Goal: Task Accomplishment & Management: Use online tool/utility

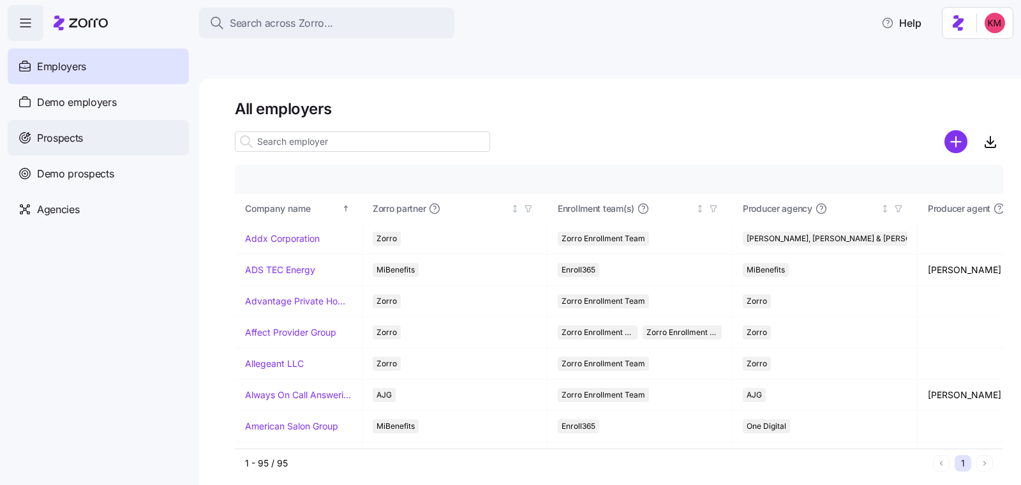
click at [57, 135] on span "Prospects" at bounding box center [60, 138] width 46 height 16
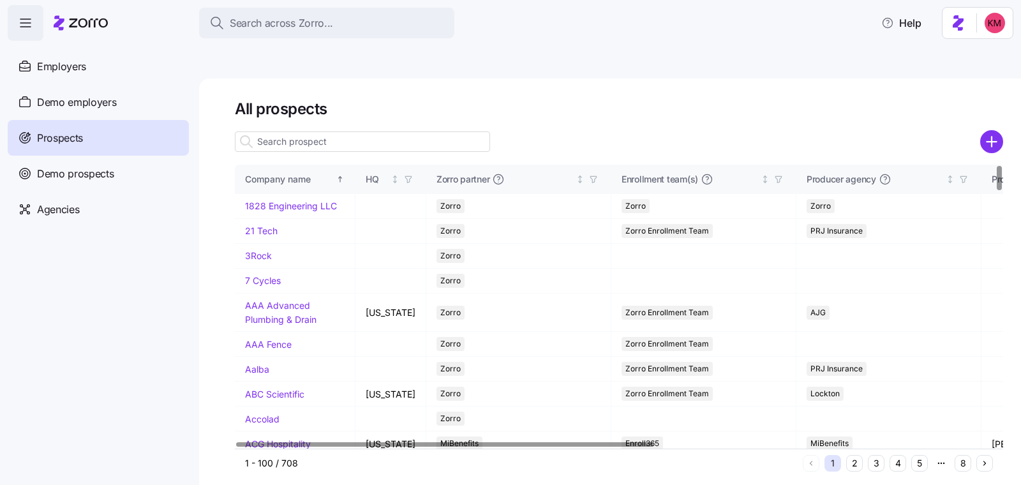
click at [914, 455] on button "5" at bounding box center [920, 463] width 17 height 17
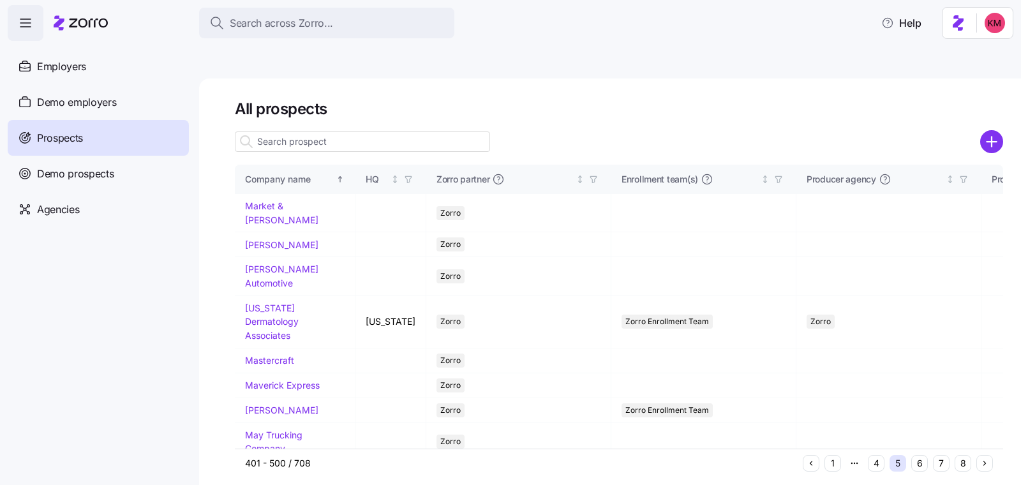
click at [938, 455] on button "7" at bounding box center [941, 463] width 17 height 17
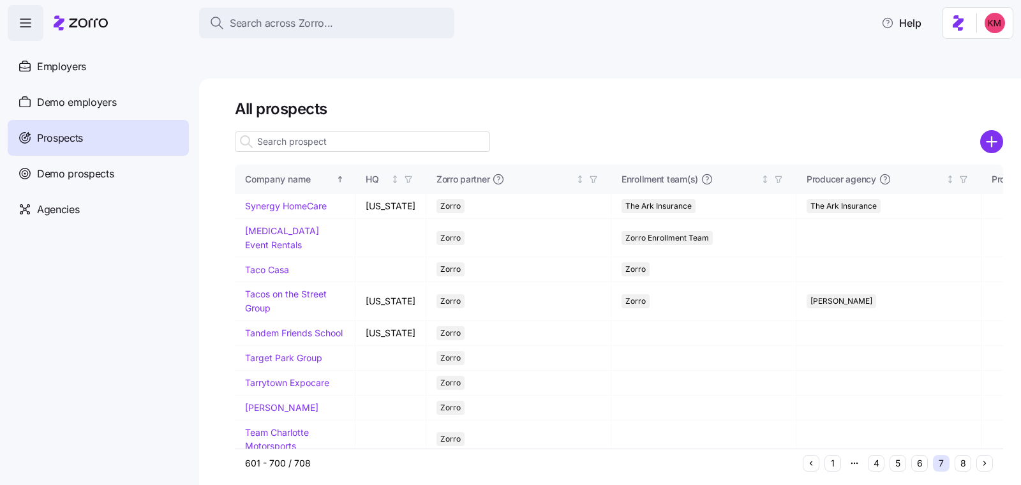
click at [921, 455] on button "6" at bounding box center [920, 463] width 17 height 17
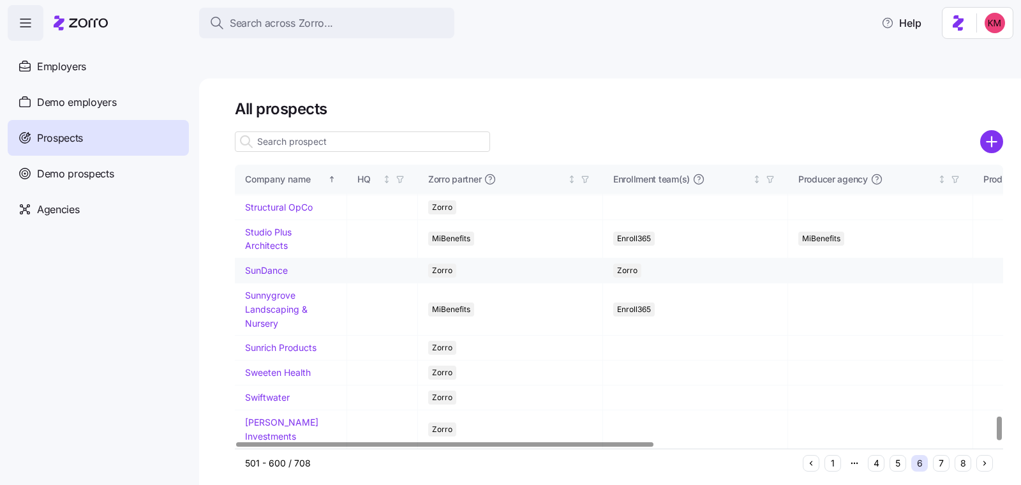
scroll to position [3073, 0]
drag, startPoint x: 294, startPoint y: 320, endPoint x: 289, endPoint y: 287, distance: 32.9
click at [294, 342] on link "Sunrich Products" at bounding box center [280, 347] width 71 height 11
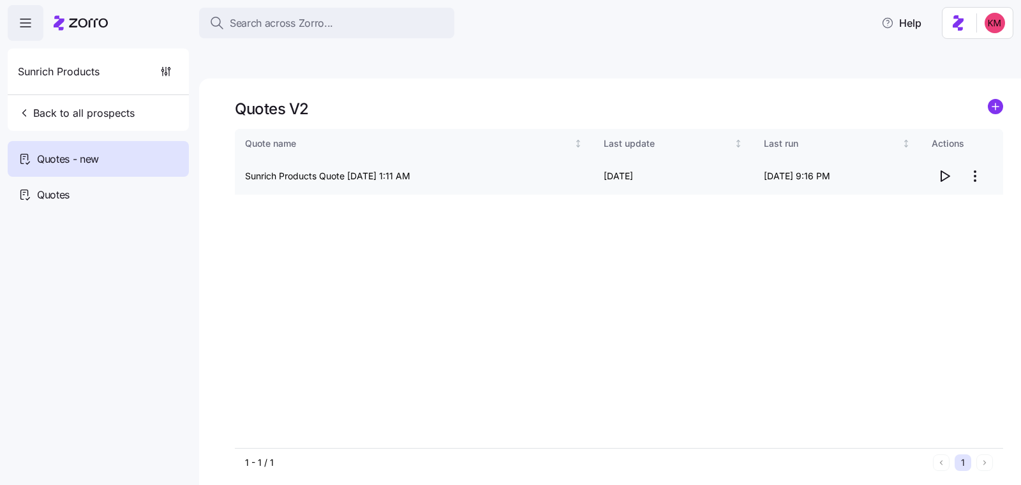
click at [948, 171] on icon "button" at bounding box center [946, 176] width 8 height 10
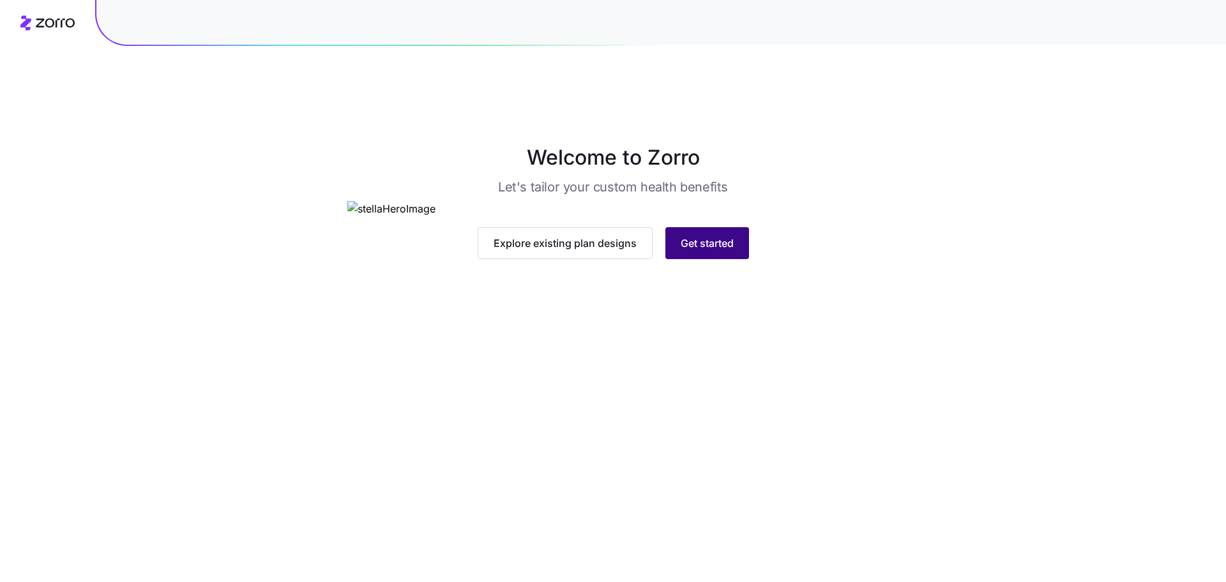
click at [714, 259] on button "Get started" at bounding box center [707, 243] width 84 height 32
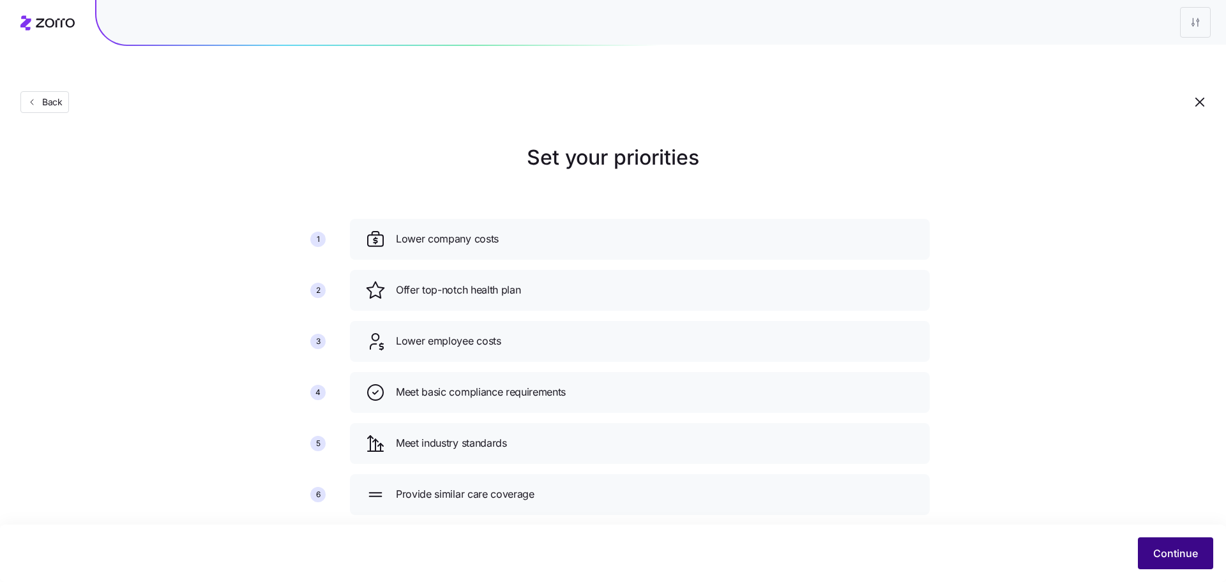
click at [1146, 556] on button "Continue" at bounding box center [1175, 554] width 75 height 32
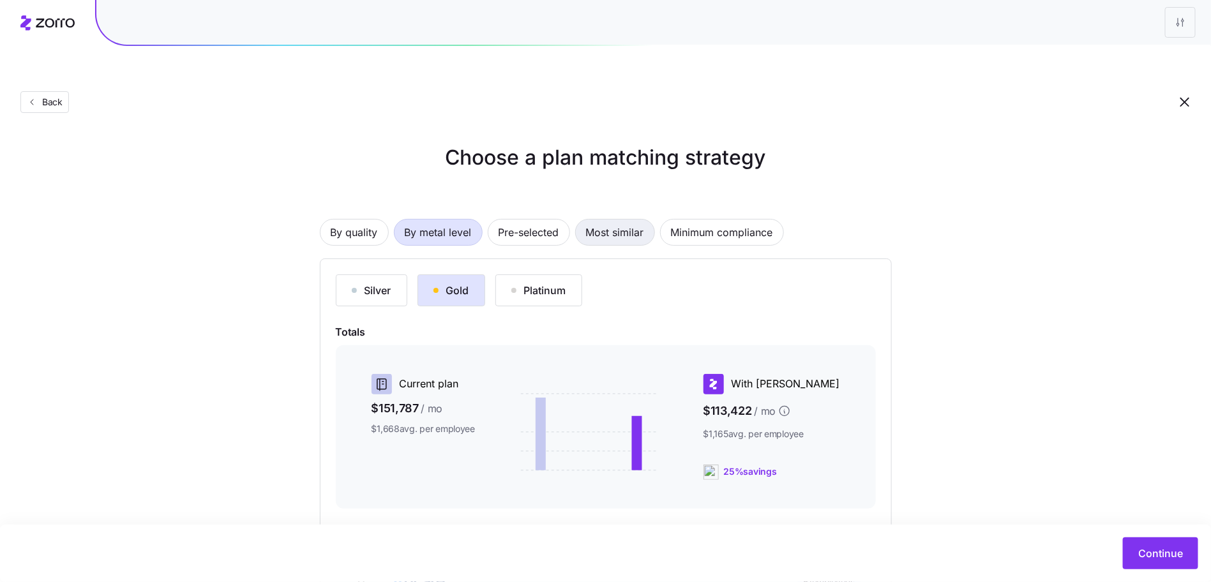
click at [624, 220] on span "Most similar" at bounding box center [615, 233] width 58 height 26
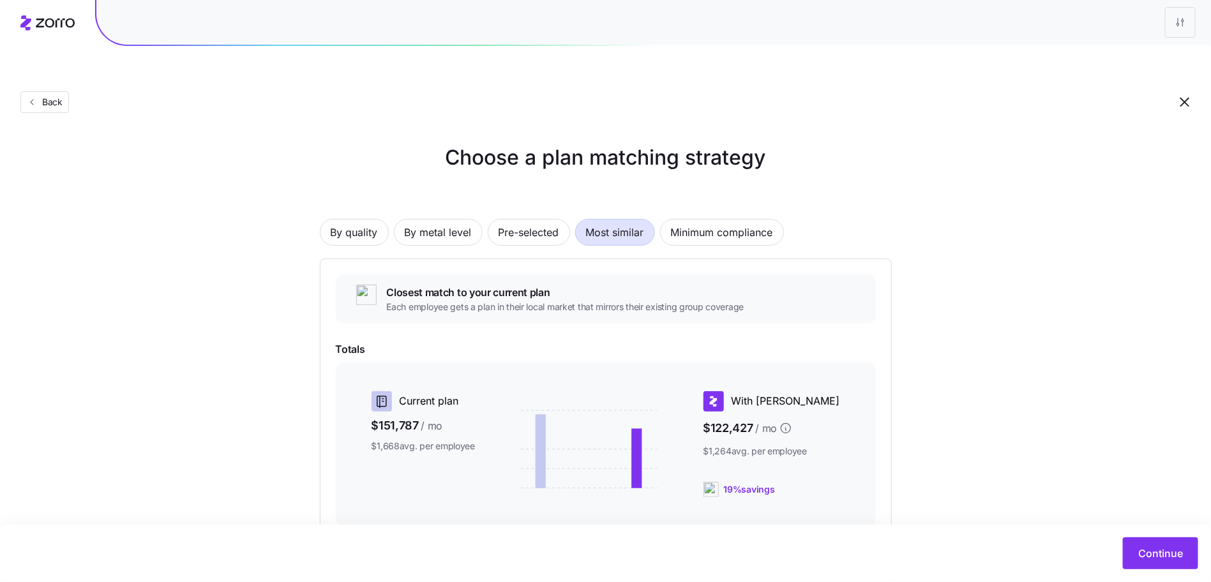
scroll to position [139, 0]
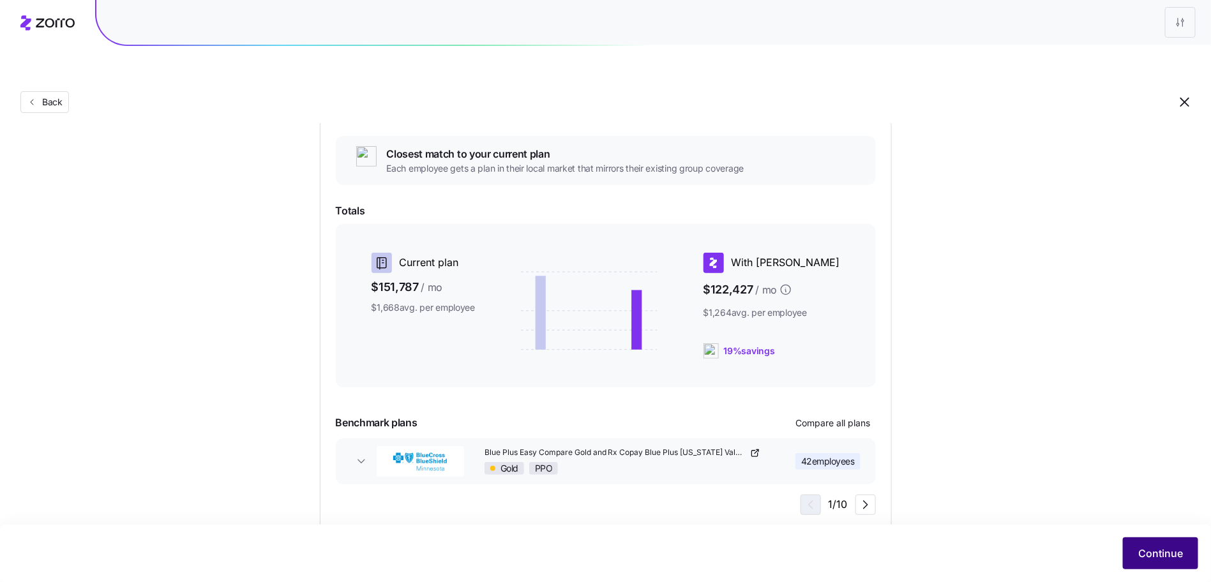
click at [1149, 539] on button "Continue" at bounding box center [1160, 554] width 75 height 32
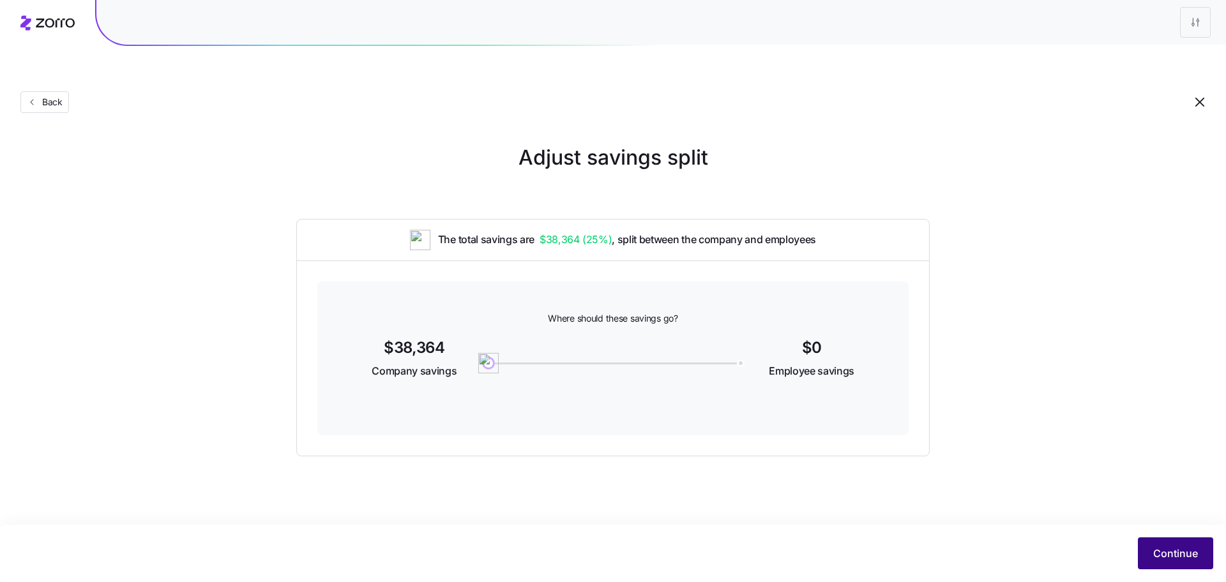
click at [1141, 544] on button "Continue" at bounding box center [1175, 554] width 75 height 32
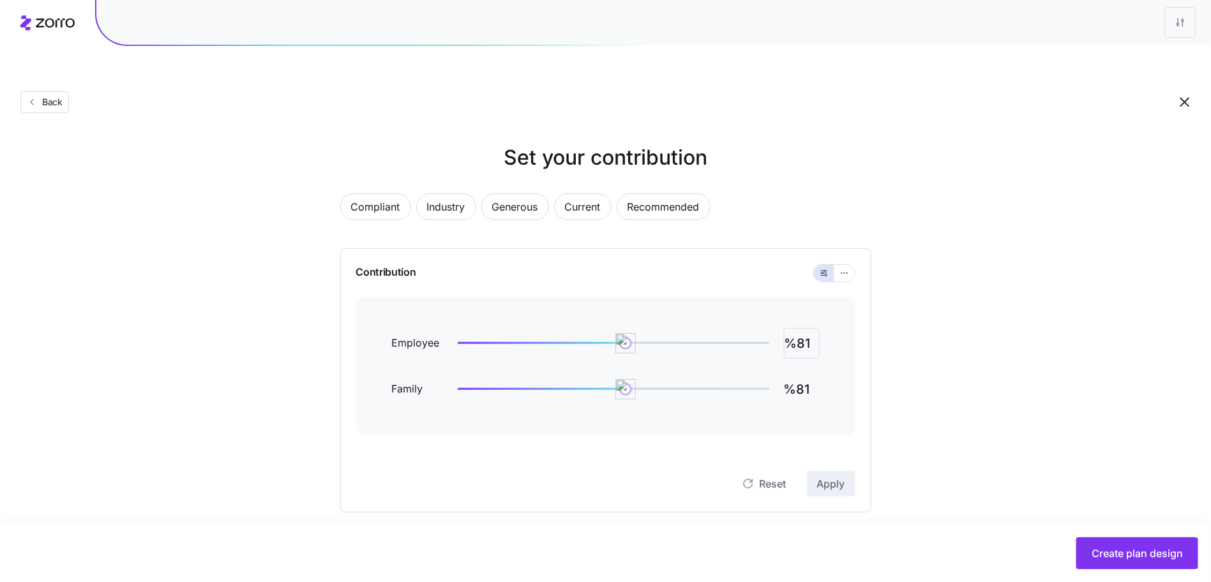
click at [803, 328] on input "%81" at bounding box center [802, 343] width 36 height 31
type input "%85"
click at [816, 446] on div "Reset Apply" at bounding box center [605, 471] width 499 height 51
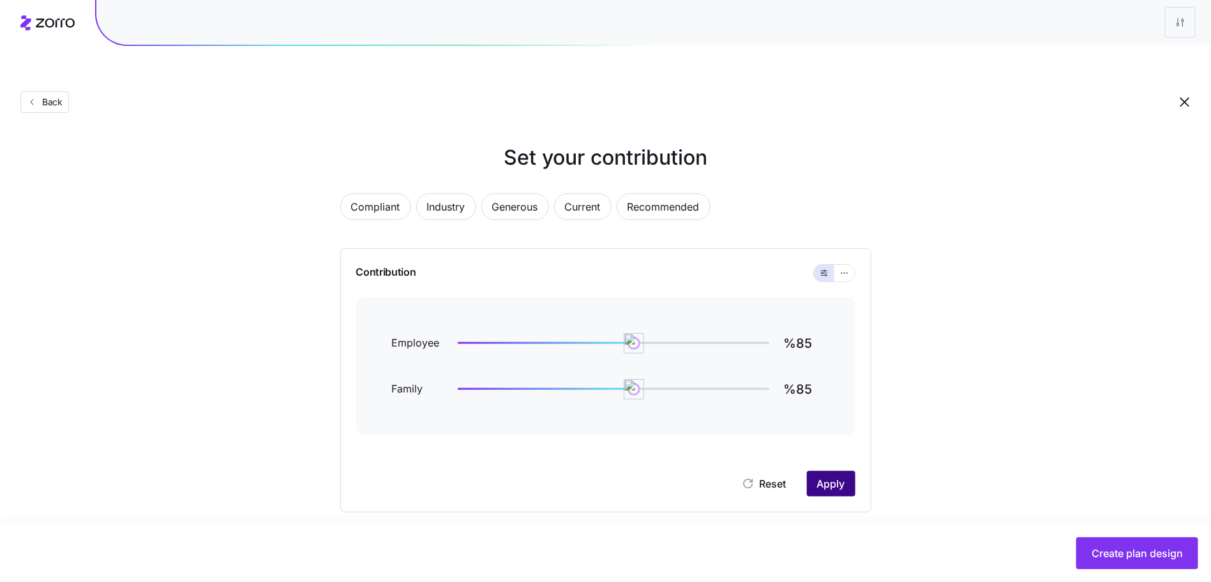
click at [820, 471] on button "Apply" at bounding box center [831, 484] width 49 height 26
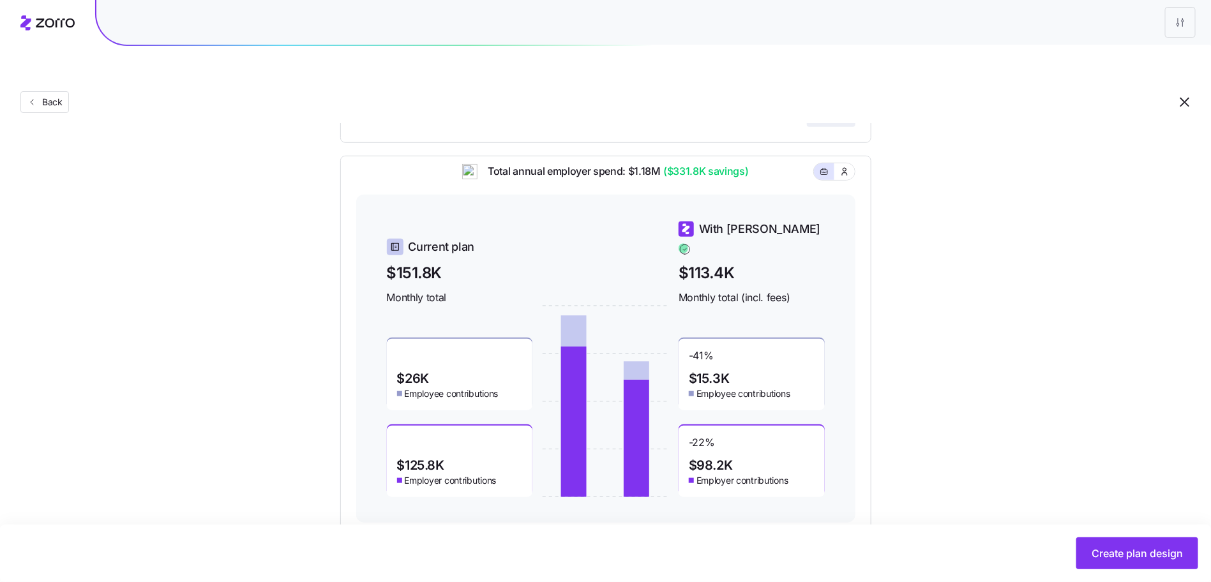
scroll to position [370, 0]
click at [1135, 545] on button "Create plan design" at bounding box center [1137, 554] width 122 height 32
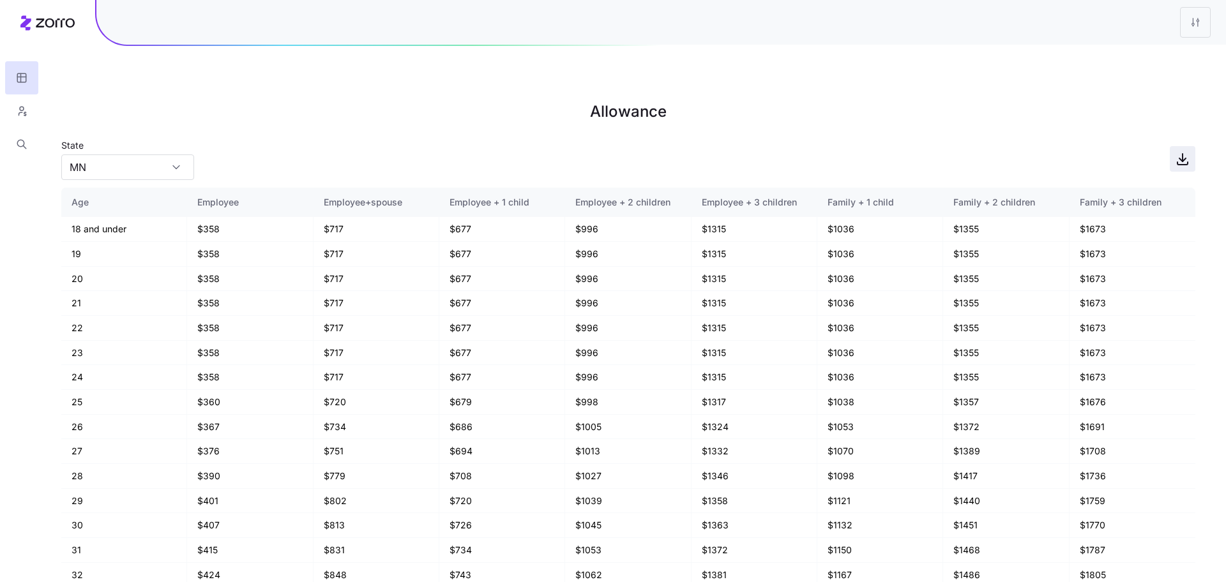
click at [1185, 151] on icon "button" at bounding box center [1182, 158] width 15 height 15
click at [33, 110] on button "button" at bounding box center [21, 110] width 33 height 33
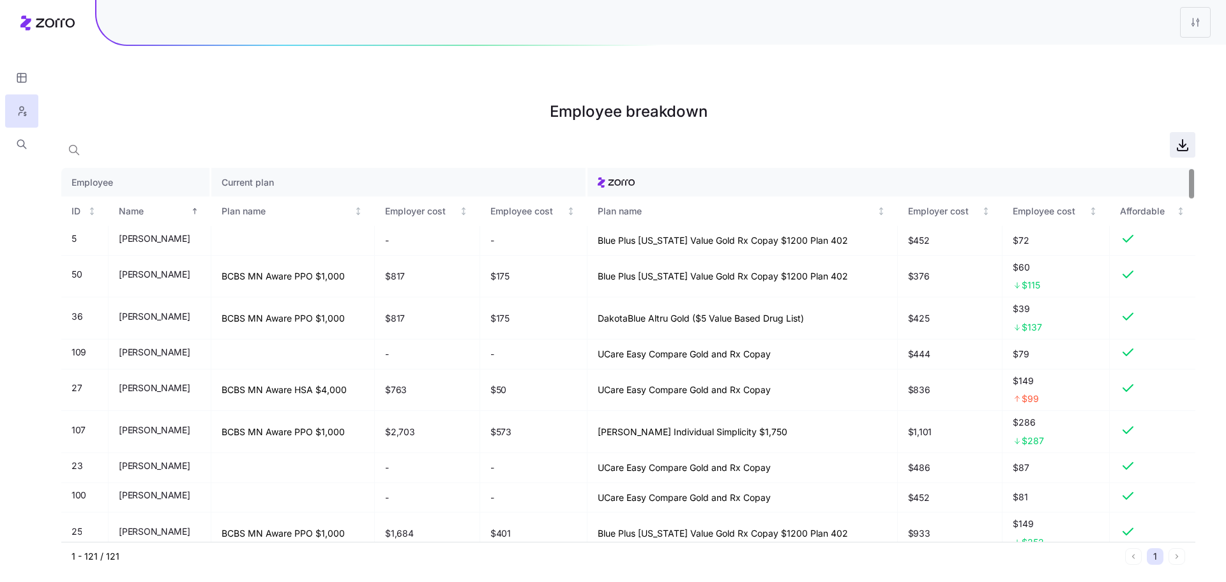
click at [1180, 137] on icon "button" at bounding box center [1182, 144] width 15 height 15
click at [1179, 31] on html "Employee breakdown Employee Current plan ID Name Plan name Employer cost Employ…" at bounding box center [613, 355] width 1226 height 711
click at [1187, 27] on html "Employee breakdown Employee Current plan ID Name Plan name Employer cost Employ…" at bounding box center [613, 355] width 1226 height 711
click at [1188, 26] on html "Employee breakdown Employee Current plan ID Name Plan name Employer cost Employ…" at bounding box center [613, 355] width 1226 height 711
click at [1164, 53] on div "Edit plan design" at bounding box center [1143, 56] width 127 height 20
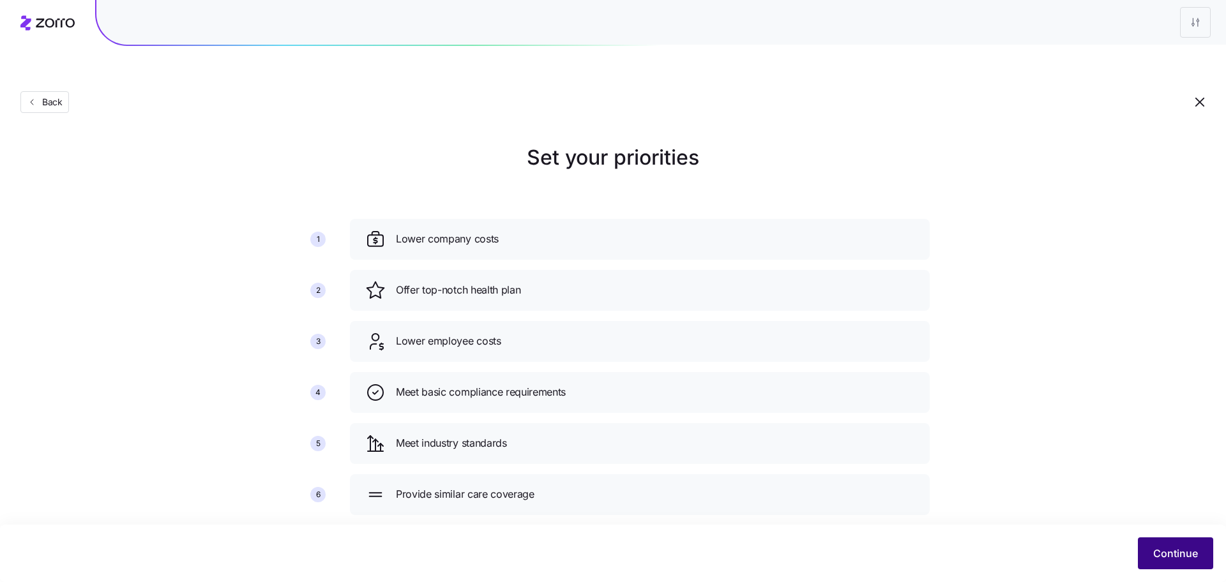
click at [1178, 561] on button "Continue" at bounding box center [1175, 554] width 75 height 32
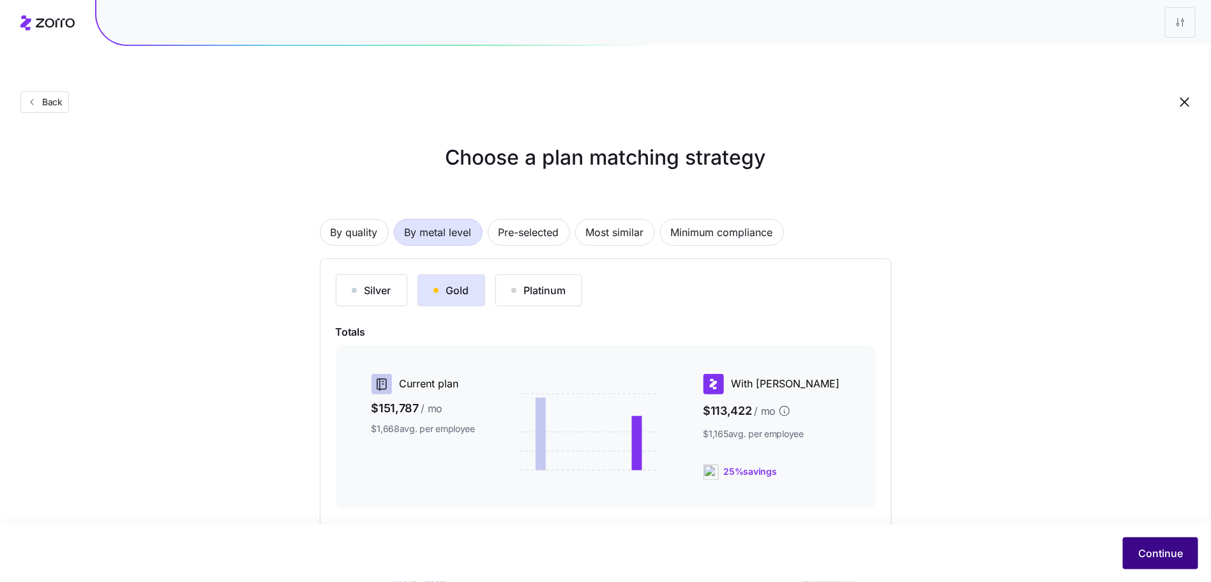
click at [1177, 558] on span "Continue" at bounding box center [1160, 553] width 45 height 15
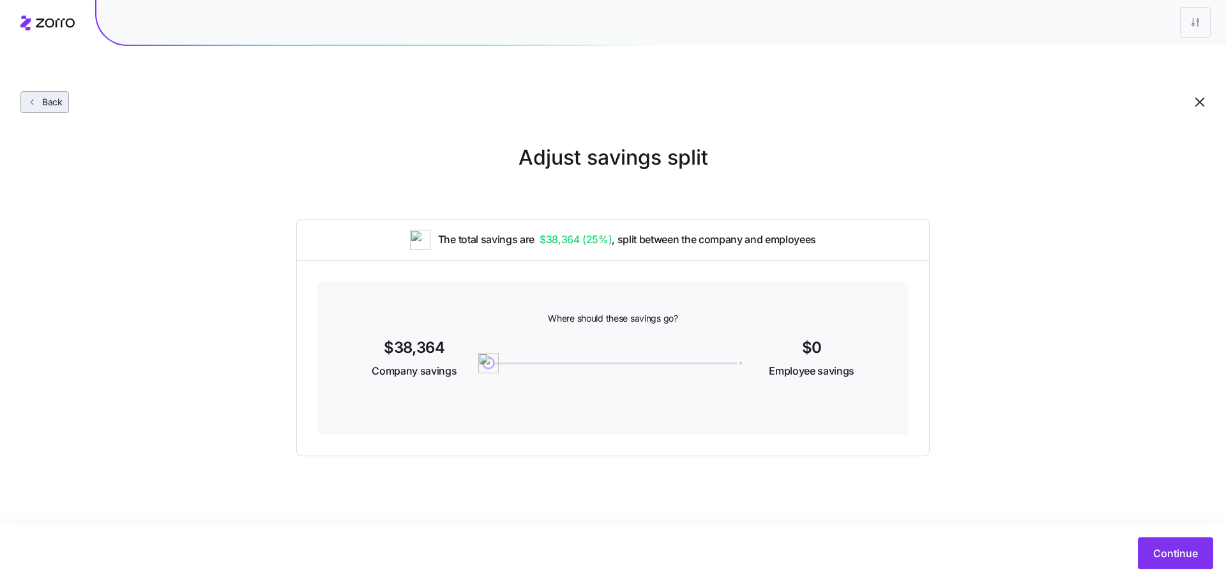
click at [30, 97] on icon "button" at bounding box center [32, 102] width 10 height 10
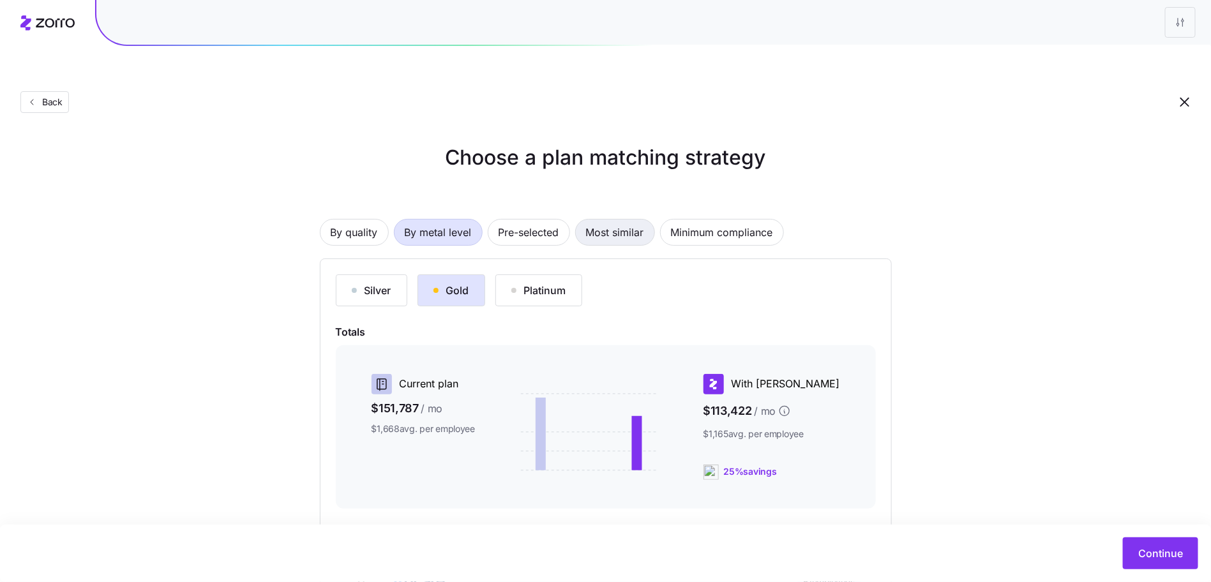
click at [605, 220] on span "Most similar" at bounding box center [615, 233] width 58 height 26
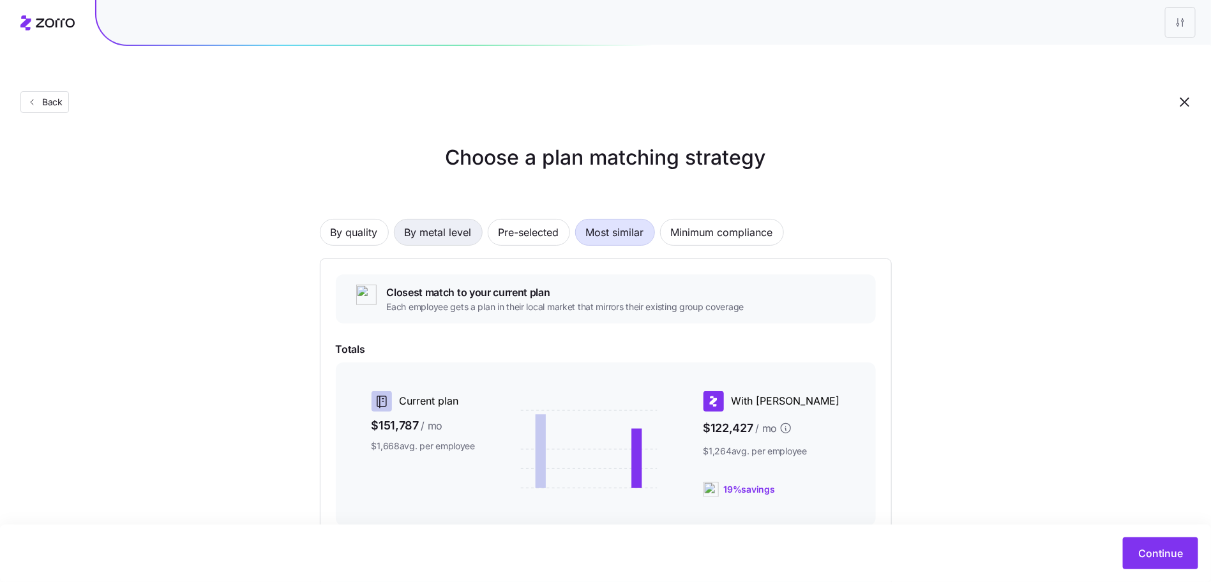
click at [462, 220] on span "By metal level" at bounding box center [438, 233] width 67 height 26
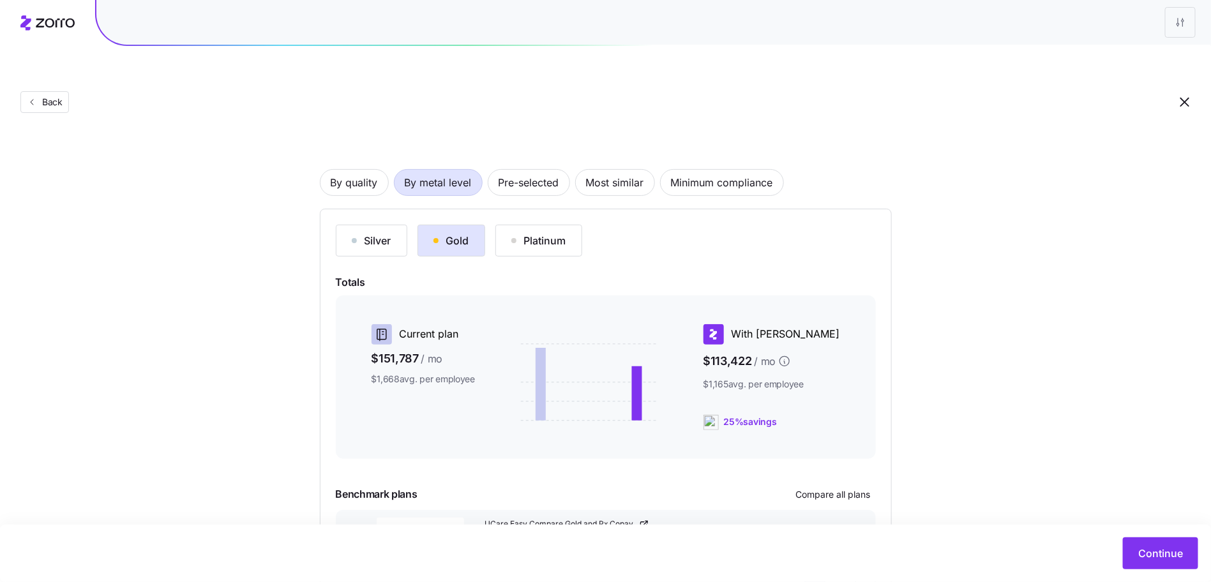
scroll to position [121, 0]
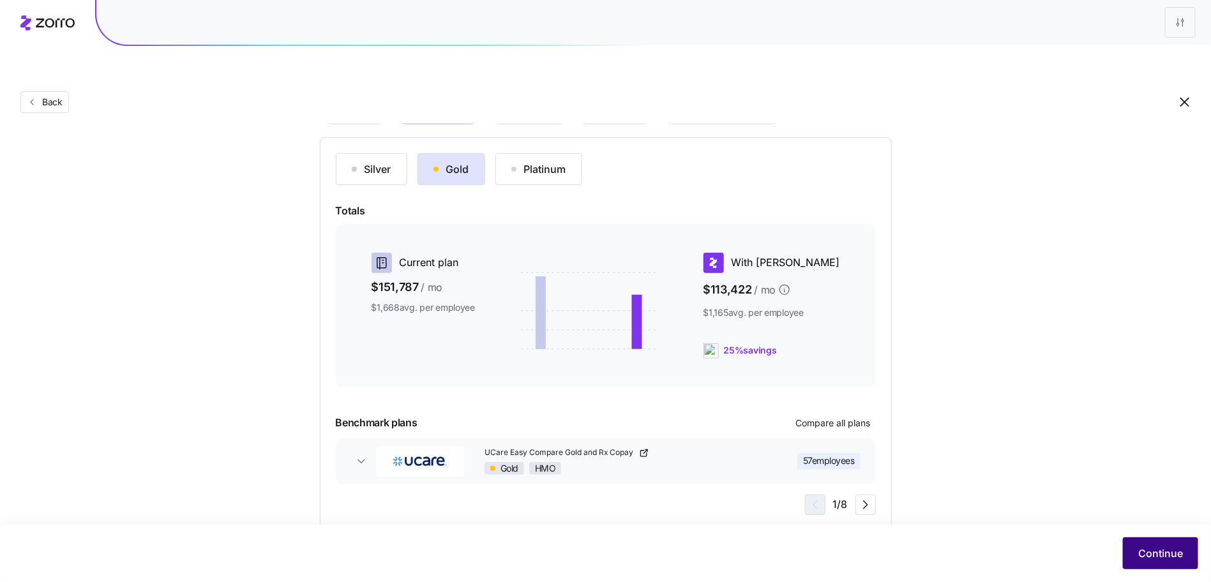
click at [1141, 545] on button "Continue" at bounding box center [1160, 554] width 75 height 32
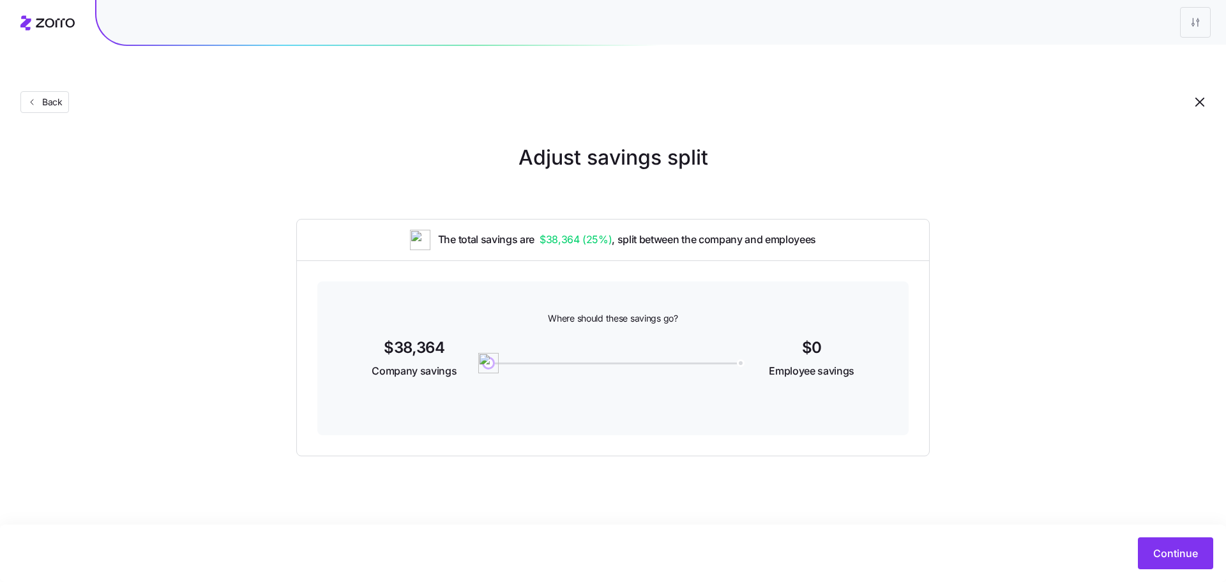
click at [1111, 523] on main "Adjust savings split The total savings are $38,364 ( 25% ) , split between the …" at bounding box center [613, 321] width 1226 height 582
click at [1155, 545] on button "Continue" at bounding box center [1175, 554] width 75 height 32
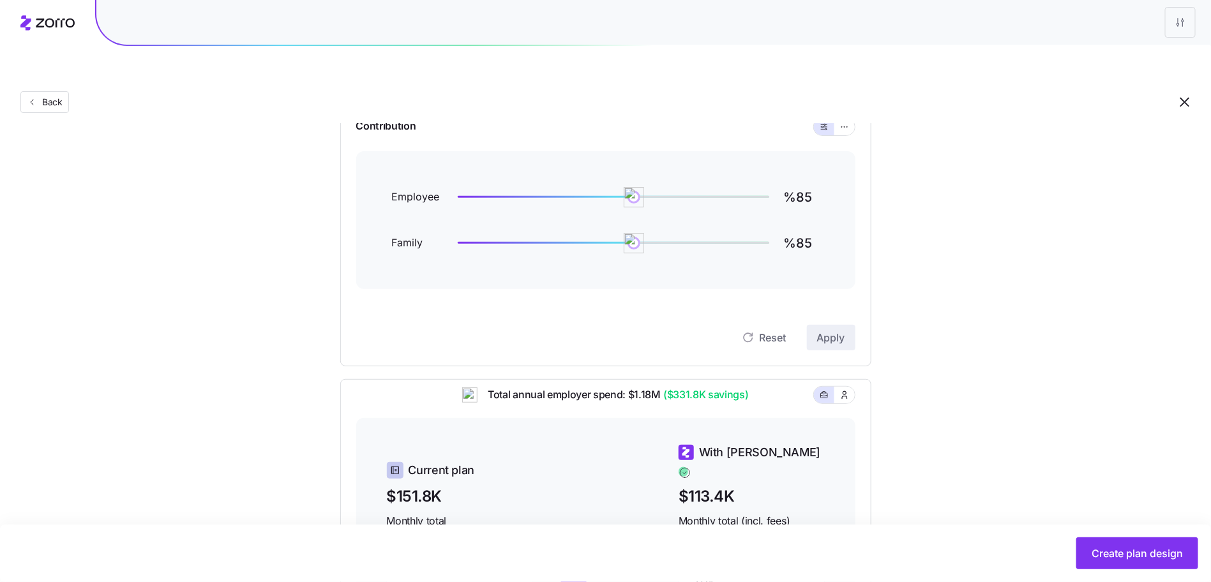
scroll to position [6, 0]
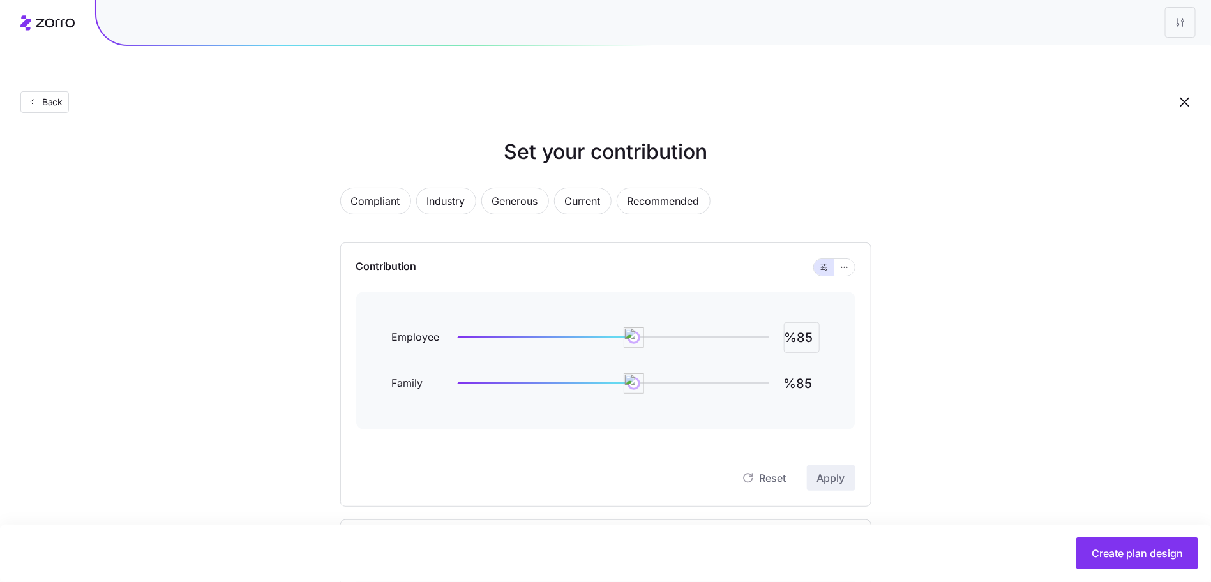
click at [806, 322] on input "%85" at bounding box center [802, 337] width 36 height 31
type input "%90"
click at [825, 470] on span "Apply" at bounding box center [831, 477] width 28 height 15
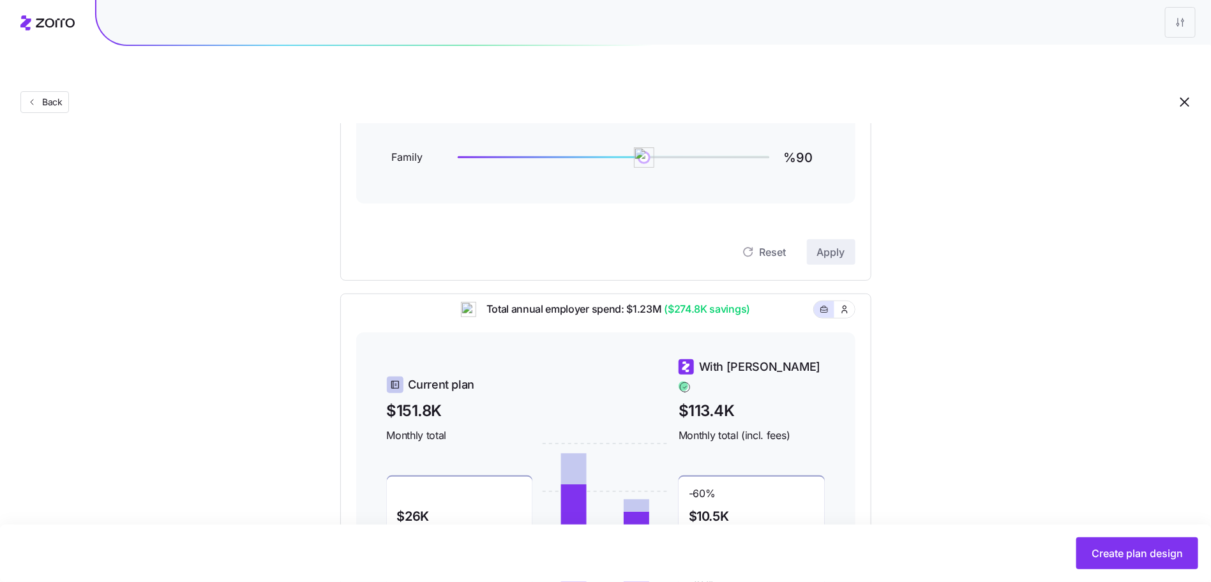
scroll to position [370, 0]
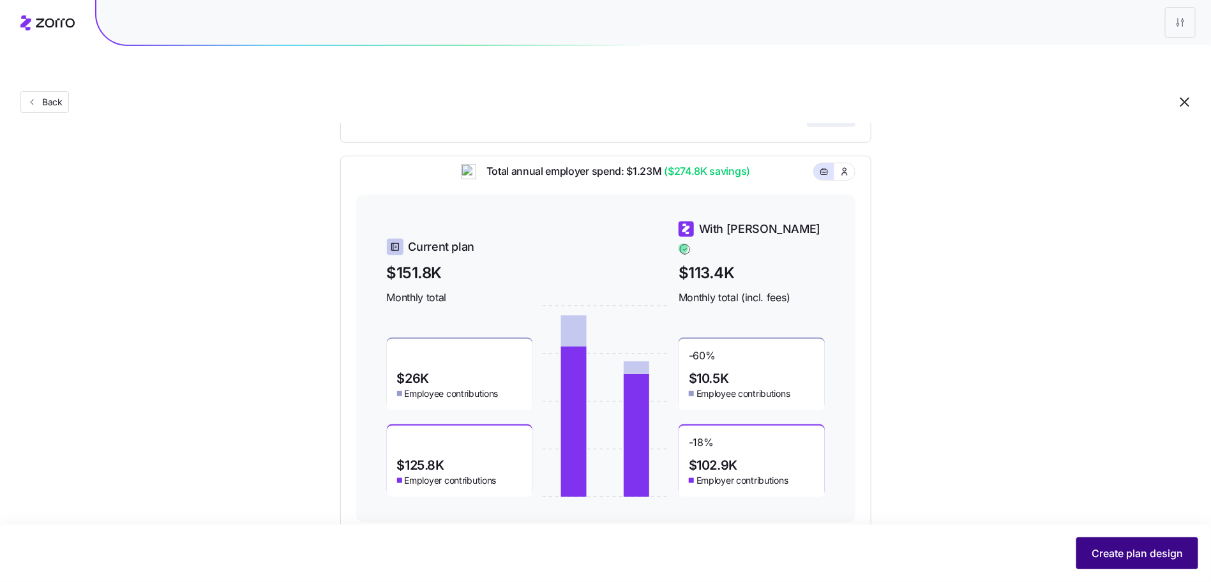
click at [1137, 559] on span "Create plan design" at bounding box center [1137, 553] width 91 height 15
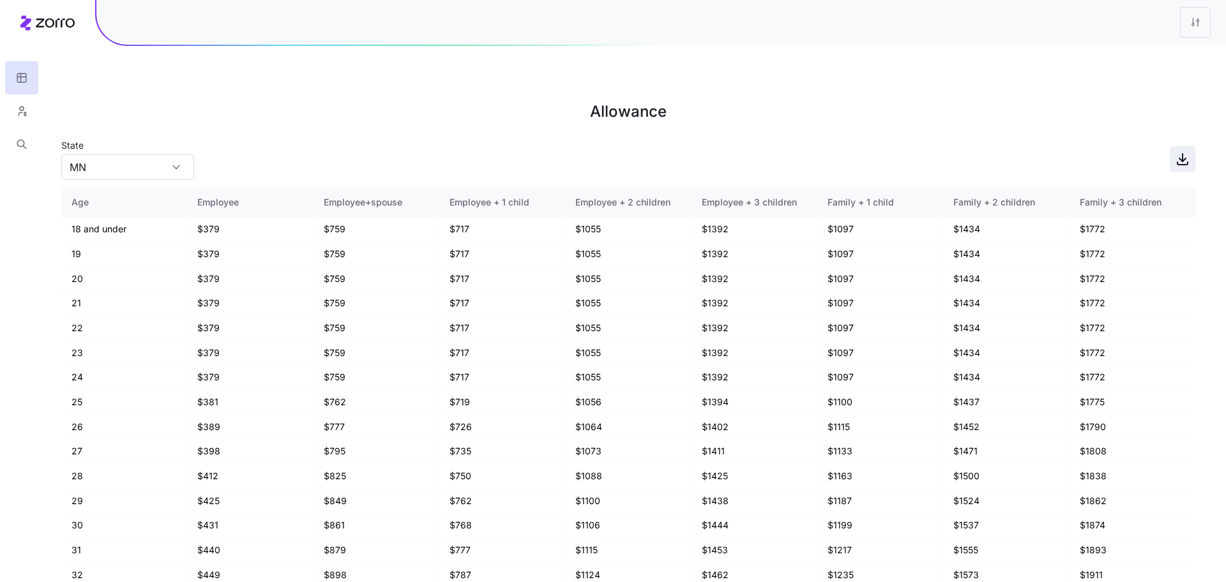
drag, startPoint x: 1184, startPoint y: 123, endPoint x: 1152, endPoint y: 124, distance: 32.6
click at [1184, 151] on icon "button" at bounding box center [1182, 158] width 15 height 15
click at [16, 112] on icon "button" at bounding box center [21, 111] width 11 height 13
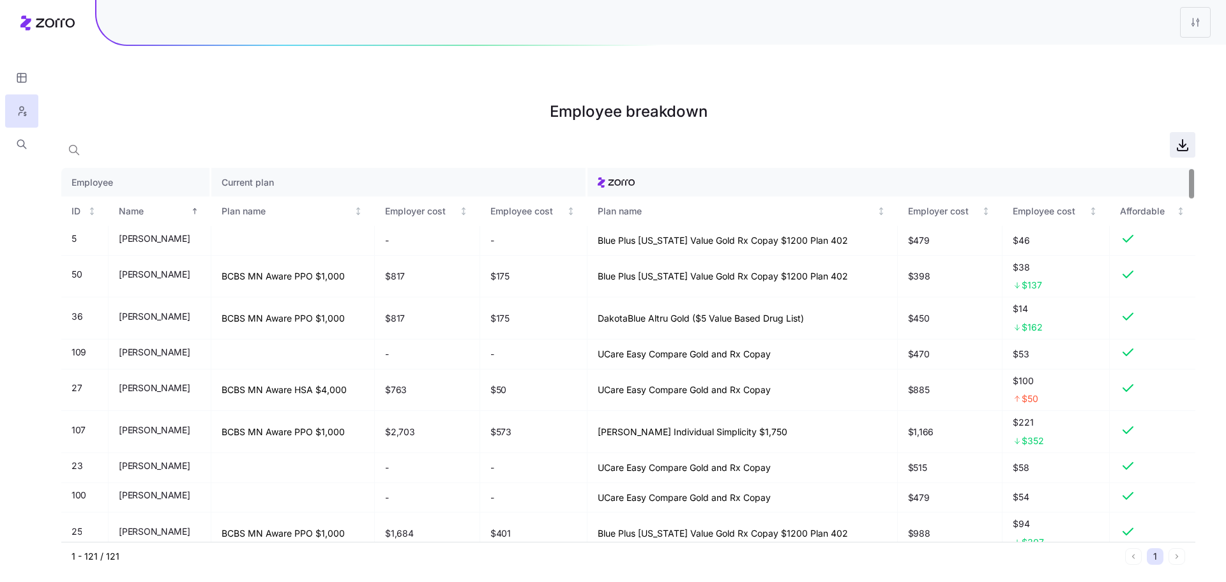
click at [1186, 137] on icon "button" at bounding box center [1182, 144] width 15 height 15
click at [1201, 34] on html "Employee breakdown Employee Current plan ID Name Plan name Employer cost Employ…" at bounding box center [613, 355] width 1226 height 711
click at [1188, 54] on div "Edit plan design" at bounding box center [1143, 56] width 127 height 20
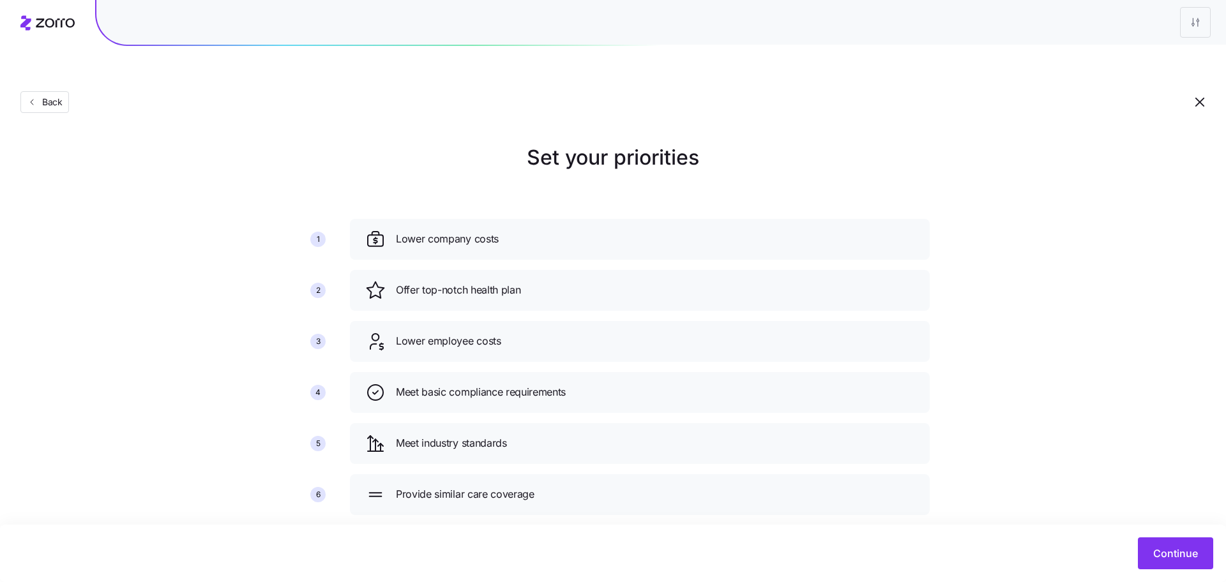
click at [1210, 569] on div "Continue" at bounding box center [613, 553] width 1226 height 57
click at [1186, 553] on span "Continue" at bounding box center [1175, 553] width 45 height 15
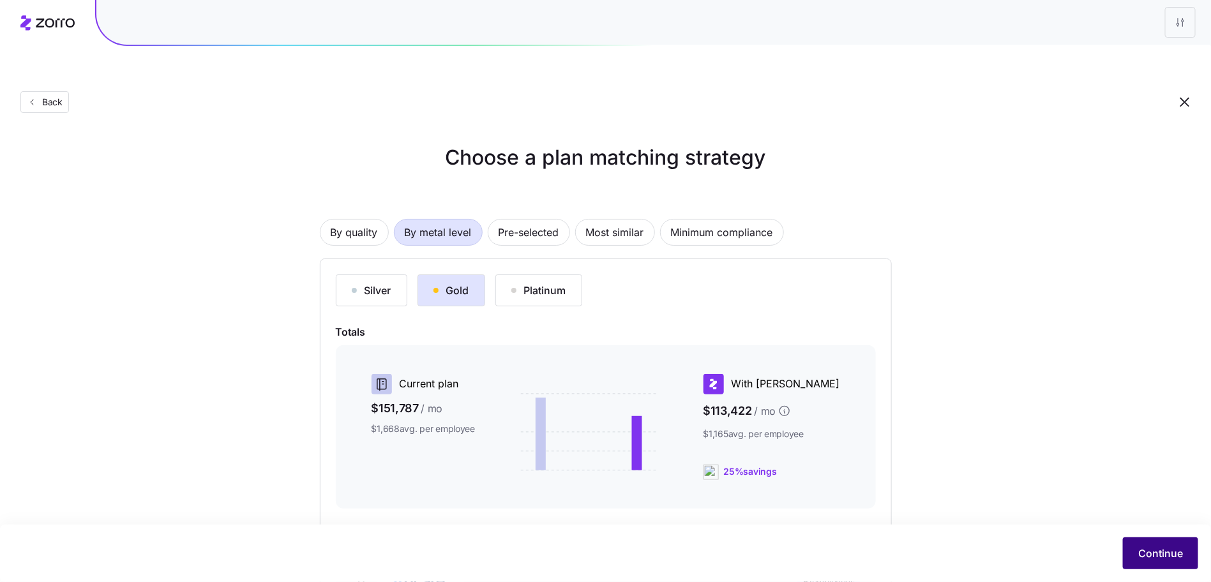
click at [1178, 550] on span "Continue" at bounding box center [1160, 553] width 45 height 15
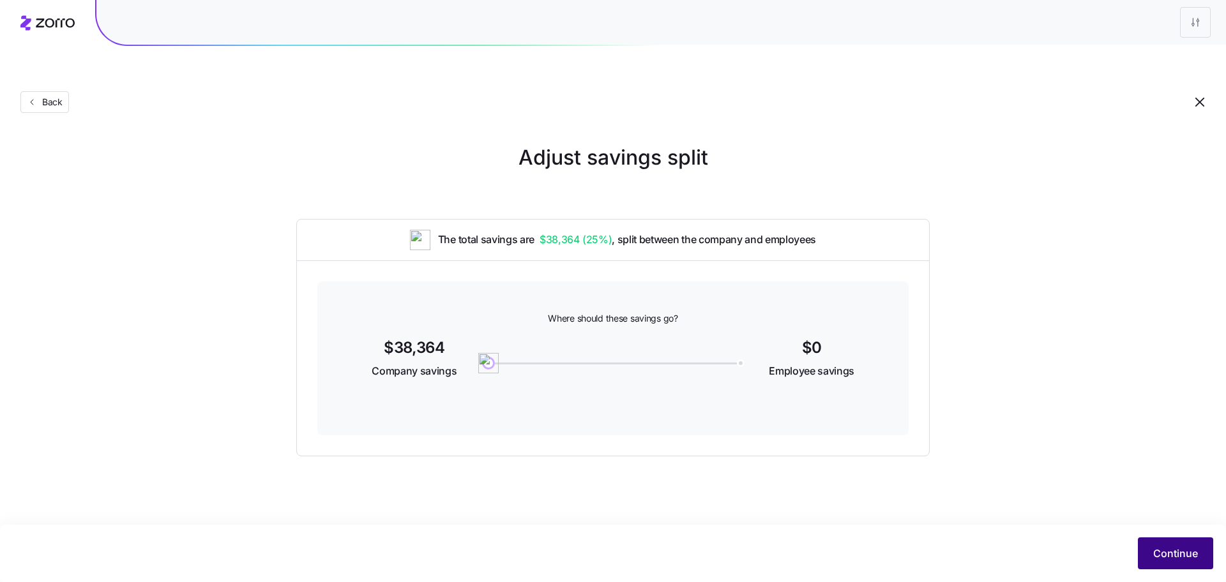
click at [1145, 546] on button "Continue" at bounding box center [1175, 554] width 75 height 32
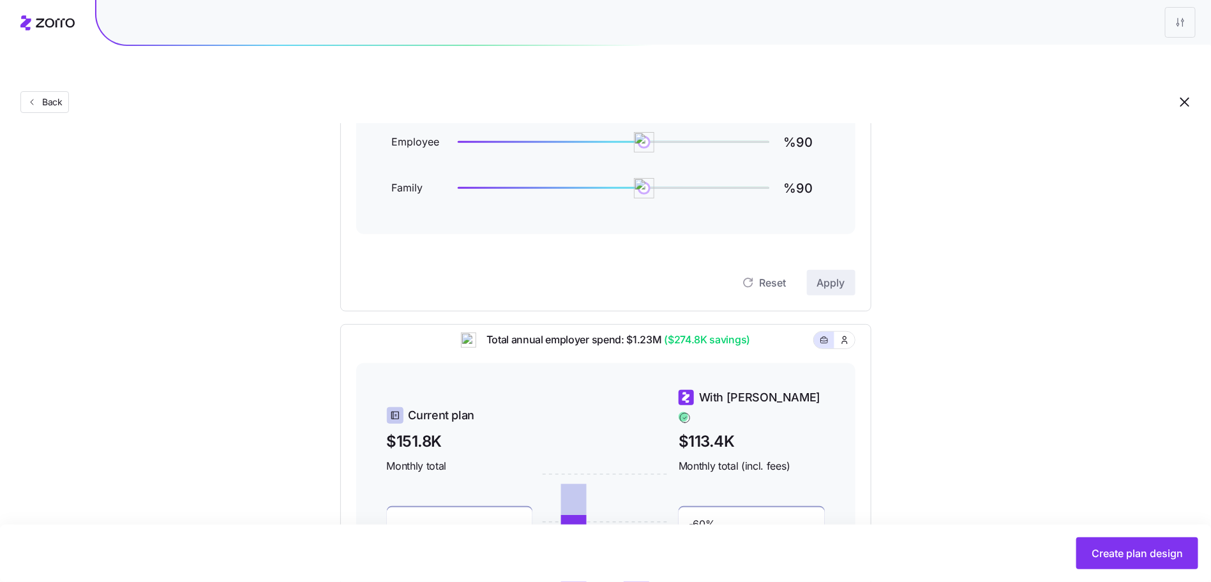
scroll to position [198, 0]
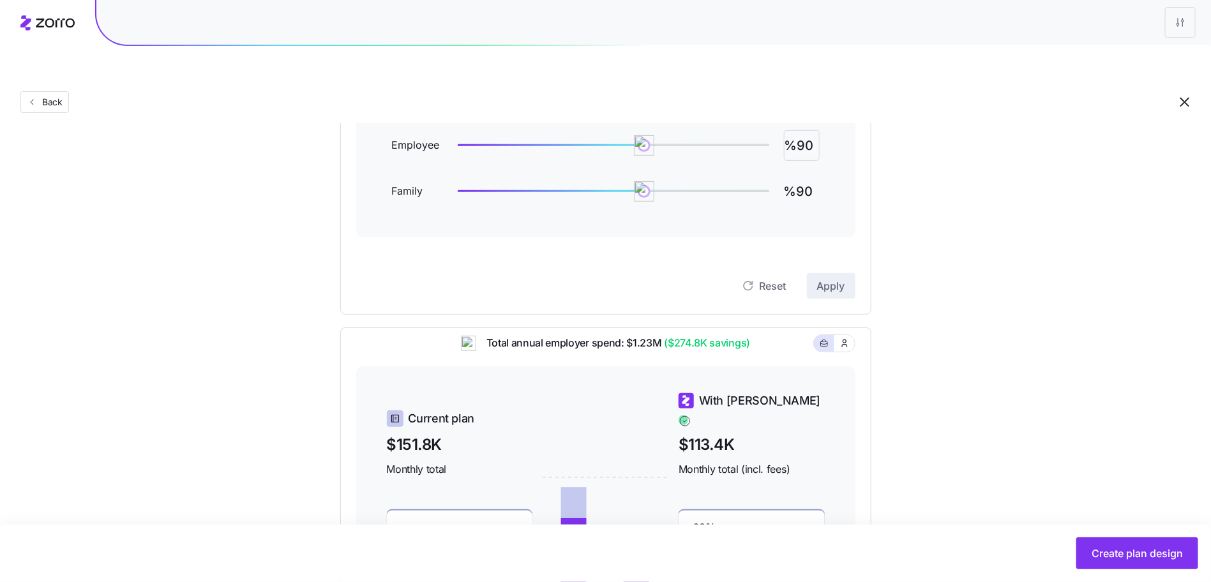
click at [802, 130] on input "%90" at bounding box center [802, 145] width 36 height 31
type input "%95"
click at [799, 176] on input "%90" at bounding box center [802, 191] width 36 height 31
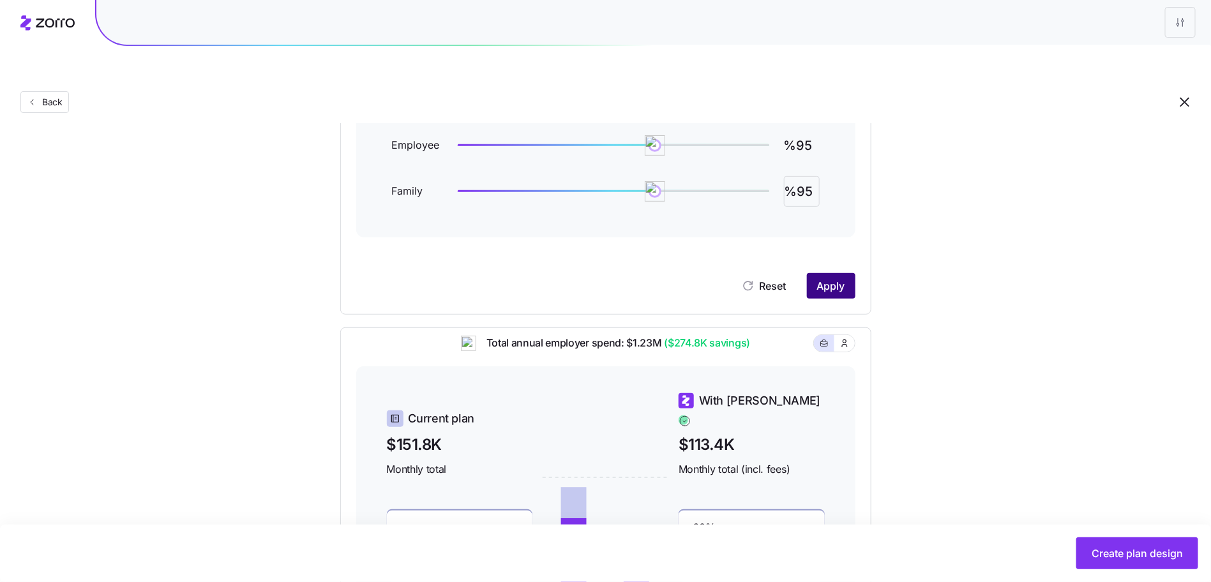
type input "%95"
click at [836, 278] on span "Apply" at bounding box center [831, 285] width 28 height 15
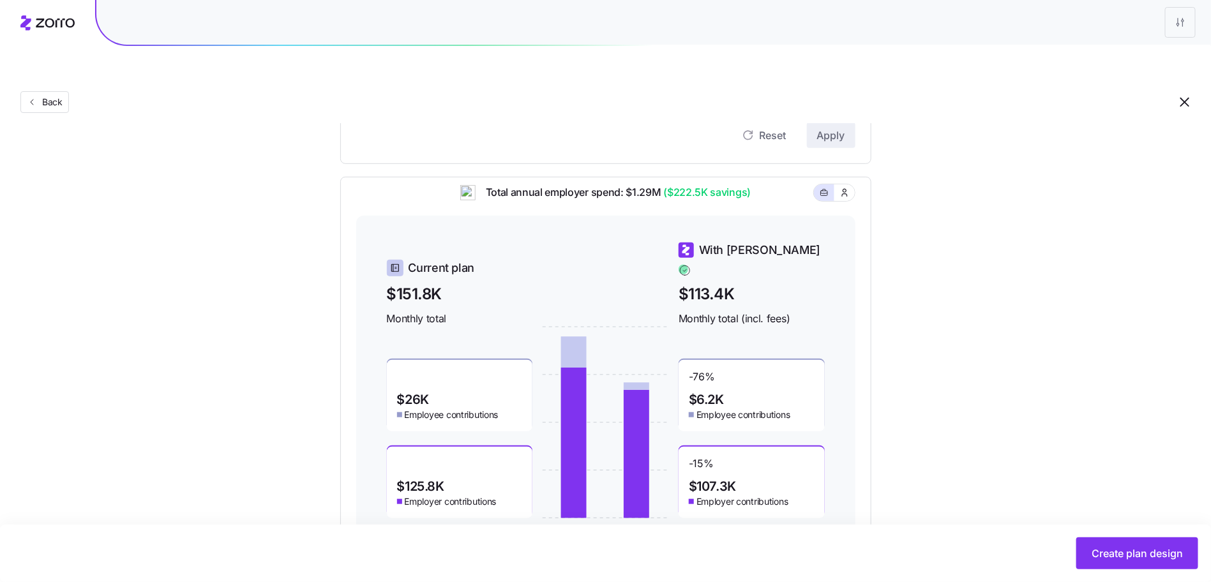
scroll to position [349, 0]
click at [1161, 566] on button "Create plan design" at bounding box center [1137, 554] width 122 height 32
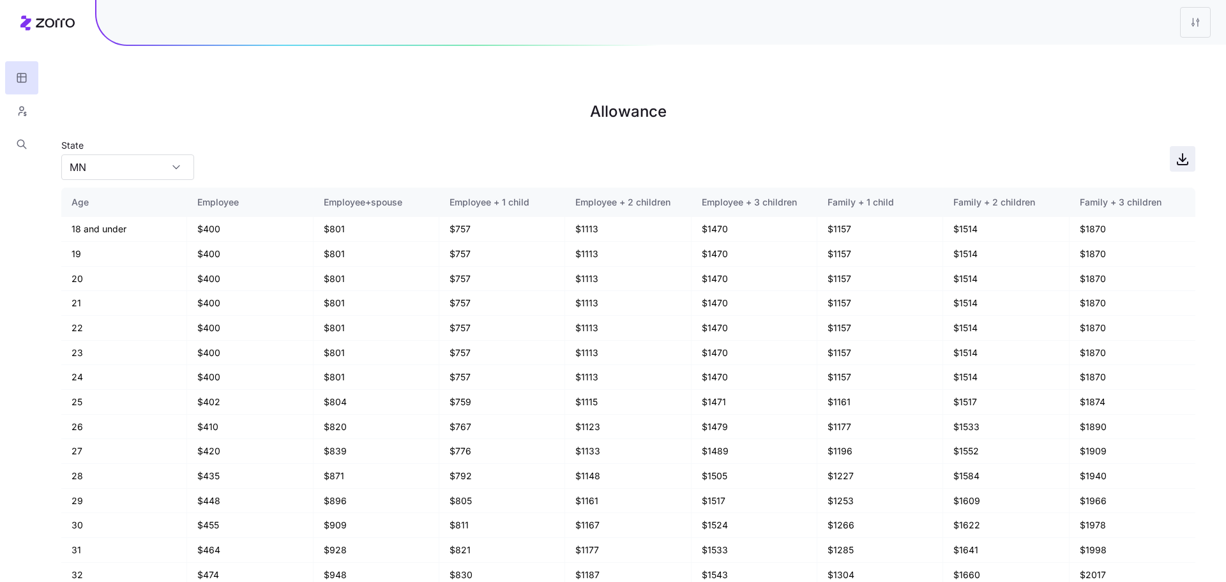
click at [1182, 154] on icon "button" at bounding box center [1182, 158] width 0 height 8
click at [16, 109] on icon "button" at bounding box center [21, 111] width 11 height 13
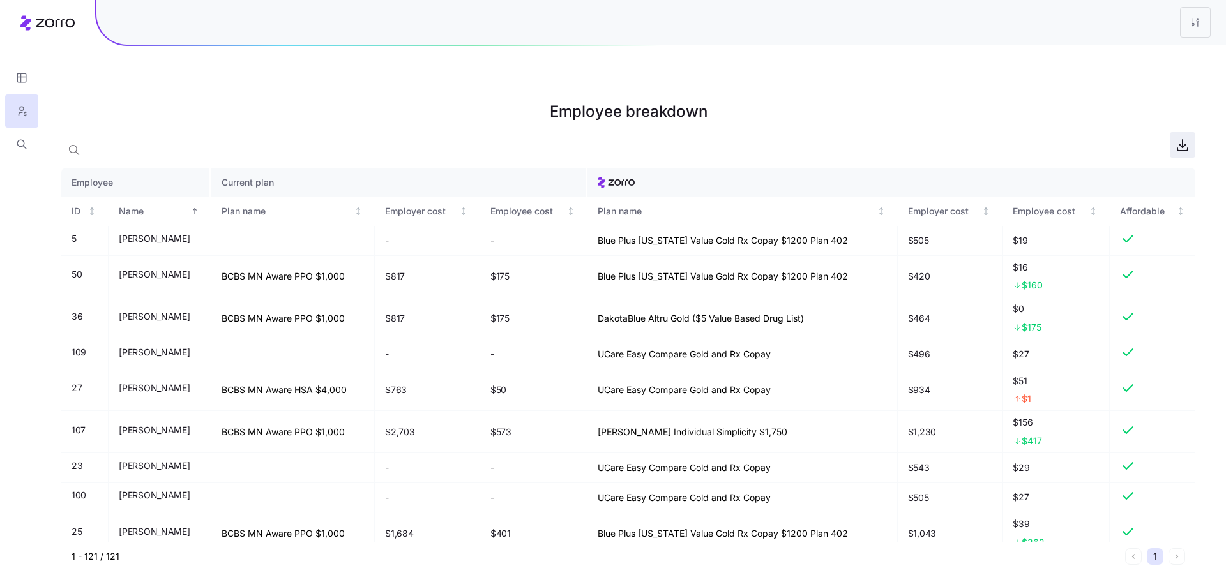
click at [1177, 137] on icon "button" at bounding box center [1182, 144] width 15 height 15
click at [1194, 19] on html "Employee breakdown Employee Current plan ID Name Plan name Employer cost Employ…" at bounding box center [613, 355] width 1226 height 711
drag, startPoint x: 1115, startPoint y: 55, endPoint x: 1213, endPoint y: 44, distance: 98.3
click at [1115, 55] on div "Edit plan design" at bounding box center [1118, 57] width 67 height 14
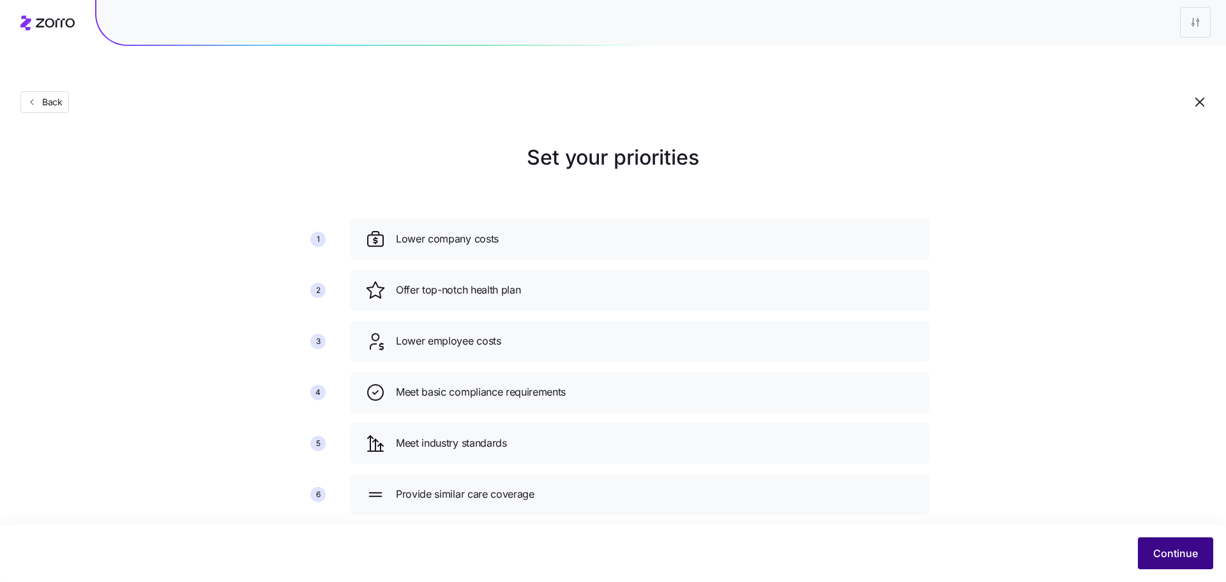
click at [1170, 545] on button "Continue" at bounding box center [1175, 554] width 75 height 32
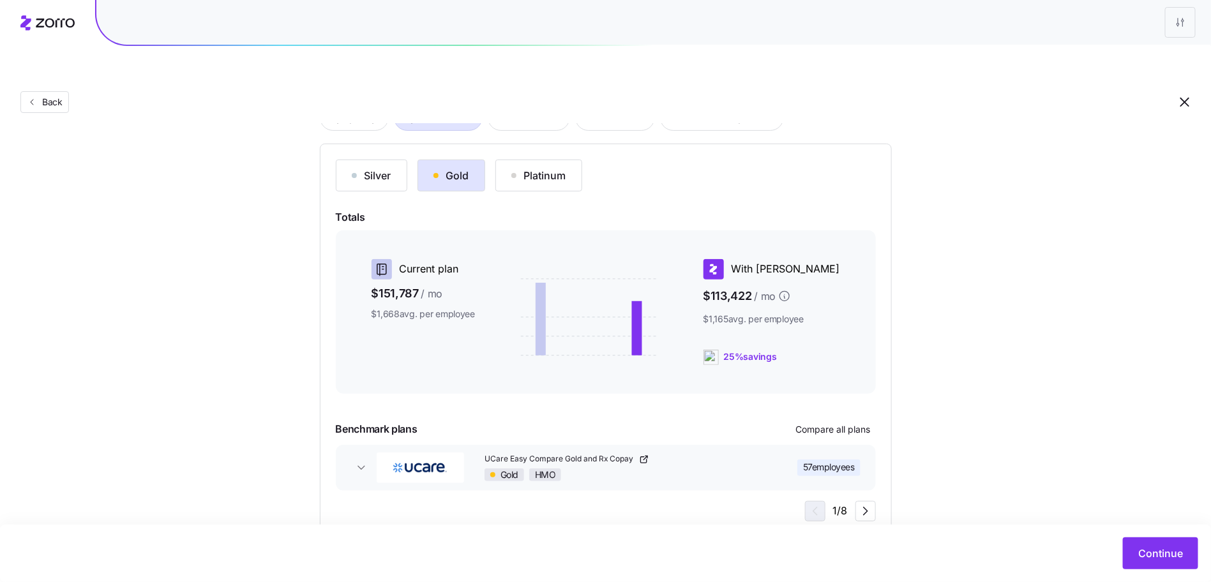
scroll to position [121, 0]
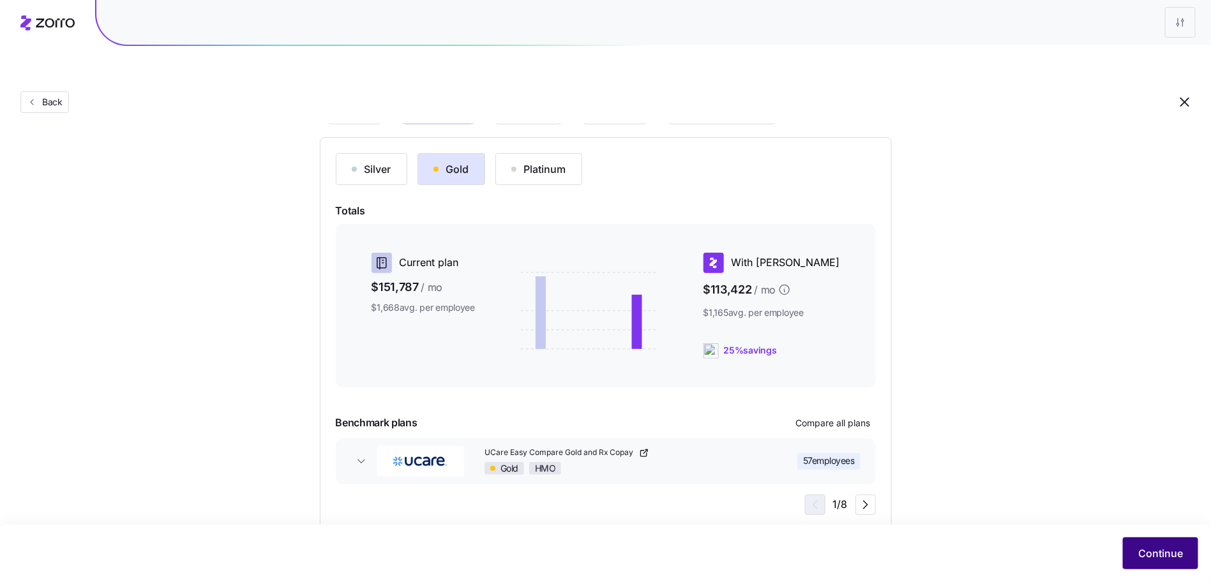
click at [1127, 543] on button "Continue" at bounding box center [1160, 554] width 75 height 32
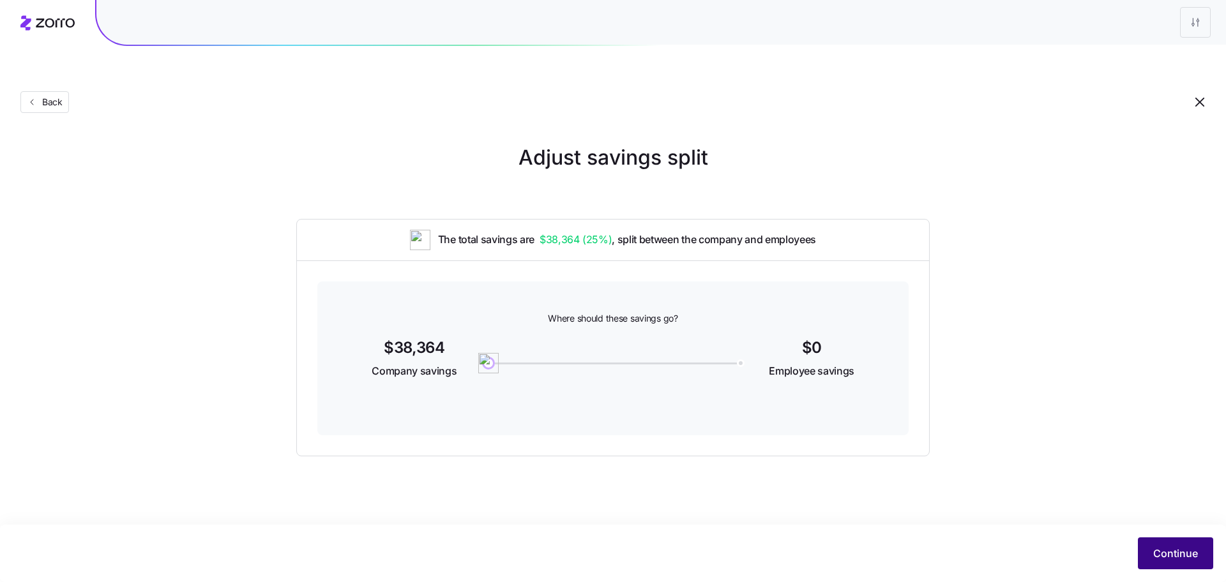
click at [1145, 538] on button "Continue" at bounding box center [1175, 554] width 75 height 32
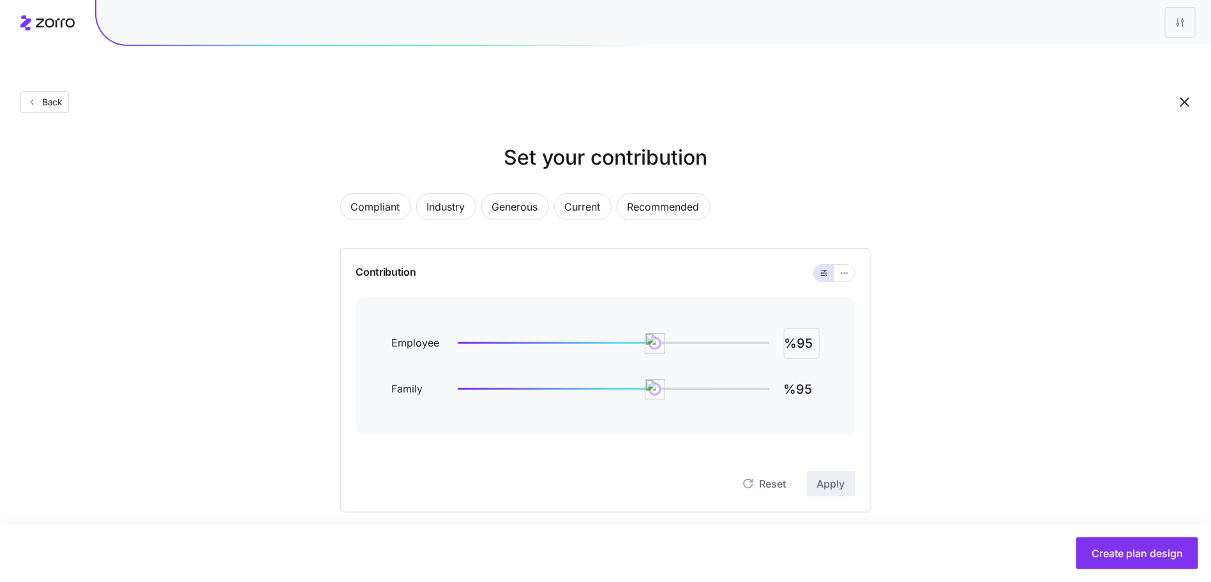
click at [804, 328] on input "%95" at bounding box center [802, 343] width 36 height 31
type input "%110"
click at [832, 476] on span "Apply" at bounding box center [831, 483] width 28 height 15
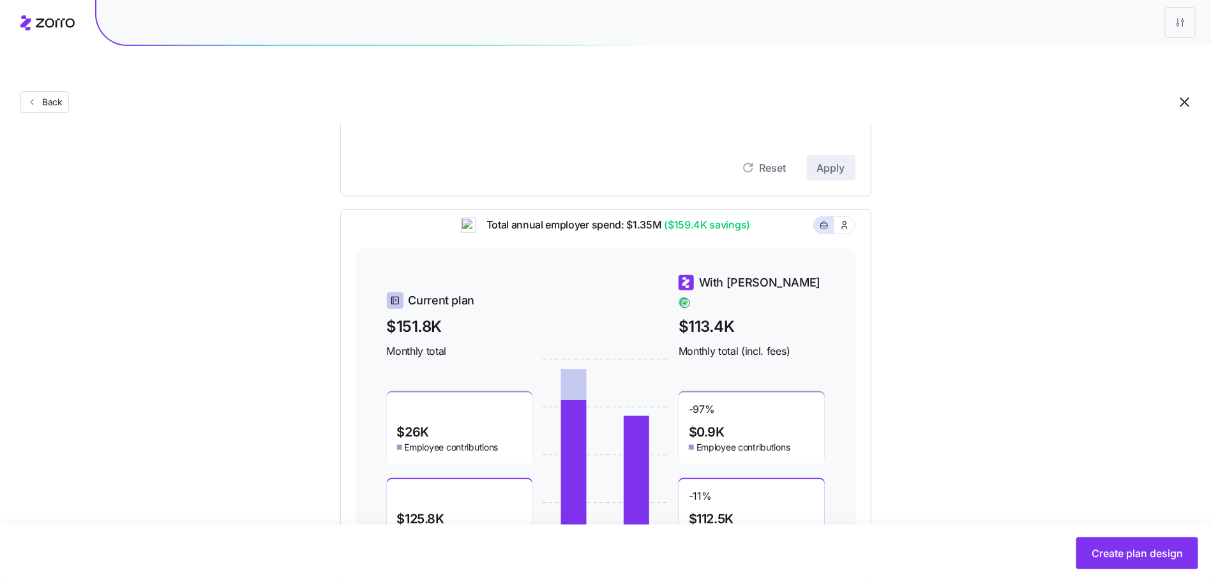
scroll to position [370, 0]
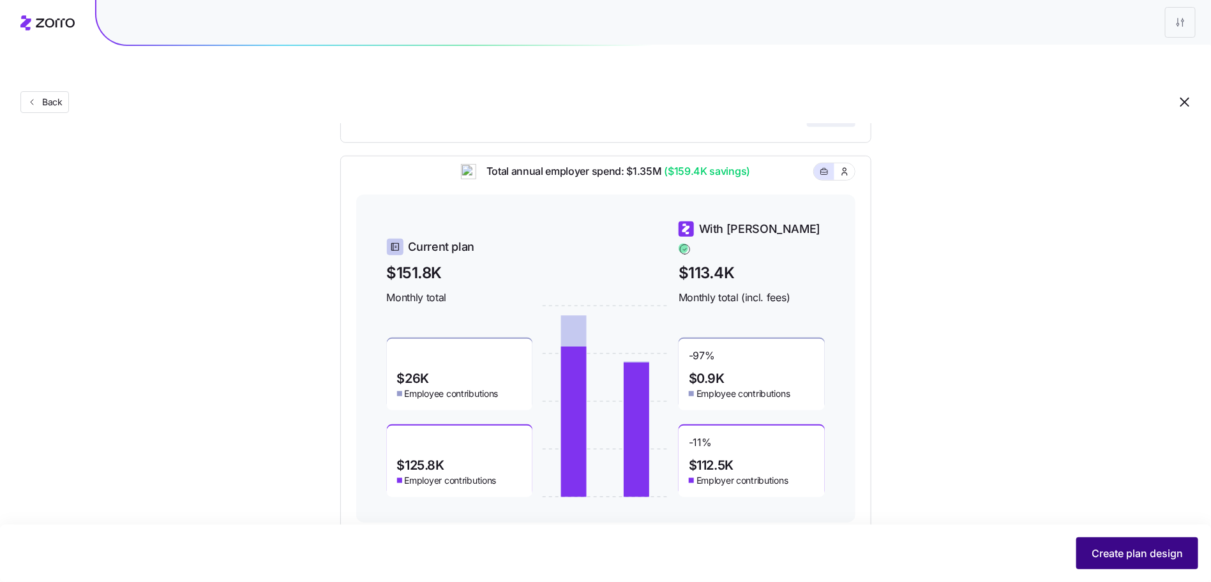
click at [1134, 558] on span "Create plan design" at bounding box center [1137, 553] width 91 height 15
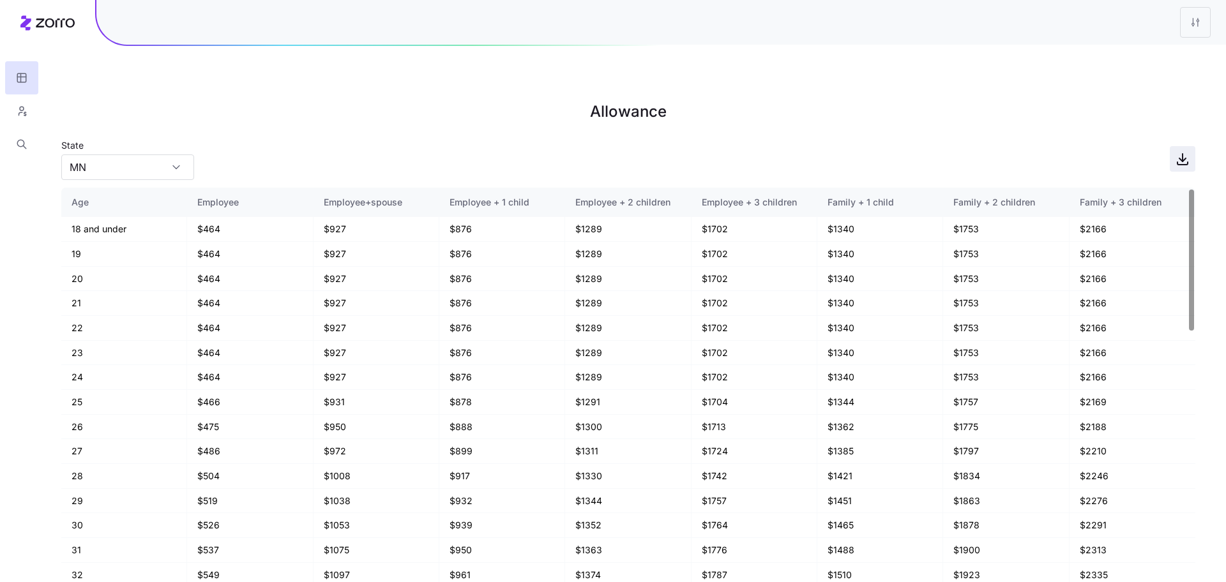
click at [1180, 151] on icon "button" at bounding box center [1182, 158] width 15 height 15
click at [19, 105] on icon "button" at bounding box center [21, 111] width 11 height 13
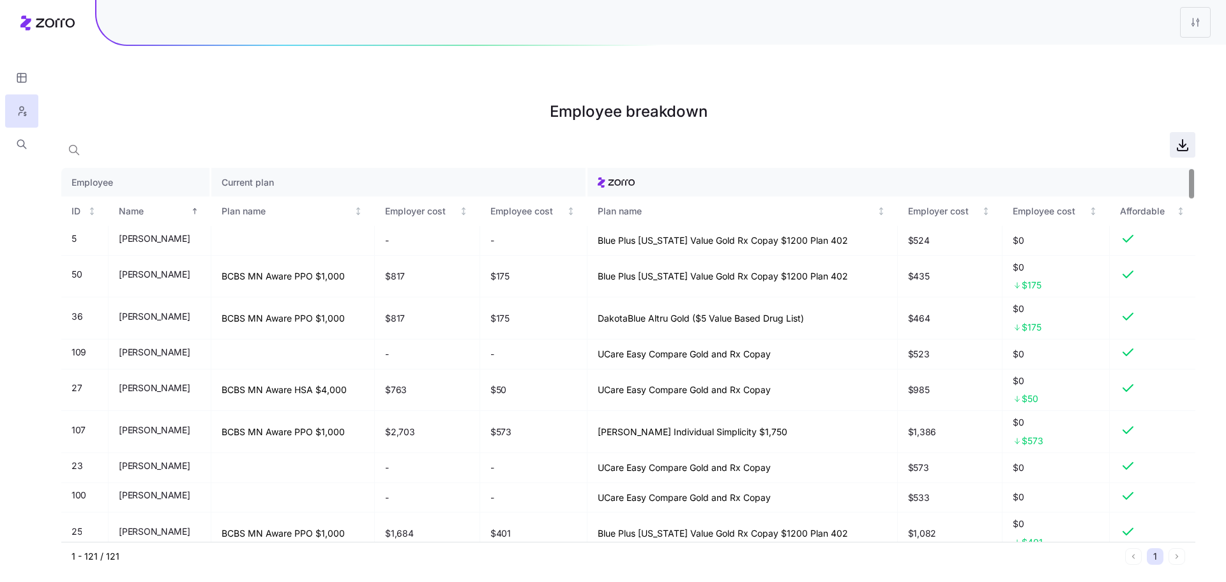
click at [1172, 133] on span "button" at bounding box center [1182, 145] width 24 height 24
click at [1196, 23] on html "Employee breakdown Employee Current plan ID Name Plan name Employer cost Employ…" at bounding box center [613, 355] width 1226 height 711
click at [1094, 60] on div "Edit plan design" at bounding box center [1118, 57] width 67 height 14
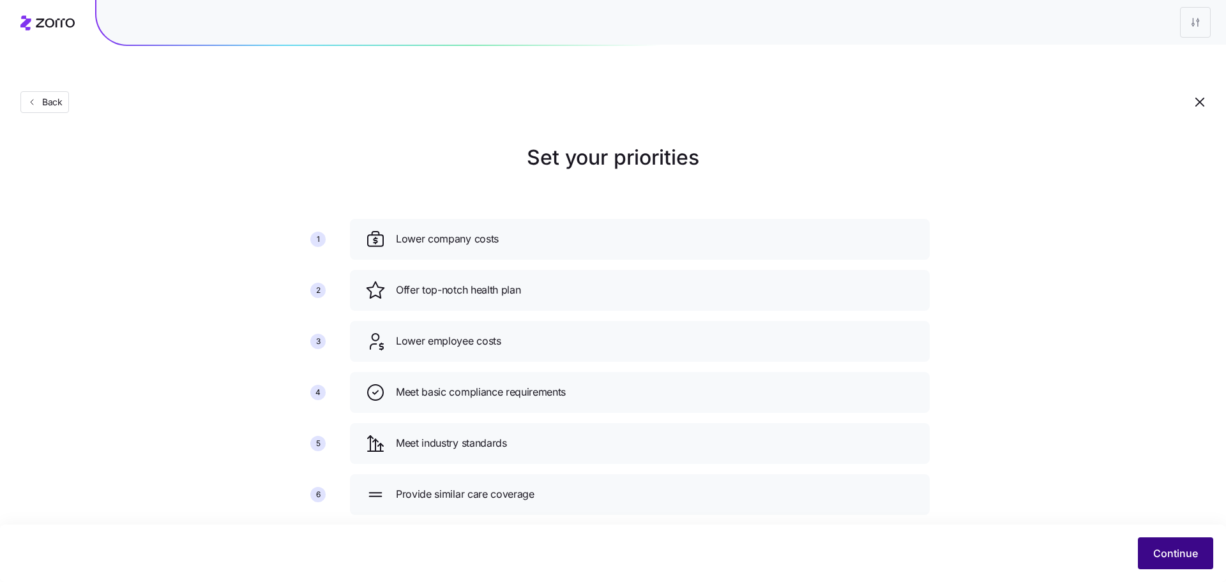
click at [1150, 556] on button "Continue" at bounding box center [1175, 554] width 75 height 32
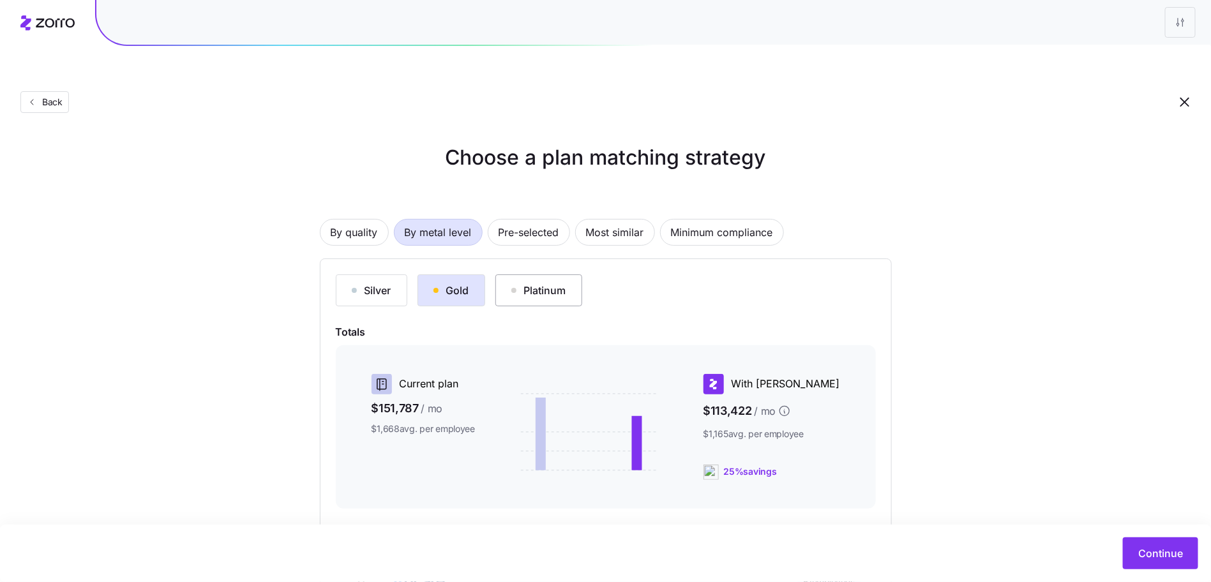
click at [519, 283] on div "Platinum" at bounding box center [538, 290] width 55 height 15
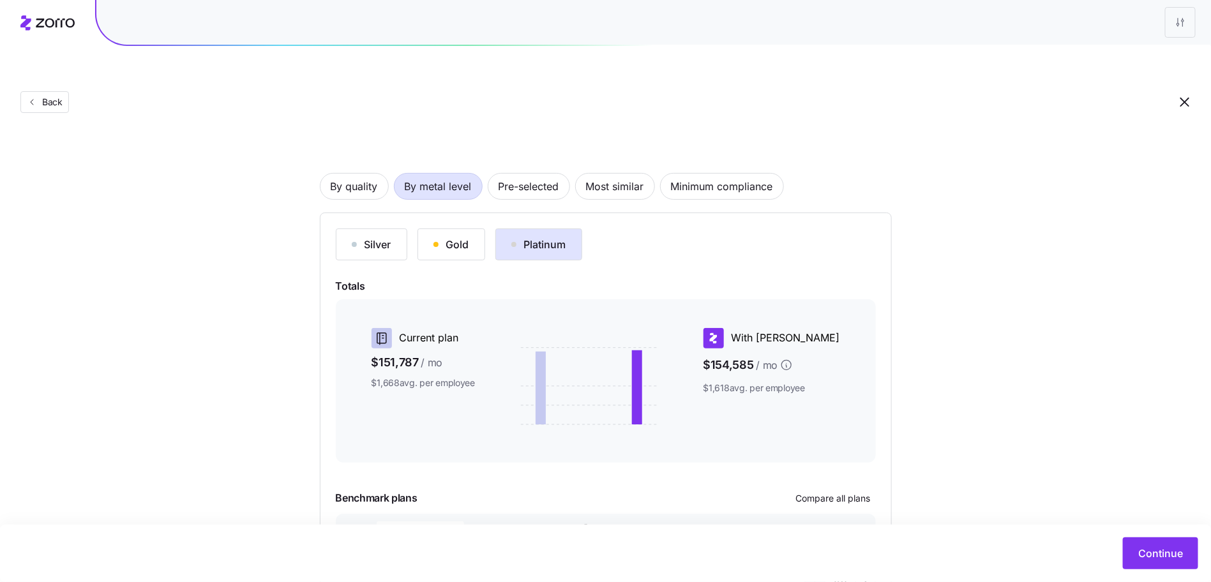
scroll to position [121, 0]
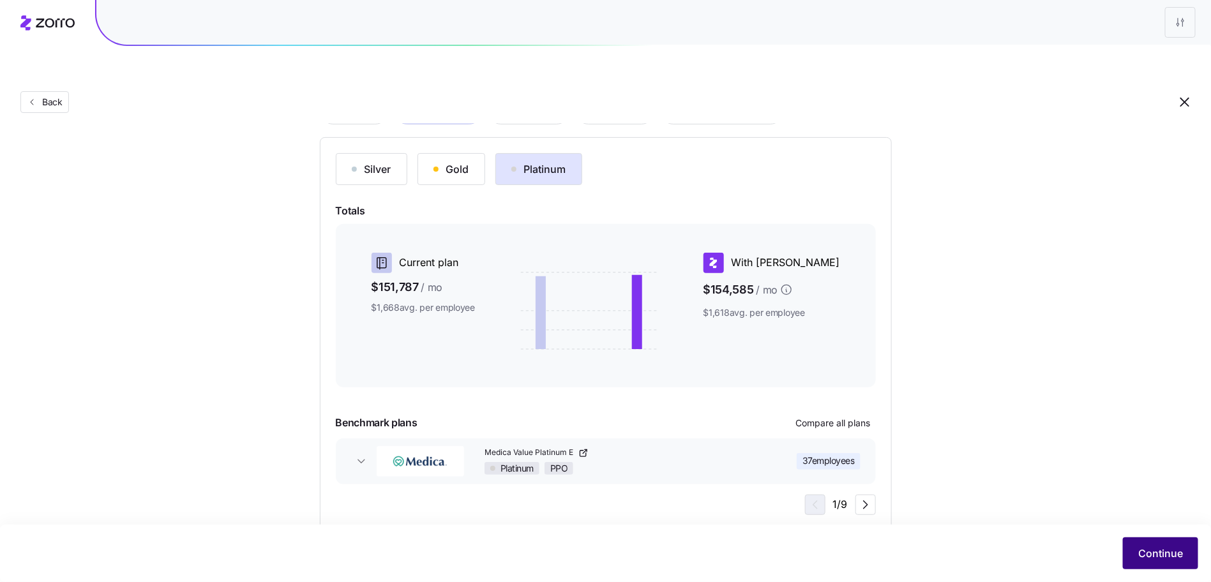
click at [1146, 551] on span "Continue" at bounding box center [1160, 553] width 45 height 15
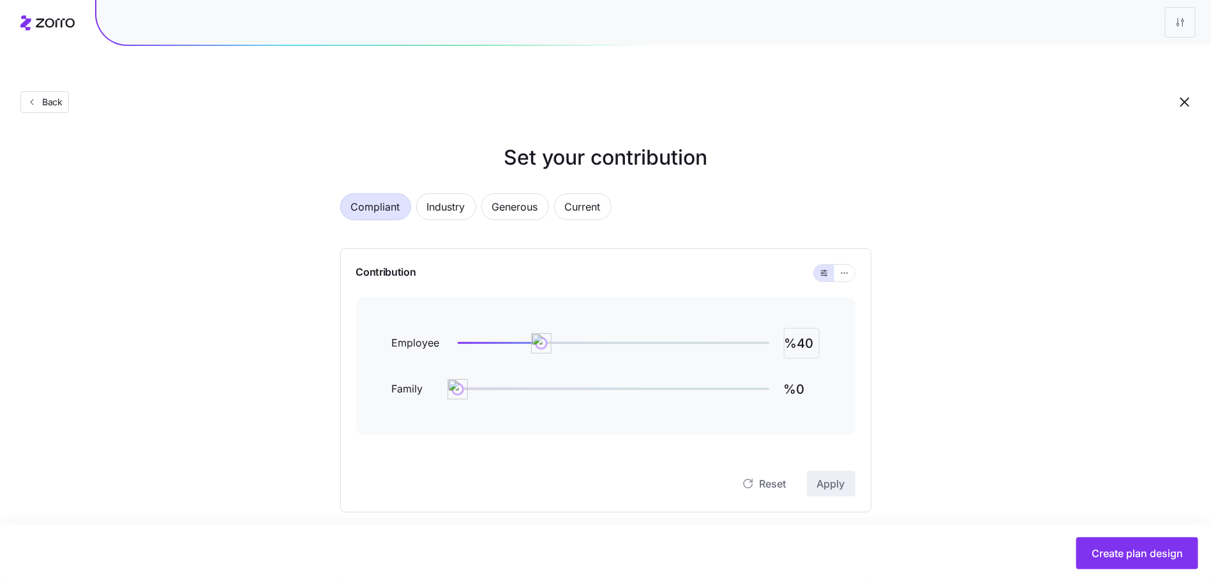
click at [804, 328] on input "%40" at bounding box center [802, 343] width 36 height 31
type input "%85"
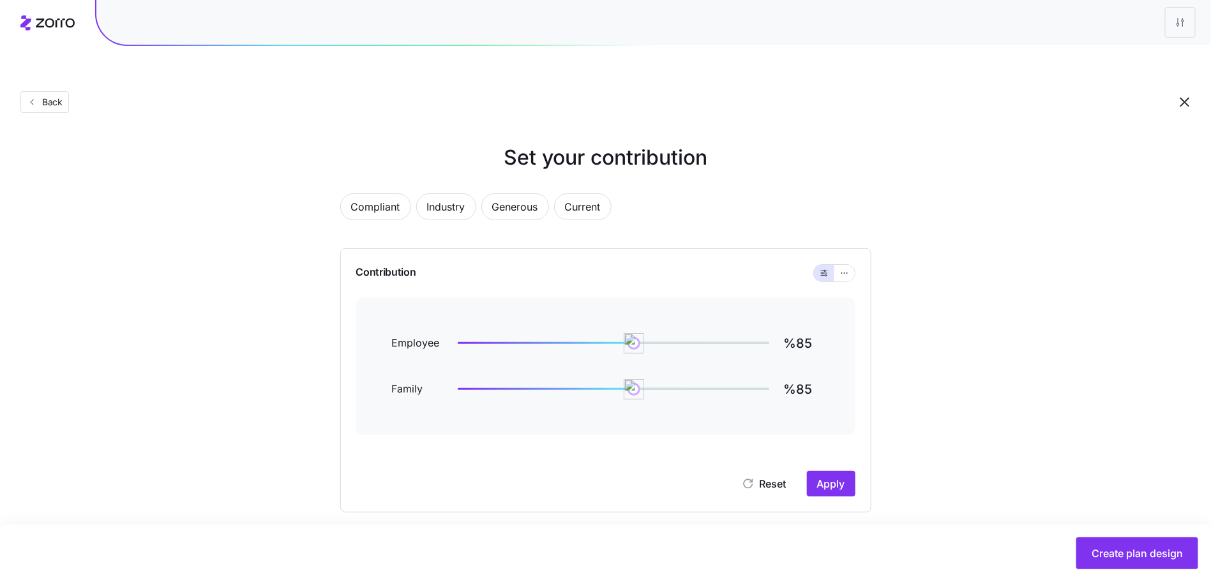
click at [834, 472] on div "Contribution Employee %85 Family %85 Reset Apply" at bounding box center [605, 380] width 531 height 264
click at [827, 476] on span "Apply" at bounding box center [831, 483] width 28 height 15
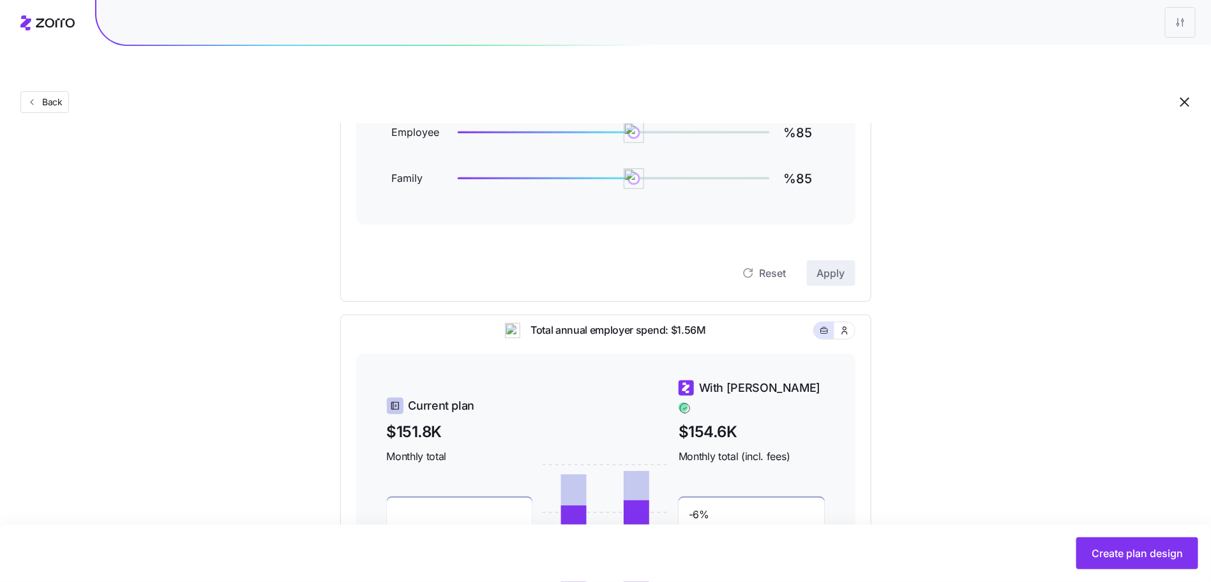
scroll to position [370, 0]
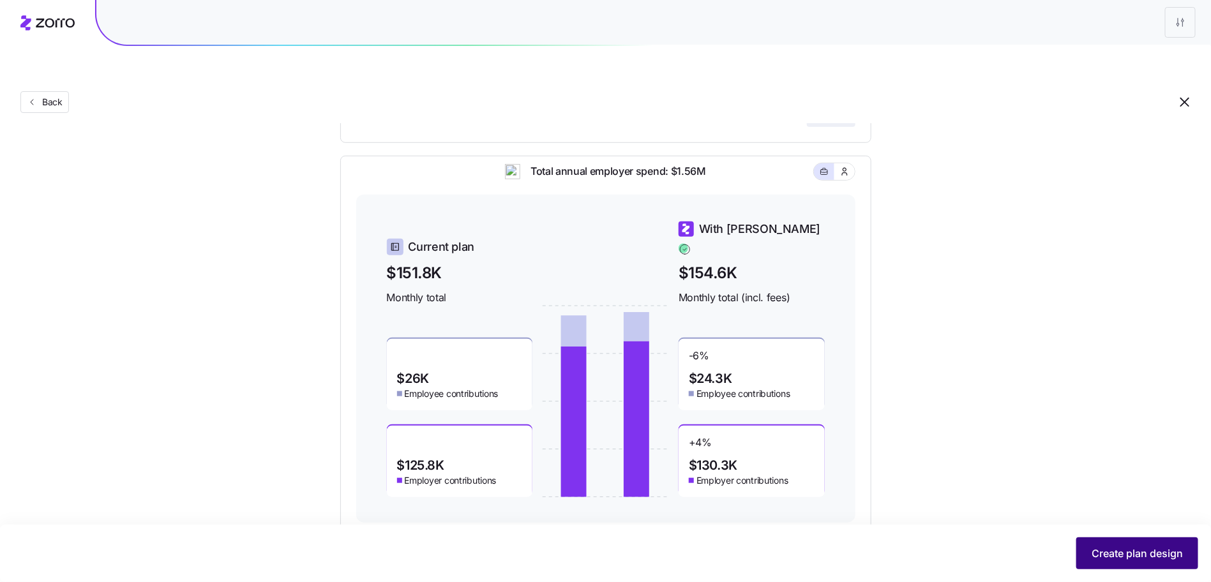
click at [1171, 568] on button "Create plan design" at bounding box center [1137, 554] width 122 height 32
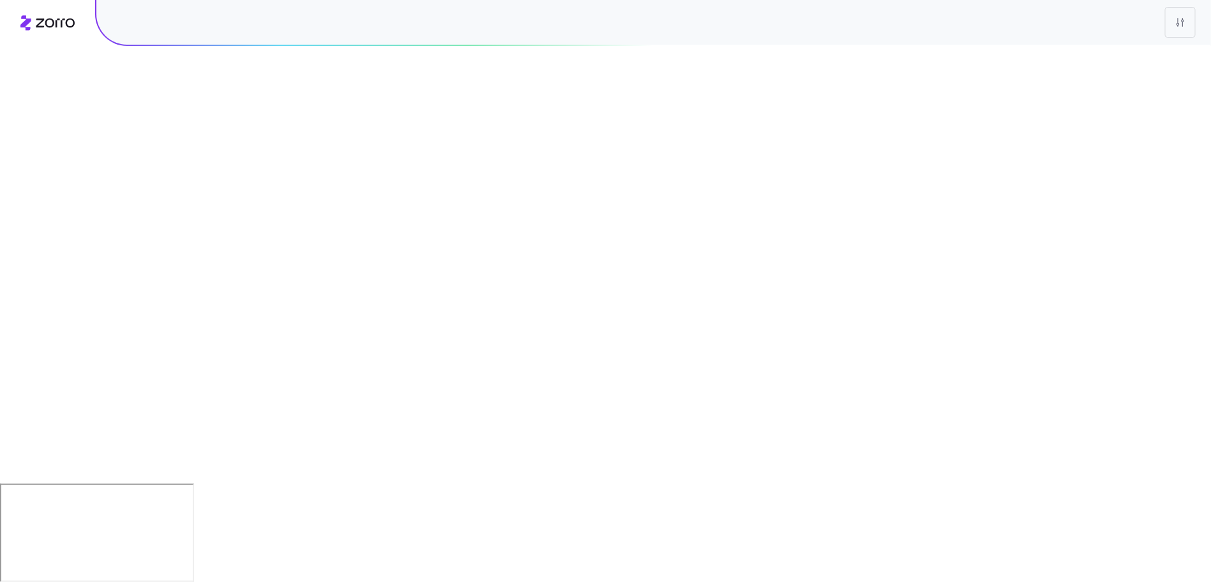
scroll to position [0, 0]
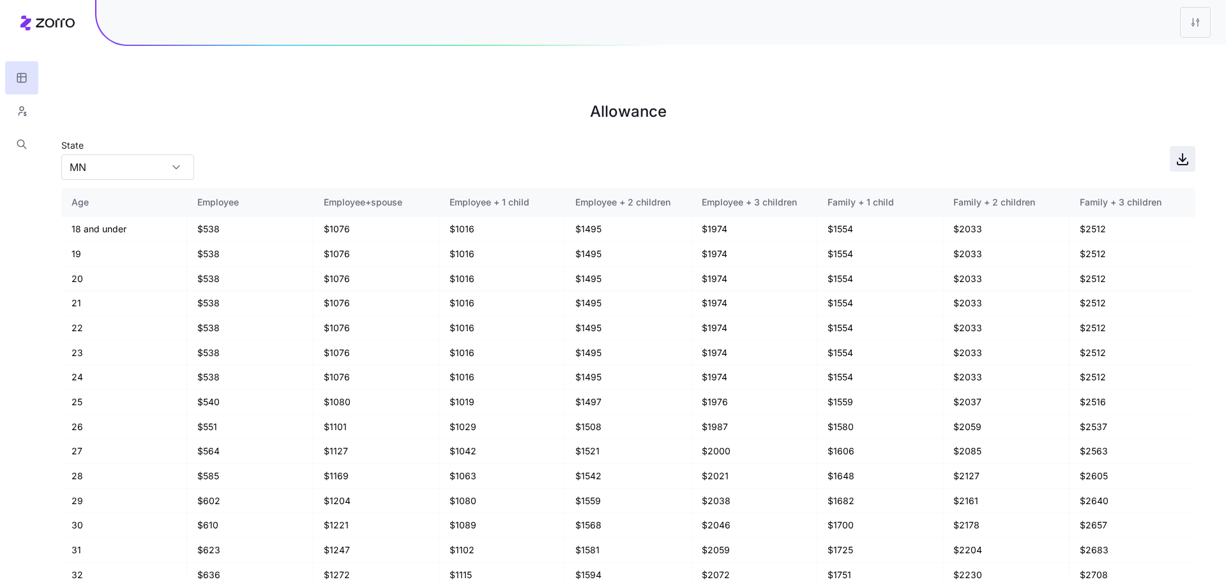
click at [1190, 147] on span "button" at bounding box center [1182, 159] width 24 height 24
click at [20, 107] on icon "button" at bounding box center [21, 111] width 11 height 13
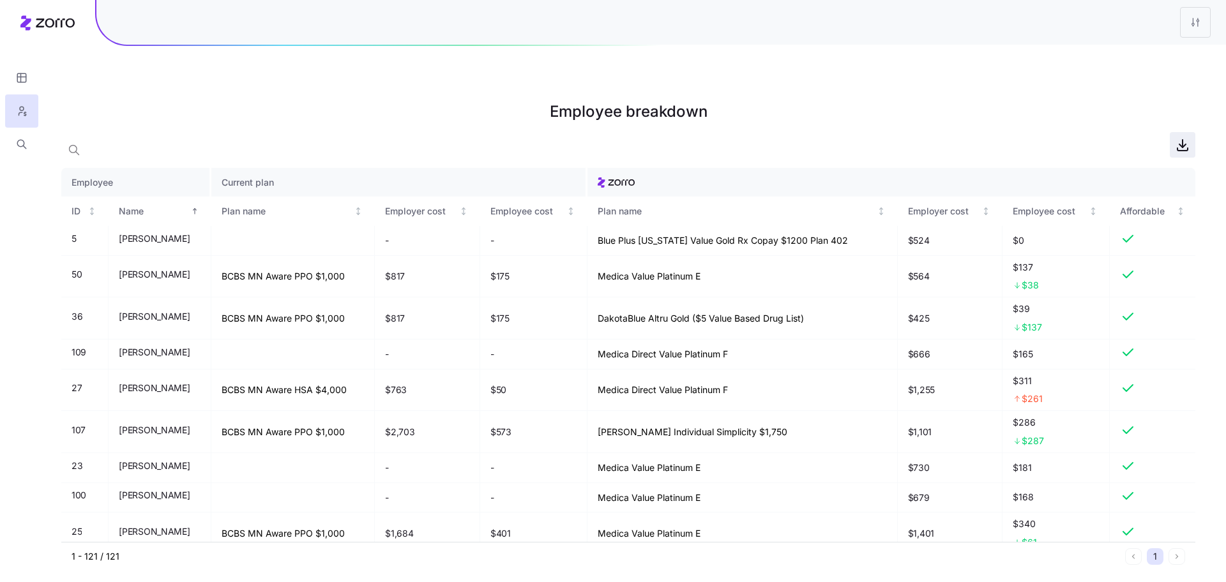
click at [1182, 140] on icon "button" at bounding box center [1182, 144] width 0 height 8
click at [1205, 13] on html "Employee breakdown Employee Current plan ID Name Plan name Employer cost Employ…" at bounding box center [613, 355] width 1226 height 711
click at [1145, 66] on div "Edit plan design" at bounding box center [1143, 57] width 127 height 20
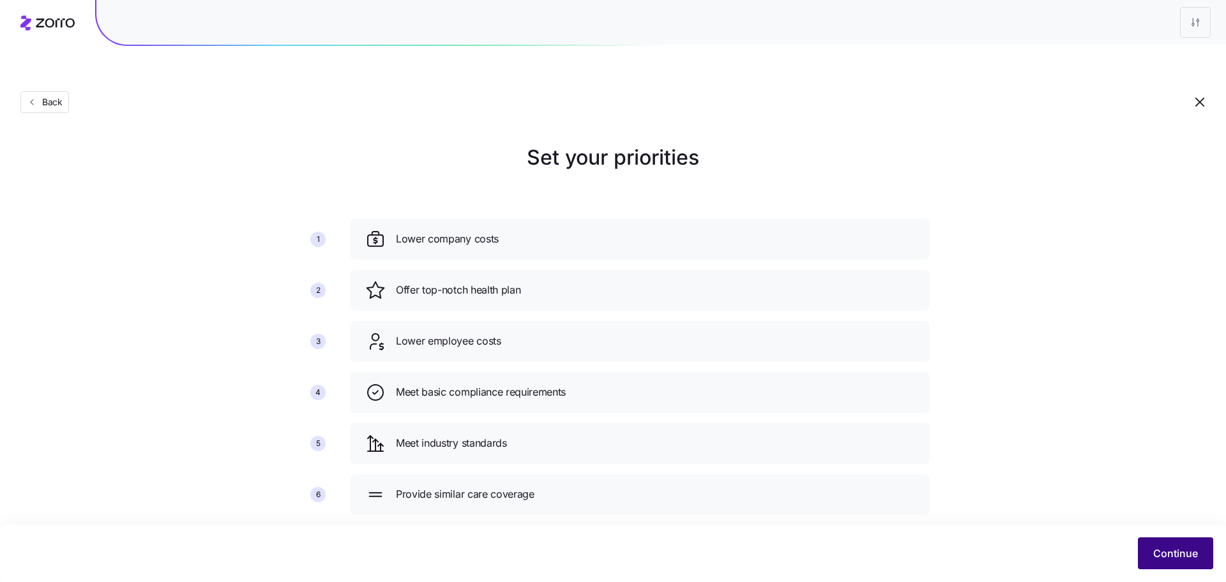
click at [1169, 550] on span "Continue" at bounding box center [1175, 553] width 45 height 15
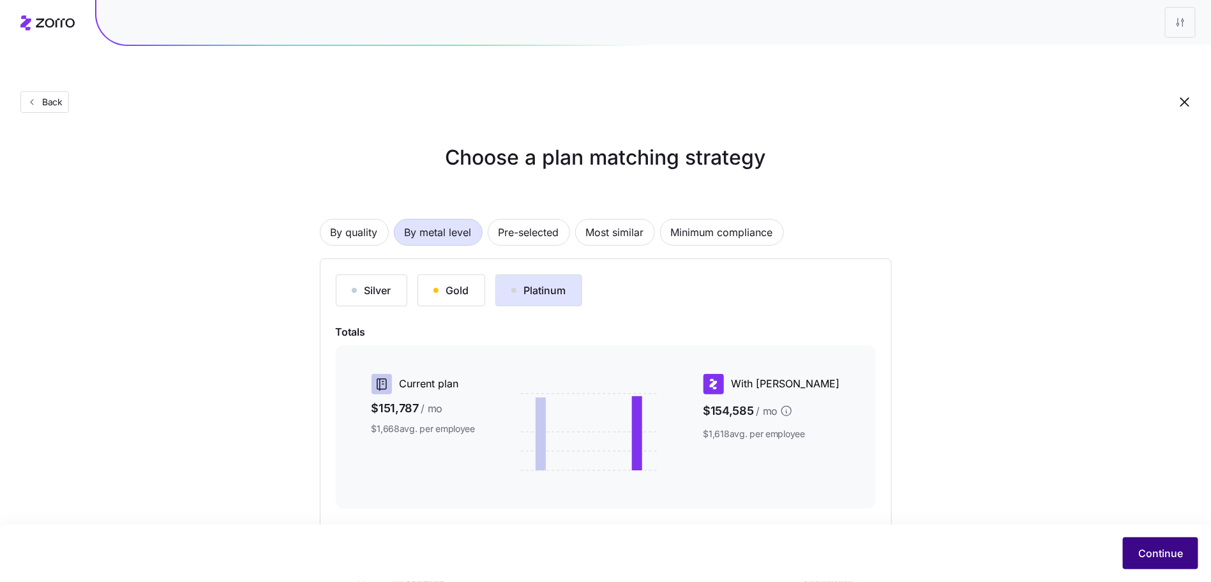
click at [1175, 551] on span "Continue" at bounding box center [1160, 553] width 45 height 15
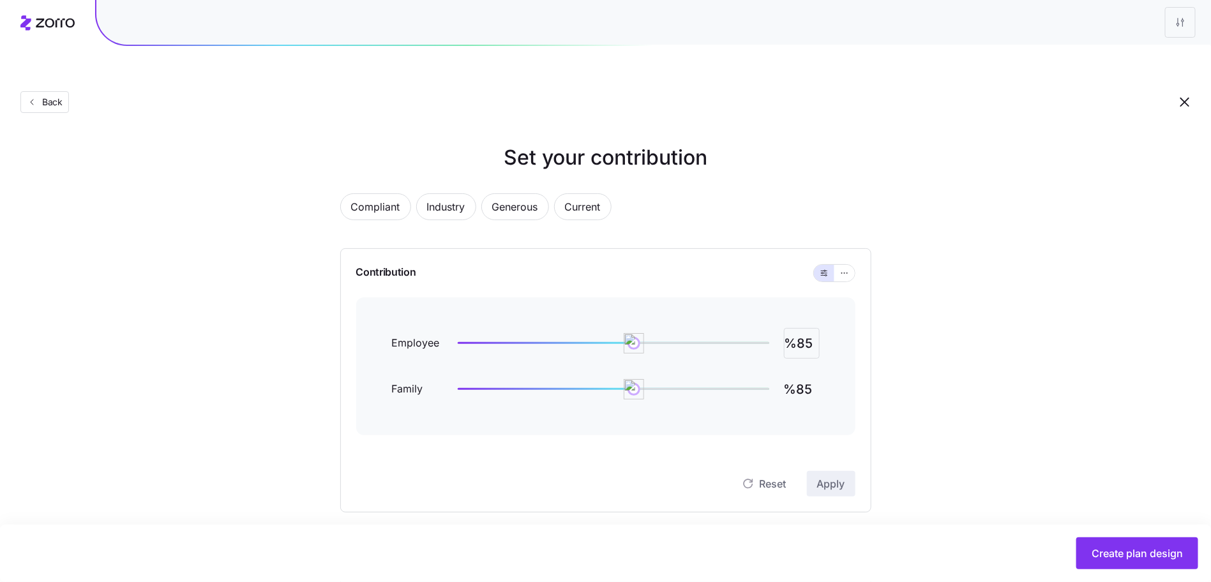
click at [801, 328] on input "%85" at bounding box center [802, 343] width 36 height 31
type input "%90"
click at [841, 476] on span "Apply" at bounding box center [831, 483] width 28 height 15
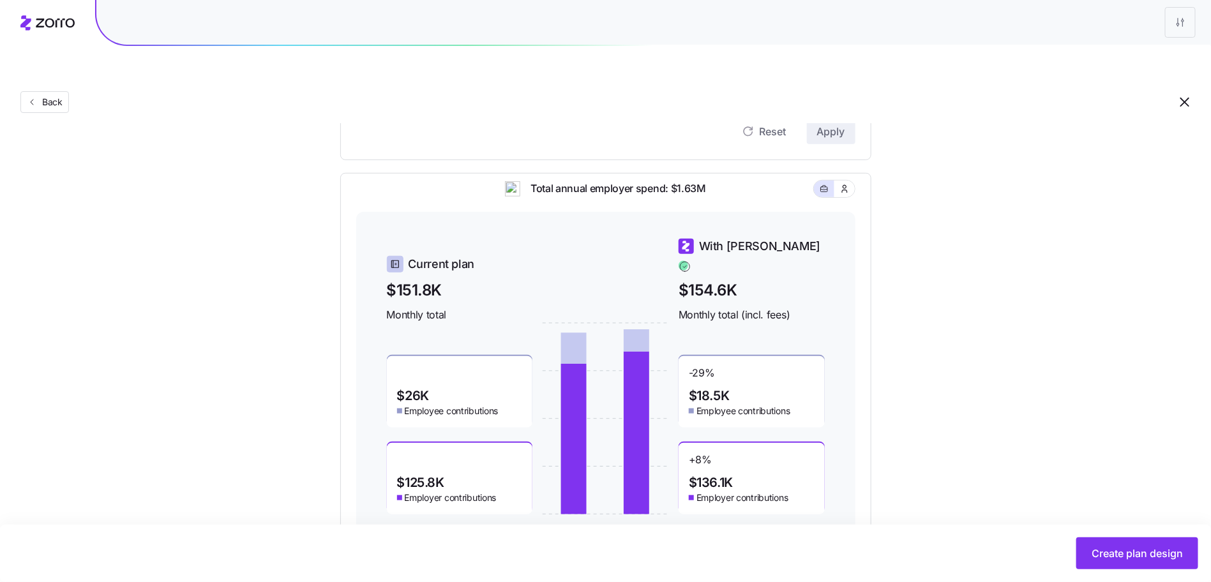
scroll to position [370, 0]
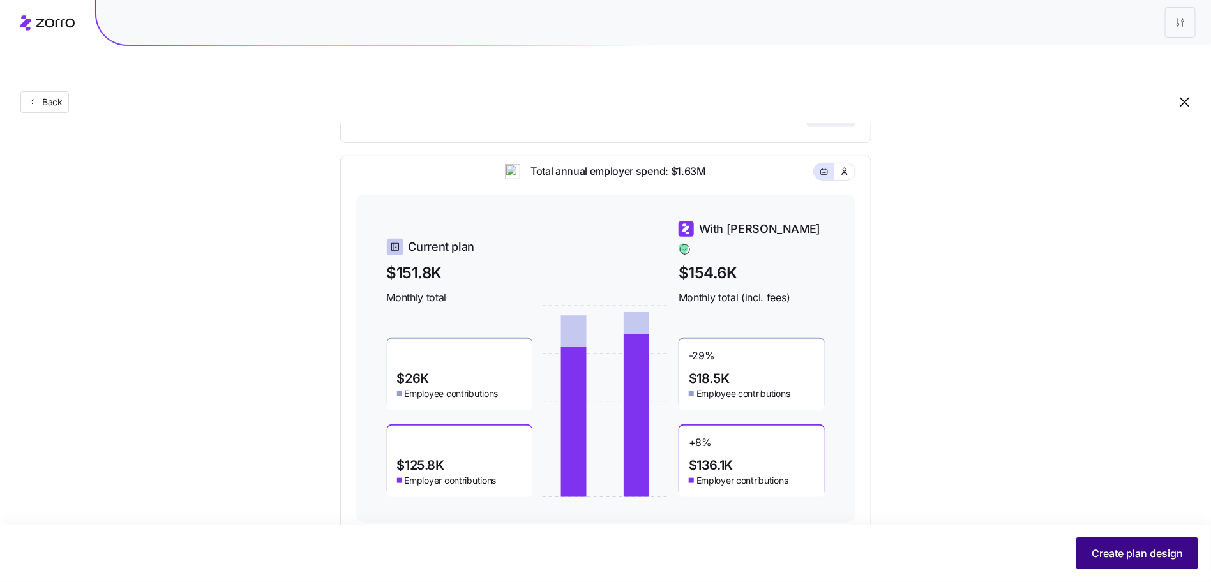
click at [1134, 555] on span "Create plan design" at bounding box center [1137, 553] width 91 height 15
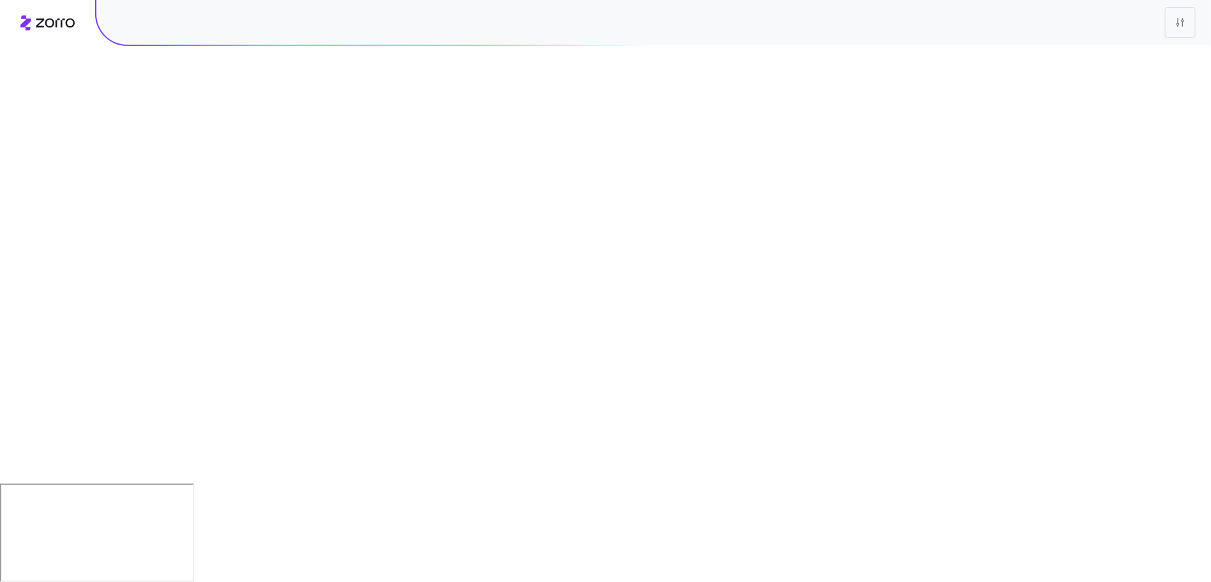
scroll to position [0, 0]
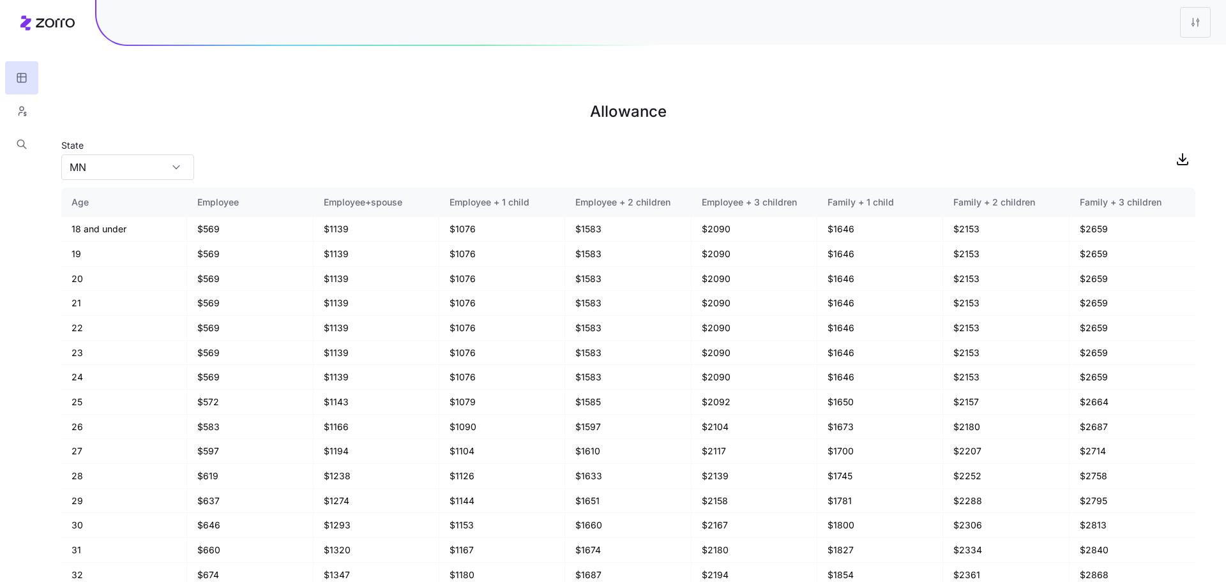
click at [1027, 102] on main "Allowance State MN Age Employee Employee+spouse Employee + 1 child Employee + 2…" at bounding box center [613, 321] width 1226 height 582
click at [1173, 147] on span "button" at bounding box center [1182, 159] width 24 height 24
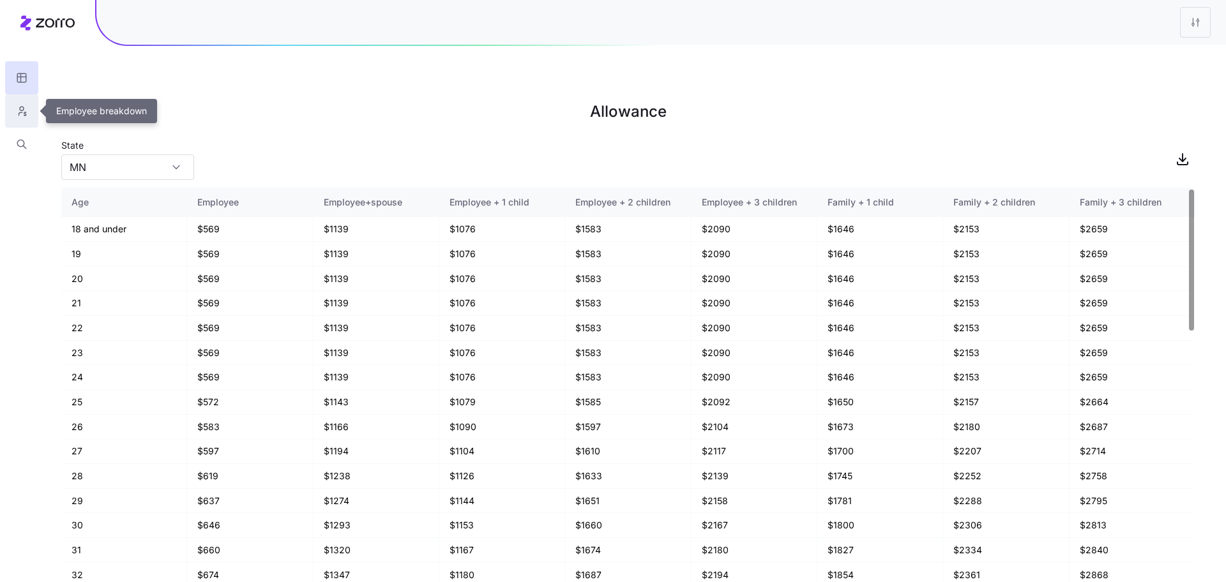
click at [13, 108] on button "button" at bounding box center [21, 110] width 33 height 33
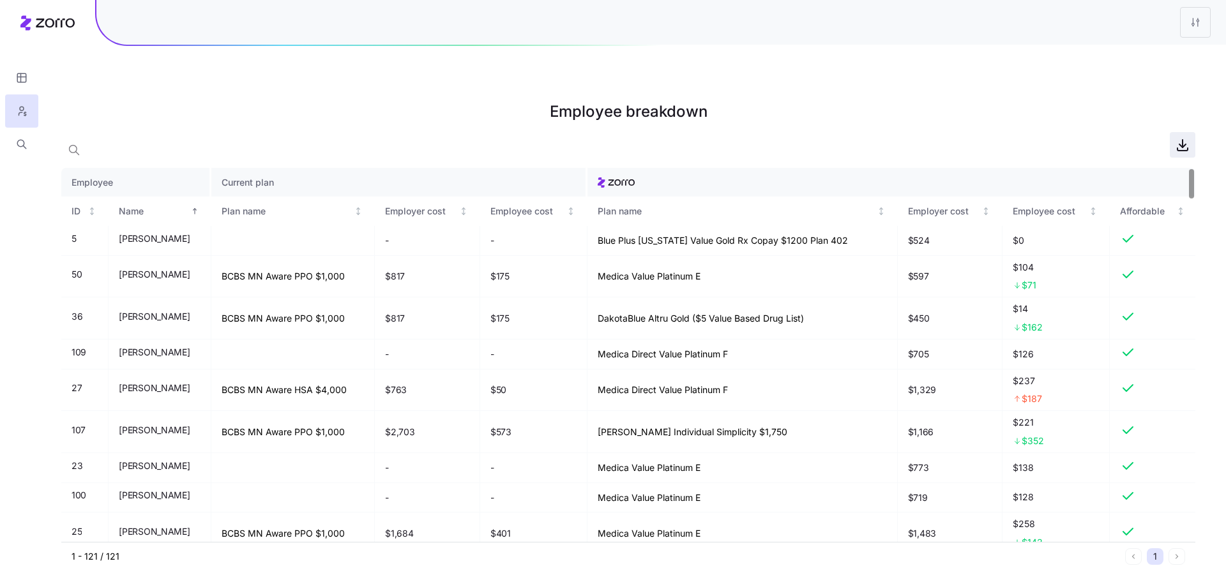
click at [1176, 133] on span "button" at bounding box center [1182, 145] width 24 height 24
click at [1194, 33] on html "Employee breakdown Employee Current plan ID Name Plan name Employer cost Employ…" at bounding box center [613, 355] width 1226 height 711
click at [1182, 51] on div "Edit plan design" at bounding box center [1143, 57] width 127 height 20
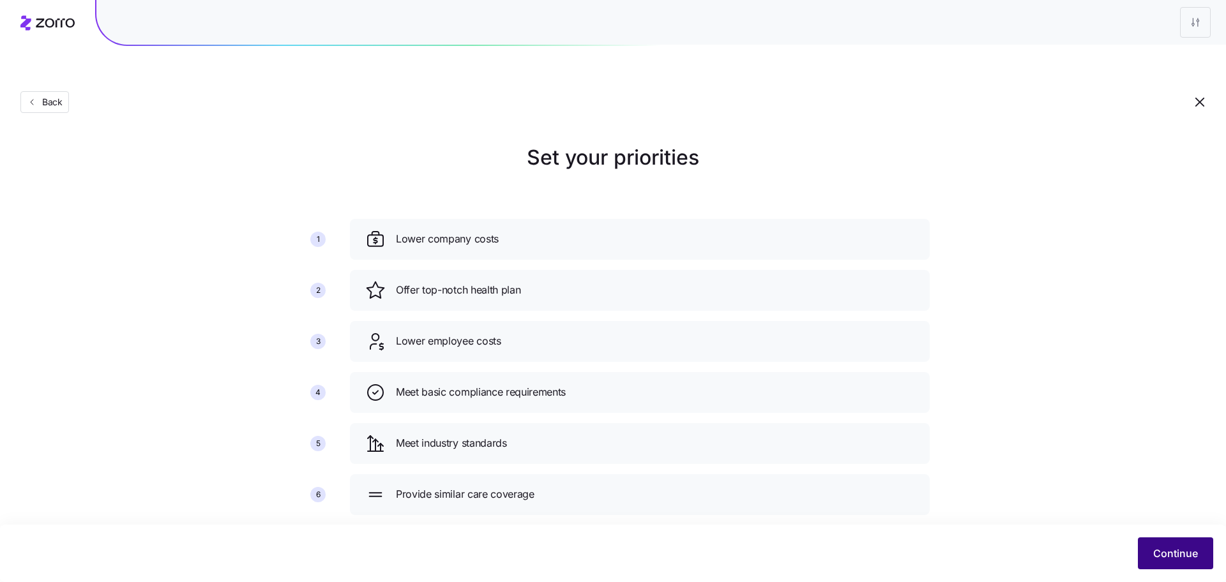
click at [1189, 552] on span "Continue" at bounding box center [1175, 553] width 45 height 15
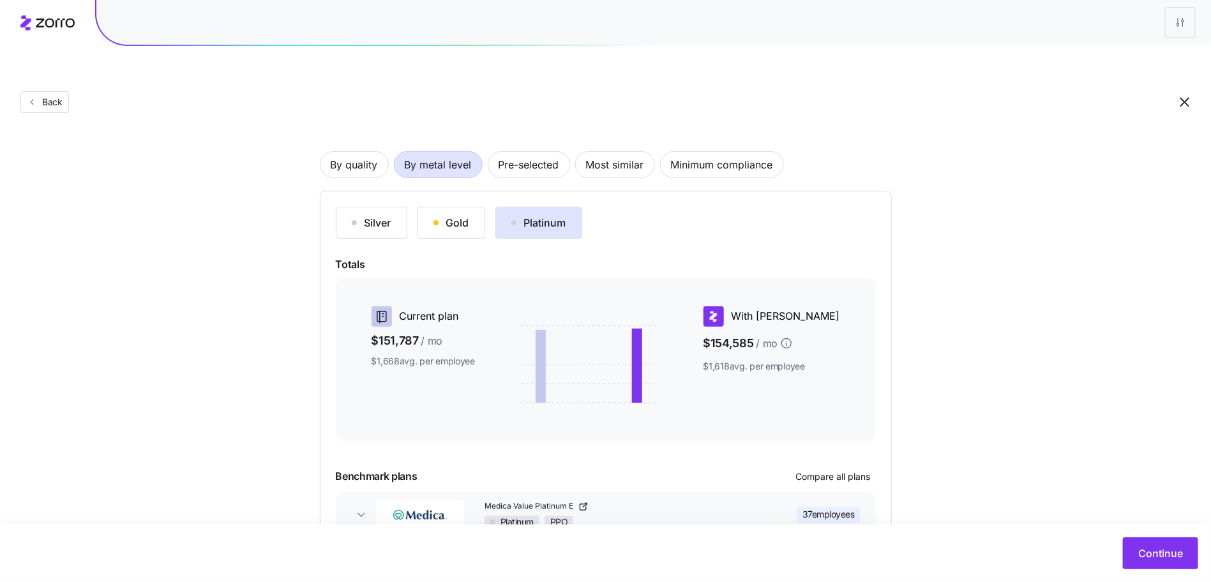
scroll to position [121, 0]
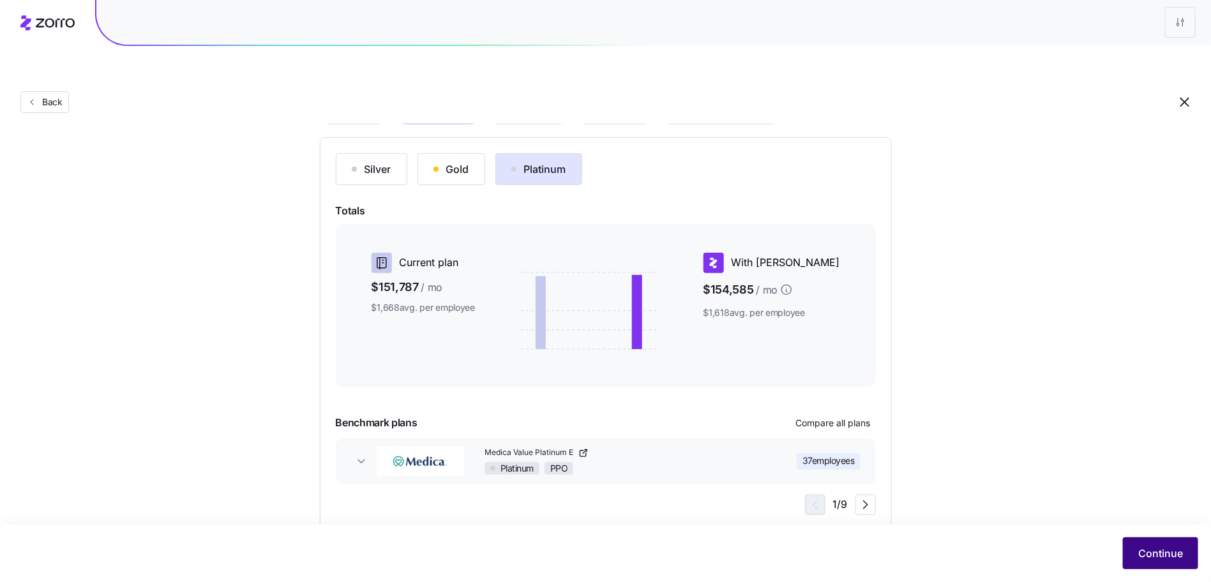
click at [1129, 537] on div "Continue" at bounding box center [605, 553] width 1211 height 57
click at [1154, 546] on span "Continue" at bounding box center [1160, 553] width 45 height 15
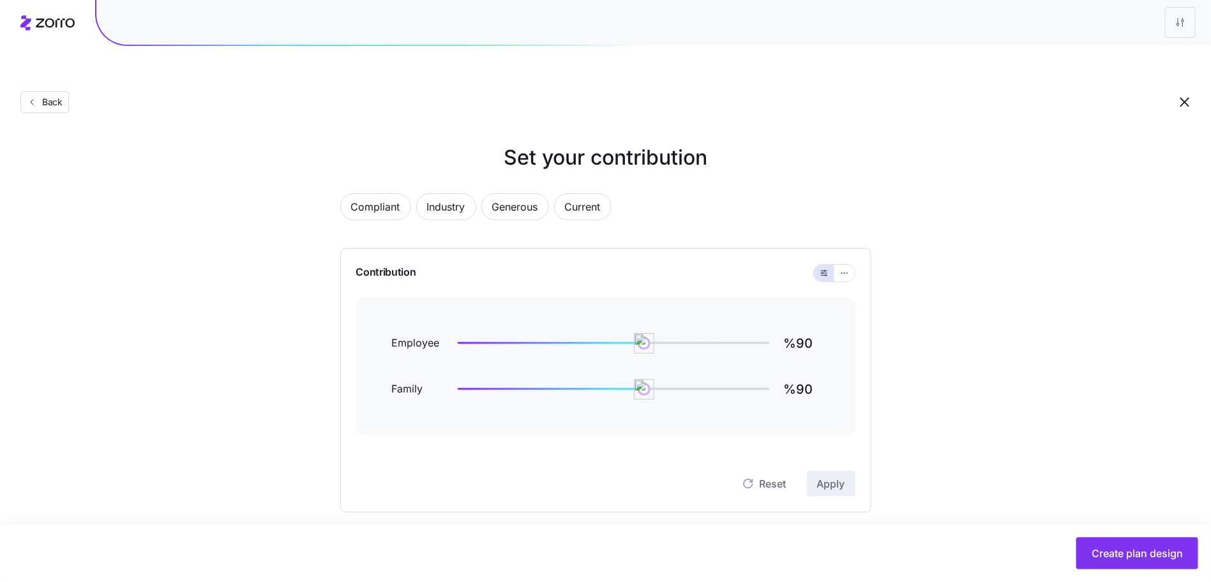
click at [824, 310] on div "Employee %90 Family %90" at bounding box center [605, 366] width 499 height 138
click at [811, 328] on input "%90" at bounding box center [802, 343] width 36 height 31
type input "%95"
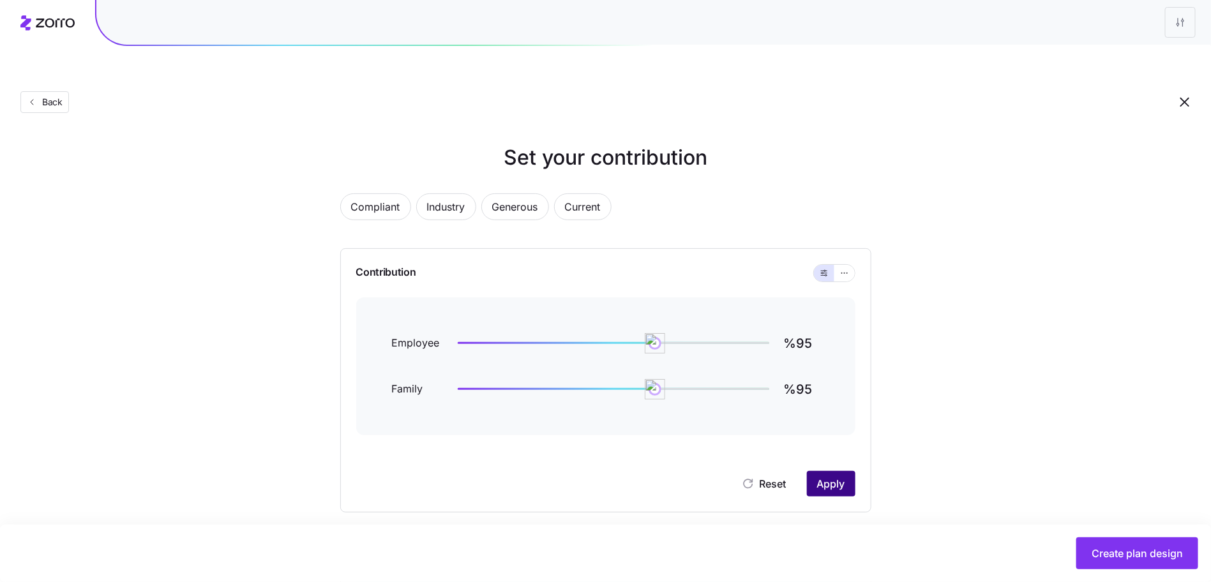
click at [811, 471] on button "Apply" at bounding box center [831, 484] width 49 height 26
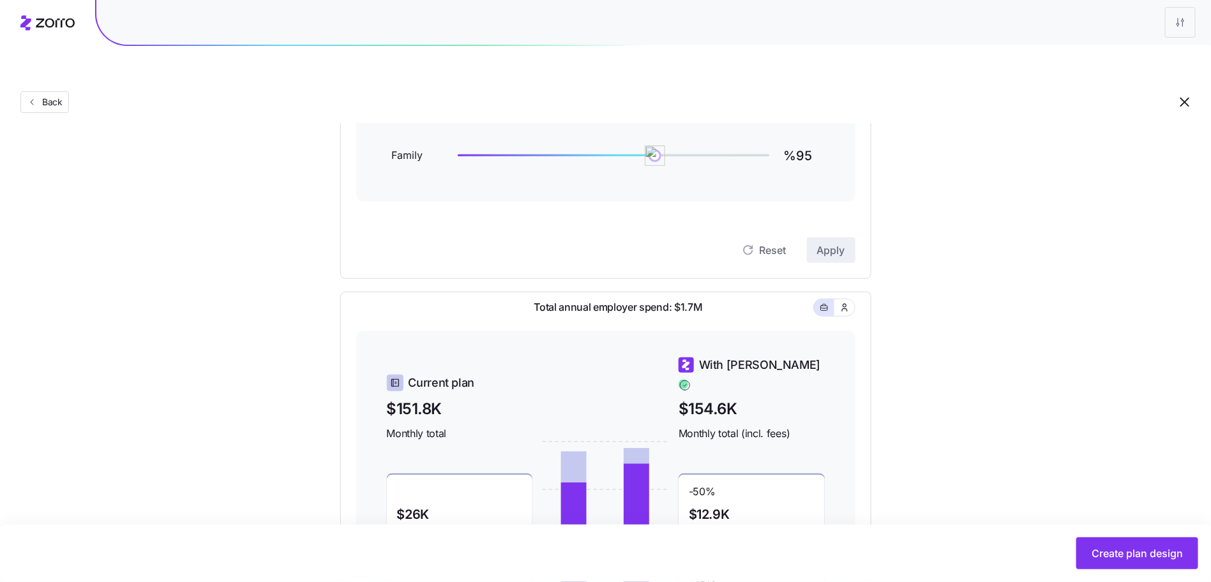
scroll to position [370, 0]
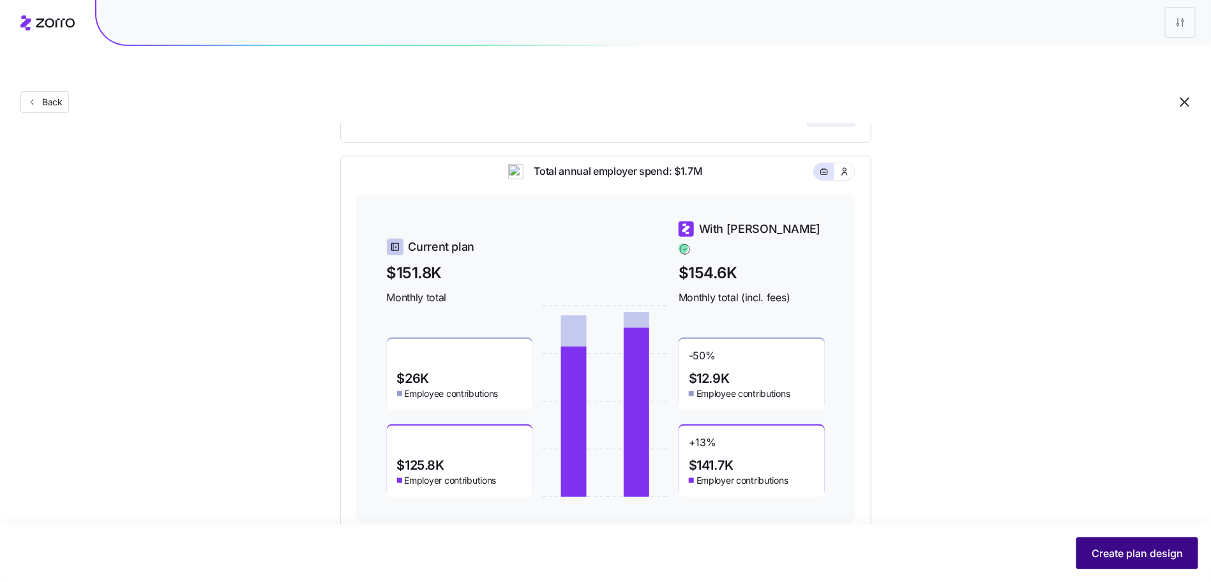
click at [1103, 548] on span "Create plan design" at bounding box center [1137, 553] width 91 height 15
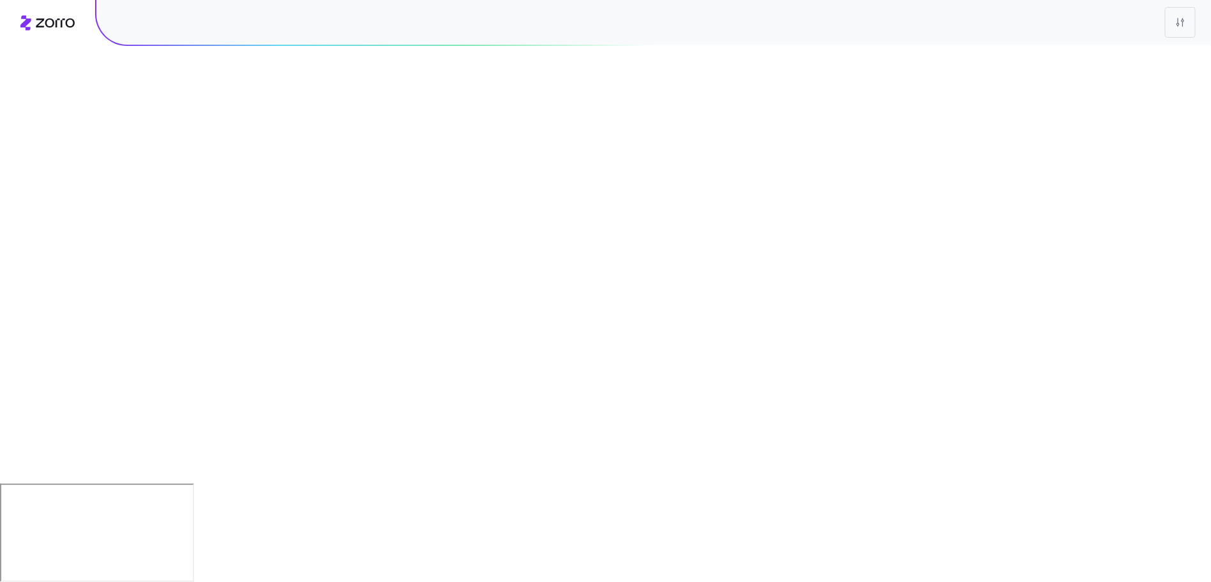
scroll to position [0, 0]
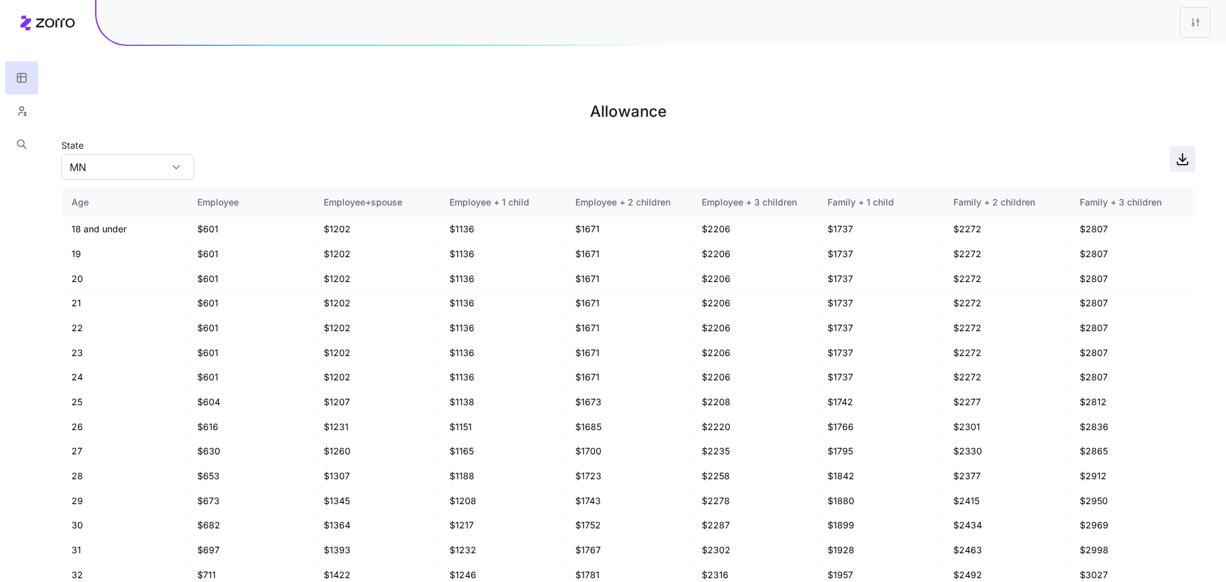
click at [1188, 151] on icon "button" at bounding box center [1182, 158] width 15 height 15
click at [9, 103] on button "button" at bounding box center [21, 110] width 33 height 33
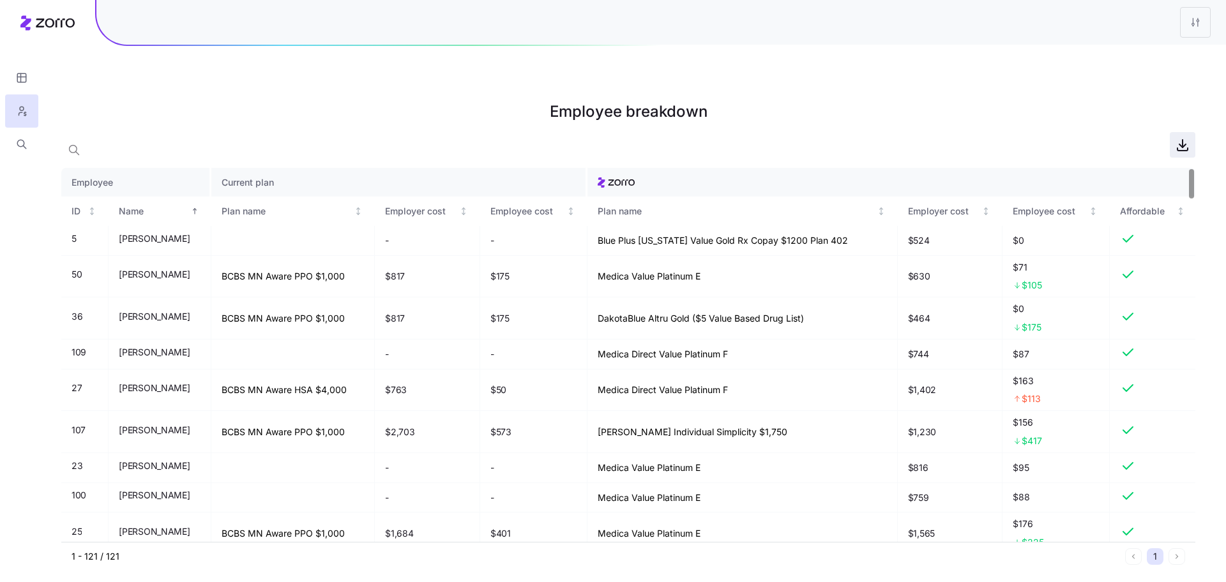
click at [1181, 144] on icon "button" at bounding box center [1182, 145] width 6 height 3
click at [1201, 15] on html "Employee breakdown Employee Current plan ID Name Plan name Employer cost Employ…" at bounding box center [613, 355] width 1226 height 711
click at [1161, 53] on div "Edit plan design" at bounding box center [1143, 56] width 127 height 20
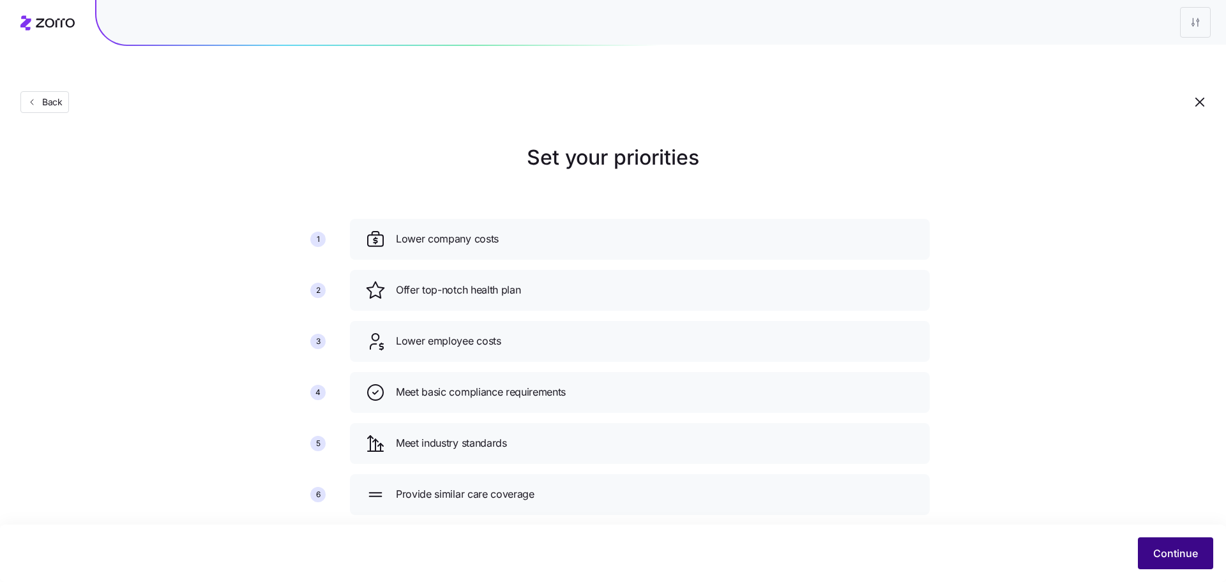
click at [1175, 545] on button "Continue" at bounding box center [1175, 554] width 75 height 32
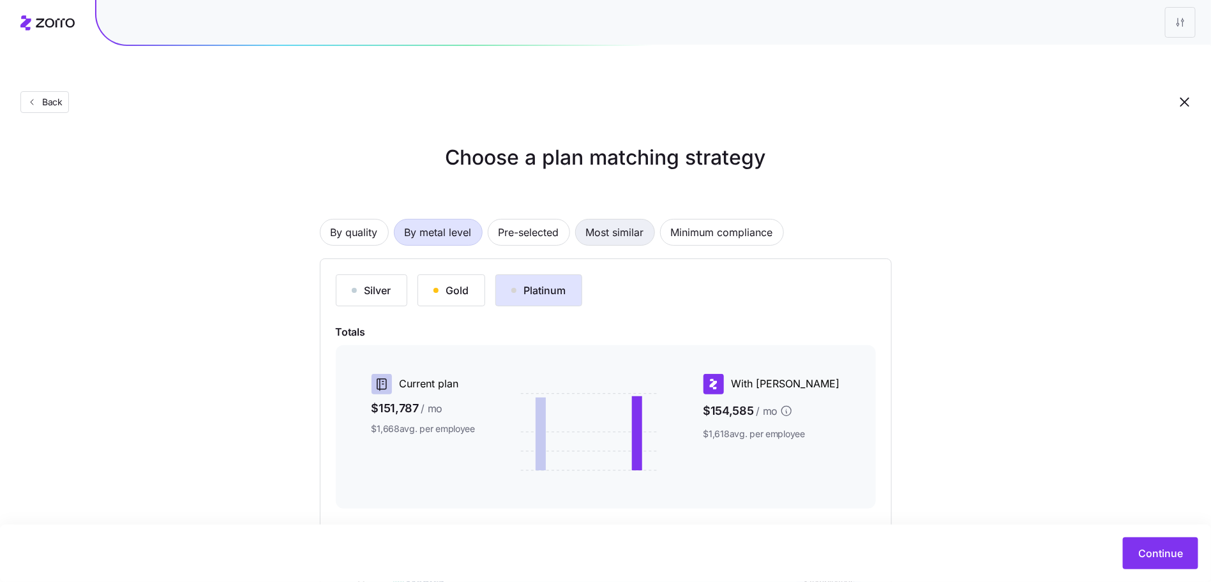
click at [648, 219] on button "Most similar" at bounding box center [615, 232] width 80 height 27
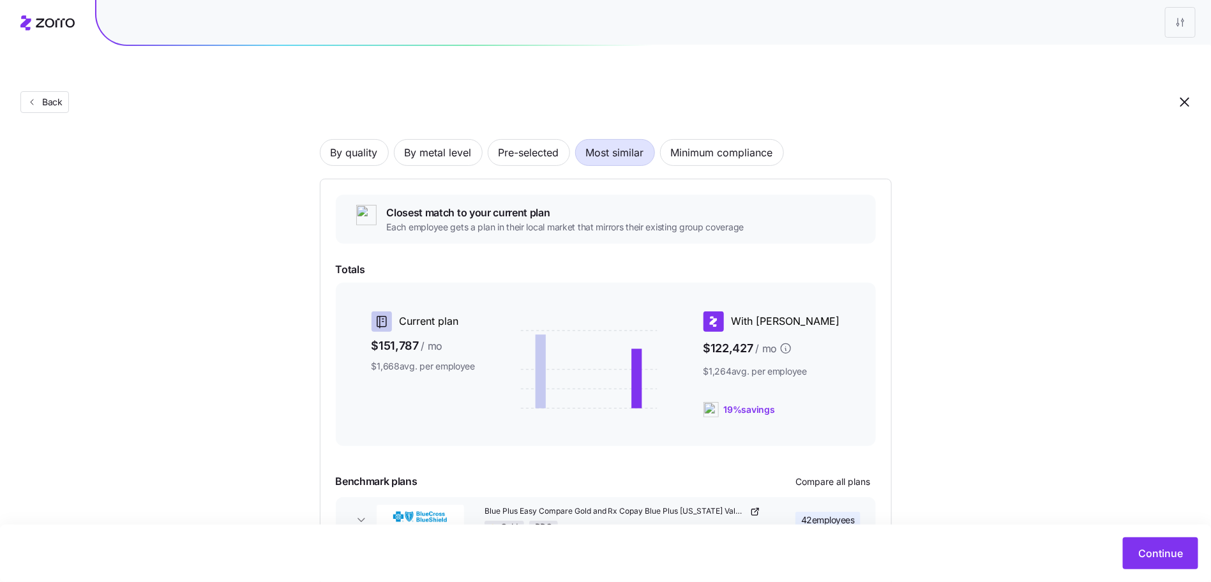
scroll to position [139, 0]
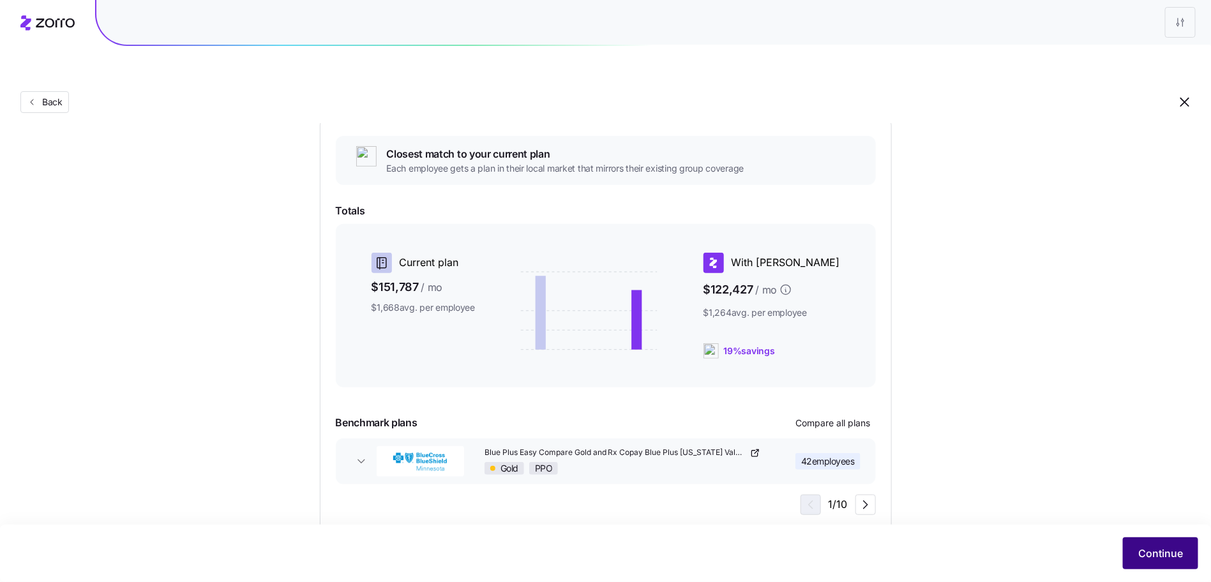
click at [1151, 554] on span "Continue" at bounding box center [1160, 553] width 45 height 15
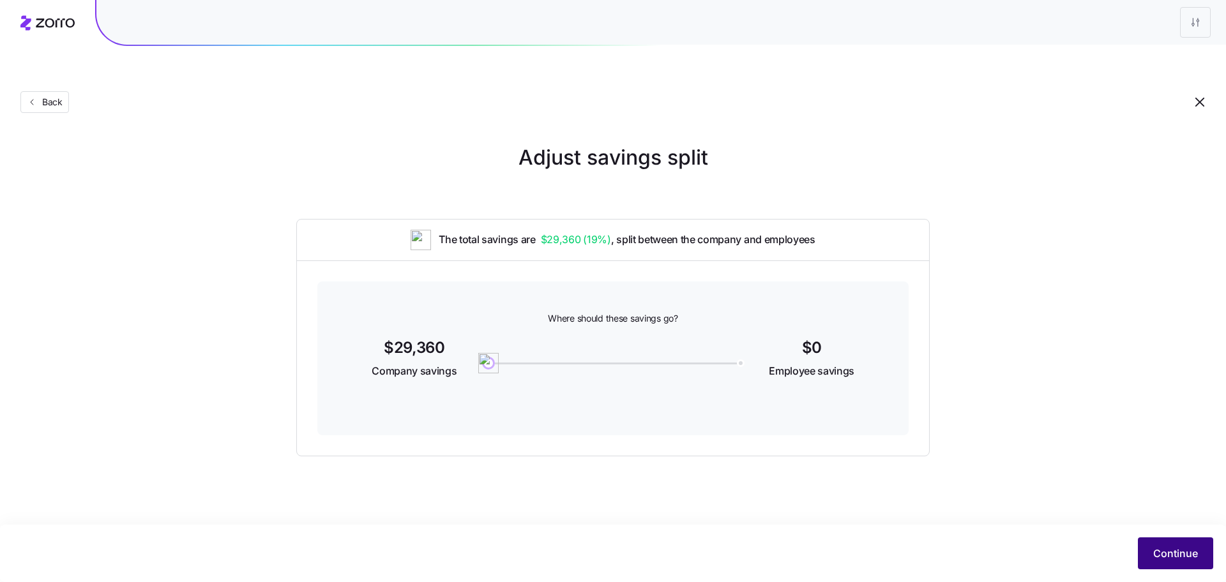
click at [1166, 555] on span "Continue" at bounding box center [1175, 553] width 45 height 15
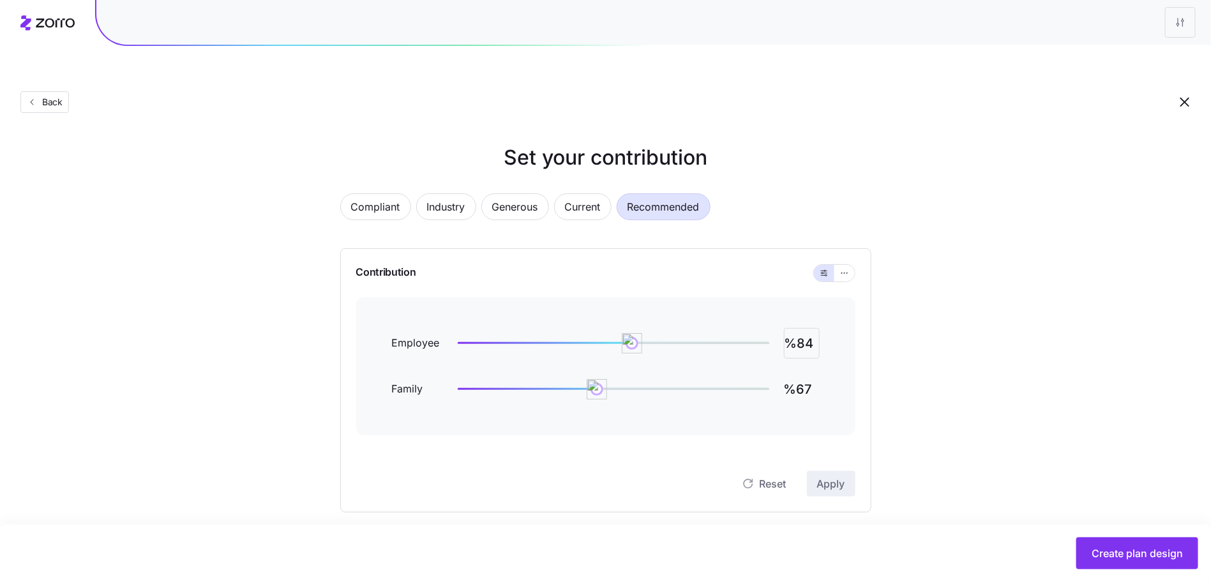
click at [797, 328] on input "%84" at bounding box center [802, 343] width 36 height 31
type input "%85"
click at [849, 268] on button "button" at bounding box center [844, 273] width 10 height 10
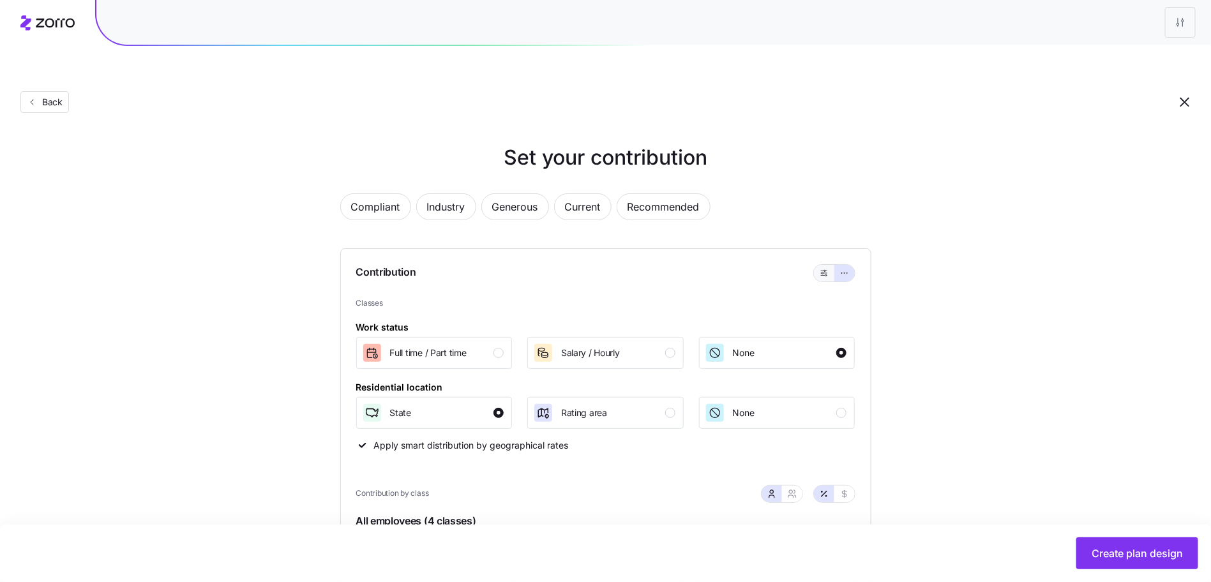
click at [820, 266] on icon "button" at bounding box center [824, 273] width 9 height 15
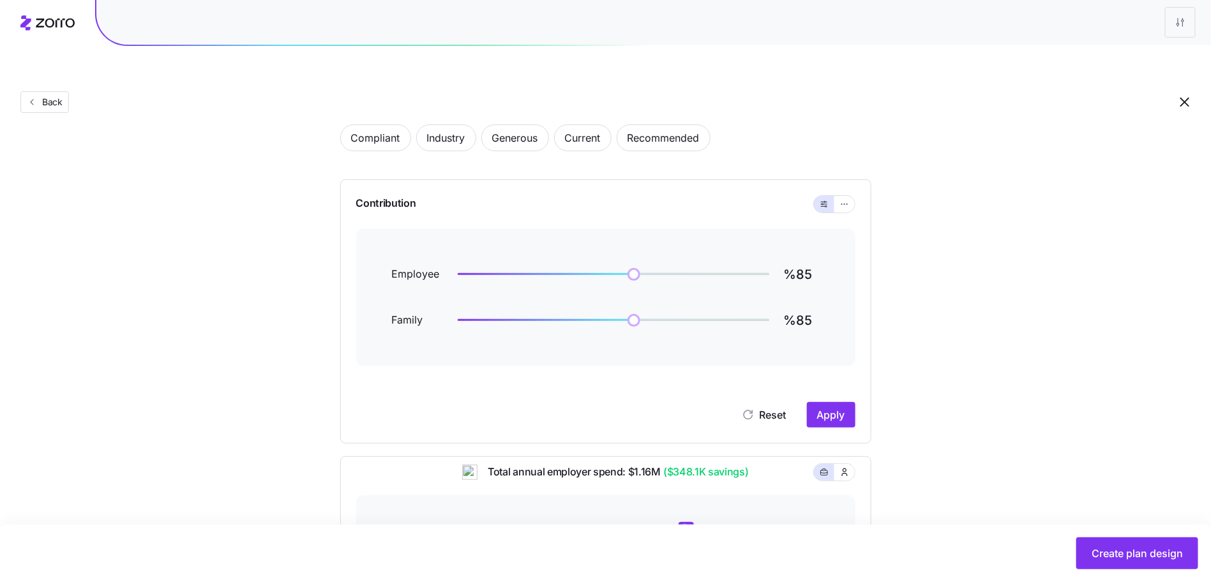
scroll to position [303, 0]
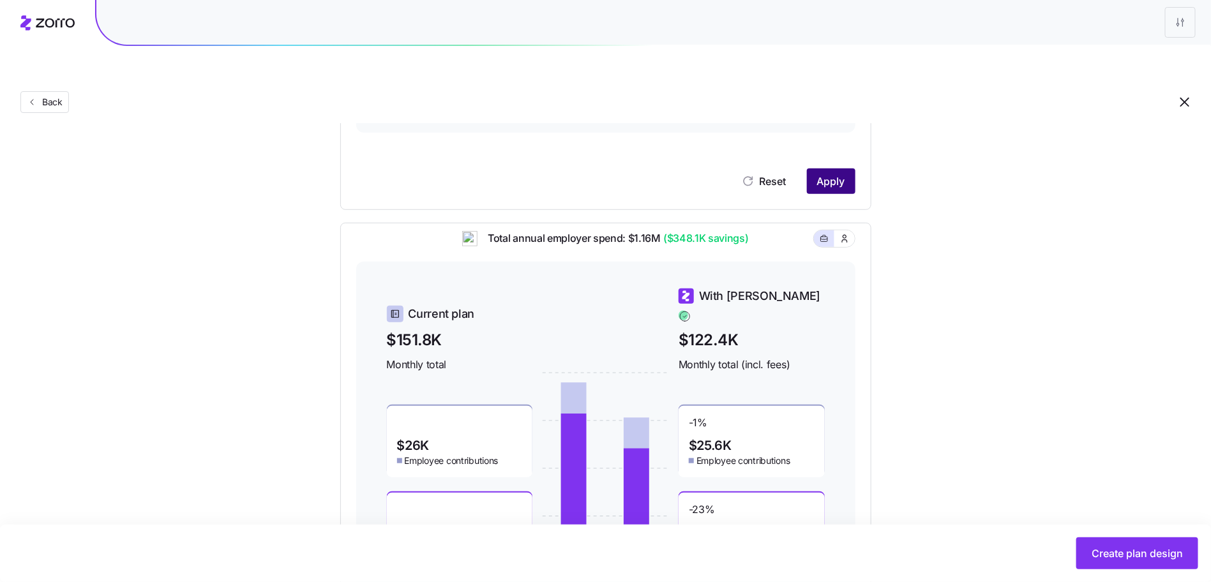
click at [833, 174] on span "Apply" at bounding box center [831, 181] width 28 height 15
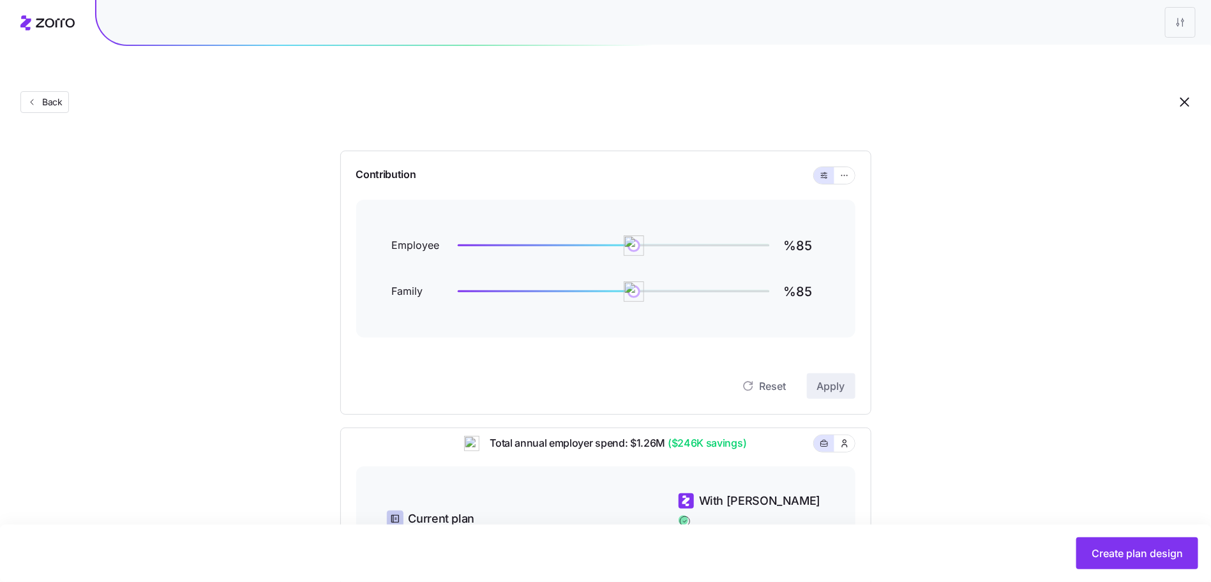
scroll to position [357, 0]
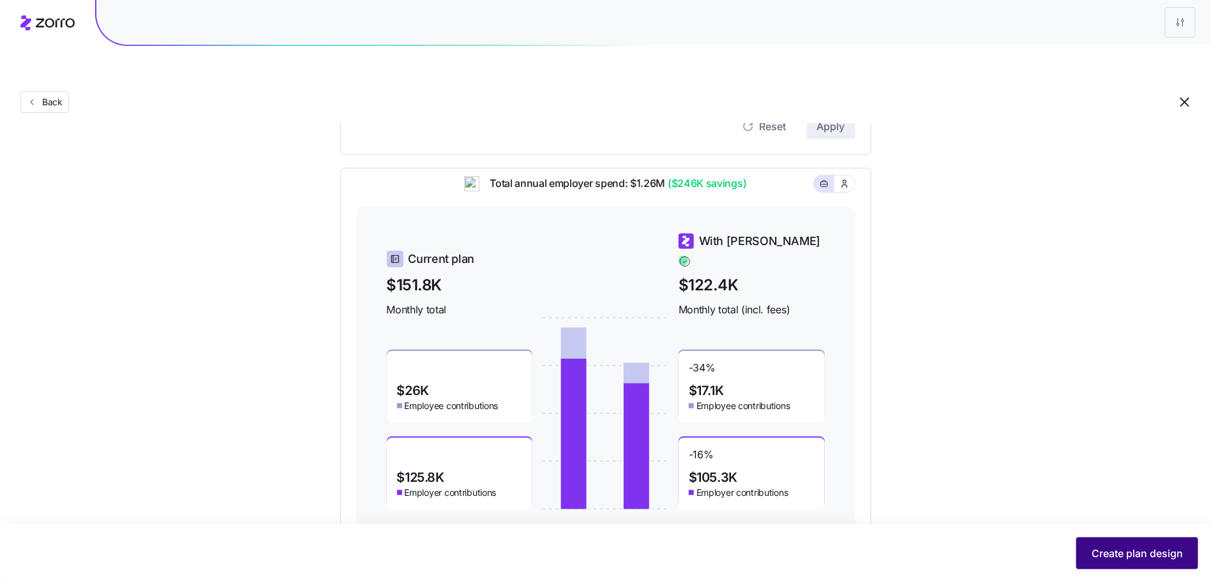
click at [1078, 546] on button "Create plan design" at bounding box center [1137, 554] width 122 height 32
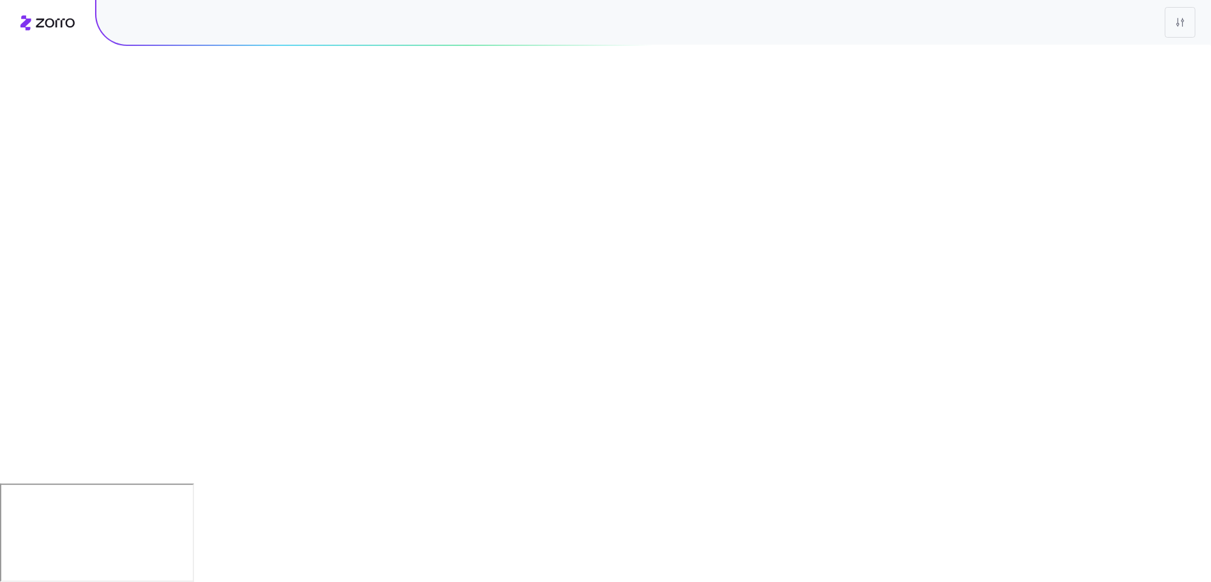
scroll to position [0, 0]
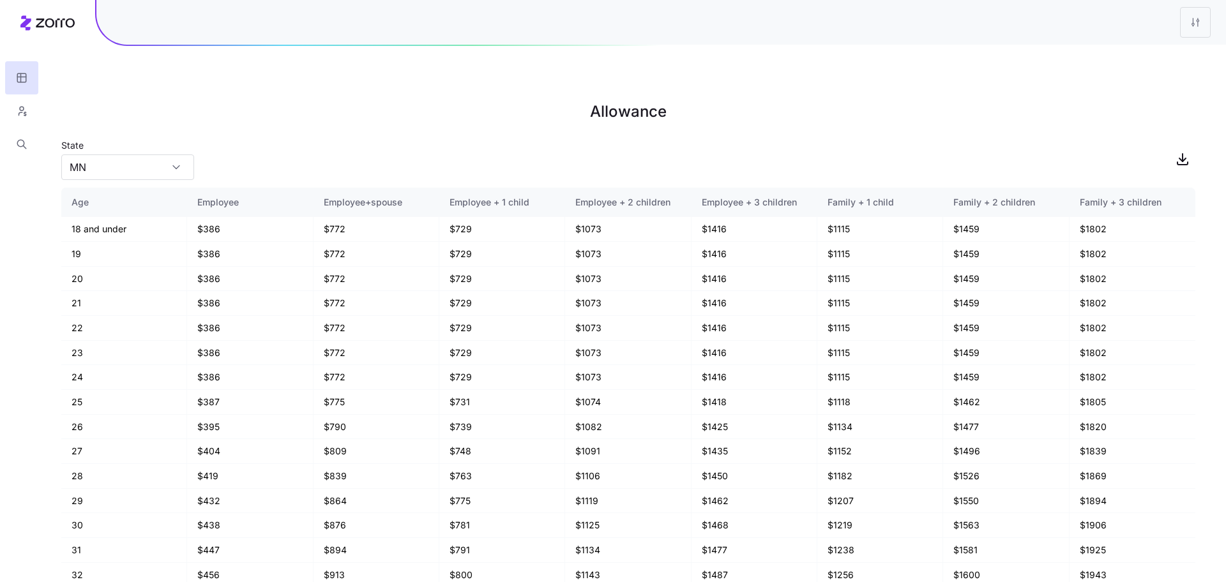
drag, startPoint x: 1181, startPoint y: 128, endPoint x: 1139, endPoint y: 125, distance: 42.2
click at [1181, 151] on icon "button" at bounding box center [1182, 158] width 15 height 15
click at [31, 114] on button "button" at bounding box center [21, 110] width 33 height 33
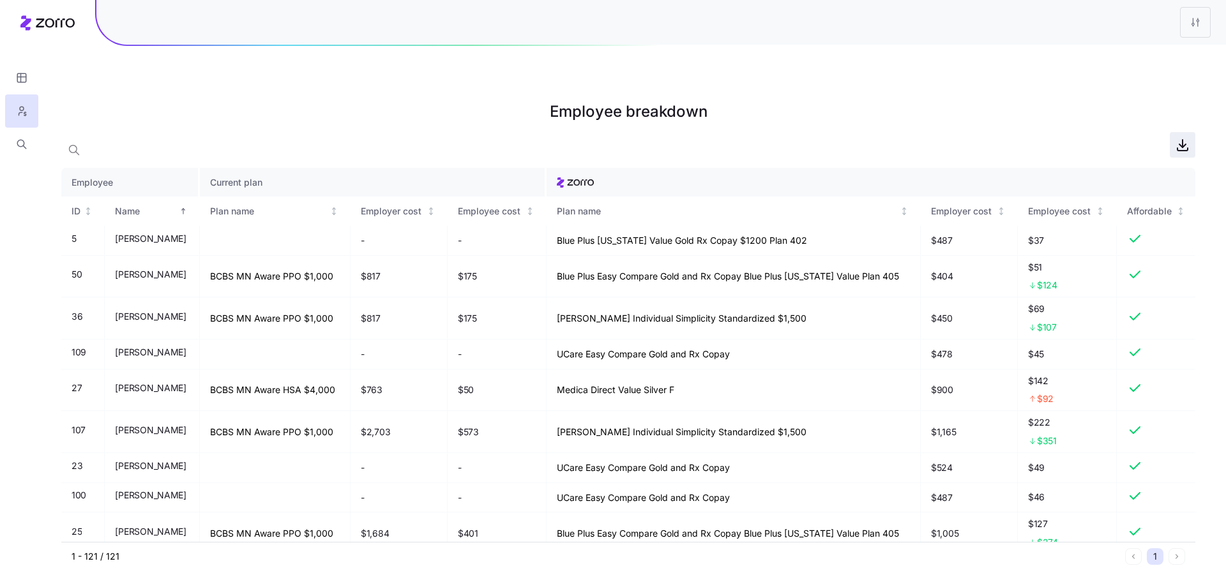
click at [1181, 137] on icon "button" at bounding box center [1182, 144] width 15 height 15
click at [1201, 23] on html "Employee breakdown Employee Current plan ID Name Plan name Employer cost Employ…" at bounding box center [613, 355] width 1226 height 711
click at [1161, 62] on div "Edit plan design" at bounding box center [1143, 56] width 127 height 20
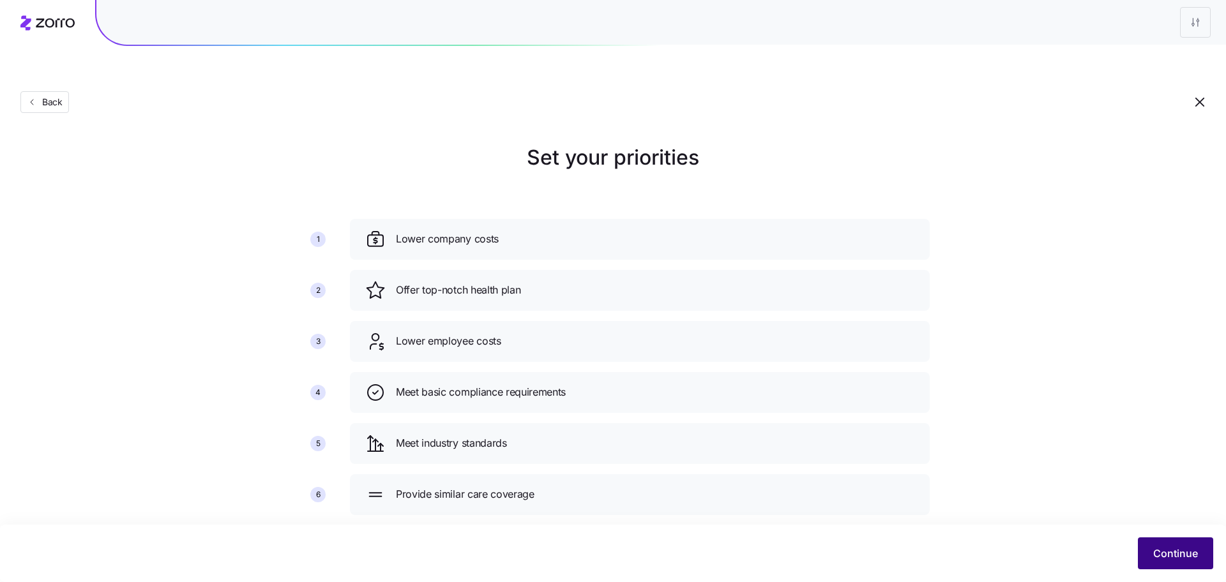
click at [1140, 541] on button "Continue" at bounding box center [1175, 554] width 75 height 32
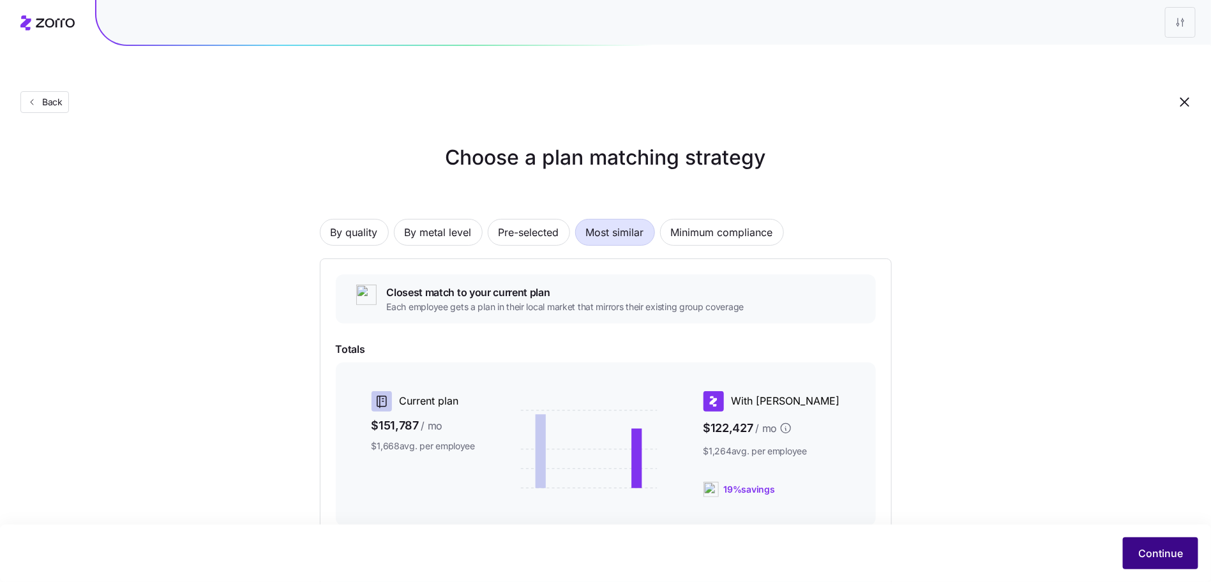
click at [1145, 539] on button "Continue" at bounding box center [1160, 554] width 75 height 32
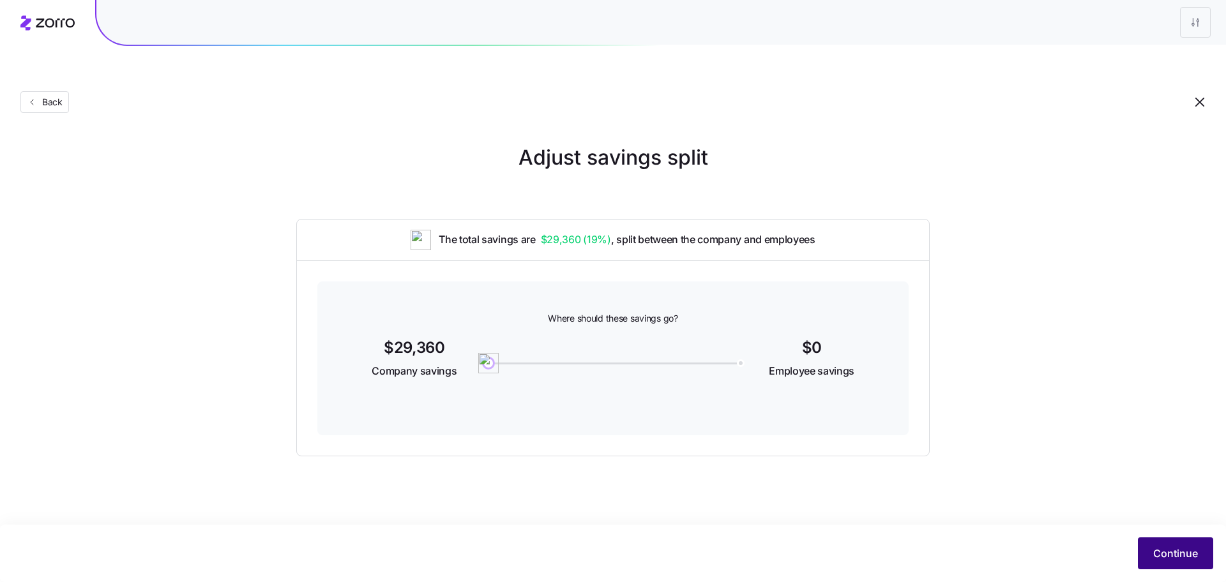
click at [1167, 541] on button "Continue" at bounding box center [1175, 554] width 75 height 32
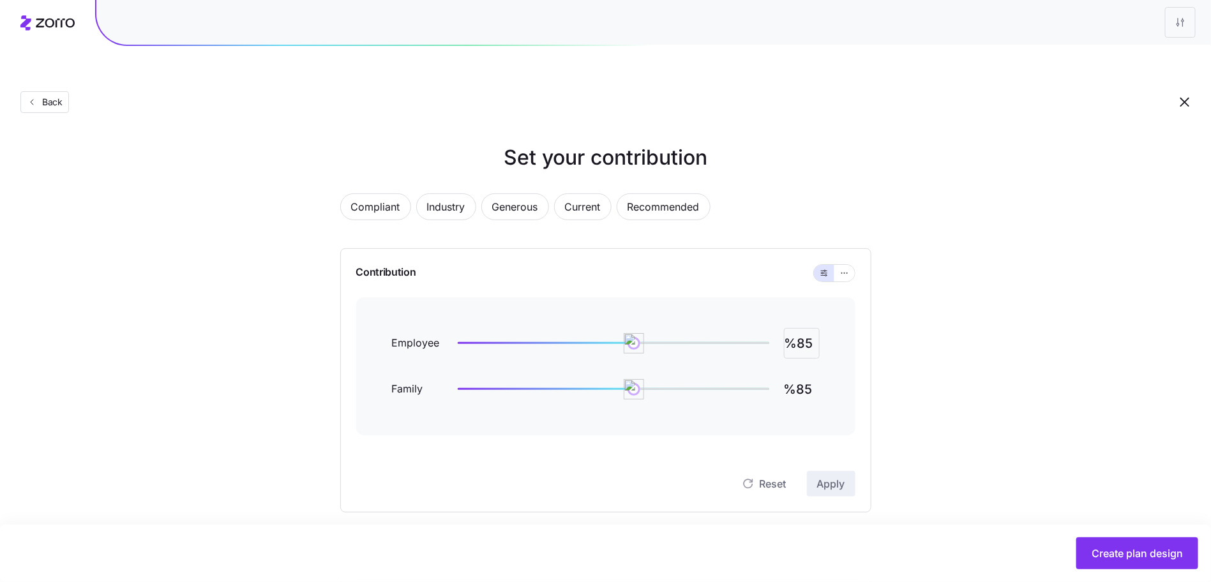
click at [808, 328] on input "%85" at bounding box center [802, 343] width 36 height 31
type input "%90"
click at [829, 476] on span "Apply" at bounding box center [831, 483] width 28 height 15
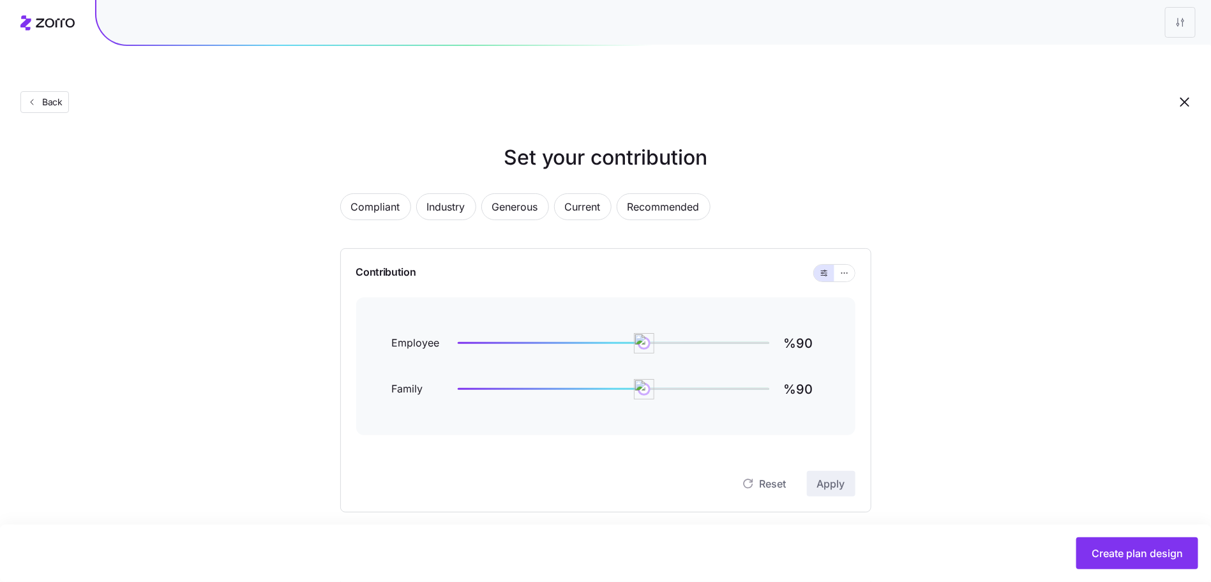
scroll to position [369, 0]
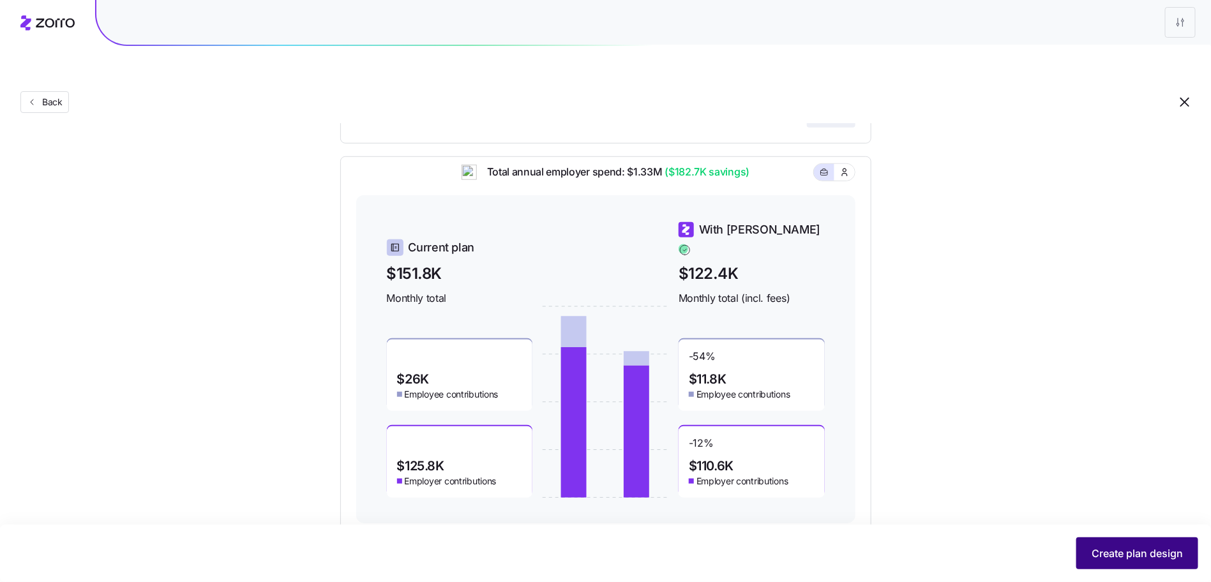
click at [1120, 540] on button "Create plan design" at bounding box center [1137, 554] width 122 height 32
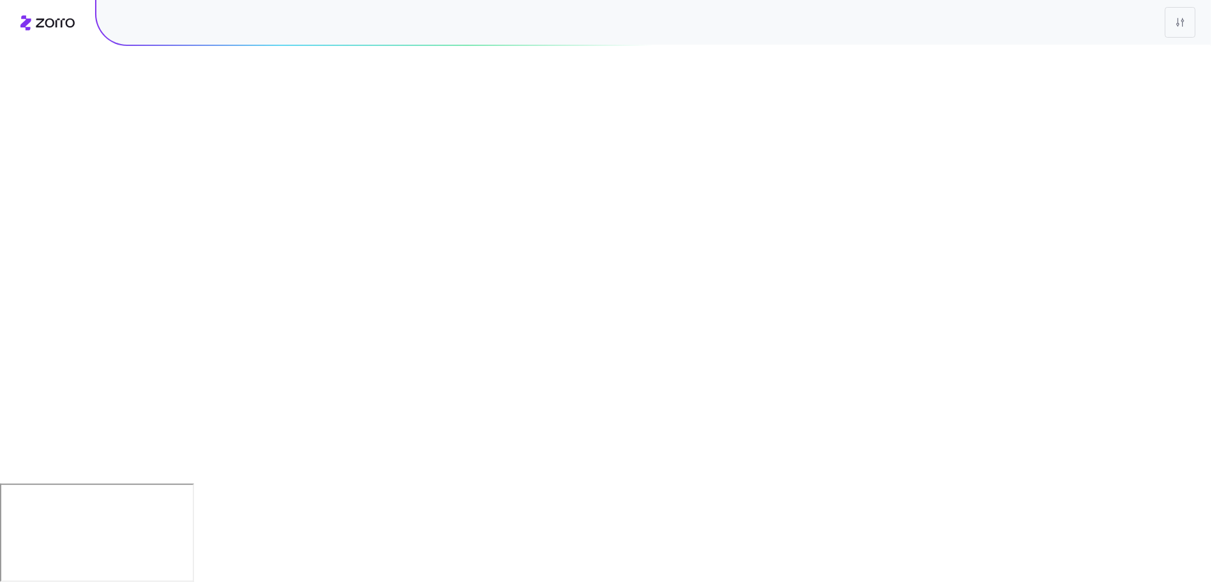
scroll to position [0, 0]
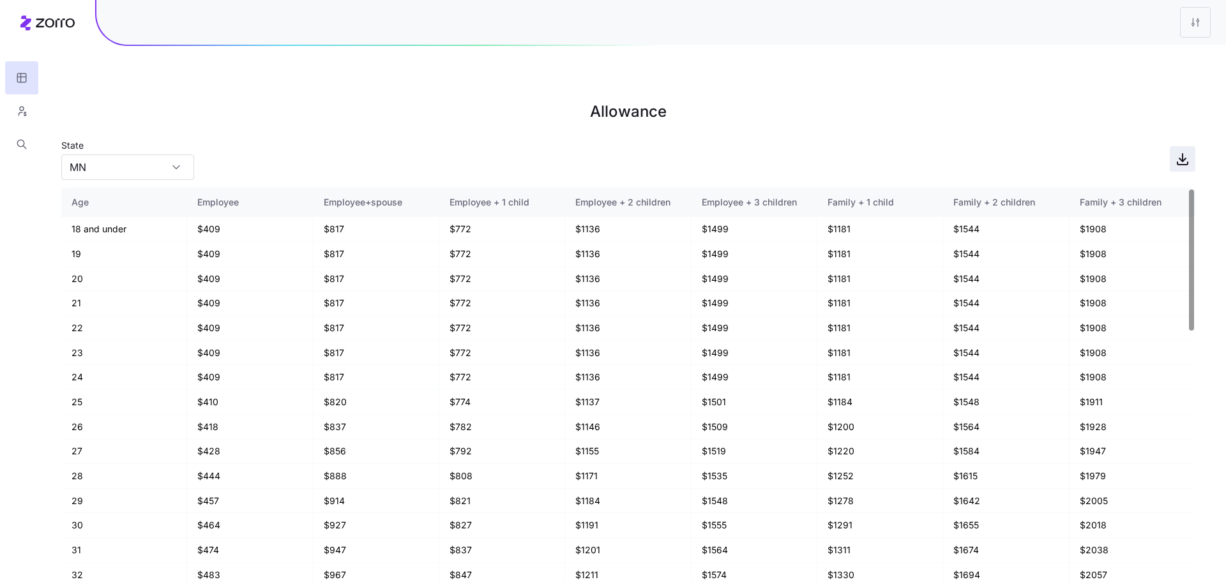
click at [1190, 147] on span "button" at bounding box center [1182, 159] width 24 height 24
click at [9, 109] on button "button" at bounding box center [21, 110] width 33 height 33
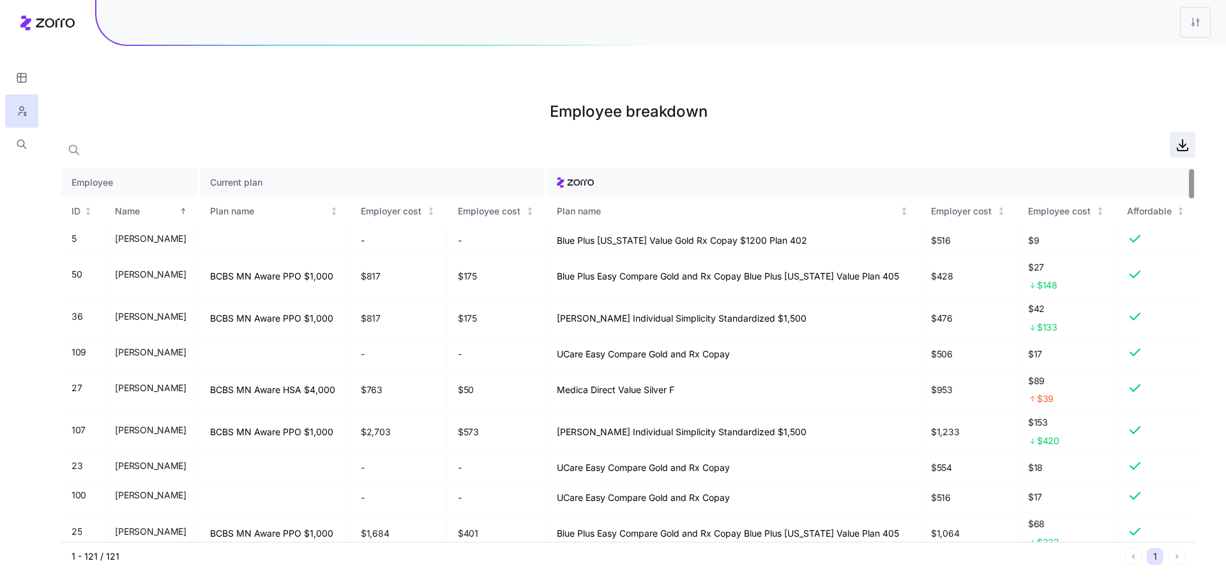
click at [1181, 137] on icon "button" at bounding box center [1182, 144] width 15 height 15
click at [1190, 16] on html "Employee breakdown Employee Current plan ID Name Plan name Employer cost Employ…" at bounding box center [613, 355] width 1226 height 711
click at [1104, 63] on div "Edit plan design" at bounding box center [1118, 57] width 67 height 14
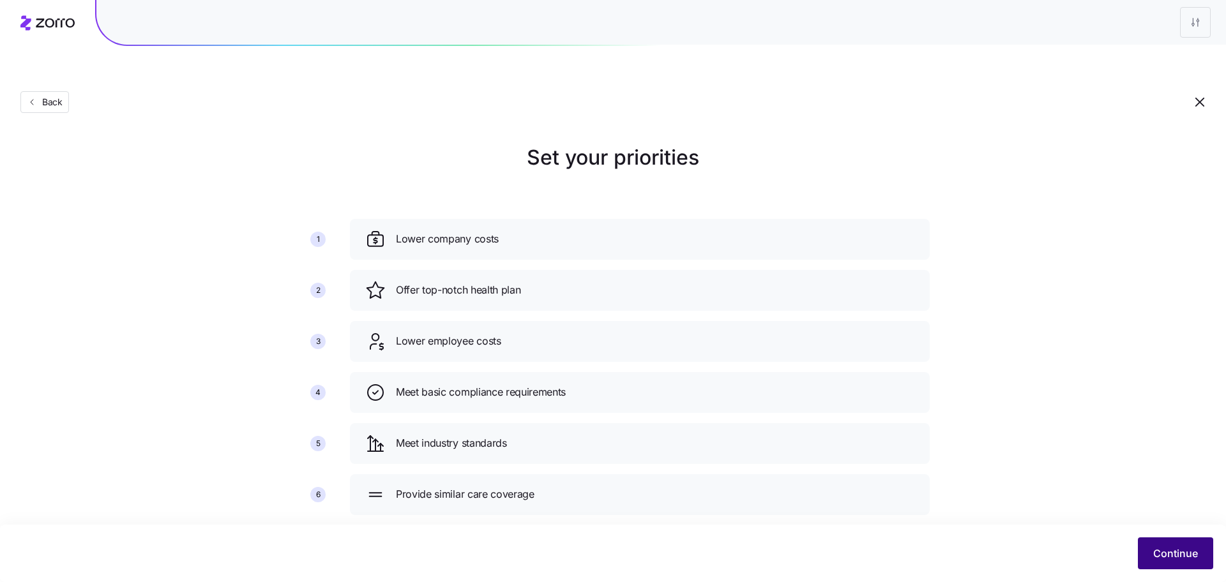
click at [1180, 556] on span "Continue" at bounding box center [1175, 553] width 45 height 15
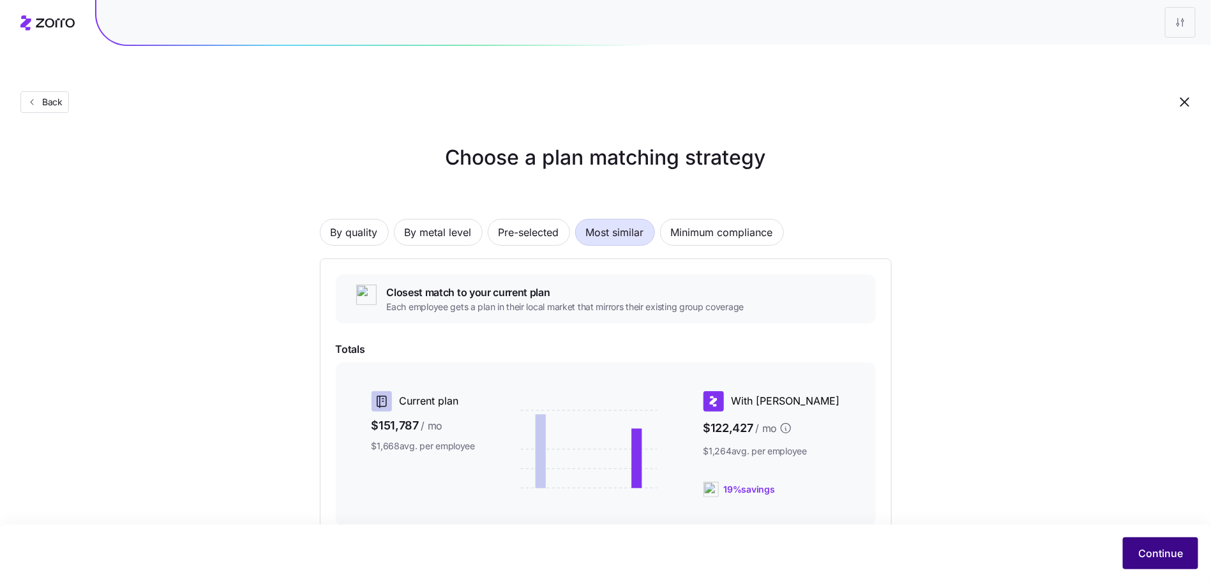
click at [1164, 548] on span "Continue" at bounding box center [1160, 553] width 45 height 15
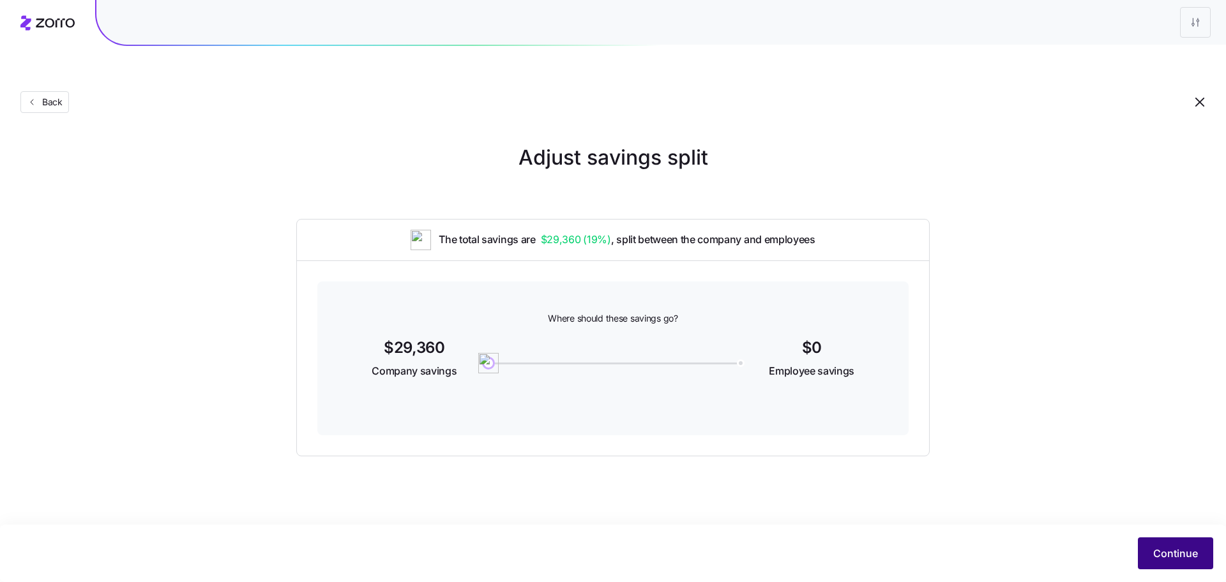
click at [1163, 553] on span "Continue" at bounding box center [1175, 553] width 45 height 15
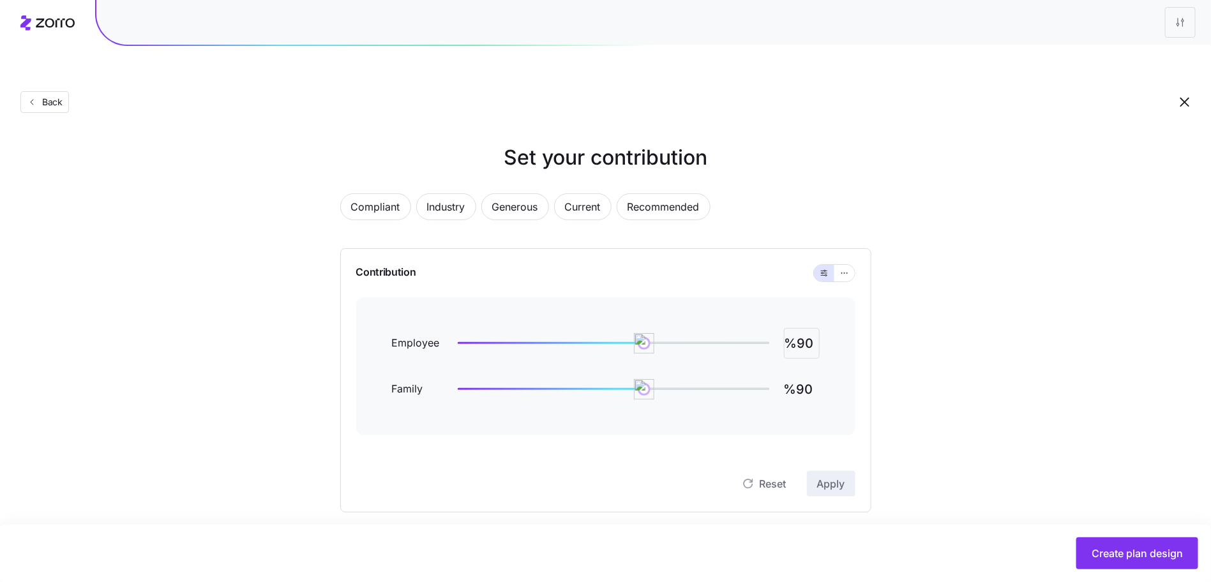
click at [806, 328] on input "%90" at bounding box center [802, 343] width 36 height 31
click at [805, 328] on input "%90" at bounding box center [802, 343] width 36 height 31
type input "%95"
click at [809, 471] on button "Apply" at bounding box center [831, 484] width 49 height 26
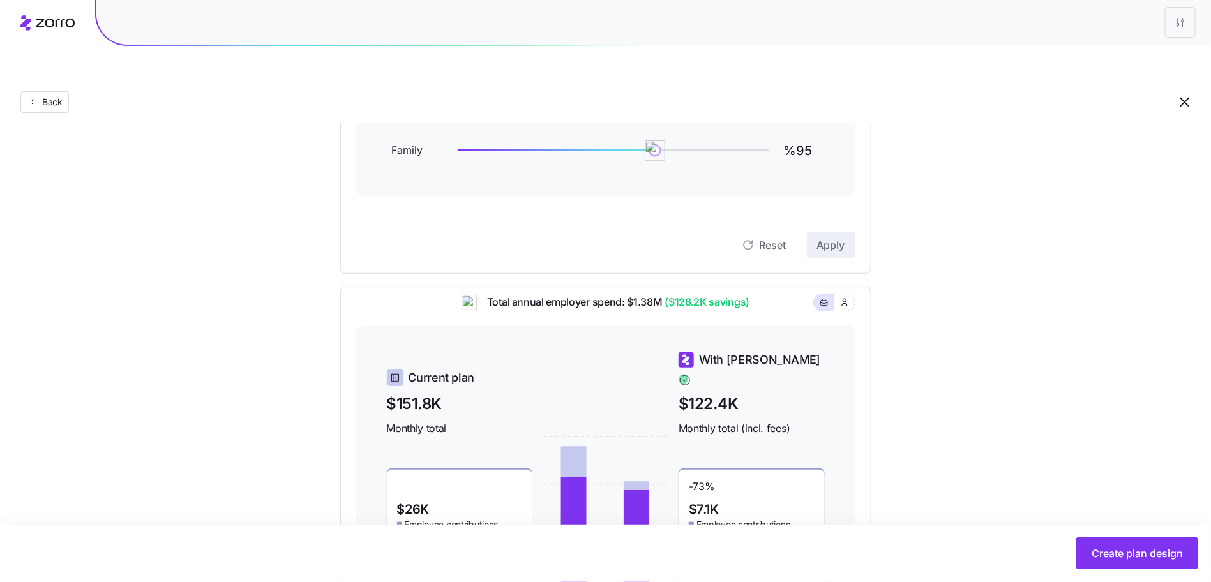
scroll to position [370, 0]
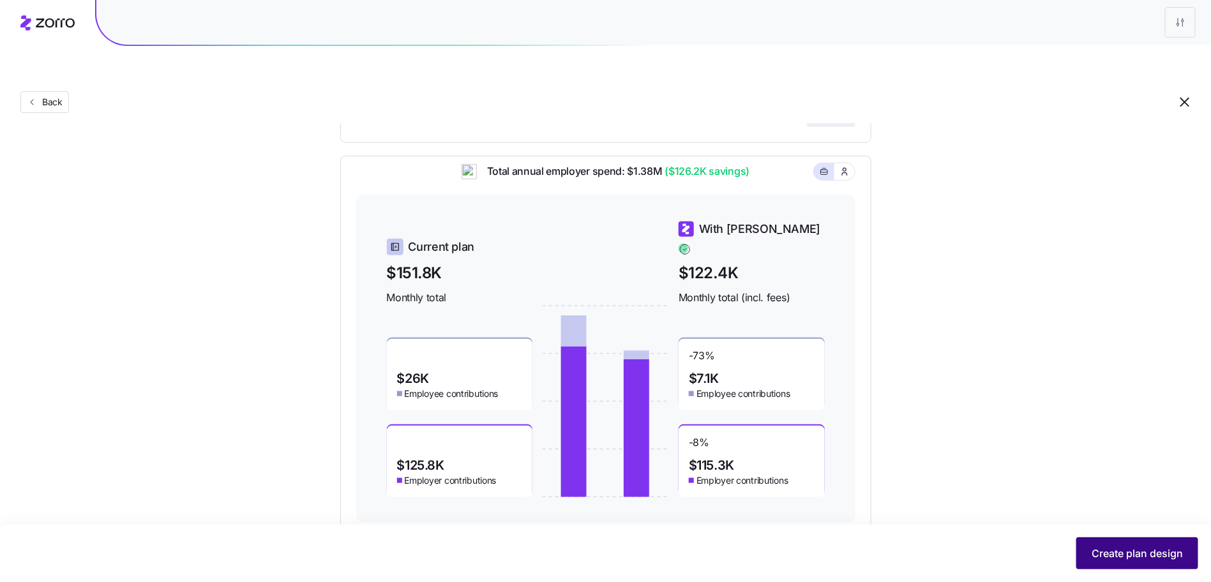
click at [1116, 545] on button "Create plan design" at bounding box center [1137, 554] width 122 height 32
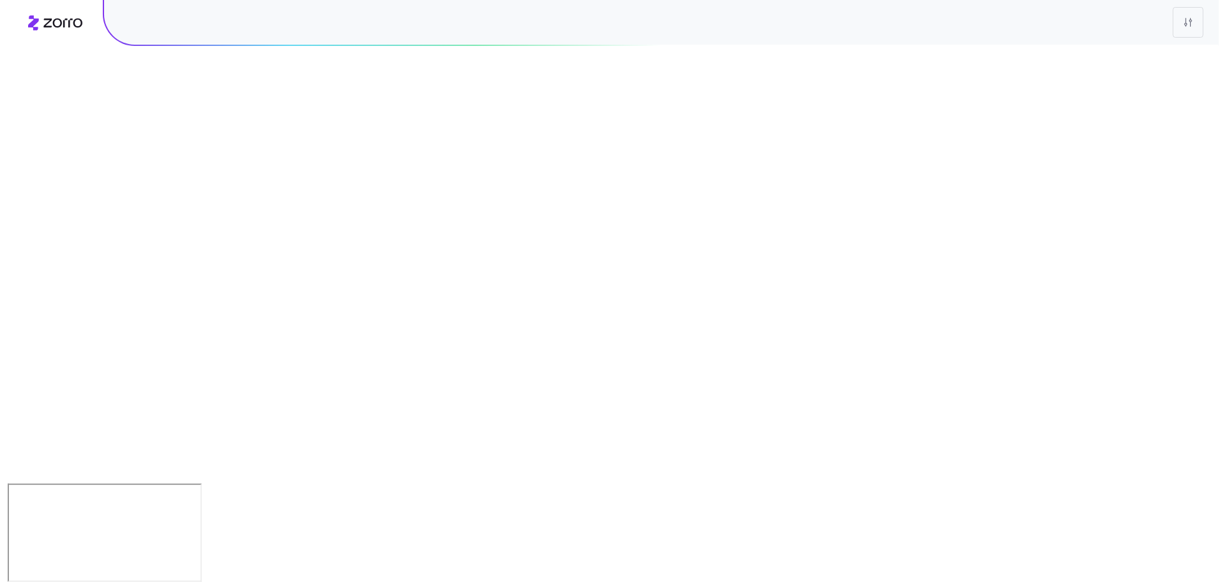
scroll to position [0, 0]
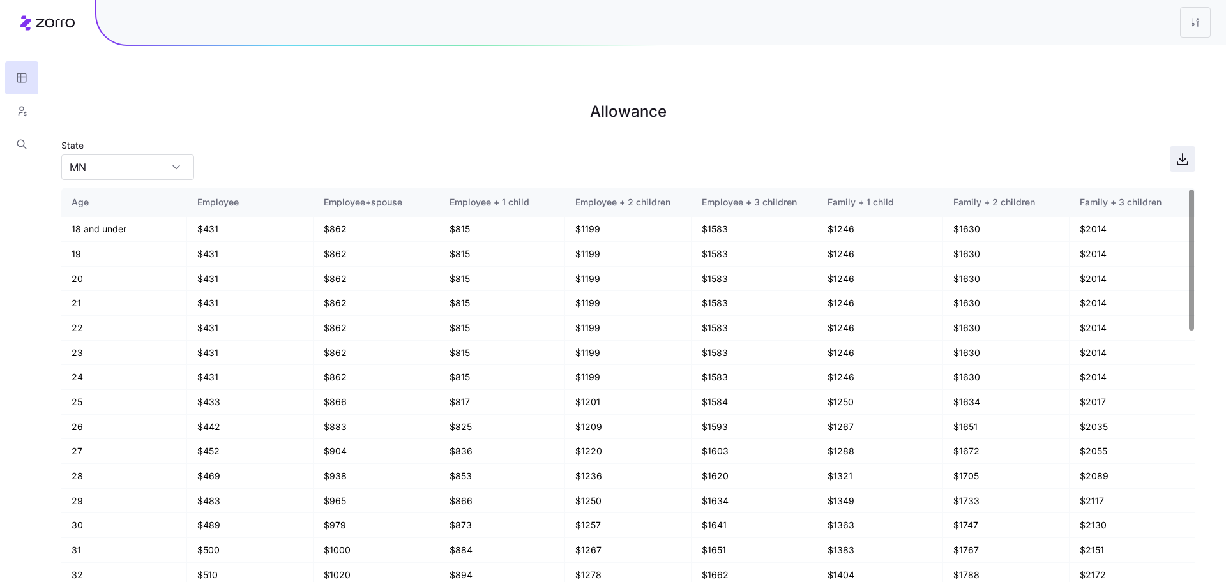
click at [1171, 147] on span "button" at bounding box center [1182, 159] width 24 height 24
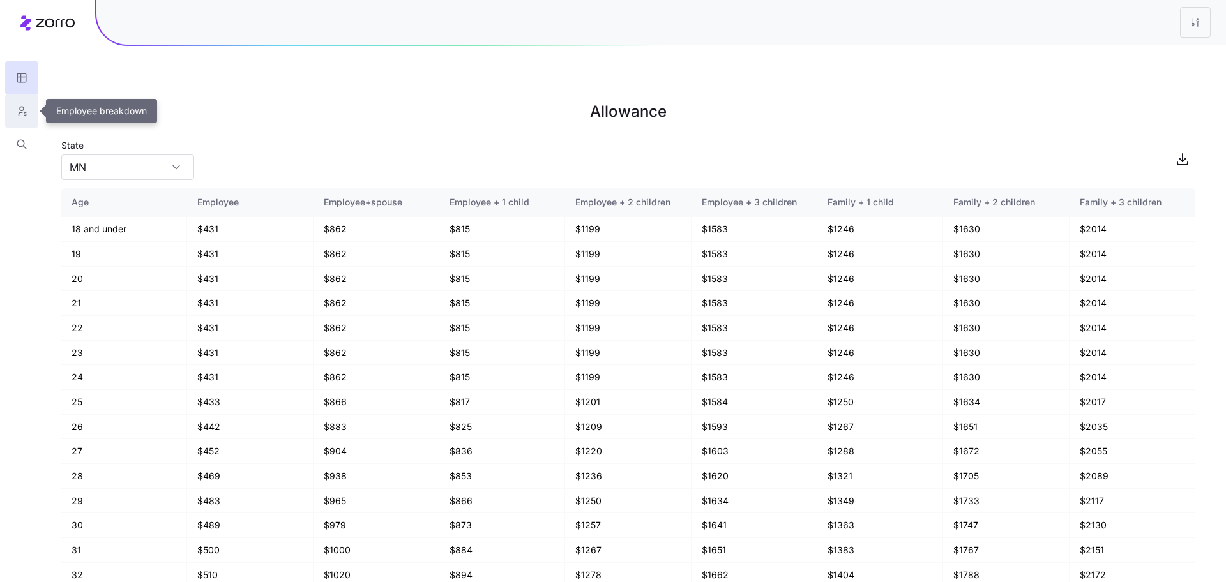
click at [12, 103] on button "button" at bounding box center [21, 110] width 33 height 33
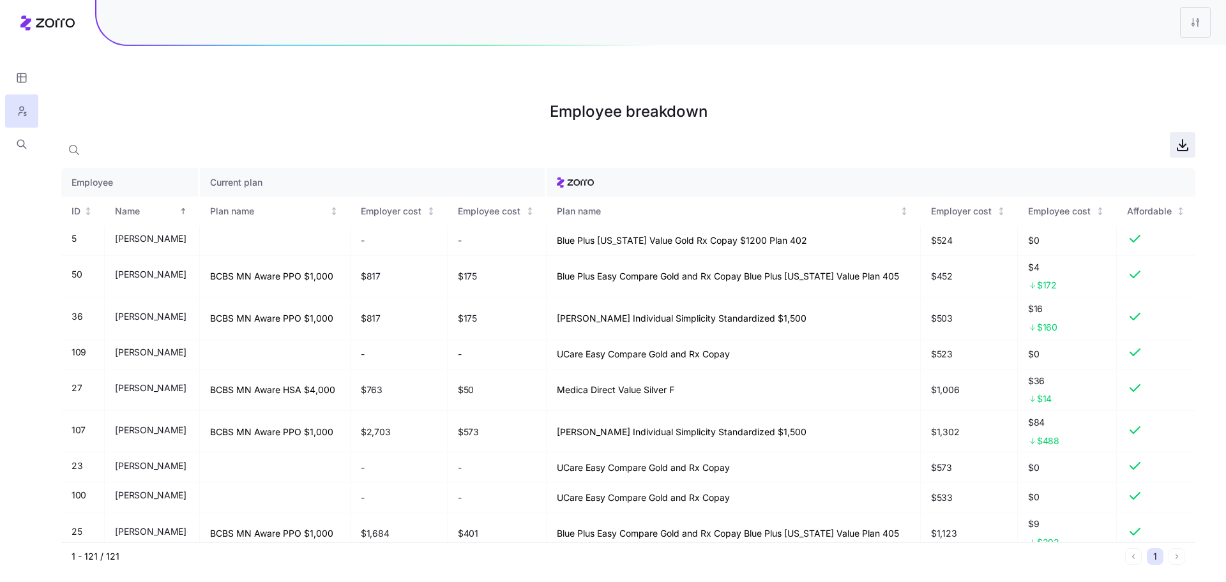
click at [1183, 137] on icon "button" at bounding box center [1182, 144] width 15 height 15
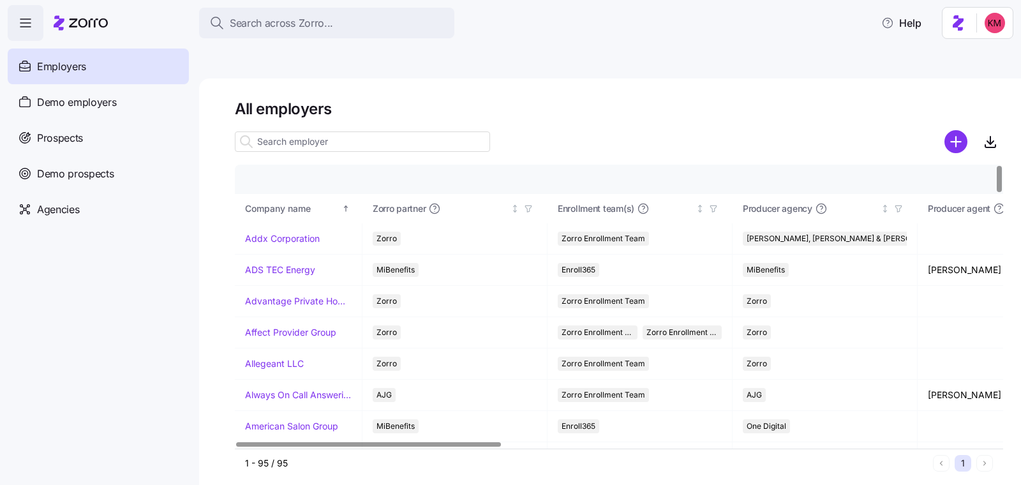
click at [33, 119] on div "Employers Demo employers Prospects Demo prospects Agencies" at bounding box center [98, 138] width 181 height 179
click at [36, 132] on div "Prospects" at bounding box center [98, 138] width 181 height 36
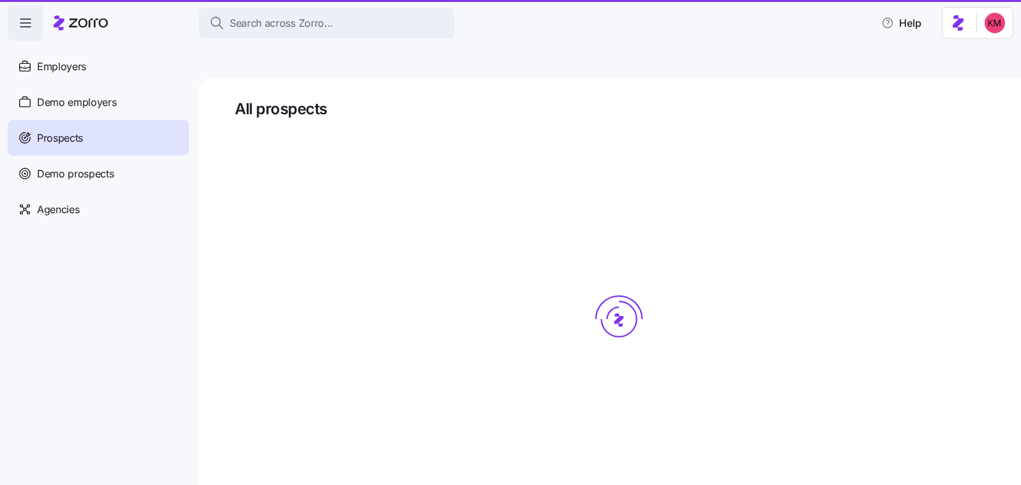
click at [37, 133] on span "Prospects" at bounding box center [60, 138] width 46 height 16
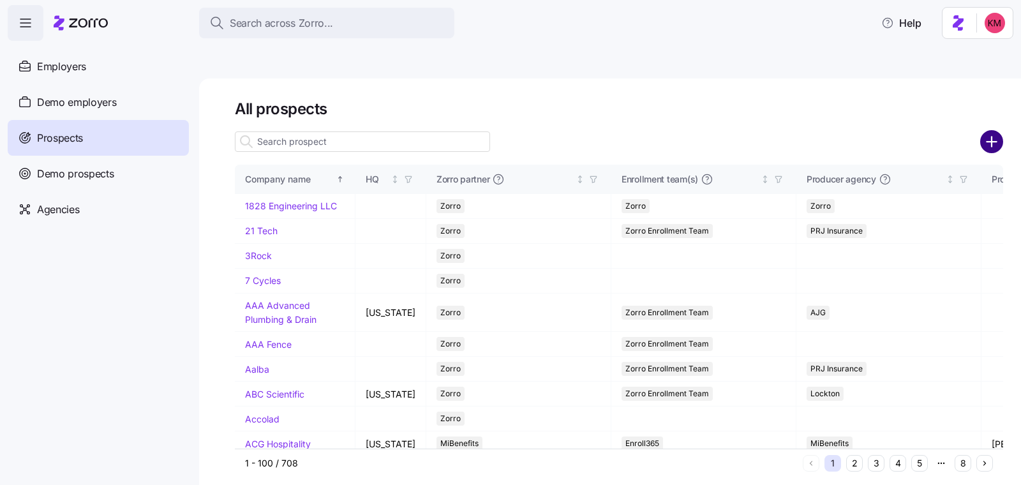
click at [988, 131] on circle "add icon" at bounding box center [992, 141] width 21 height 21
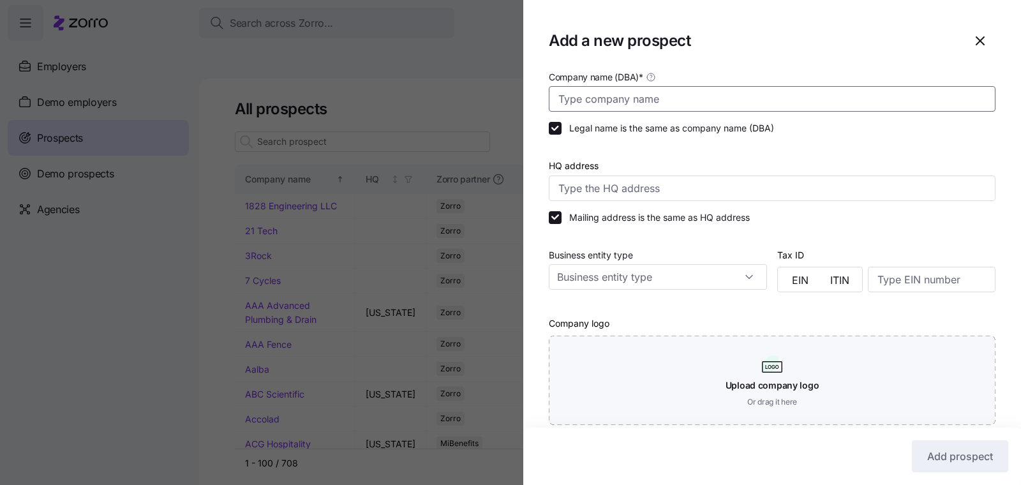
click at [705, 94] on input "Company name (DBA) *" at bounding box center [772, 99] width 447 height 26
type input "Beaufort LLC"
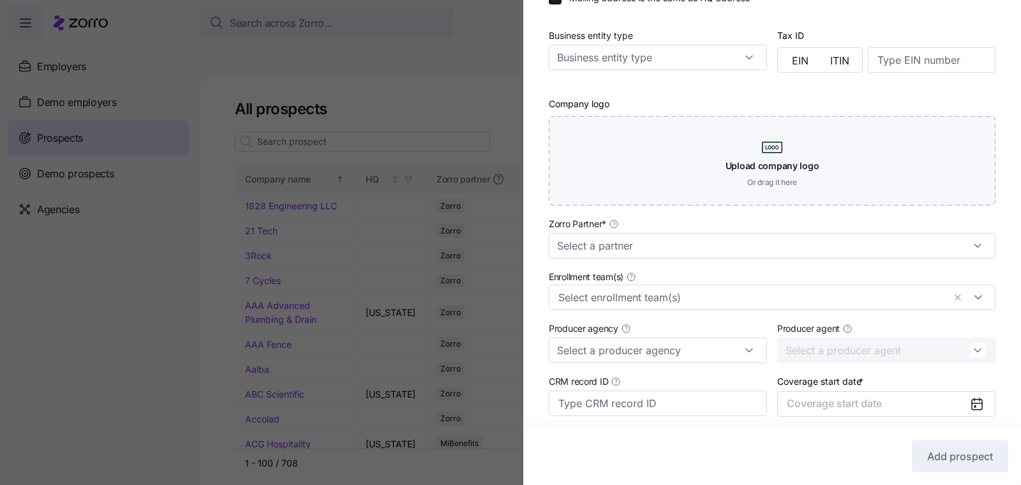
scroll to position [320, 0]
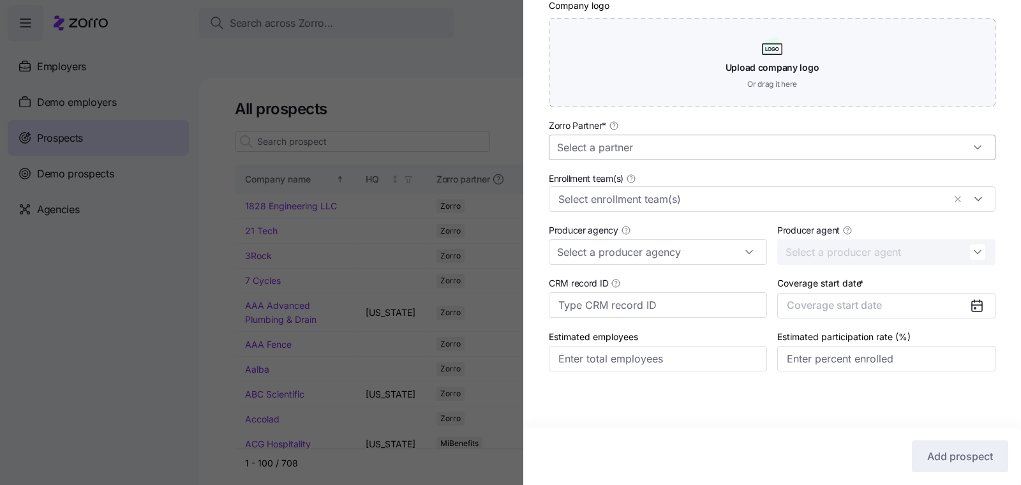
click at [674, 145] on input "Zorro Partner *" at bounding box center [772, 148] width 447 height 26
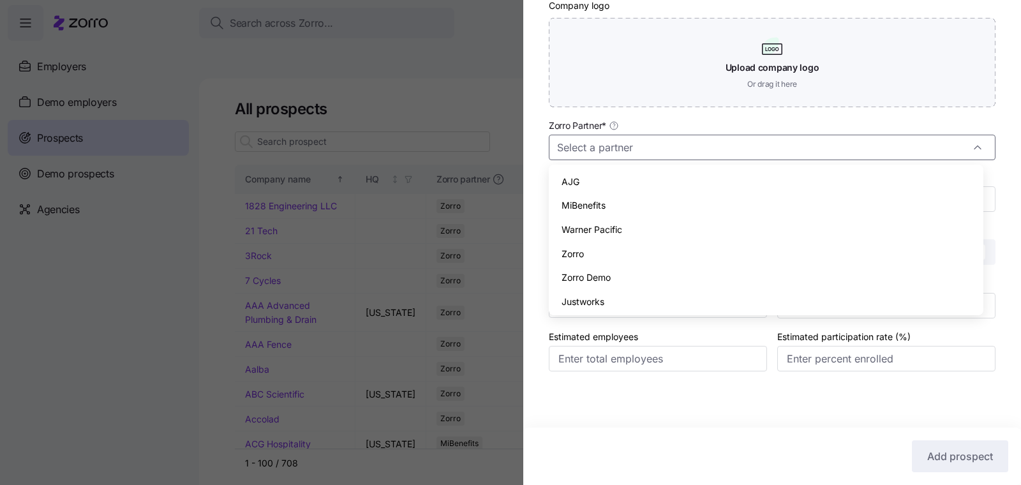
click at [638, 250] on div "Zorro" at bounding box center [766, 254] width 425 height 24
type input "Zorro"
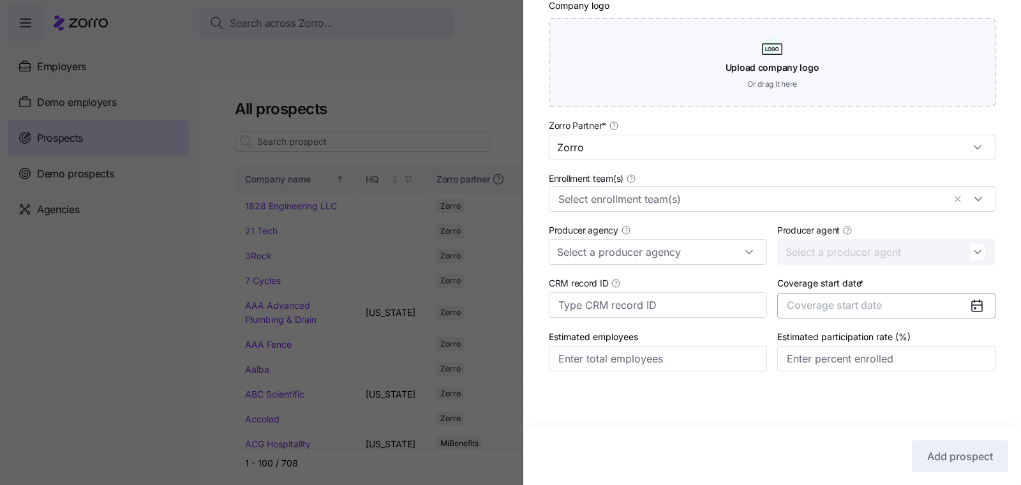
click at [815, 303] on span "Coverage start date" at bounding box center [834, 305] width 95 height 13
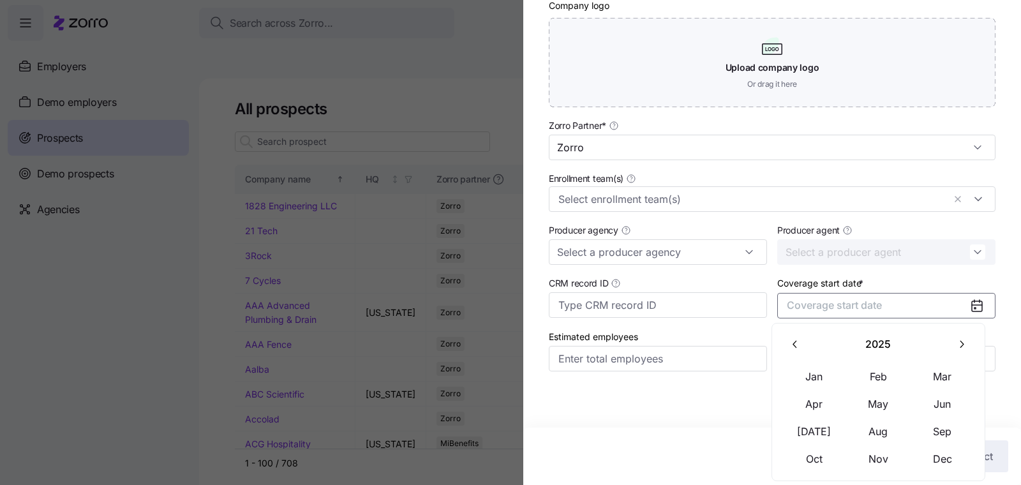
click at [963, 340] on icon "button" at bounding box center [962, 344] width 12 height 12
click at [820, 375] on button "Jan" at bounding box center [815, 376] width 64 height 27
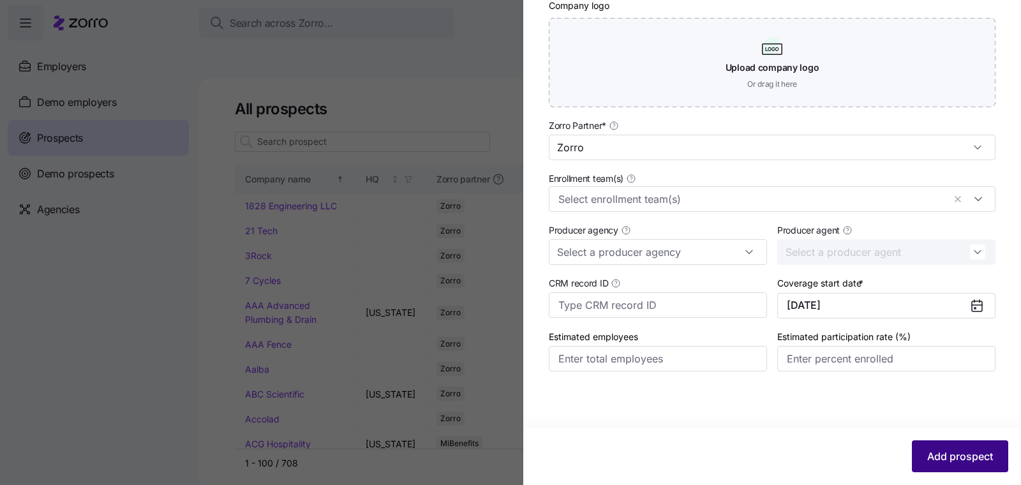
click at [960, 455] on span "Add prospect" at bounding box center [961, 456] width 66 height 15
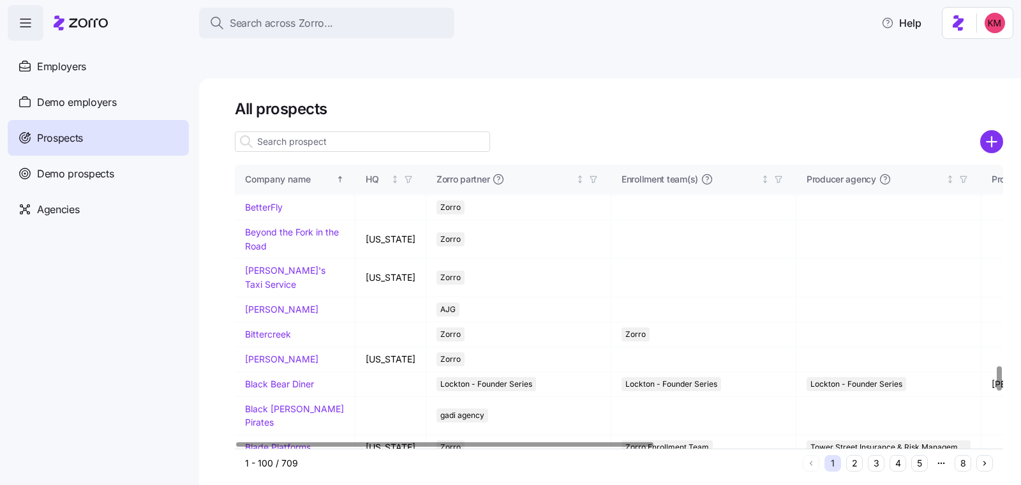
scroll to position [2394, 0]
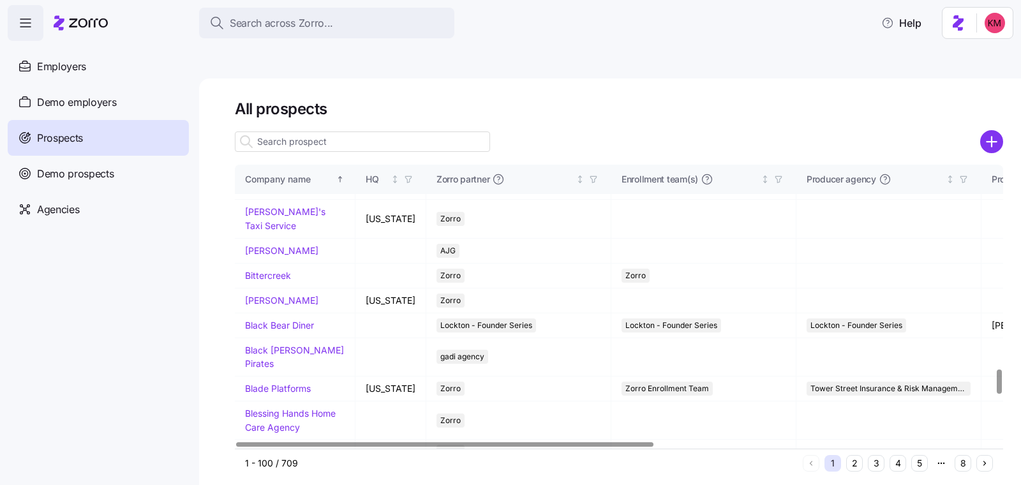
click at [264, 16] on link "Beaufort LLC" at bounding box center [272, 10] width 55 height 11
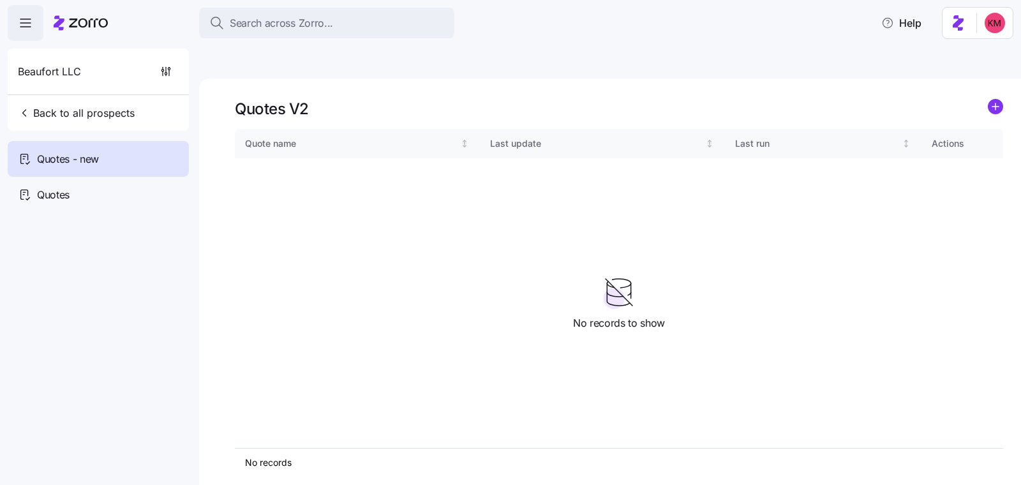
click at [1007, 79] on div "Quotes V2 Quote name Last update Last run Actions No records 1 No records to sh…" at bounding box center [610, 297] width 822 height 437
click at [1004, 79] on div "Quotes V2 Quote name Last update Last run Actions No records 1 No records to sh…" at bounding box center [610, 297] width 822 height 437
click at [991, 100] on circle "add icon" at bounding box center [996, 107] width 14 height 14
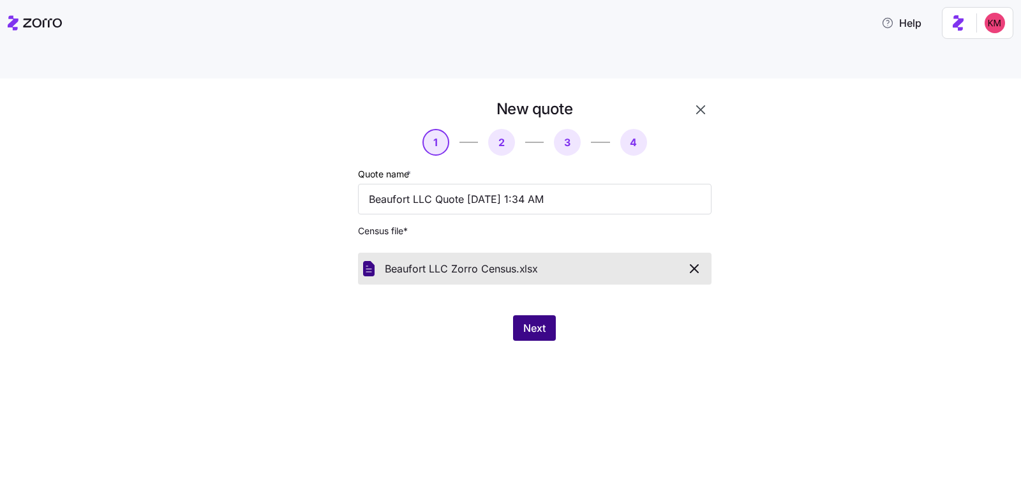
click at [550, 315] on button "Next" at bounding box center [534, 328] width 43 height 26
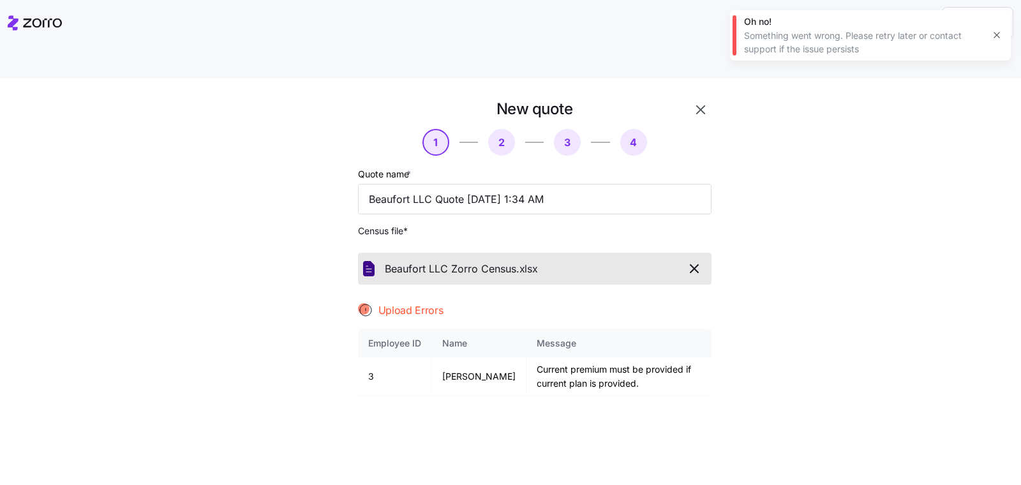
click at [687, 261] on icon "button" at bounding box center [694, 268] width 15 height 15
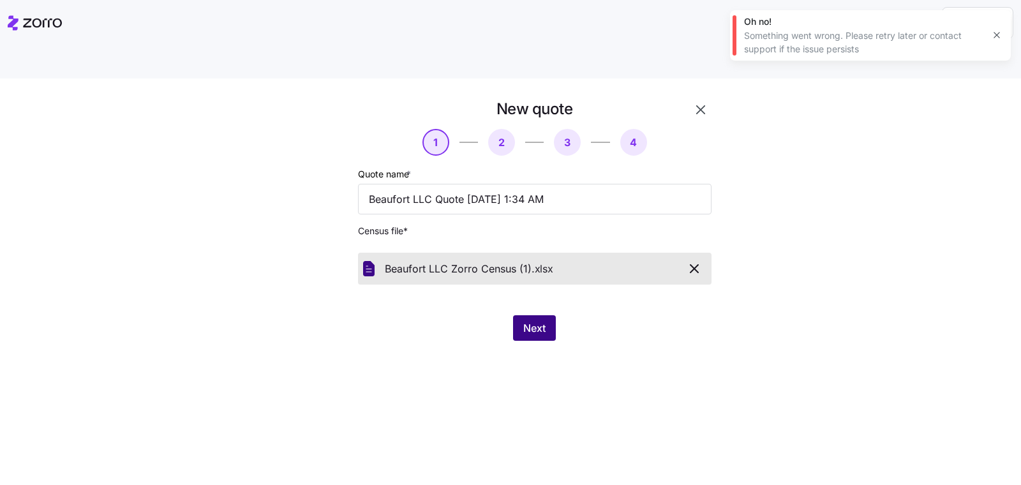
click at [547, 315] on button "Next" at bounding box center [534, 328] width 43 height 26
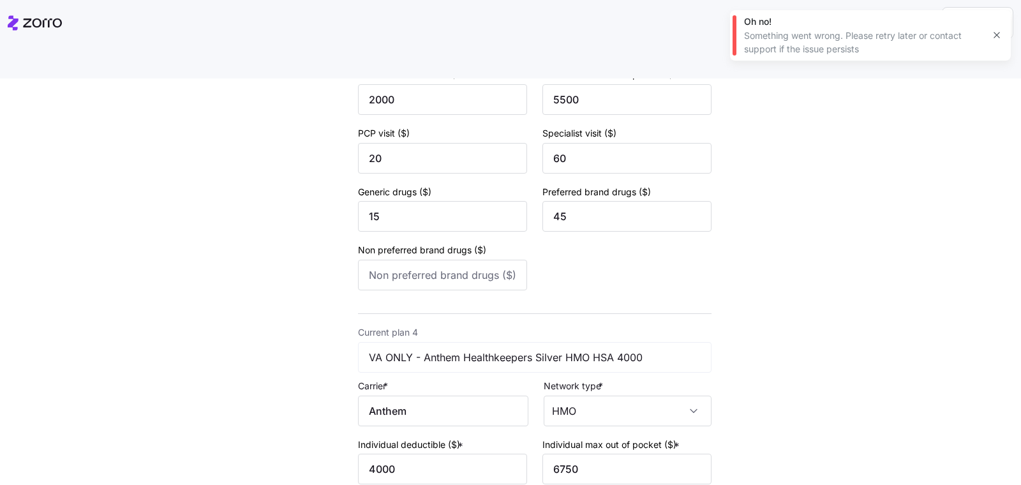
scroll to position [1254, 0]
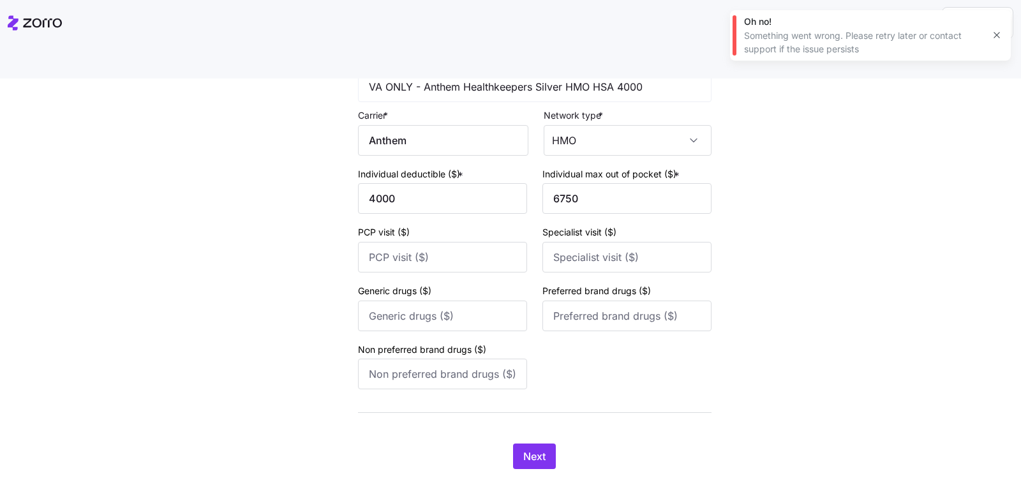
click at [529, 444] on button "Next" at bounding box center [534, 457] width 43 height 26
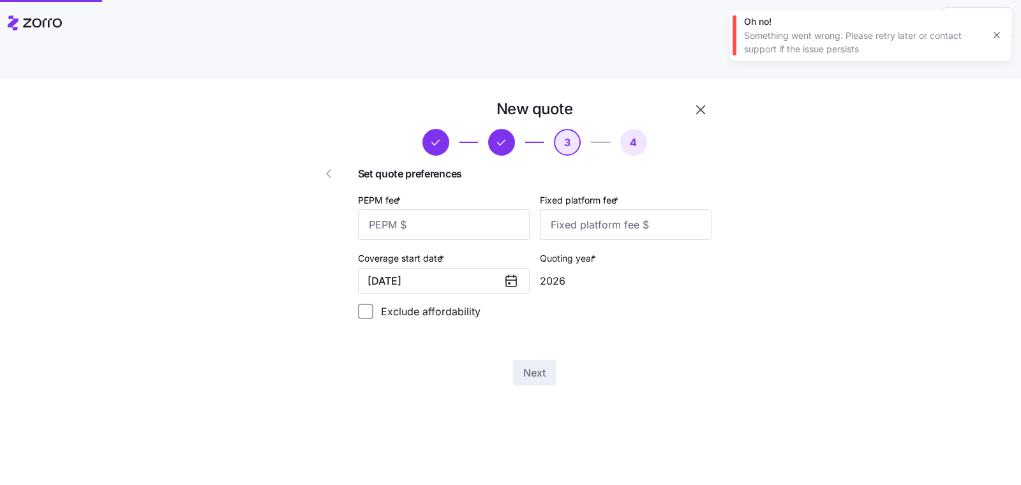
scroll to position [0, 0]
click at [423, 209] on input "PEPM fee *" at bounding box center [444, 224] width 172 height 31
type input "30"
type input "1000"
click at [529, 358] on div "New quote 3 4 Set quote preferences PEPM fee * 30 Fixed platform fee * 1000 Cov…" at bounding box center [519, 250] width 447 height 302
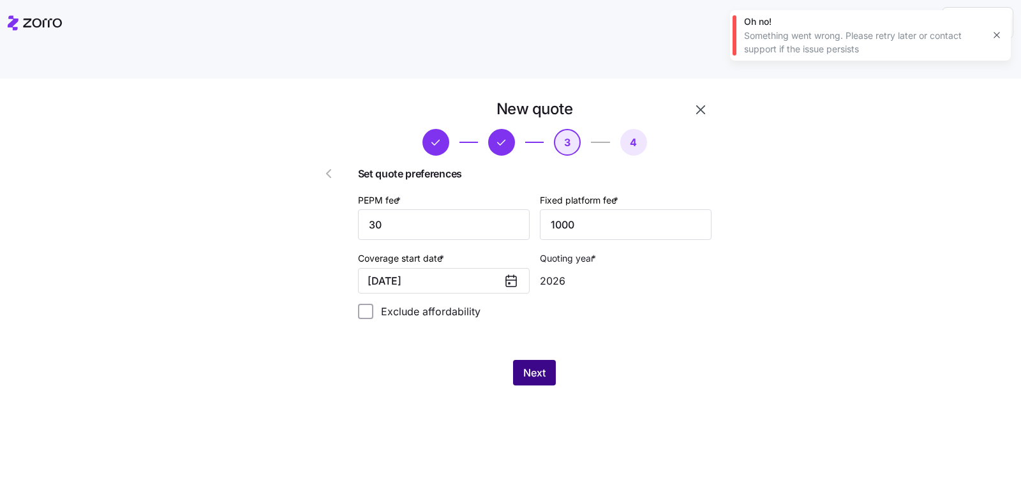
click at [529, 360] on button "Next" at bounding box center [534, 373] width 43 height 26
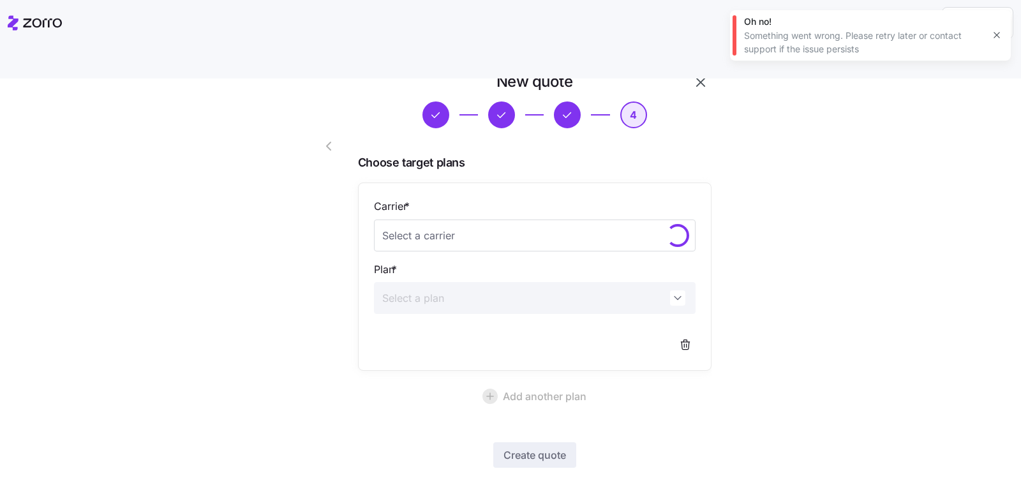
scroll to position [64, 0]
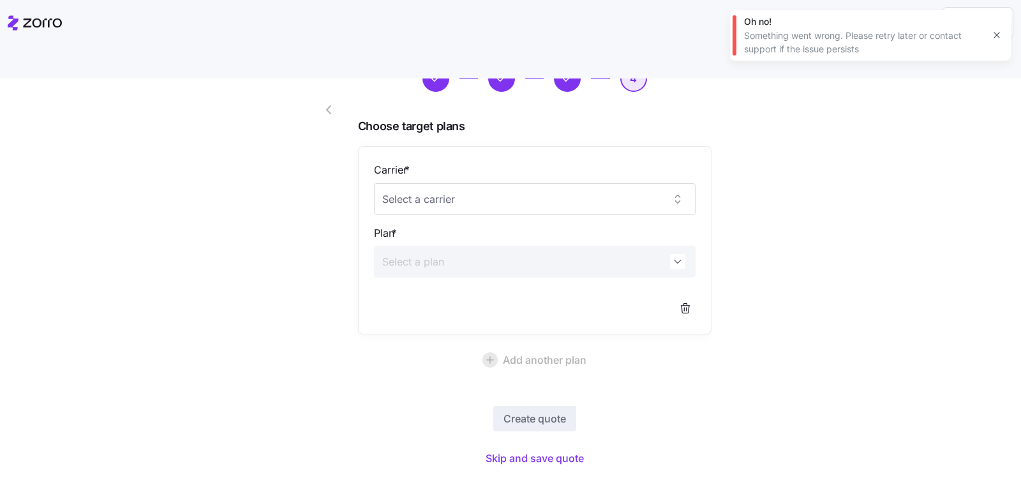
drag, startPoint x: 658, startPoint y: 402, endPoint x: 557, endPoint y: 409, distance: 100.5
click at [658, 406] on div "Create quote Skip and save quote" at bounding box center [535, 438] width 354 height 64
click at [529, 451] on span "Skip and save quote" at bounding box center [535, 458] width 98 height 15
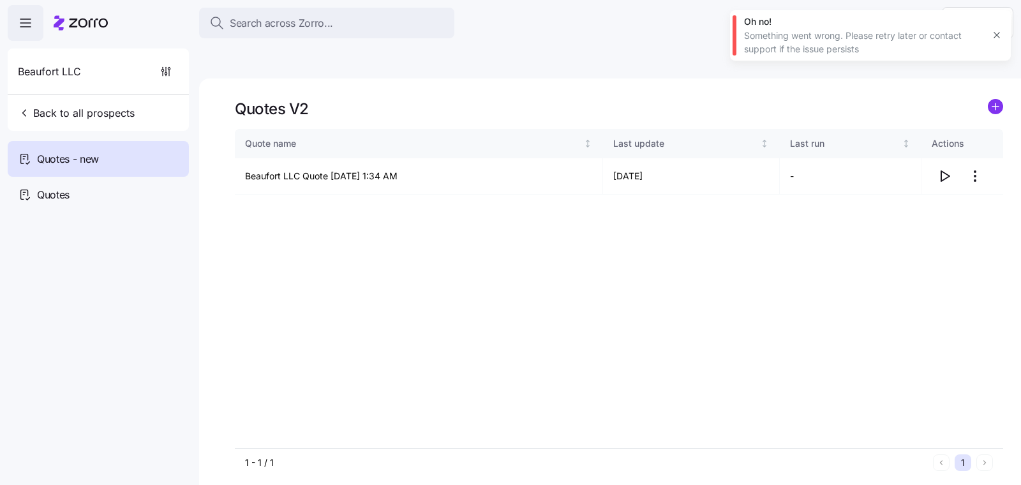
click at [999, 34] on icon "button" at bounding box center [997, 35] width 10 height 10
click at [944, 169] on icon "button" at bounding box center [944, 176] width 15 height 15
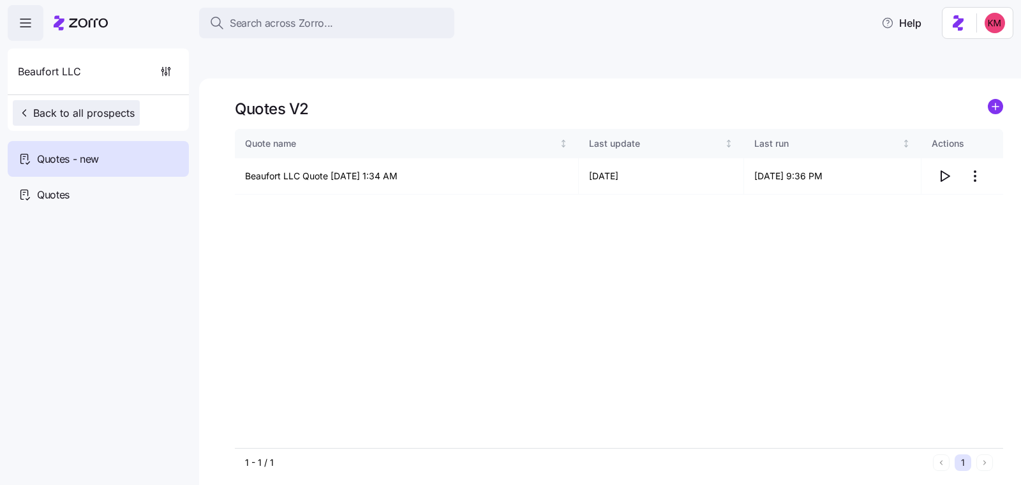
click at [91, 119] on span "Back to all prospects" at bounding box center [76, 112] width 117 height 15
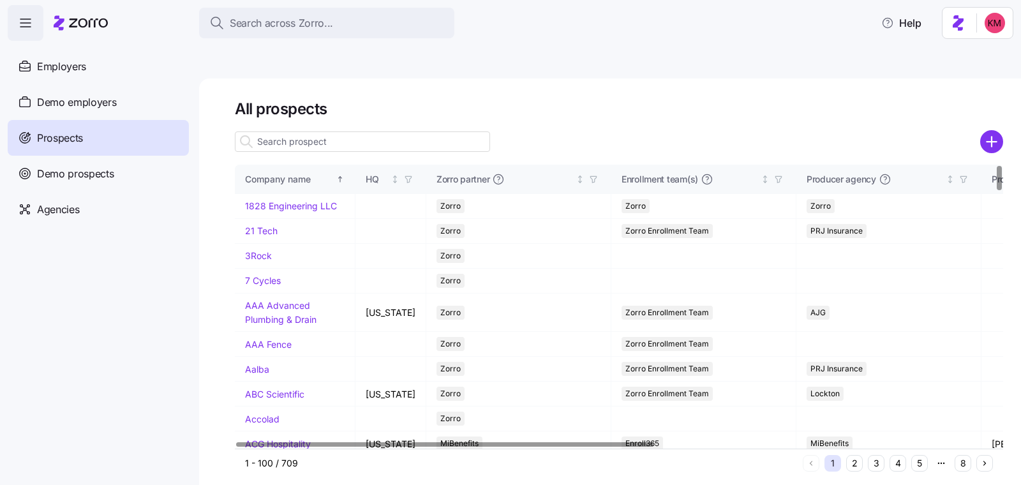
click at [916, 455] on button "5" at bounding box center [920, 463] width 17 height 17
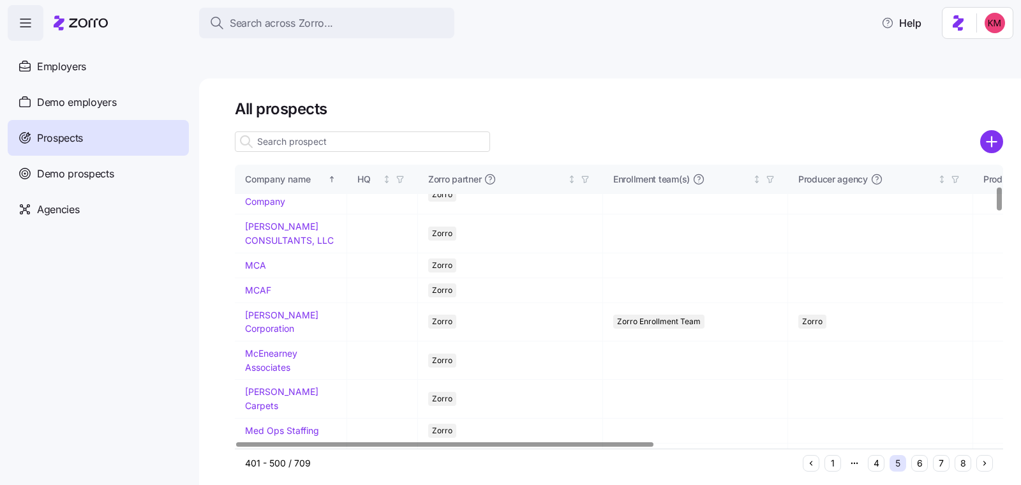
scroll to position [481, 0]
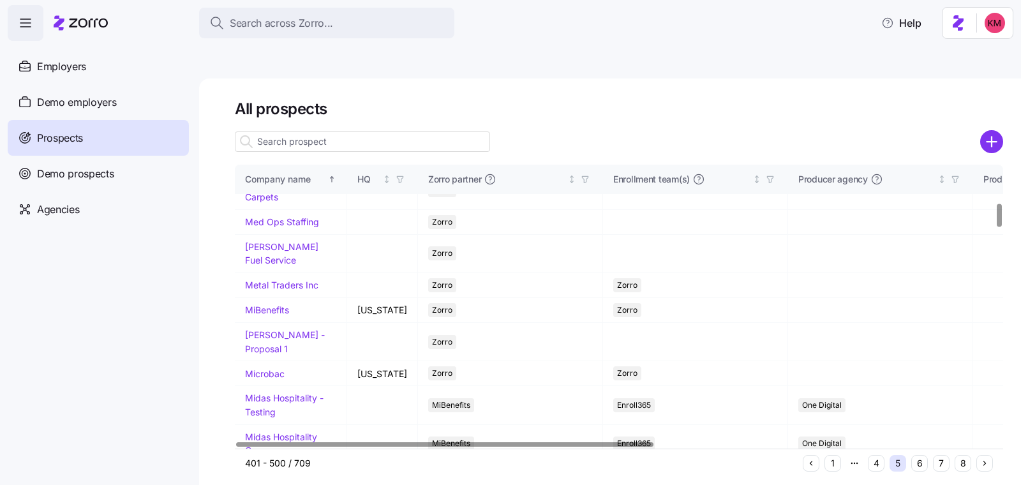
click at [938, 455] on button "7" at bounding box center [941, 463] width 17 height 17
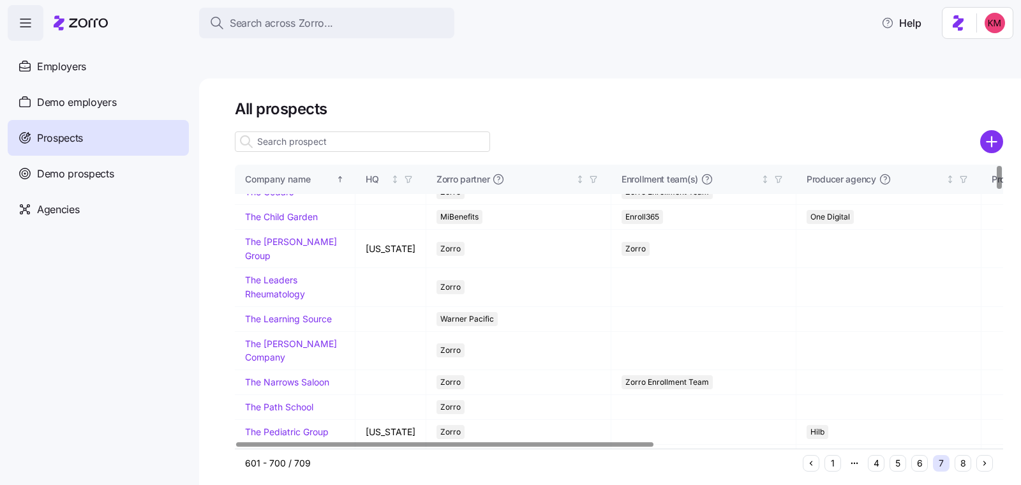
scroll to position [0, 0]
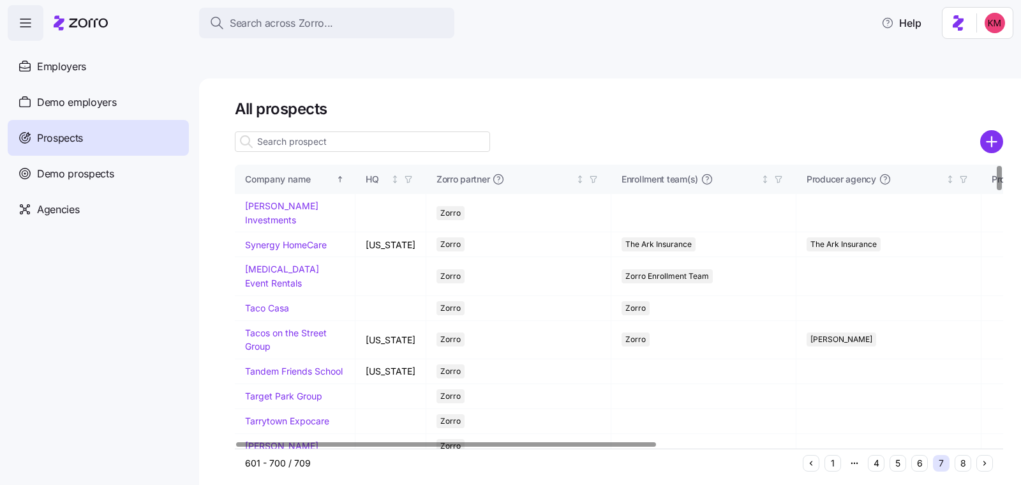
click at [919, 455] on button "6" at bounding box center [920, 463] width 17 height 17
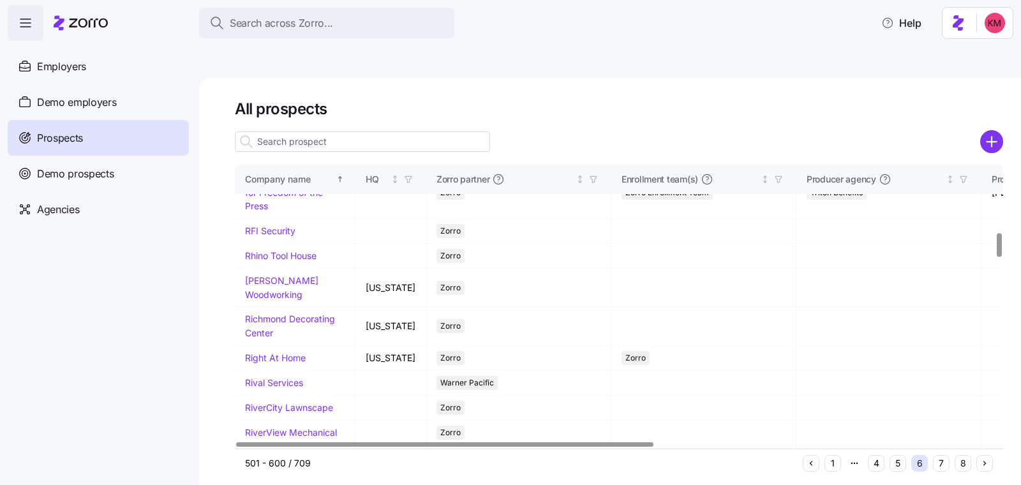
scroll to position [821, 0]
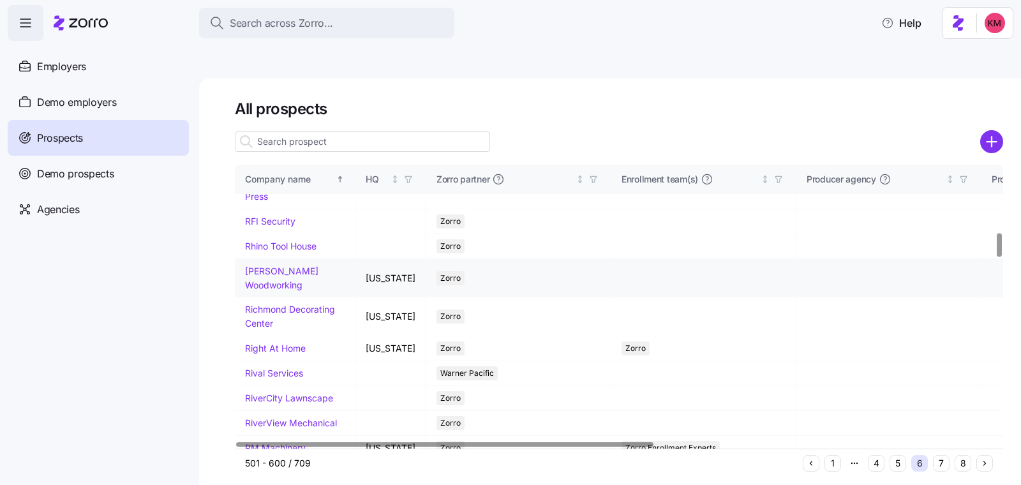
click at [262, 290] on link "Richey Woodworking" at bounding box center [281, 278] width 73 height 25
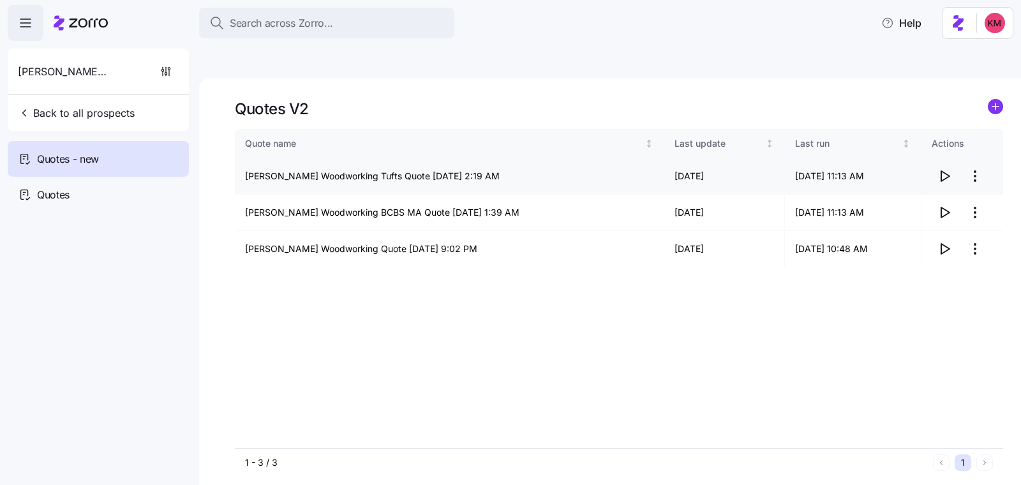
click at [943, 169] on icon "button" at bounding box center [944, 176] width 15 height 15
click at [947, 205] on icon "button" at bounding box center [944, 212] width 15 height 15
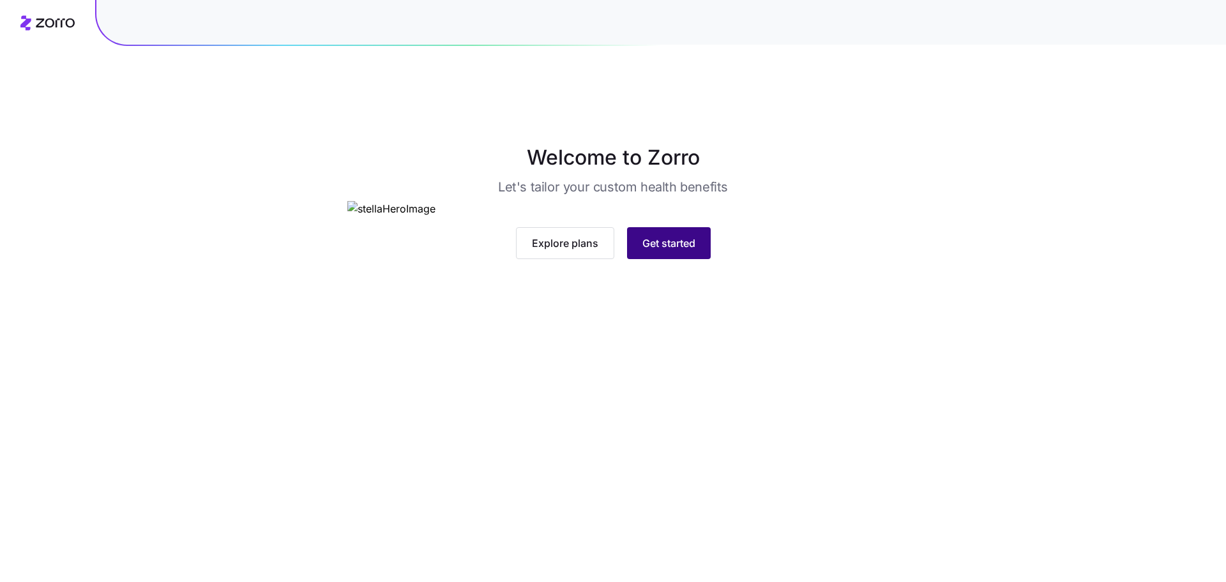
click at [675, 251] on span "Get started" at bounding box center [668, 243] width 53 height 15
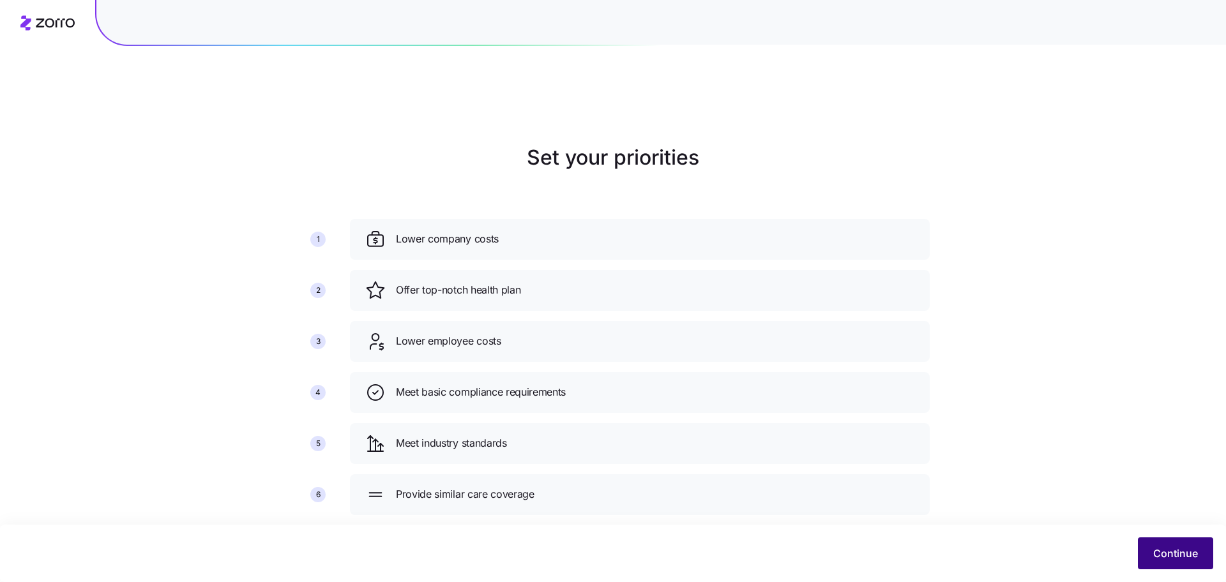
click at [1149, 551] on button "Continue" at bounding box center [1175, 554] width 75 height 32
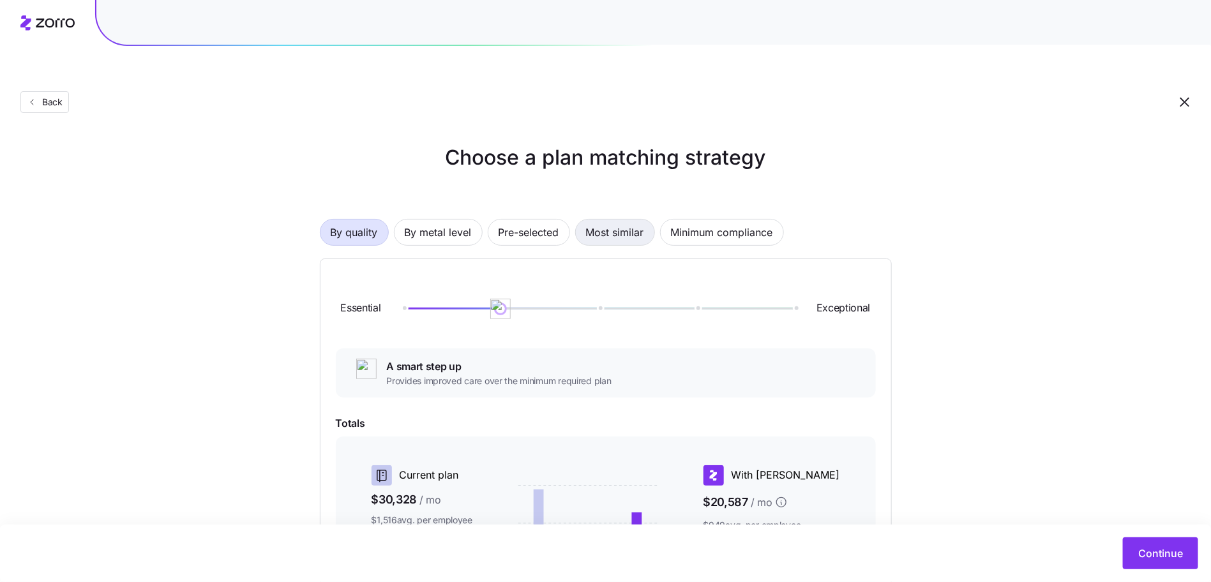
click at [593, 220] on span "Most similar" at bounding box center [615, 233] width 58 height 26
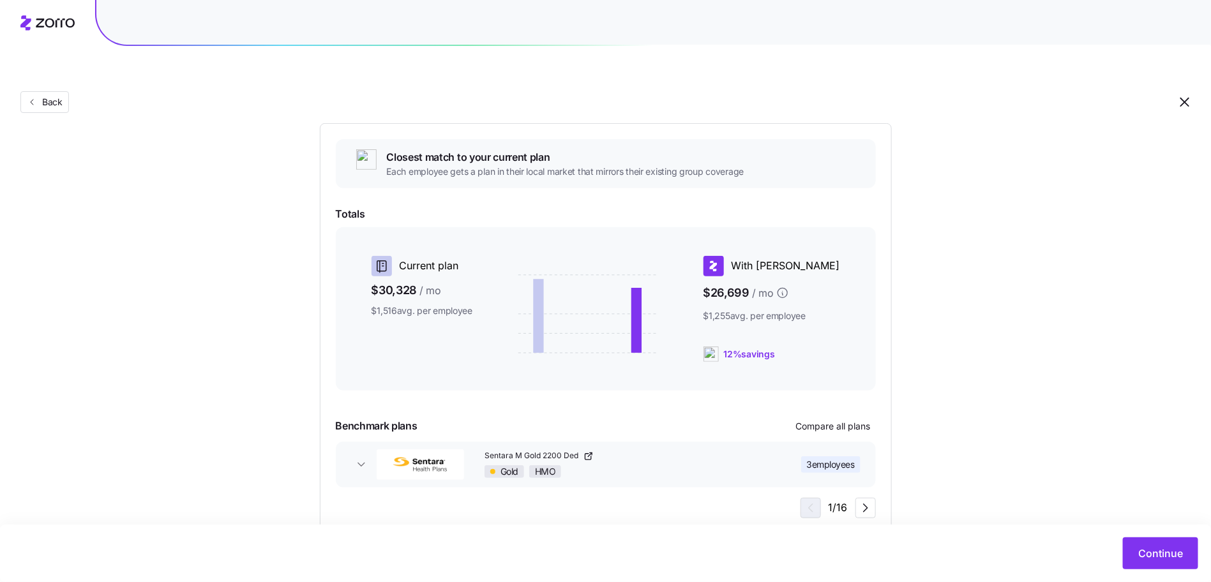
scroll to position [139, 0]
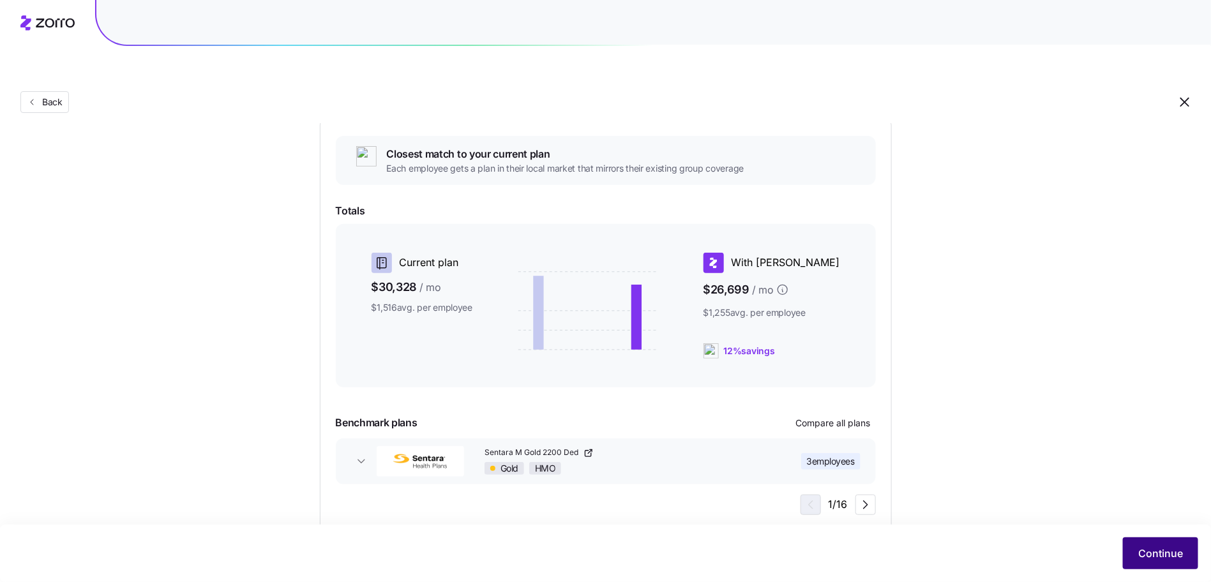
click at [1154, 550] on span "Continue" at bounding box center [1160, 553] width 45 height 15
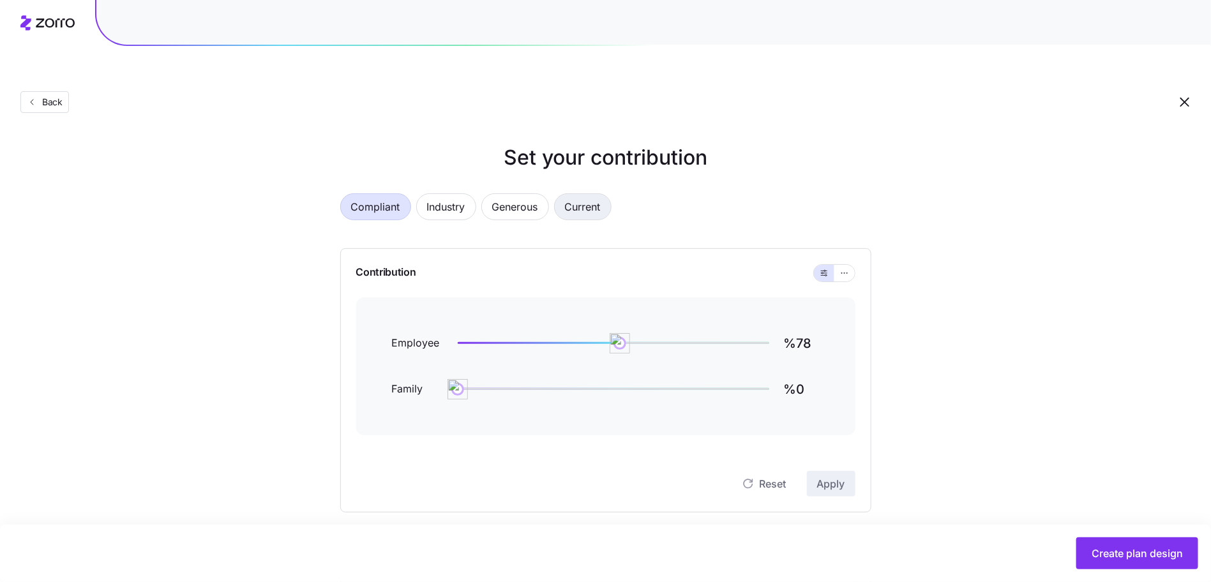
click at [583, 194] on span "Current" at bounding box center [583, 207] width 36 height 26
type input "%63"
type input "%36"
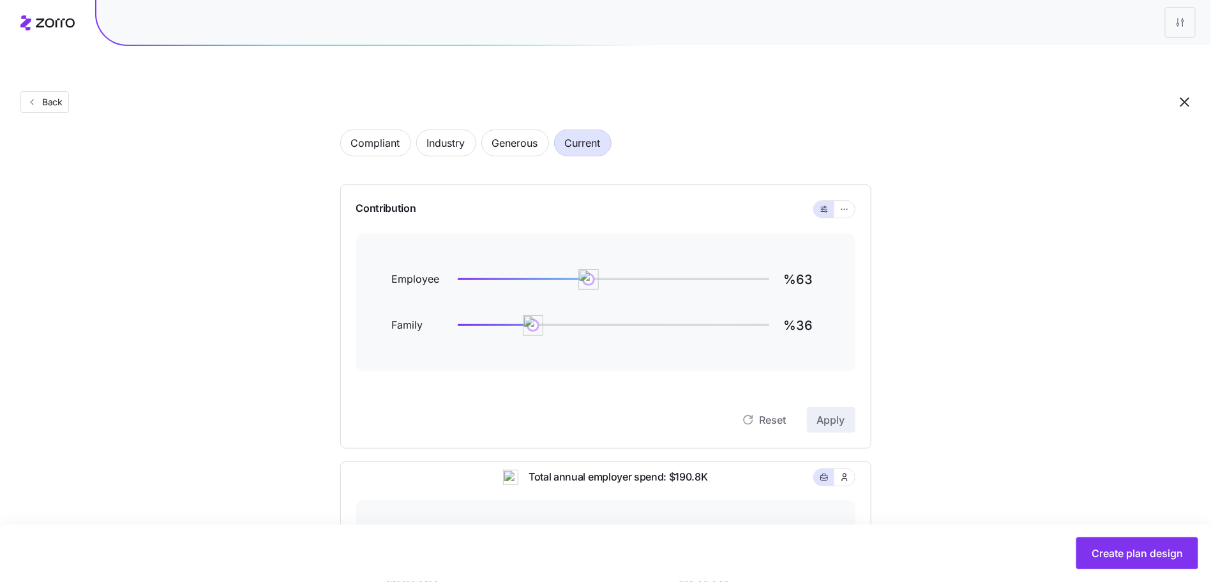
scroll to position [370, 0]
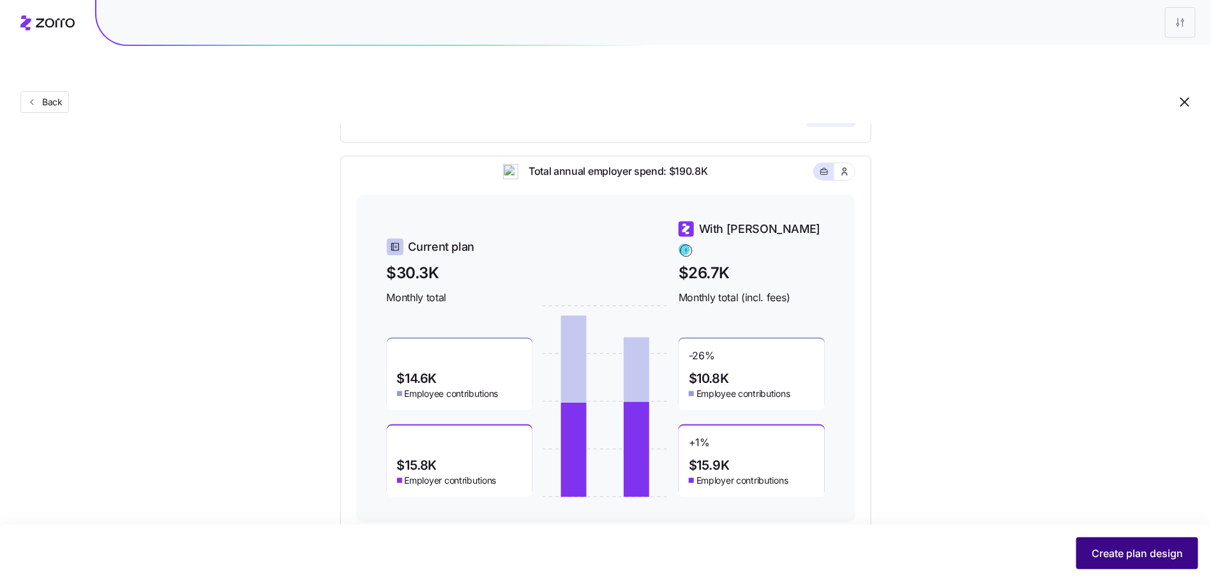
click at [1131, 559] on span "Create plan design" at bounding box center [1137, 553] width 91 height 15
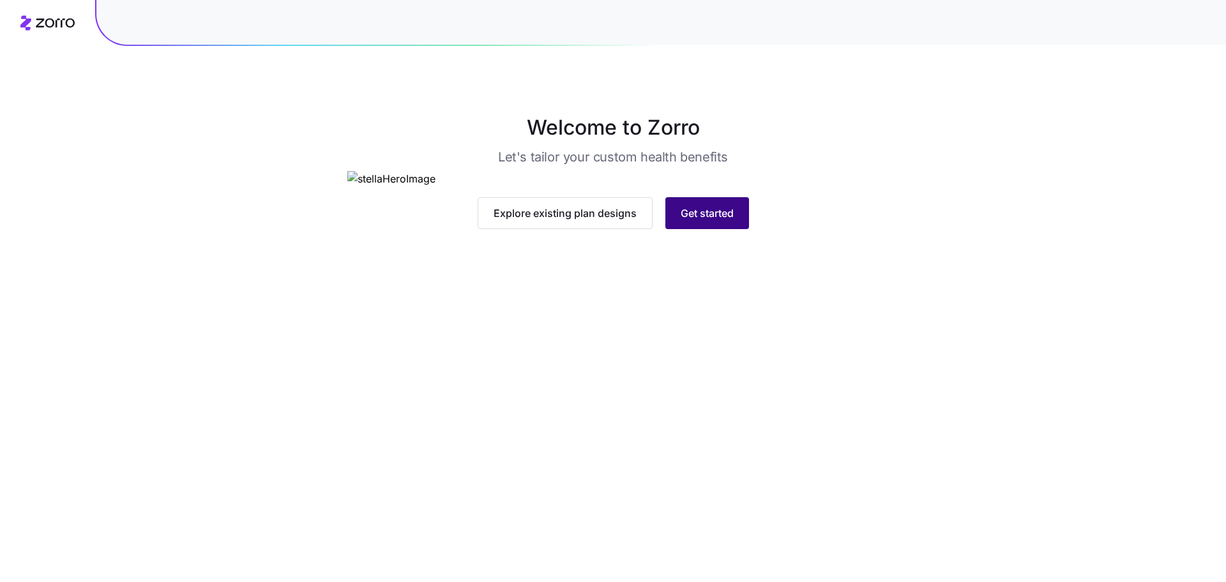
click at [698, 229] on button "Get started" at bounding box center [707, 213] width 84 height 32
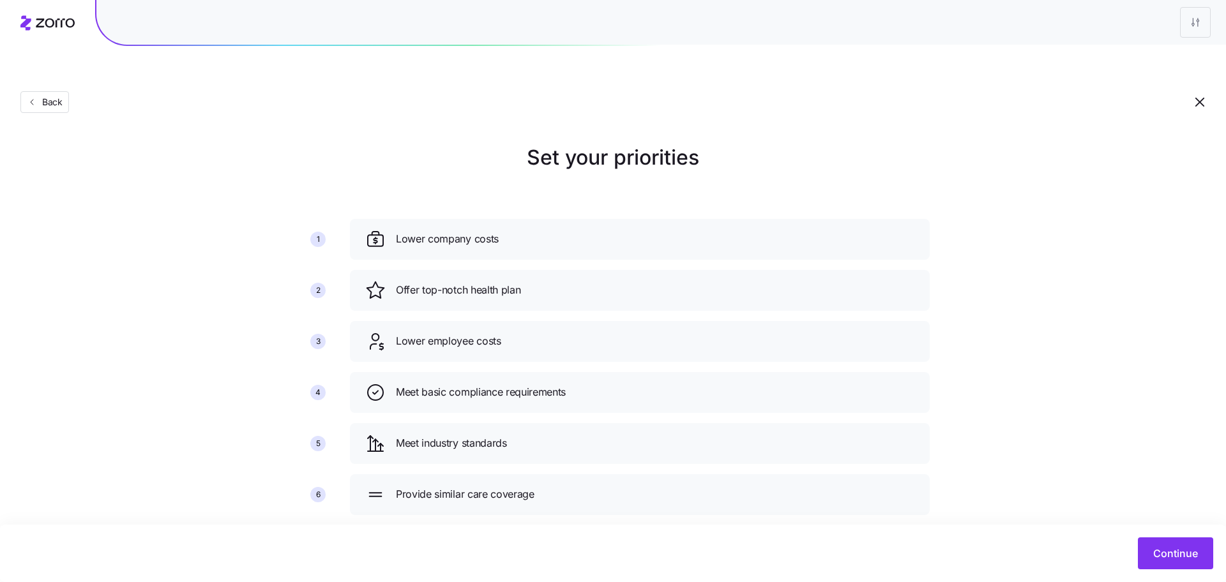
click at [1160, 536] on div "Continue" at bounding box center [613, 553] width 1226 height 57
click at [1166, 557] on span "Continue" at bounding box center [1175, 553] width 45 height 15
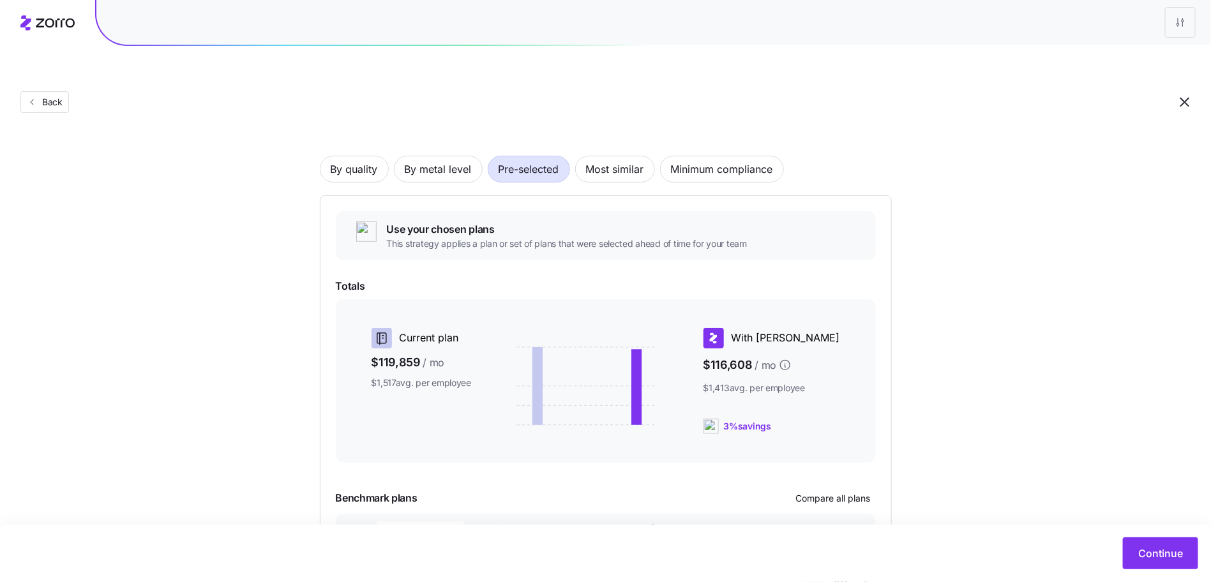
scroll to position [139, 0]
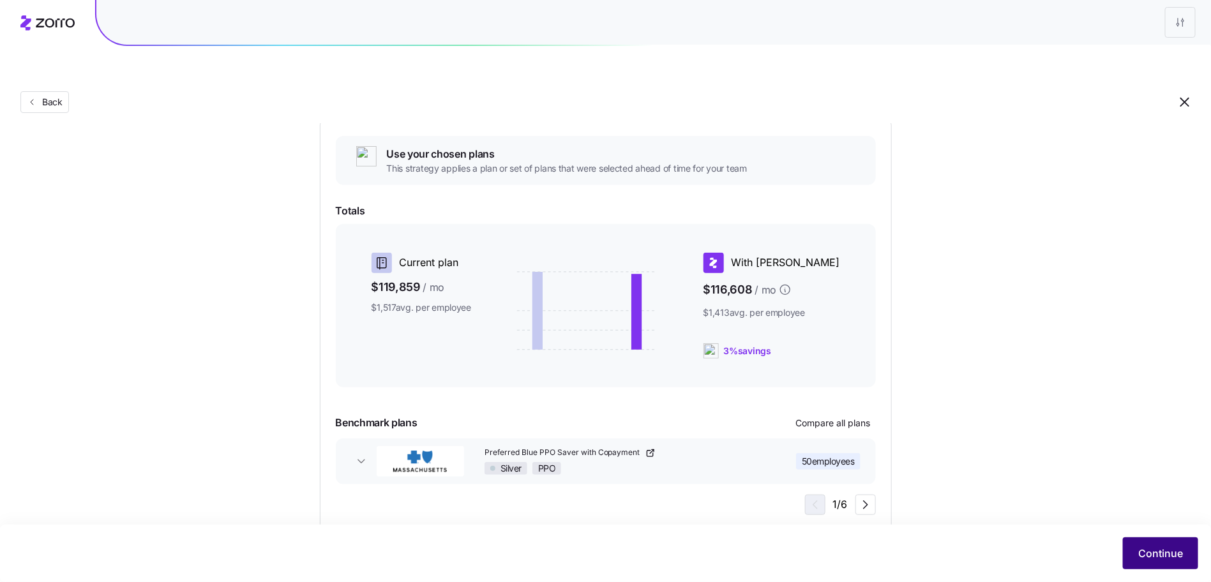
click at [1141, 550] on span "Continue" at bounding box center [1160, 553] width 45 height 15
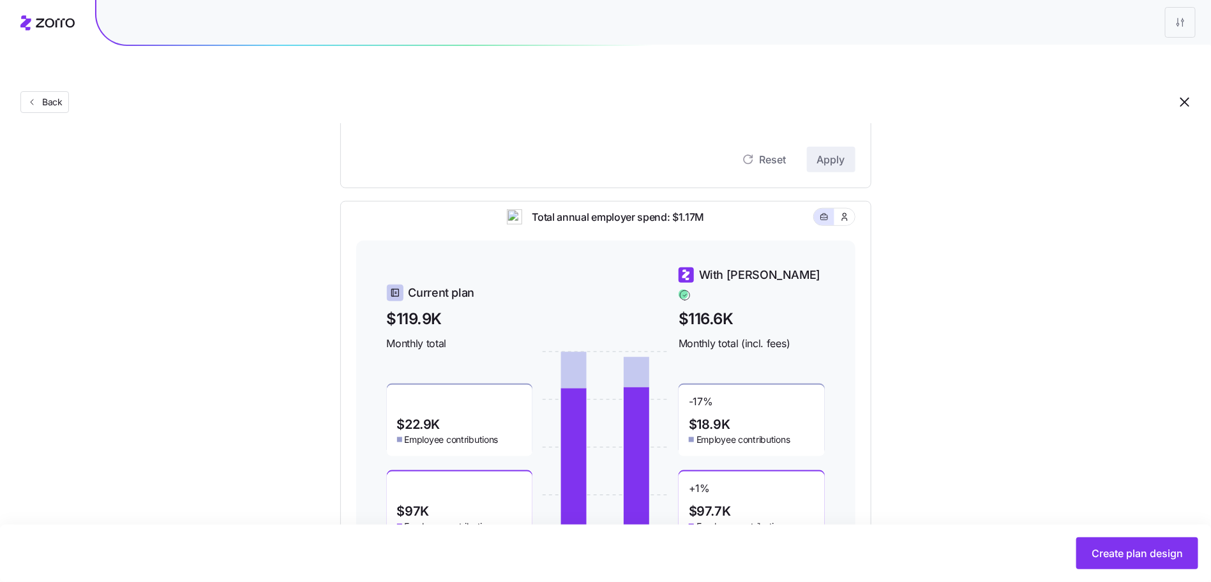
scroll to position [121, 0]
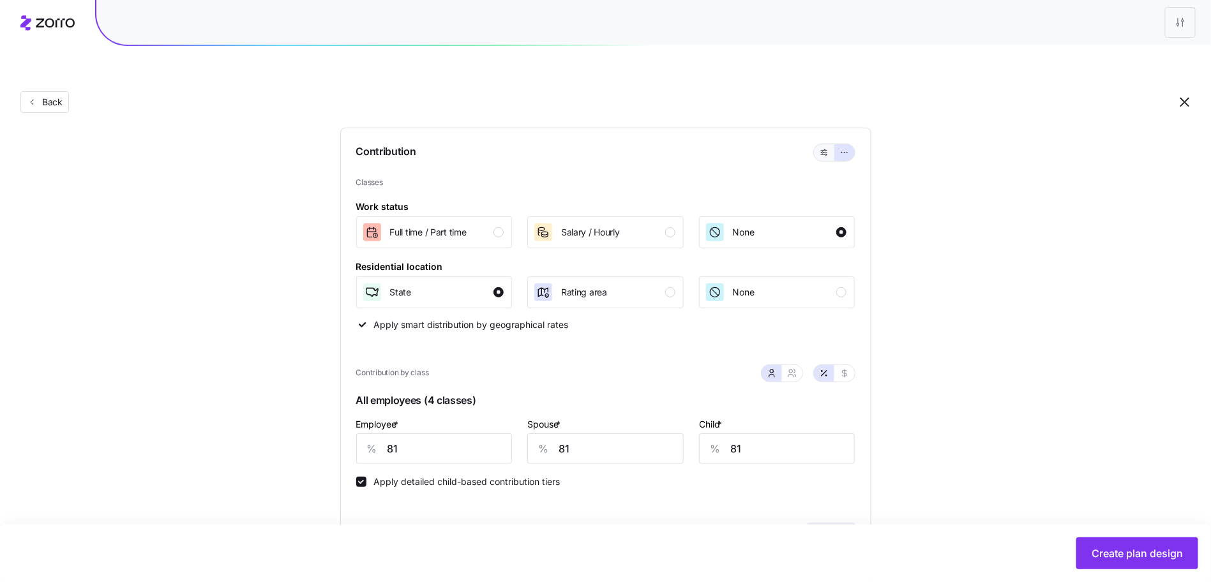
click at [822, 145] on icon "button" at bounding box center [824, 152] width 9 height 15
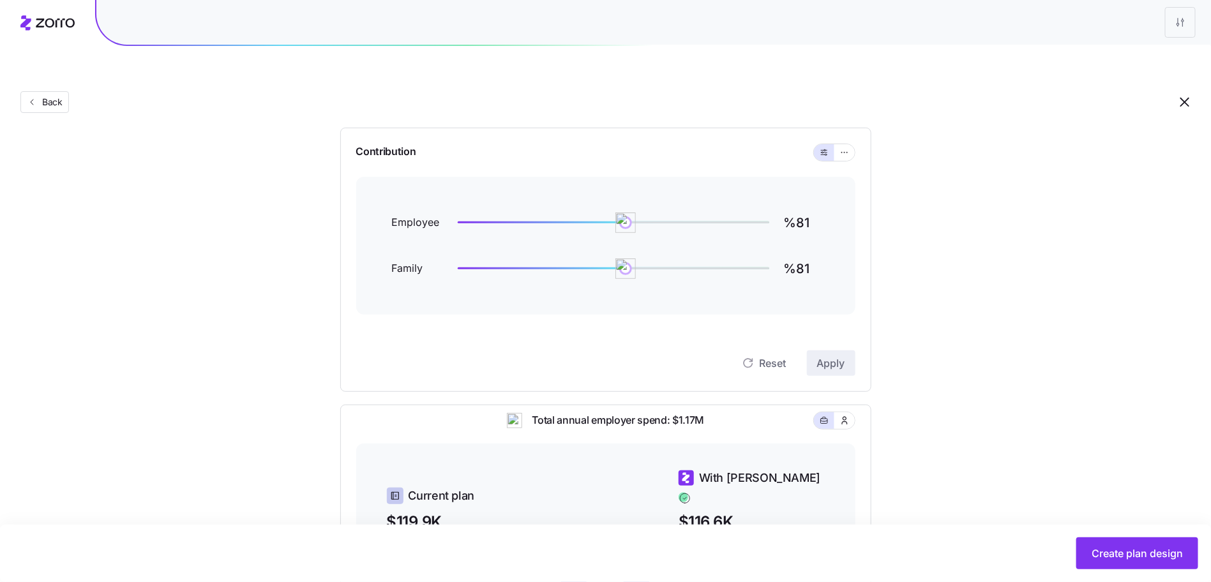
scroll to position [255, 0]
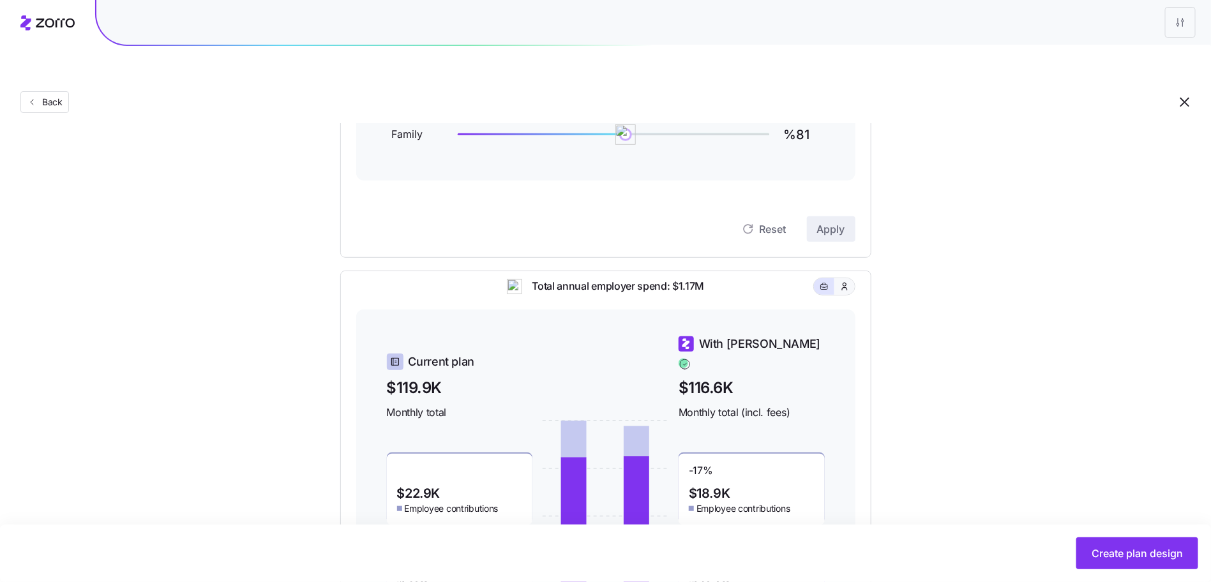
click at [839, 282] on button "button" at bounding box center [844, 287] width 10 height 10
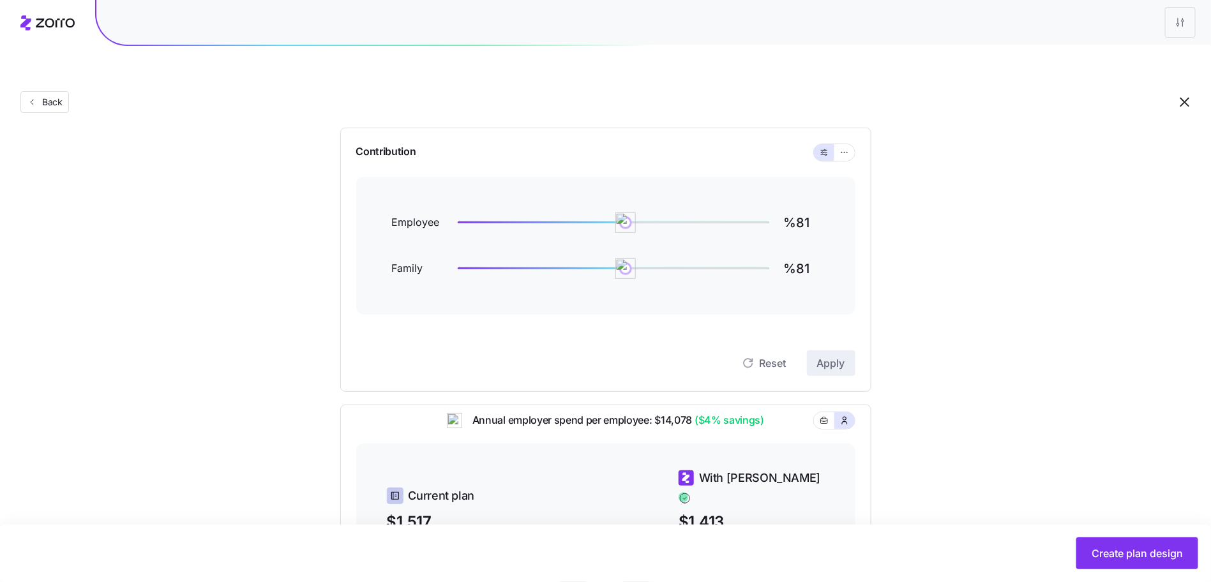
scroll to position [0, 0]
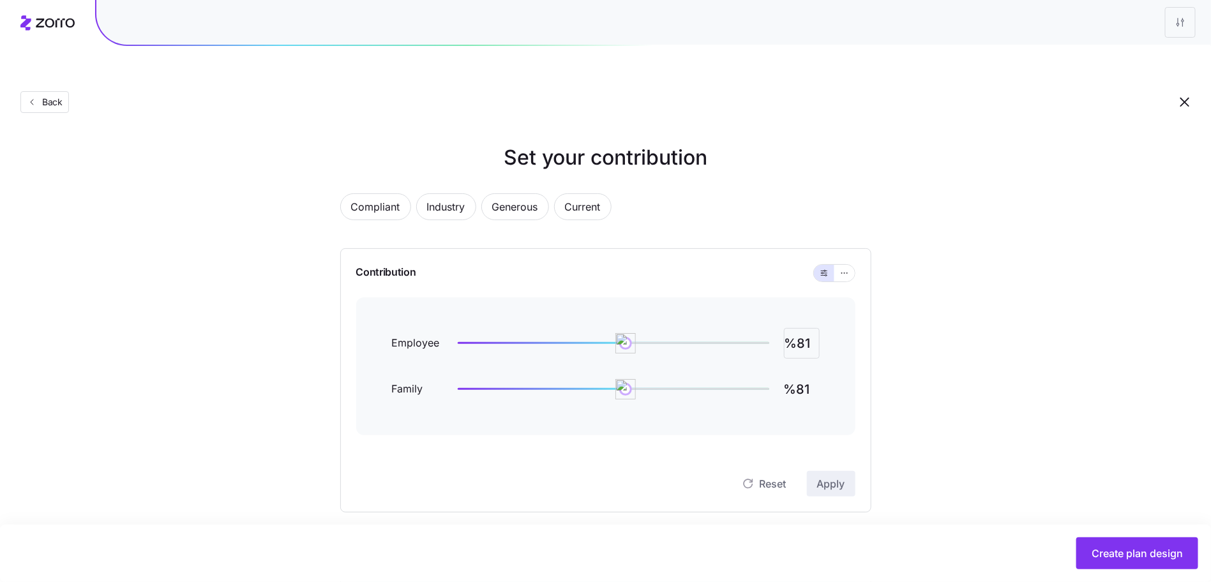
click at [813, 328] on input "%81" at bounding box center [802, 343] width 36 height 31
type input "%90"
click at [816, 471] on button "Apply" at bounding box center [831, 484] width 49 height 26
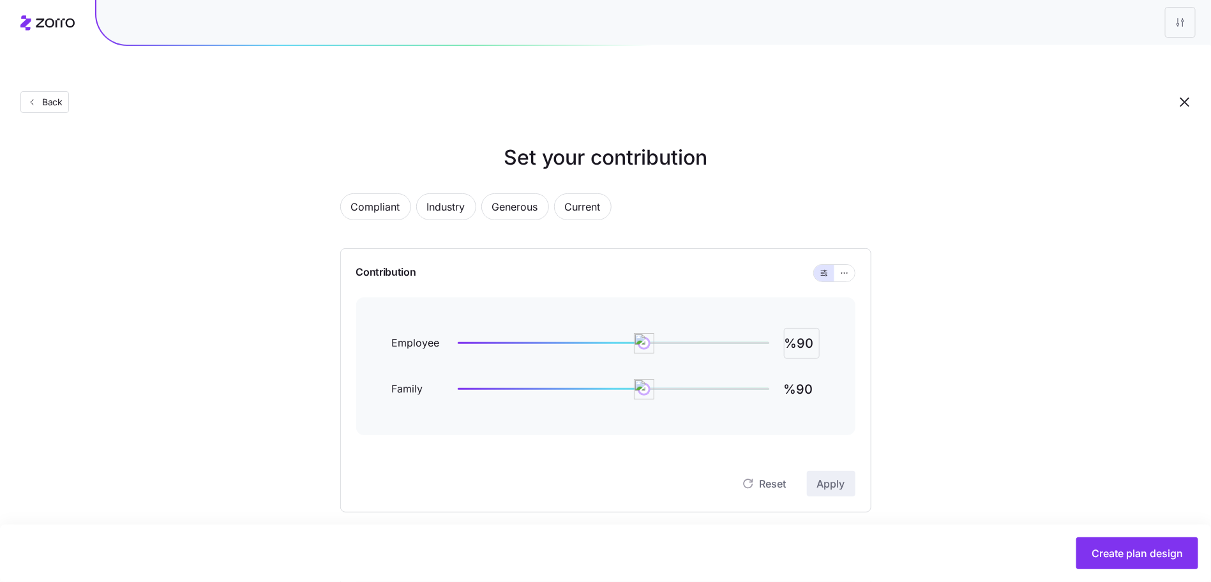
click at [795, 328] on input "%90" at bounding box center [802, 343] width 36 height 31
type input "%98"
click at [837, 476] on span "Apply" at bounding box center [831, 483] width 28 height 15
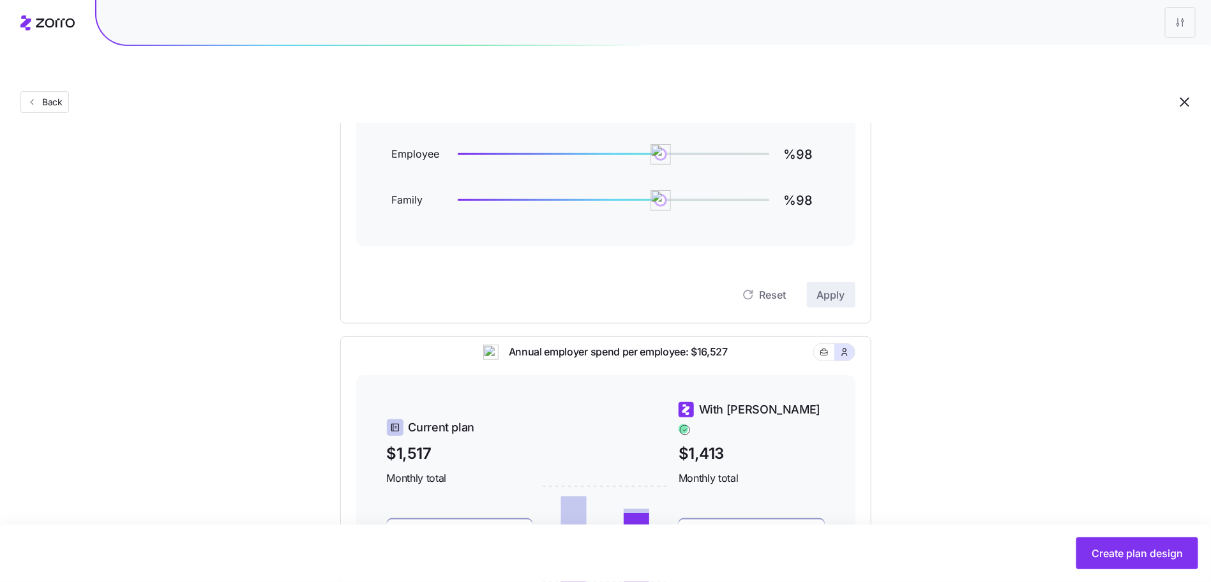
scroll to position [188, 0]
click at [809, 140] on input "%98" at bounding box center [802, 155] width 36 height 31
type input "%95"
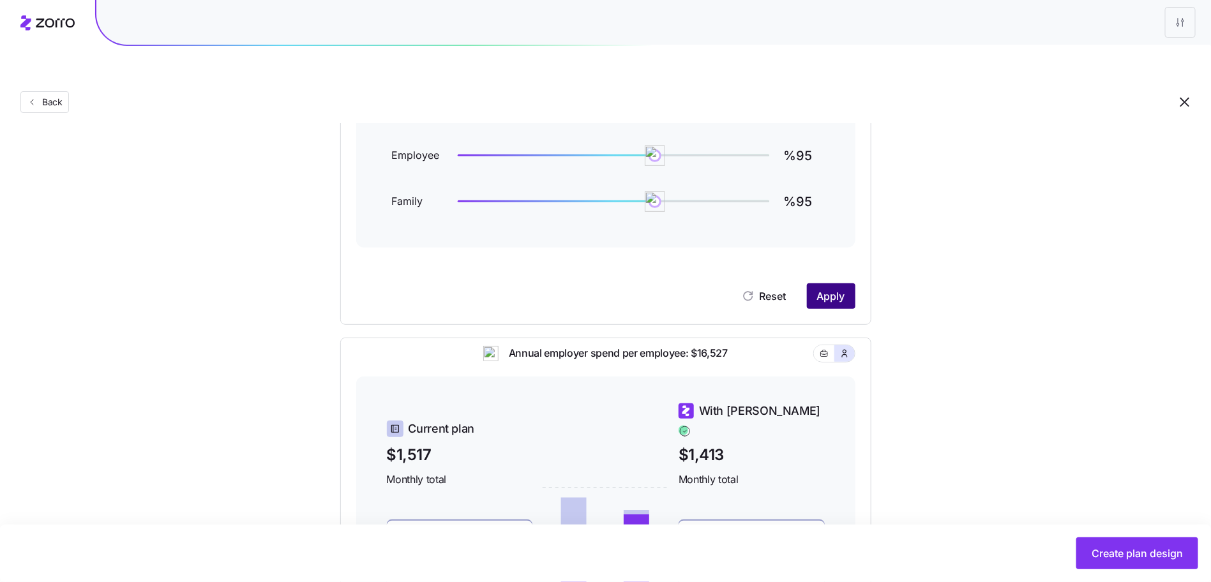
click at [836, 289] on span "Apply" at bounding box center [831, 296] width 28 height 15
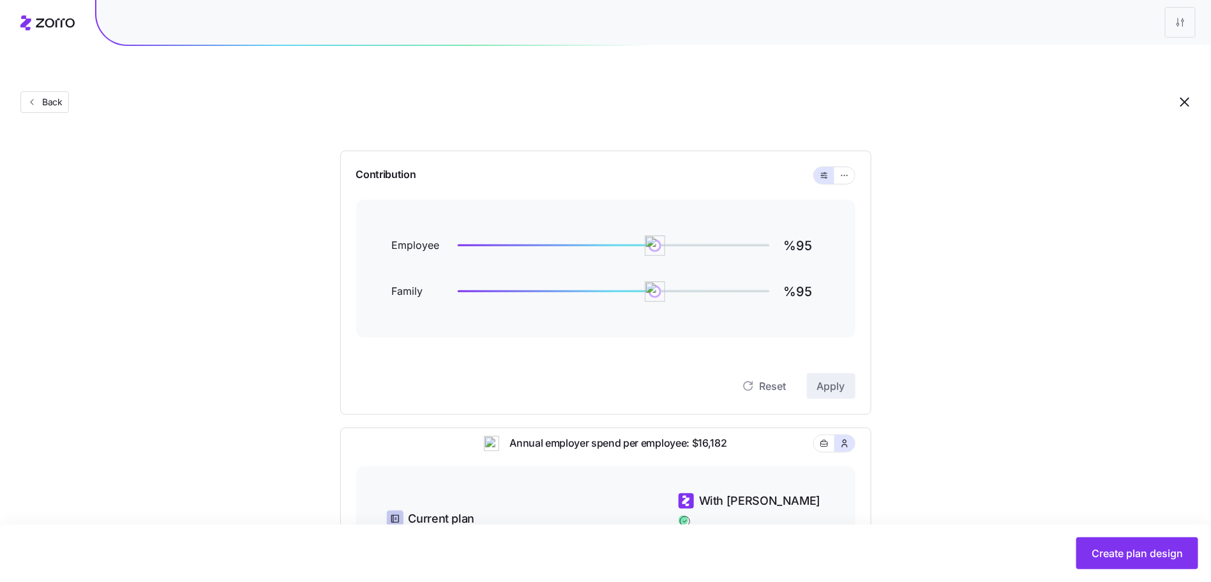
scroll to position [370, 0]
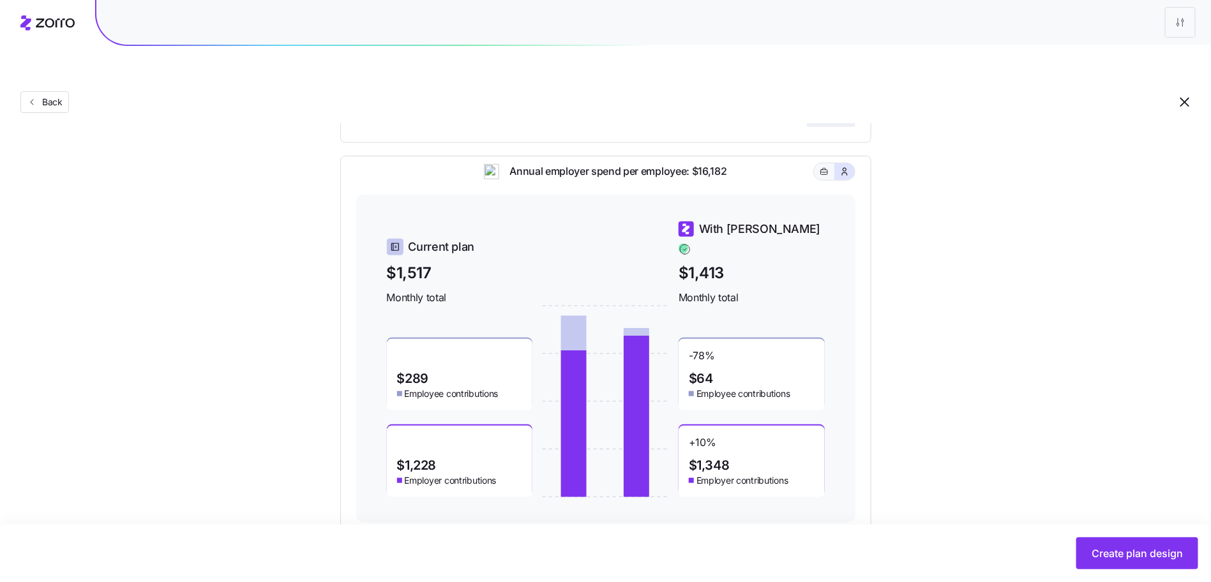
click at [830, 163] on button "button" at bounding box center [824, 171] width 20 height 17
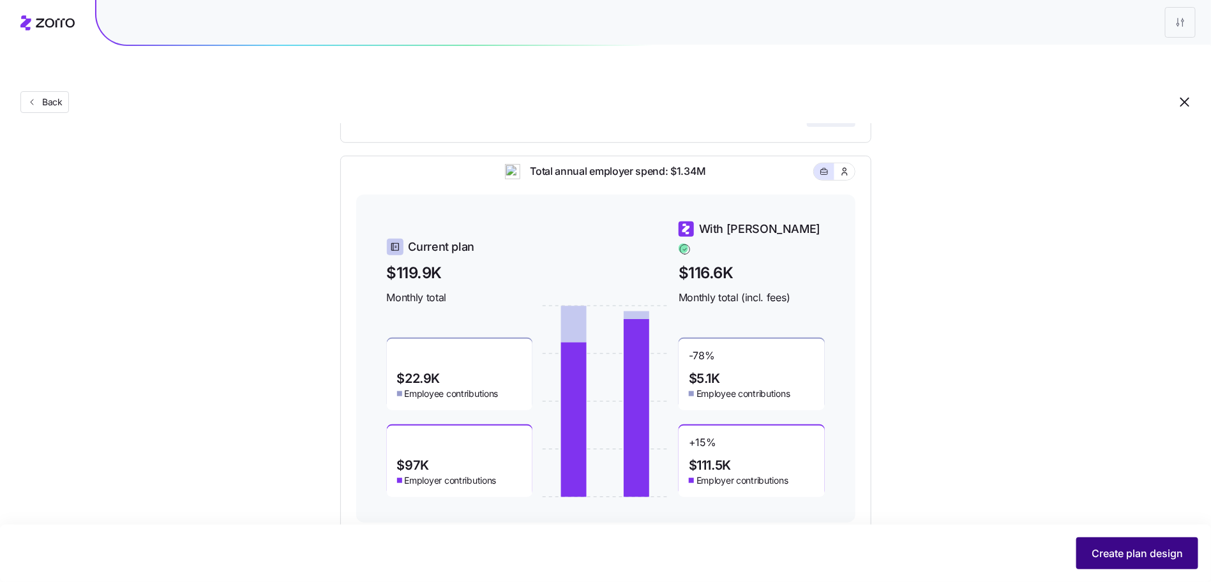
click at [1123, 565] on button "Create plan design" at bounding box center [1137, 554] width 122 height 32
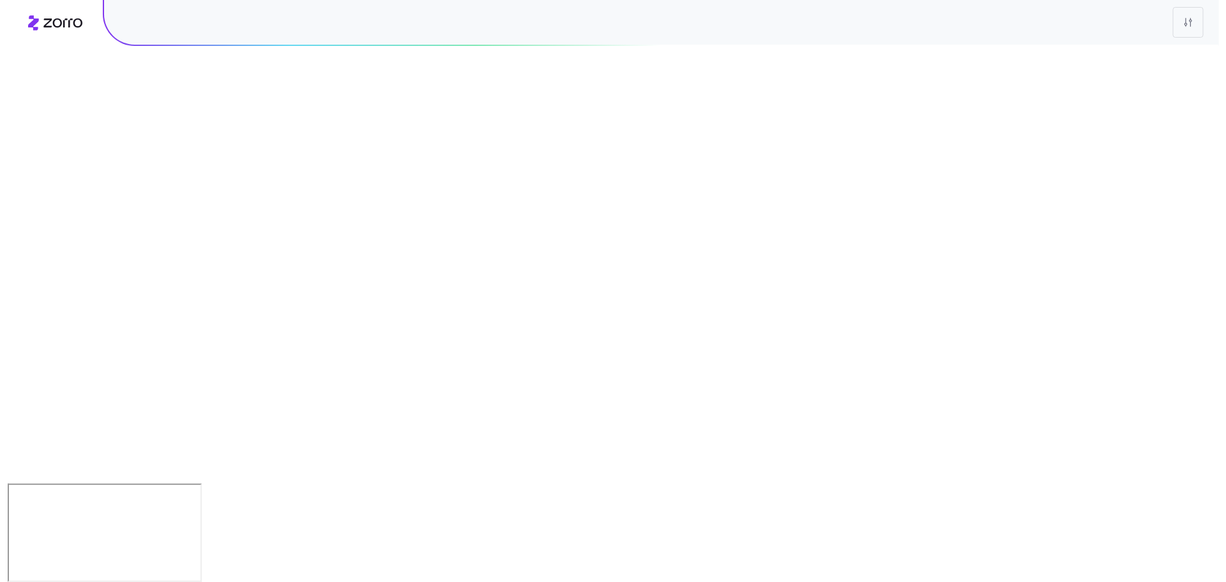
scroll to position [0, 0]
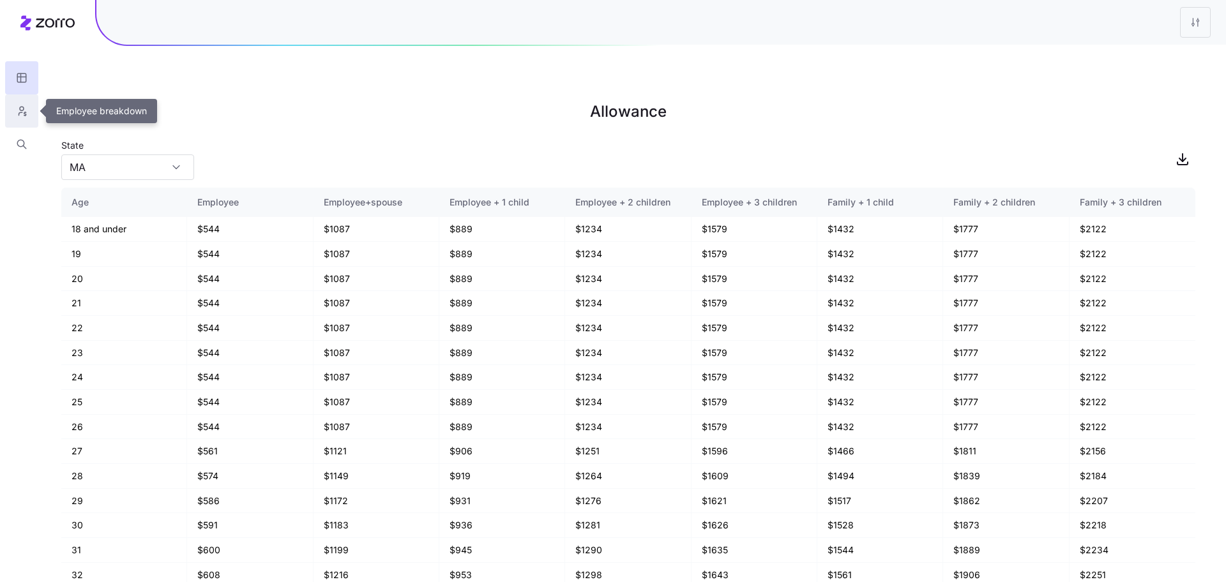
click at [28, 110] on button "button" at bounding box center [21, 110] width 33 height 33
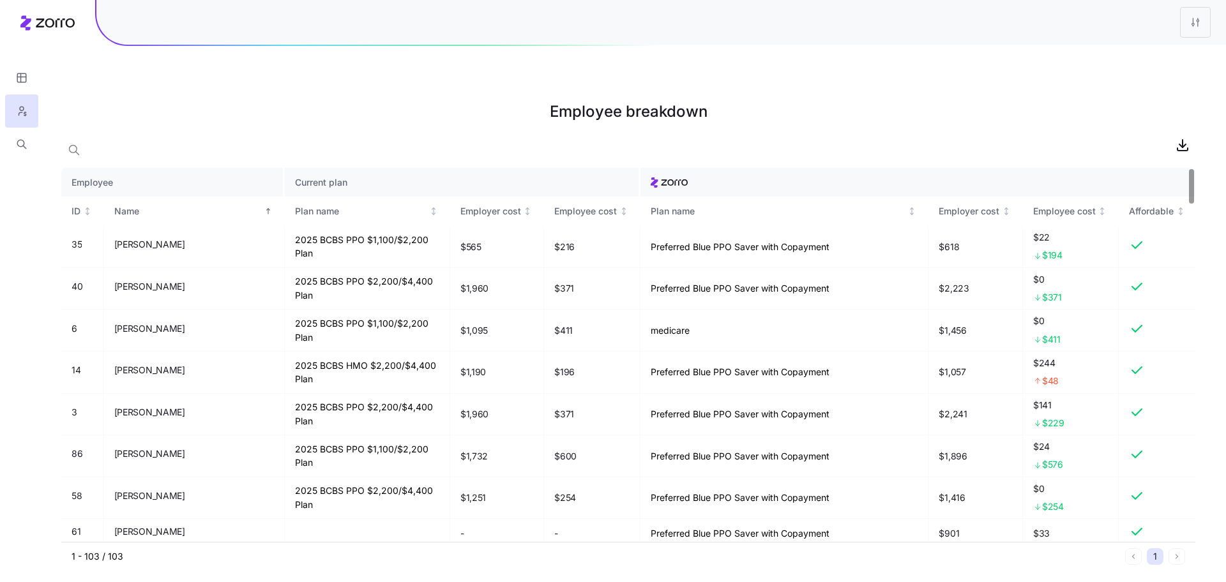
drag, startPoint x: 1090, startPoint y: 100, endPoint x: 1164, endPoint y: 107, distance: 73.7
click at [1091, 100] on div "Employee breakdown" at bounding box center [628, 114] width 1134 height 36
click at [1173, 133] on span "button" at bounding box center [1182, 145] width 24 height 24
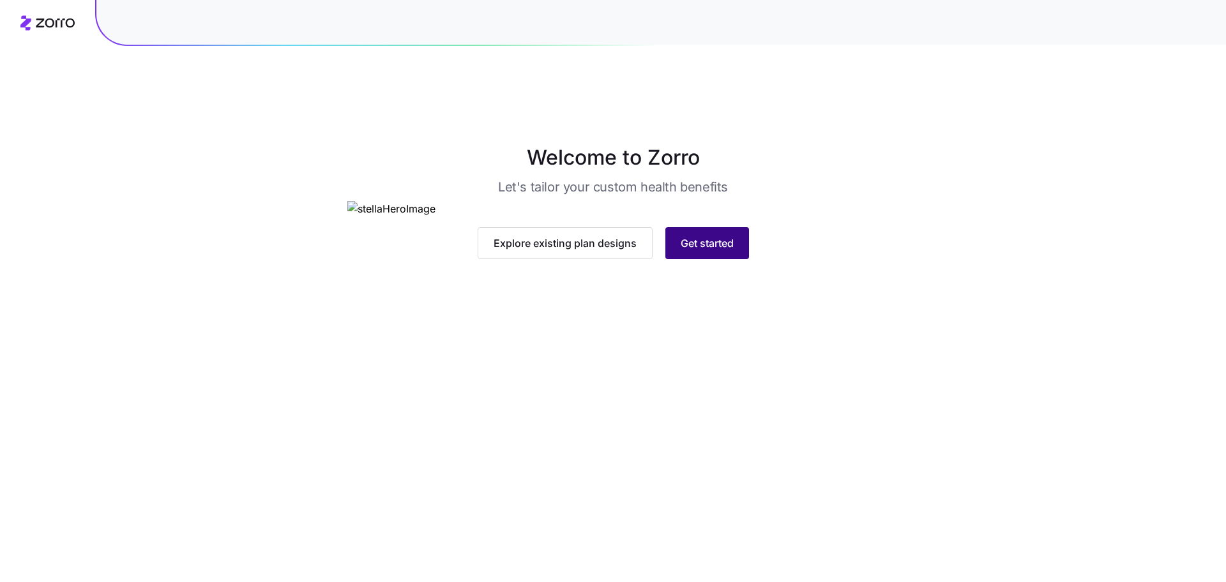
click at [706, 251] on span "Get started" at bounding box center [707, 243] width 53 height 15
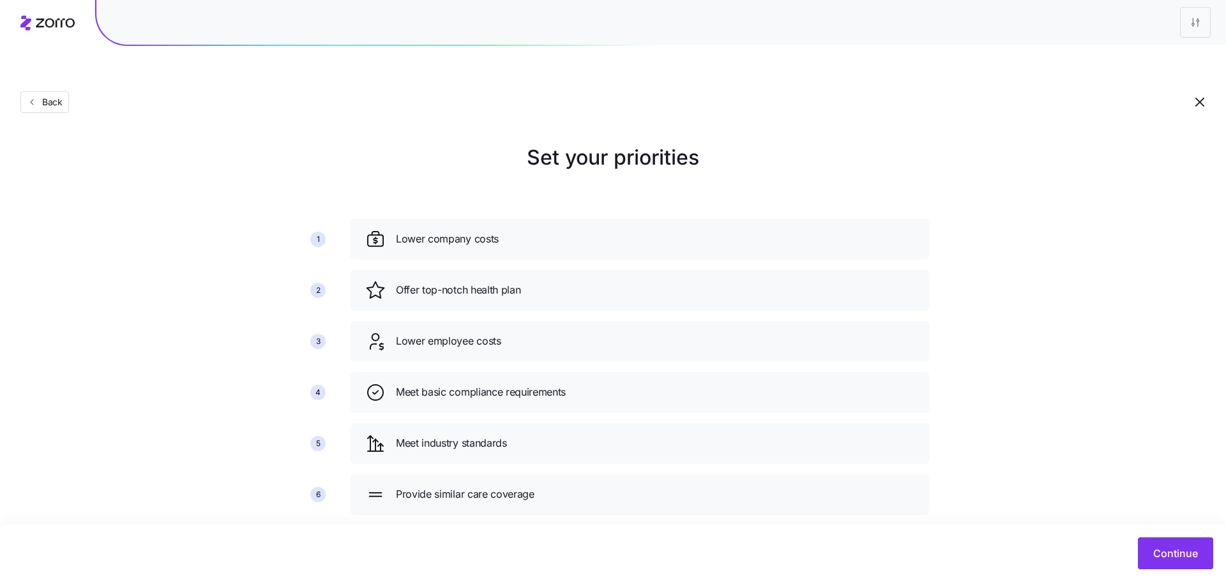
click at [1131, 563] on div "Continue" at bounding box center [613, 554] width 1200 height 32
click at [1159, 557] on span "Continue" at bounding box center [1175, 553] width 45 height 15
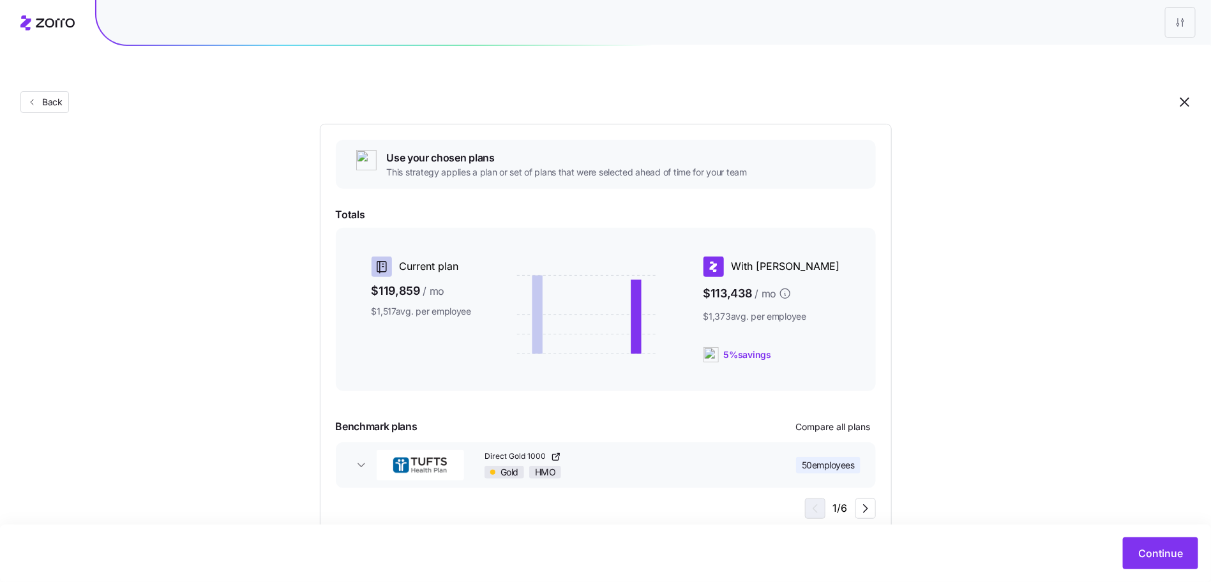
scroll to position [139, 0]
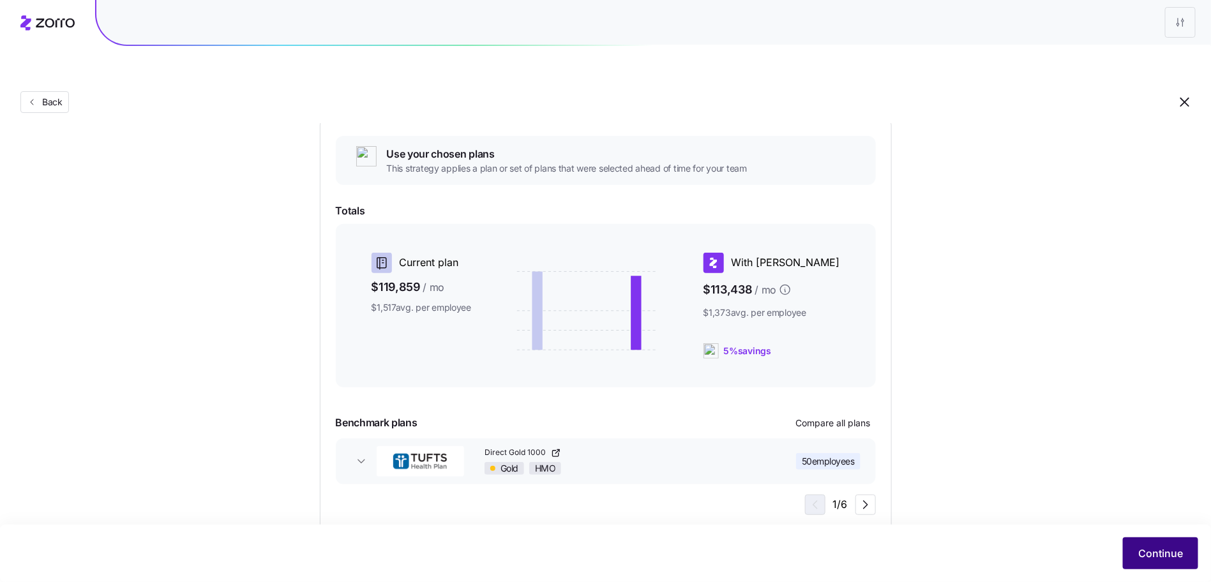
click at [1177, 554] on span "Continue" at bounding box center [1160, 553] width 45 height 15
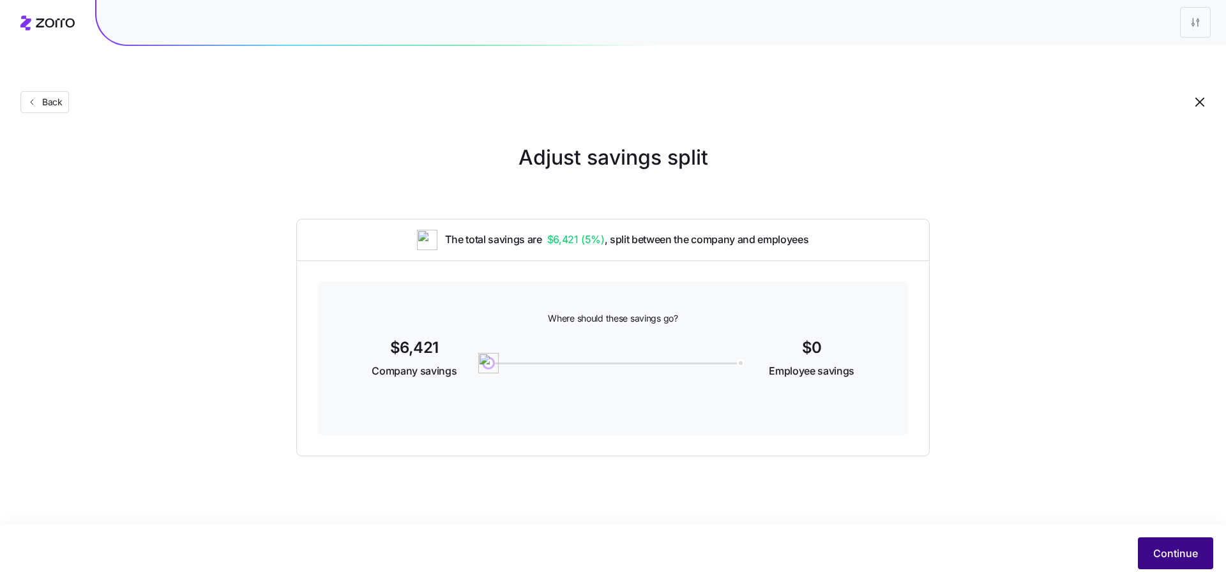
click at [1183, 568] on button "Continue" at bounding box center [1175, 554] width 75 height 32
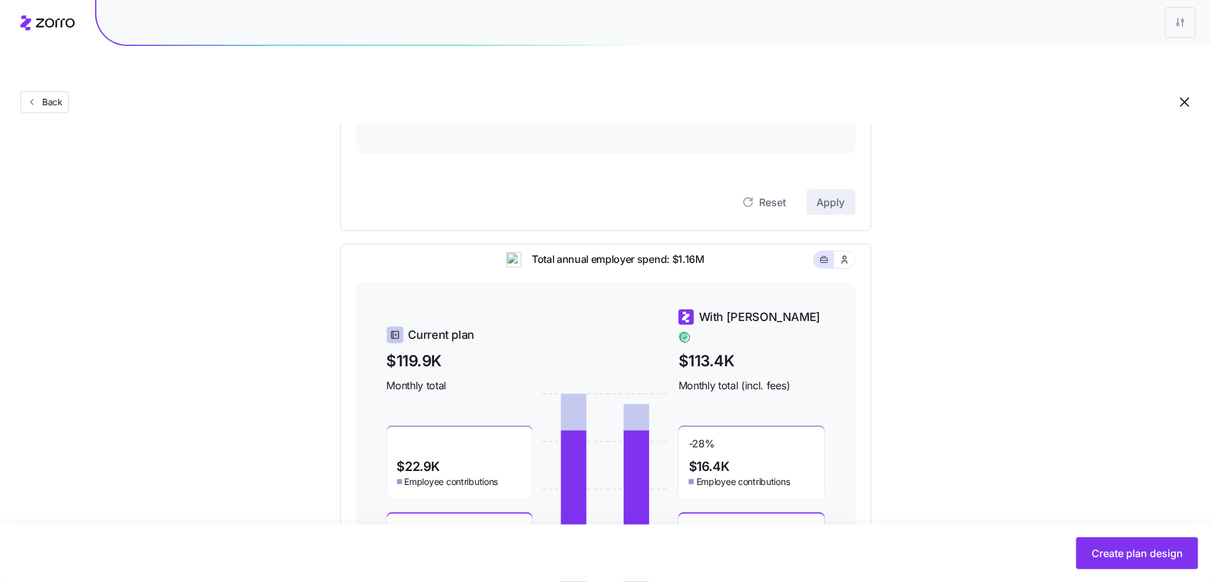
scroll to position [306, 0]
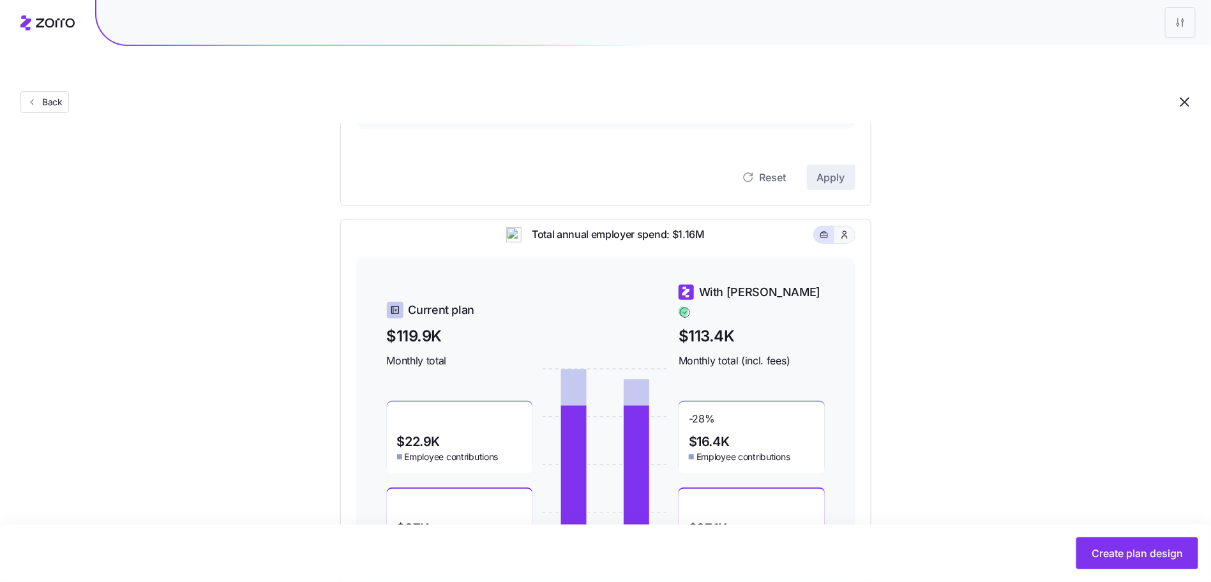
click at [848, 229] on icon "button" at bounding box center [844, 235] width 10 height 13
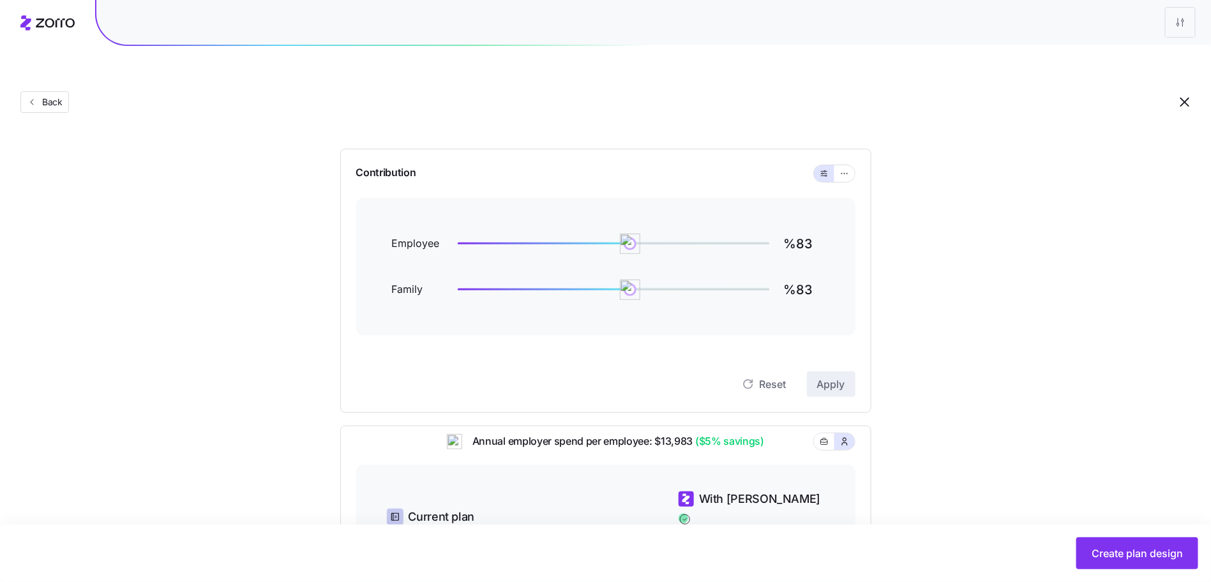
scroll to position [0, 0]
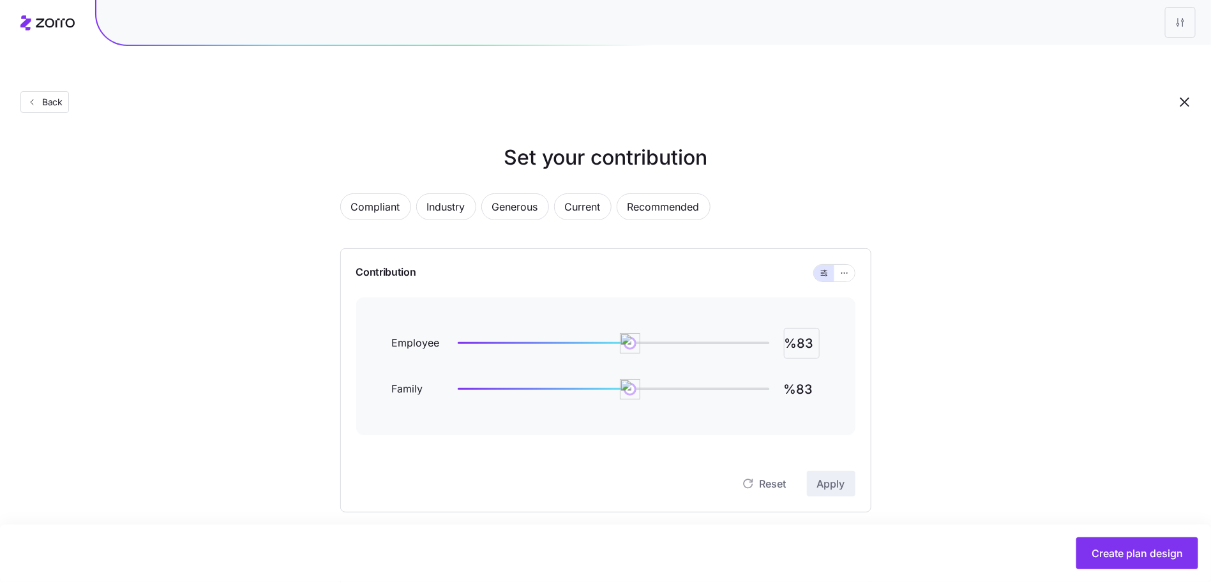
click at [803, 328] on input "%83" at bounding box center [802, 343] width 36 height 31
type input "%85"
click at [831, 476] on span "Apply" at bounding box center [831, 483] width 28 height 15
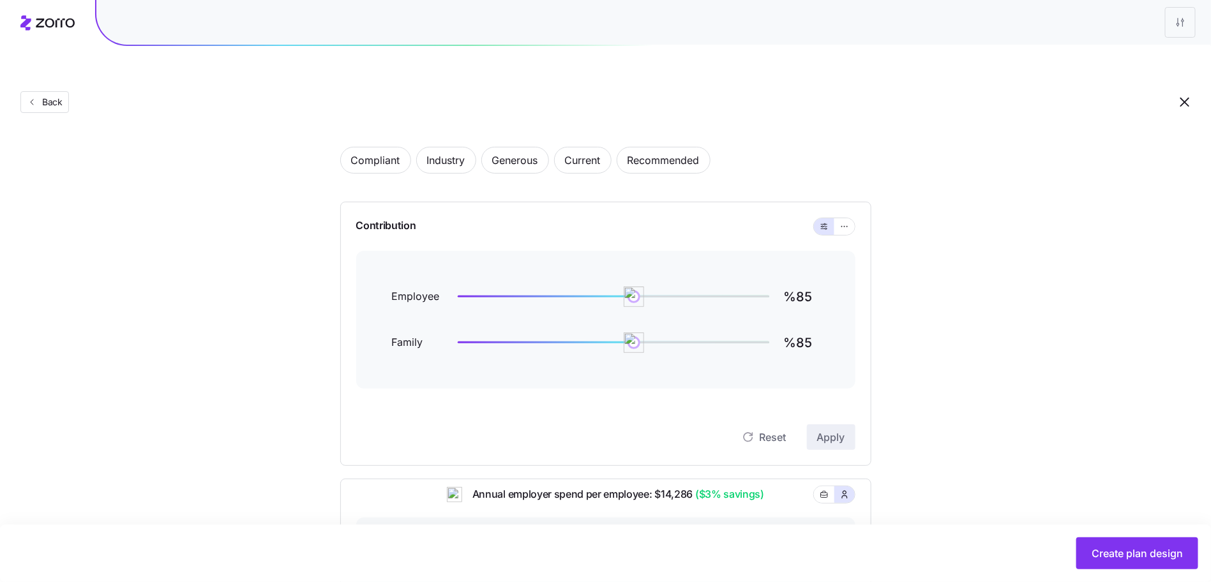
scroll to position [46, 0]
click at [809, 282] on input "%85" at bounding box center [802, 297] width 36 height 31
type input "%90"
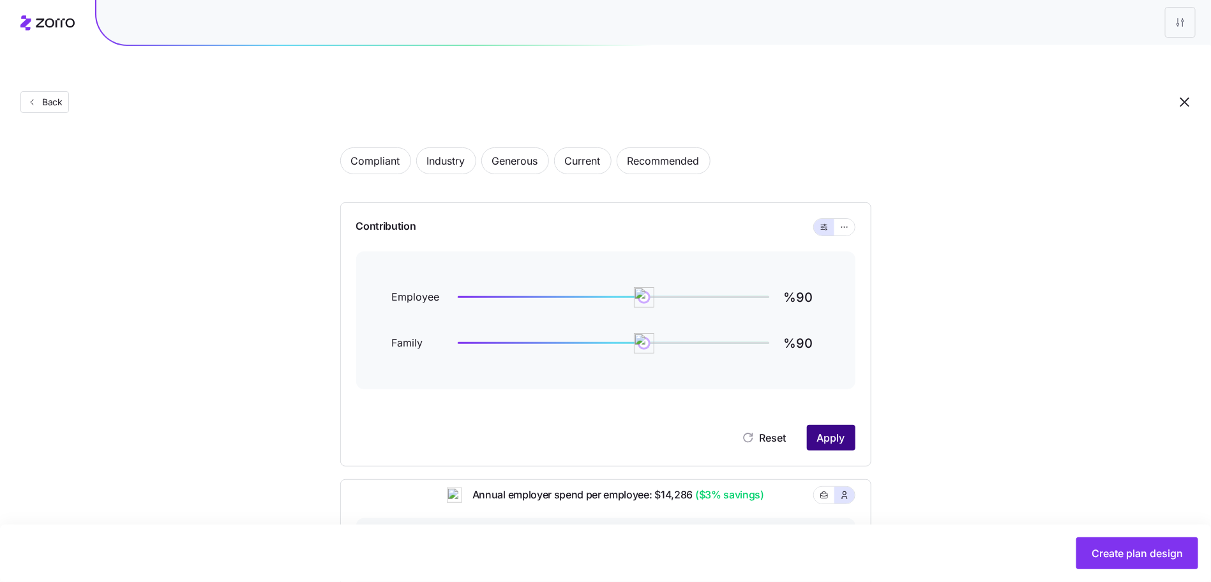
click at [831, 430] on span "Apply" at bounding box center [831, 437] width 28 height 15
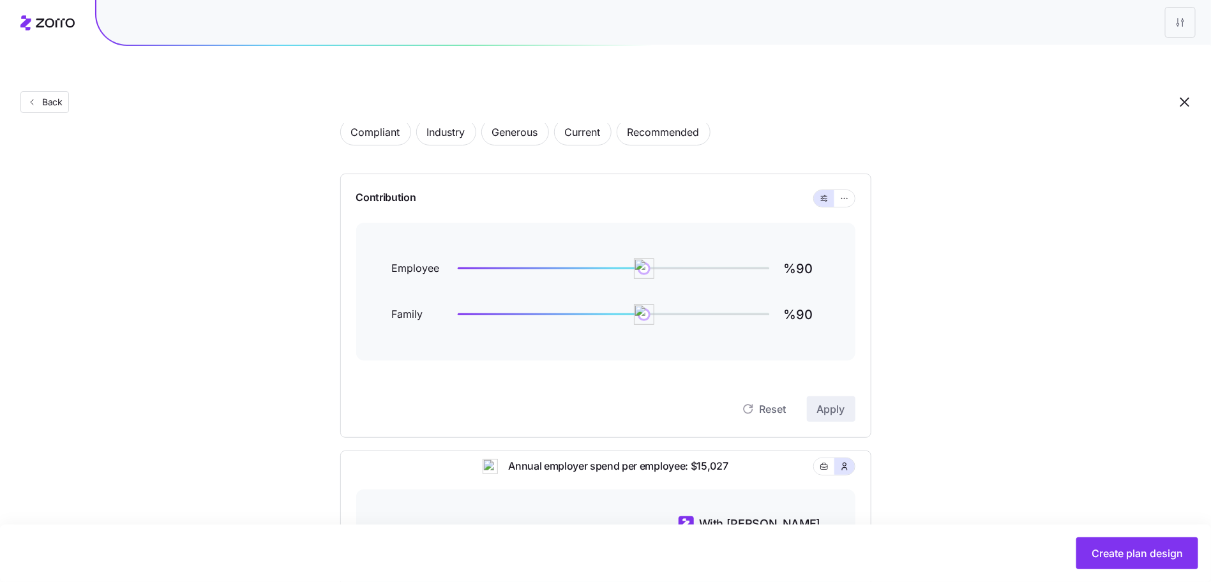
scroll to position [0, 0]
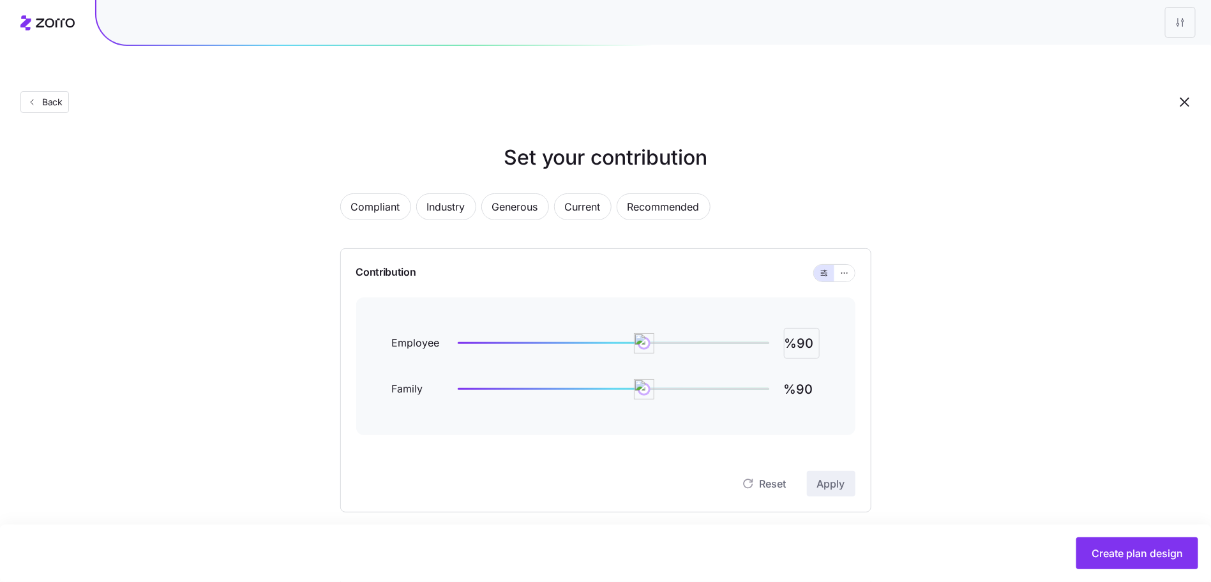
click at [805, 328] on input "%90" at bounding box center [802, 343] width 36 height 31
type input "%83"
click at [831, 476] on span "Apply" at bounding box center [831, 483] width 28 height 15
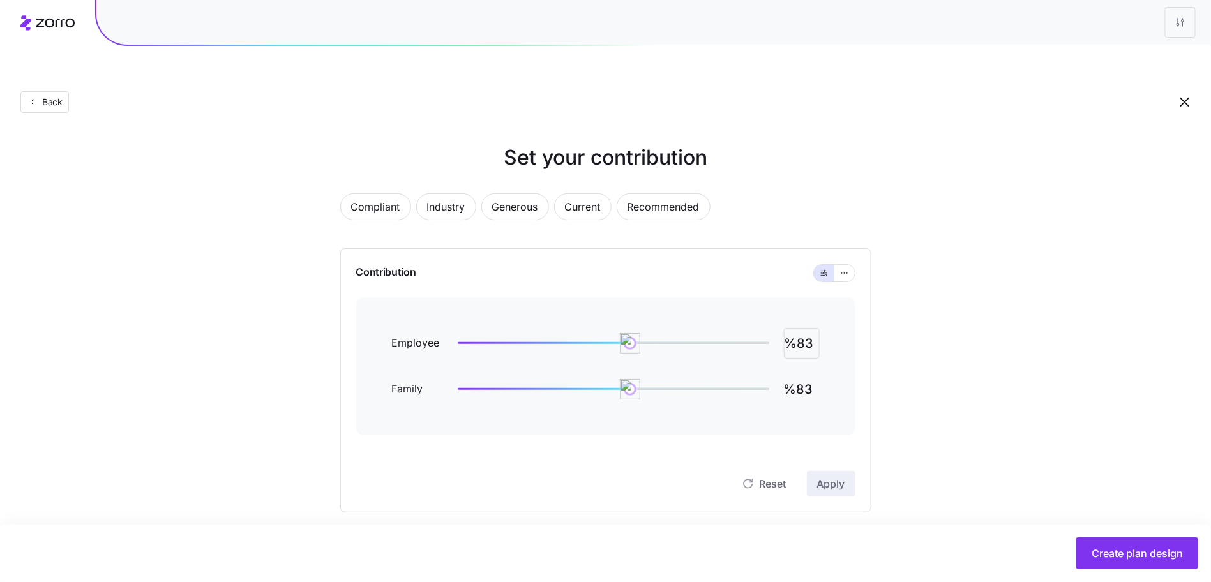
click at [791, 328] on input "%83" at bounding box center [802, 343] width 36 height 31
type input "%95"
click at [822, 471] on button "Apply" at bounding box center [831, 484] width 49 height 26
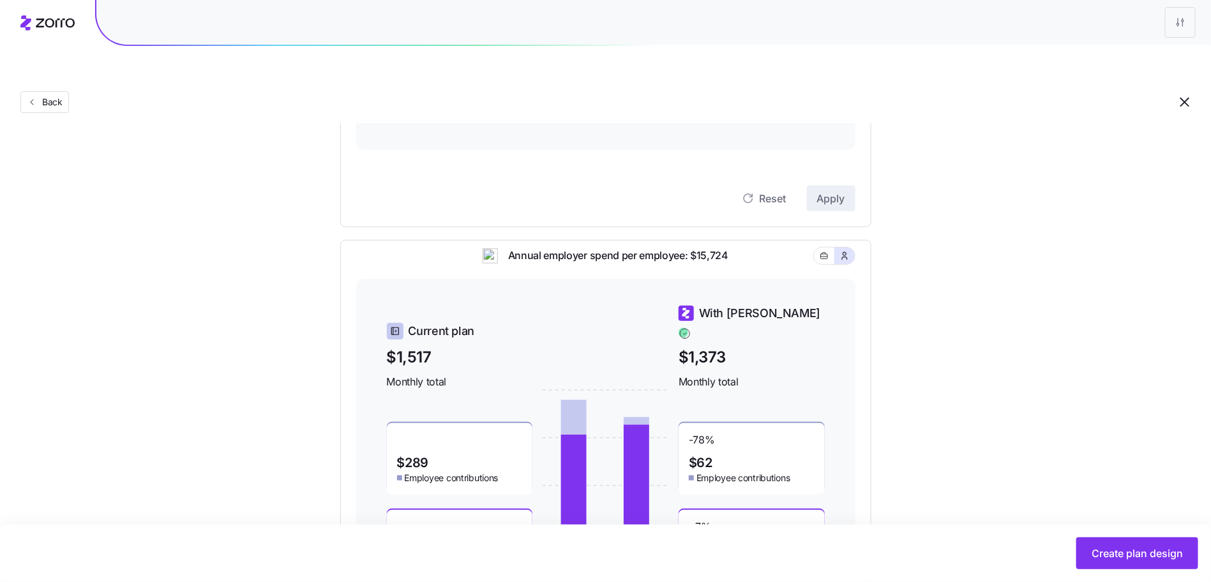
scroll to position [188, 0]
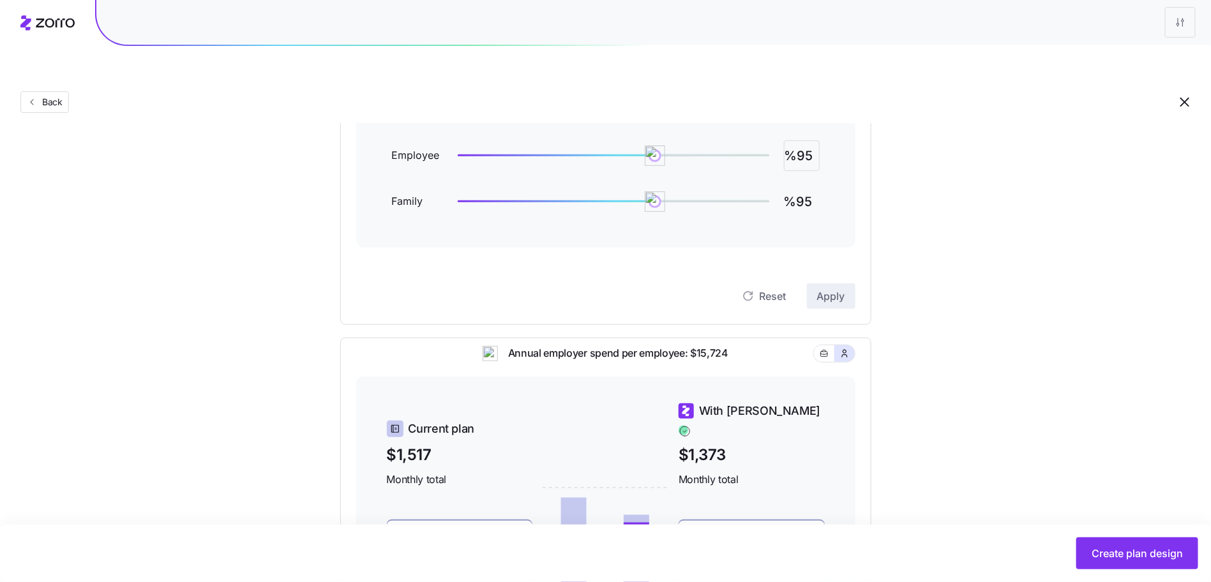
click at [802, 140] on input "%95" at bounding box center [802, 155] width 36 height 31
type input "%97"
click at [838, 289] on span "Apply" at bounding box center [831, 296] width 28 height 15
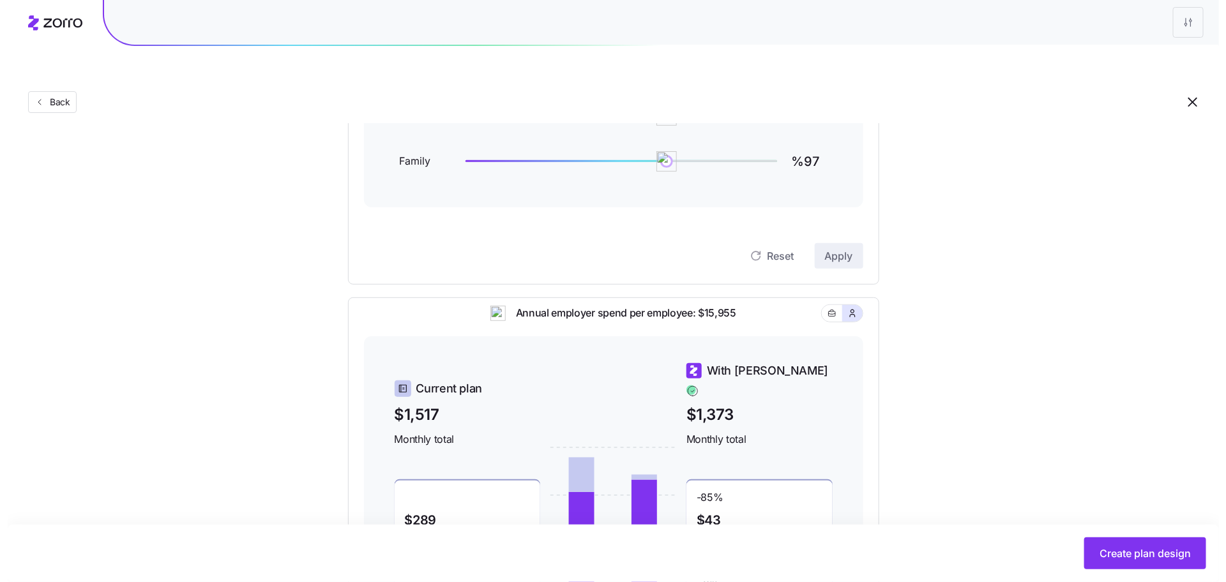
scroll to position [0, 0]
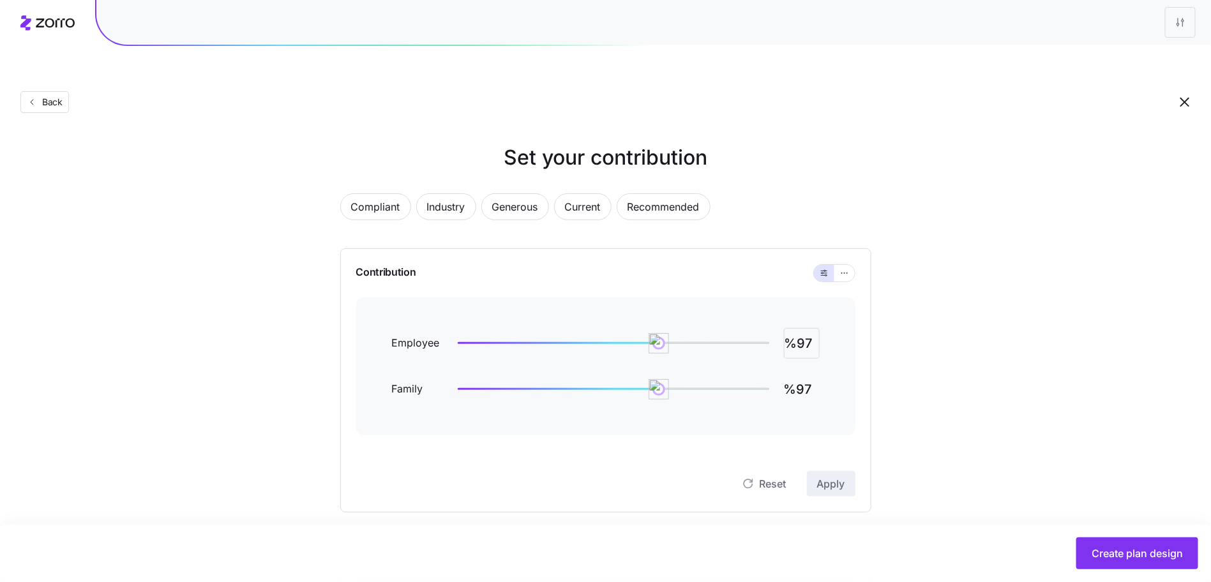
click at [796, 328] on input "%97" at bounding box center [802, 343] width 36 height 31
type input "%98"
click at [839, 476] on span "Apply" at bounding box center [831, 483] width 28 height 15
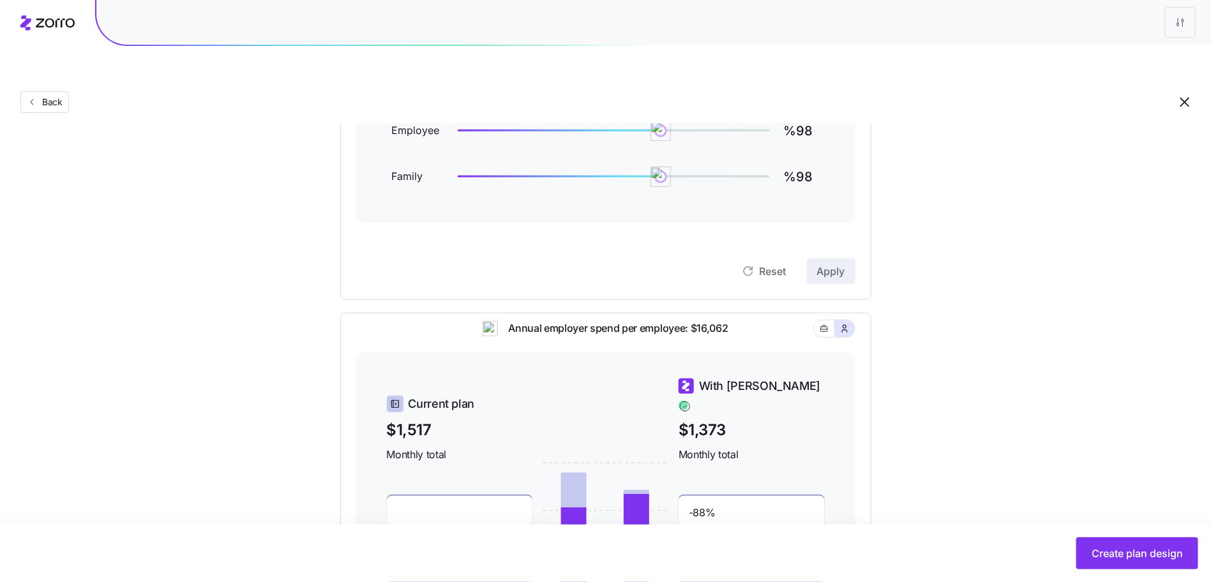
scroll to position [218, 0]
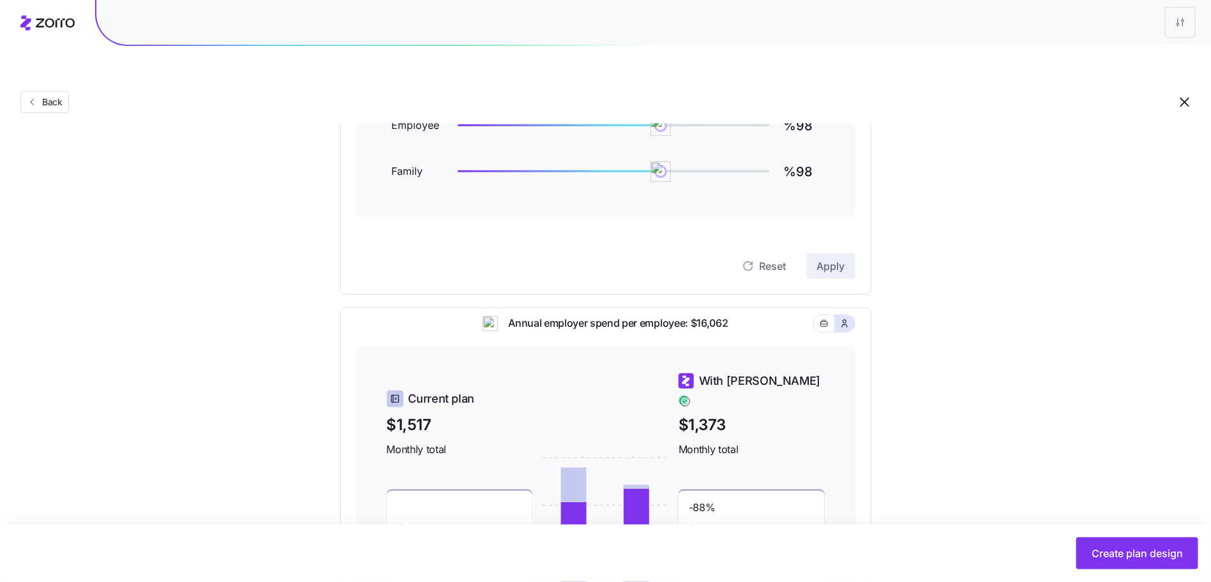
click at [866, 255] on div "Contribution Employee %98 Family %98 Reset Apply" at bounding box center [605, 163] width 531 height 264
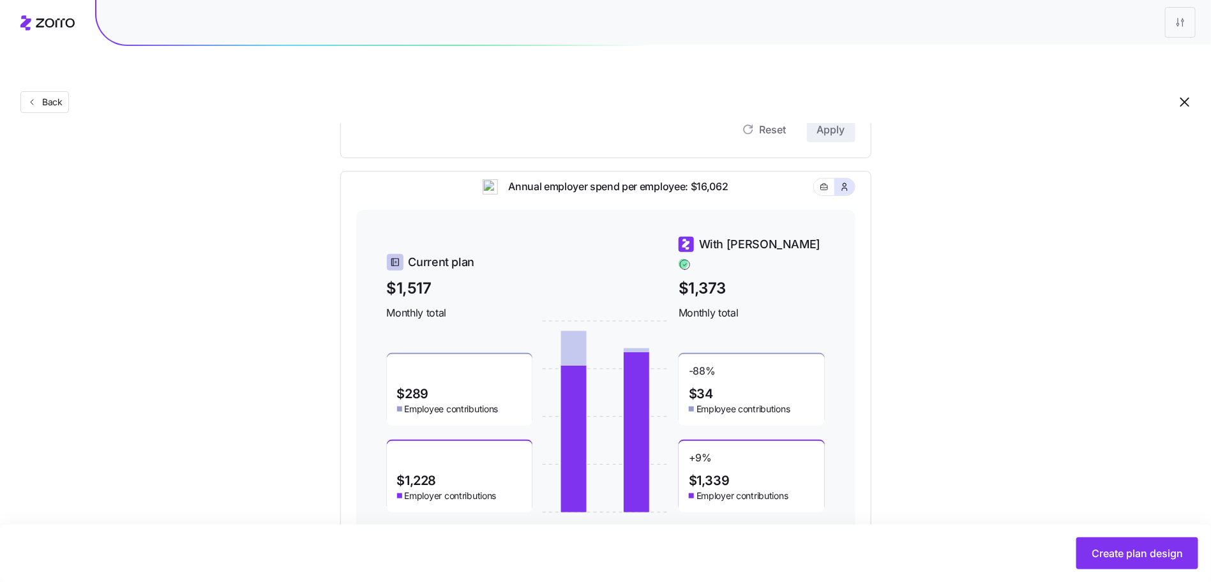
scroll to position [370, 0]
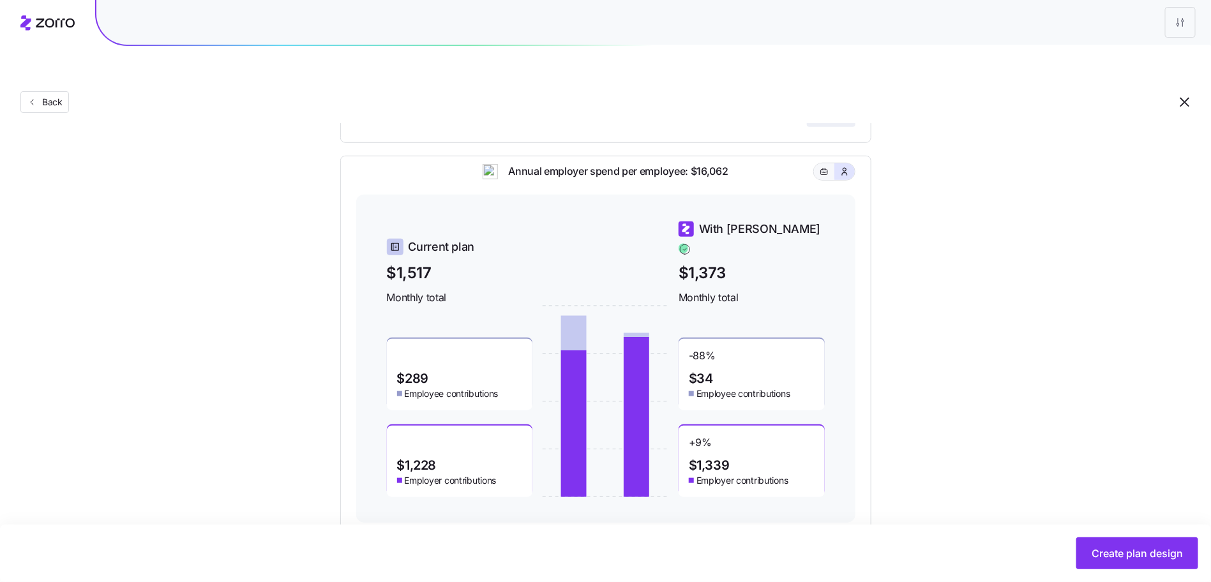
click at [831, 163] on button "button" at bounding box center [824, 171] width 20 height 17
click at [842, 165] on icon "button" at bounding box center [844, 171] width 10 height 13
click at [829, 163] on button "button" at bounding box center [824, 171] width 20 height 17
click at [841, 165] on icon "button" at bounding box center [844, 171] width 10 height 13
click at [1118, 532] on div "Create plan design" at bounding box center [605, 553] width 1211 height 57
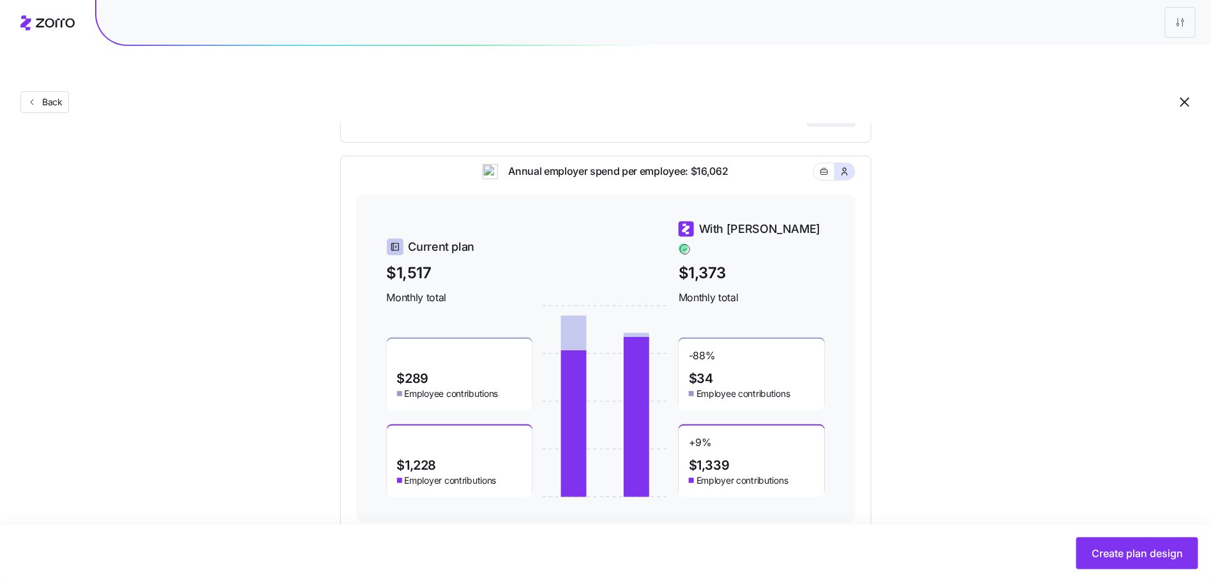
click at [1120, 546] on button "Create plan design" at bounding box center [1137, 554] width 122 height 32
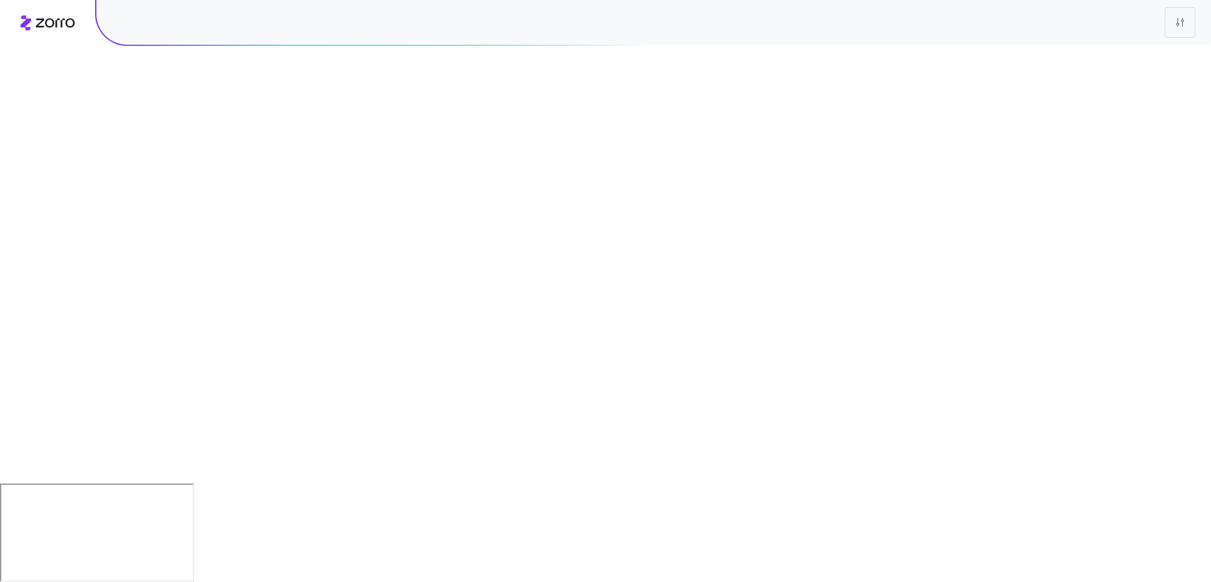
scroll to position [0, 0]
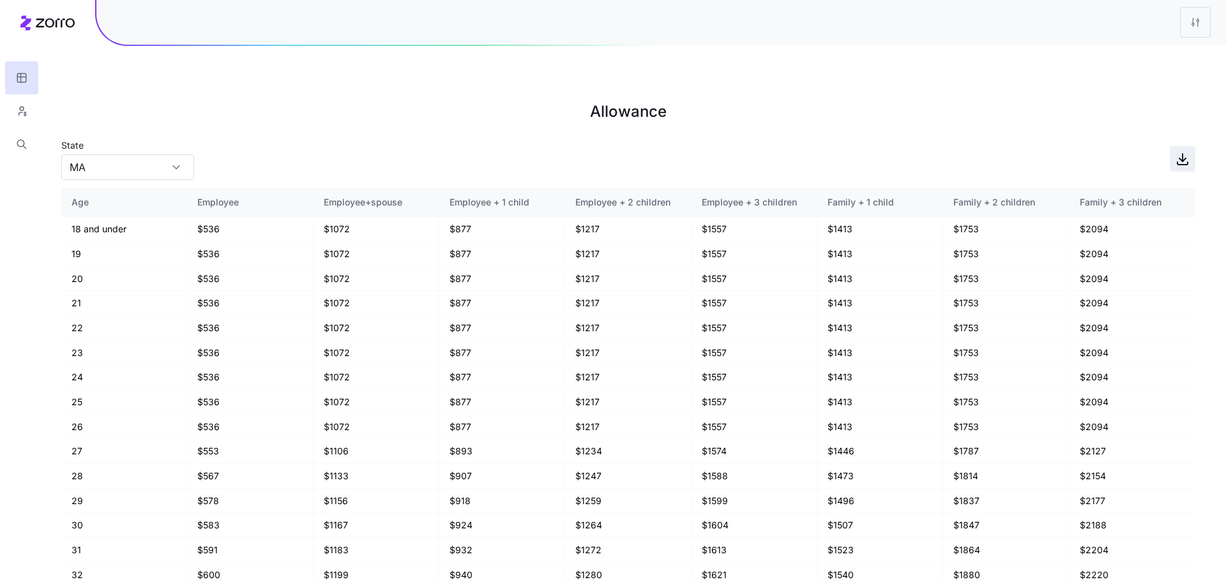
click at [1182, 154] on icon "button" at bounding box center [1182, 158] width 0 height 8
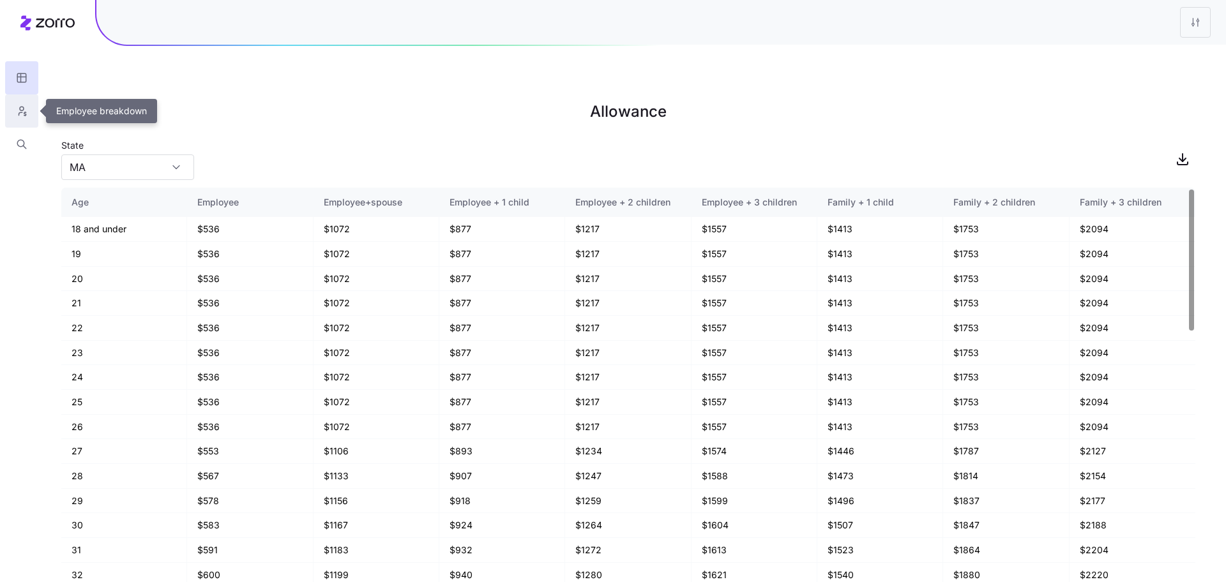
click at [31, 109] on button "button" at bounding box center [21, 110] width 33 height 33
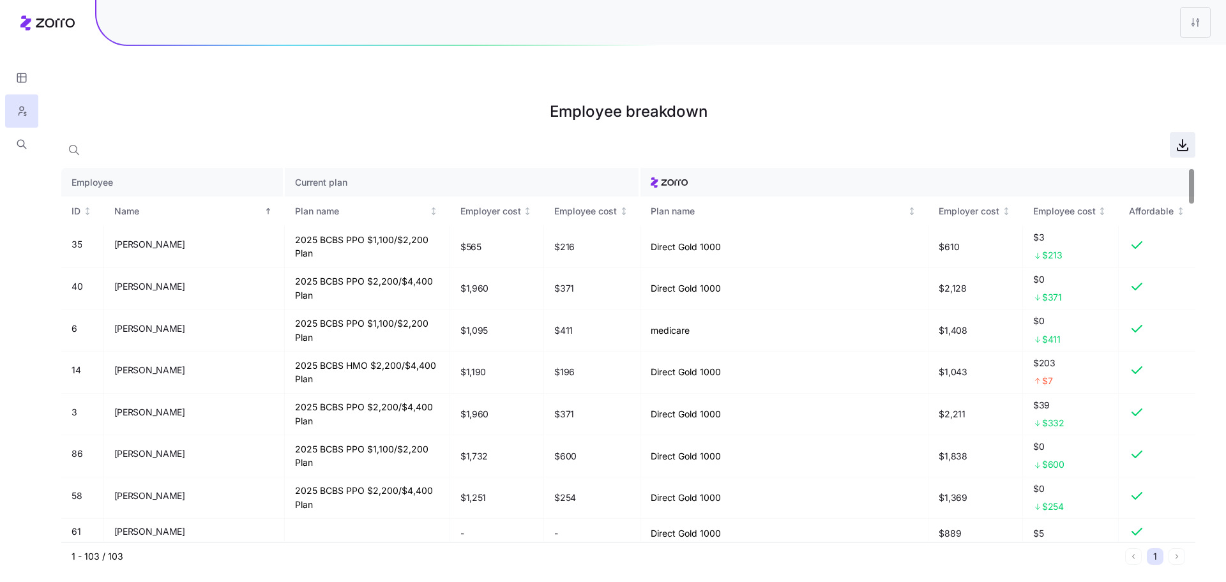
click at [1184, 137] on icon "button" at bounding box center [1182, 144] width 15 height 15
click at [1191, 21] on html "Employee breakdown Employee Current plan ID Name Plan name Employer cost Employ…" at bounding box center [613, 355] width 1226 height 711
click at [1129, 59] on div "Edit plan design" at bounding box center [1118, 57] width 67 height 14
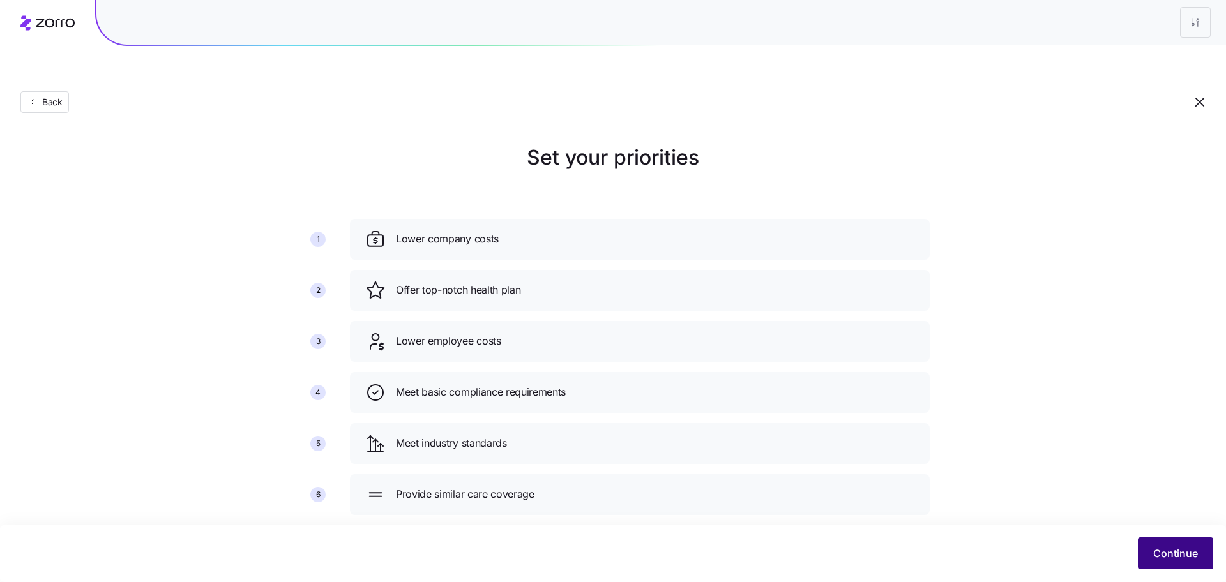
click at [1157, 548] on span "Continue" at bounding box center [1175, 553] width 45 height 15
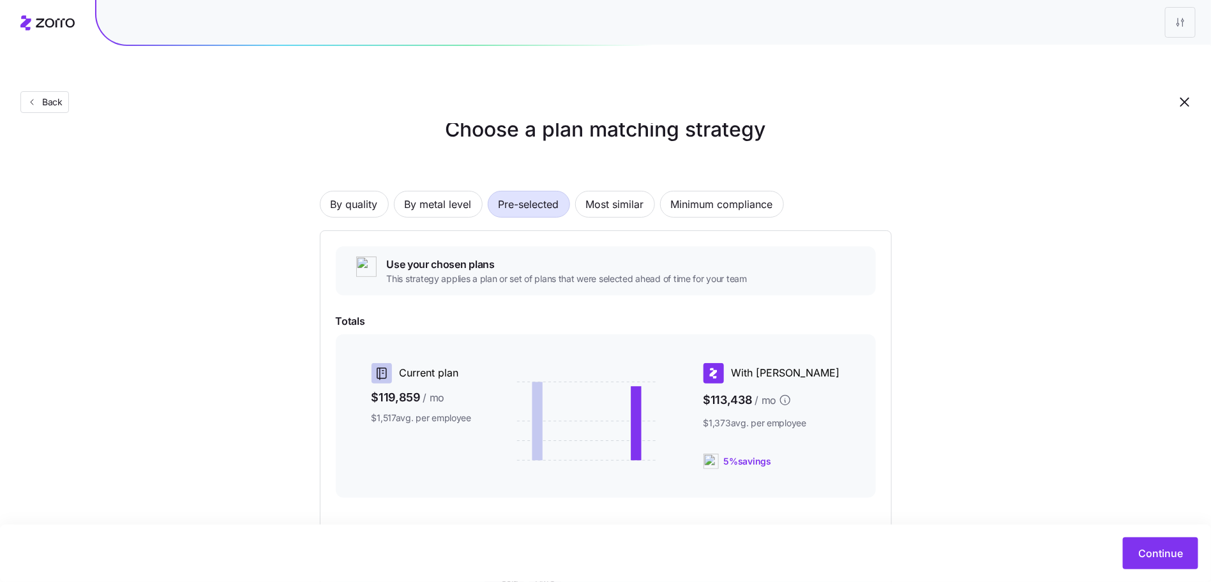
scroll to position [124, 0]
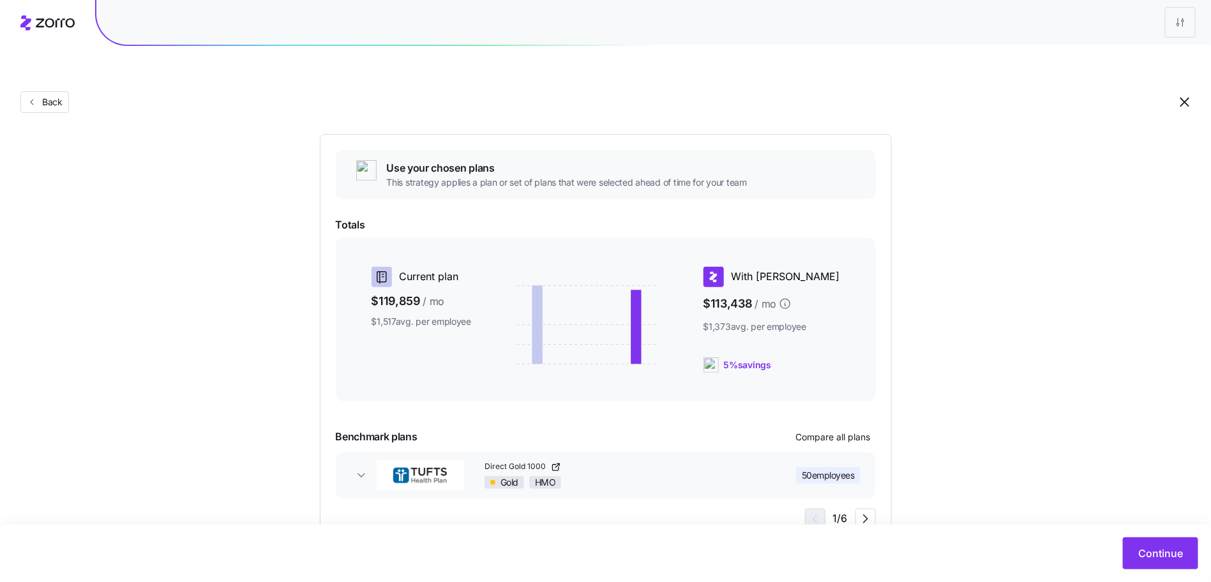
drag, startPoint x: 1168, startPoint y: 545, endPoint x: 1028, endPoint y: 375, distance: 220.5
click at [1030, 395] on main "Choose a plan matching strategy By quality By metal level Pre-selected Most sim…" at bounding box center [605, 266] width 1211 height 721
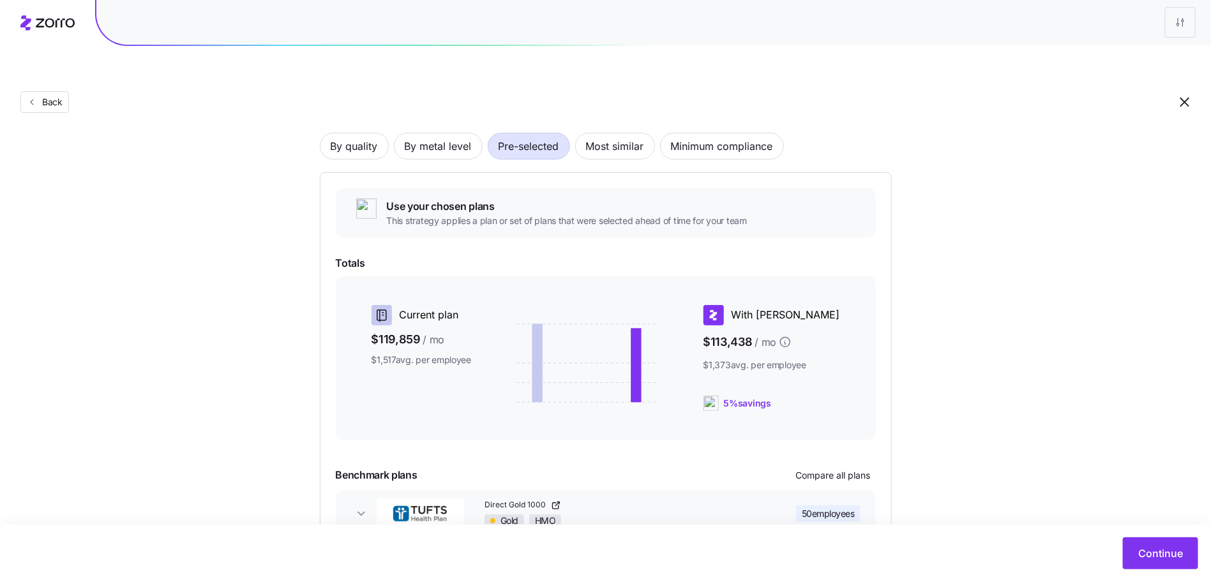
scroll to position [139, 0]
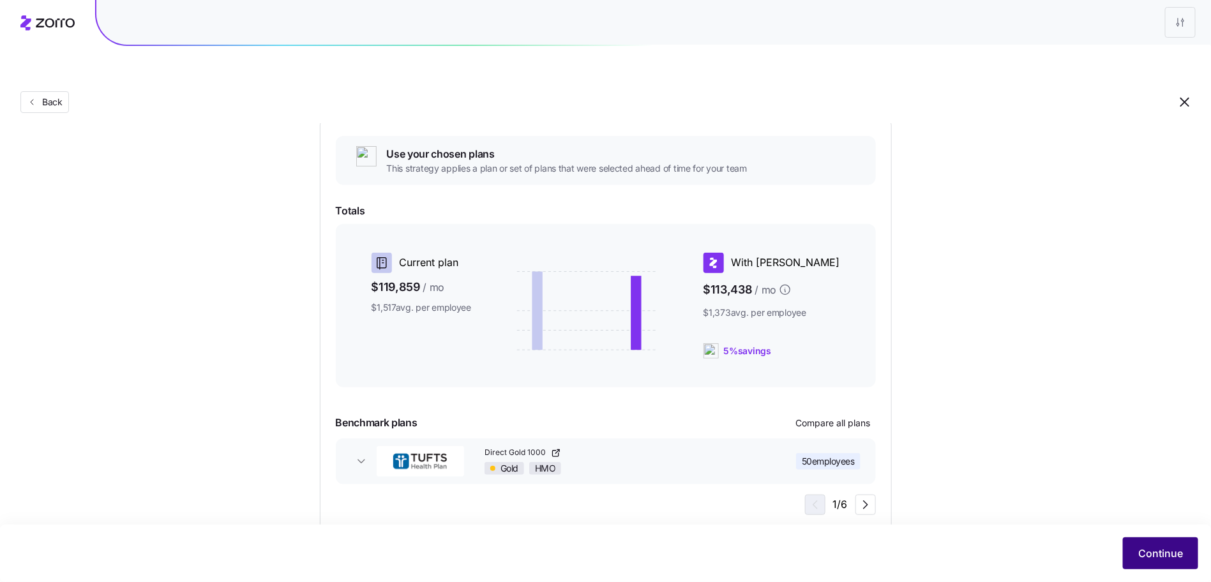
click at [1163, 547] on span "Continue" at bounding box center [1160, 553] width 45 height 15
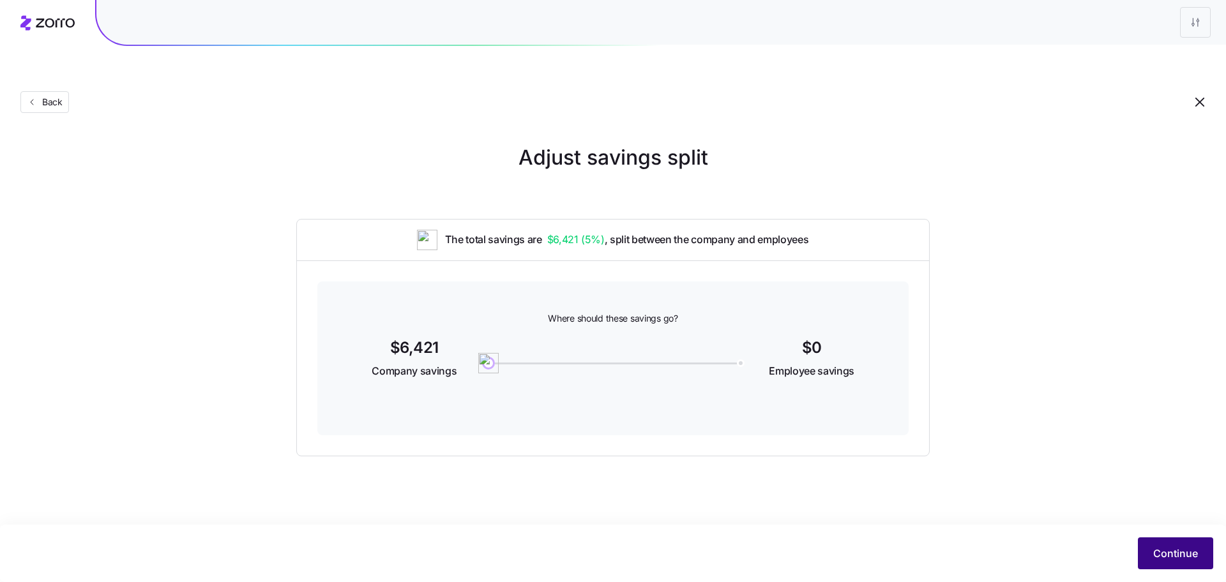
click at [1146, 541] on button "Continue" at bounding box center [1175, 554] width 75 height 32
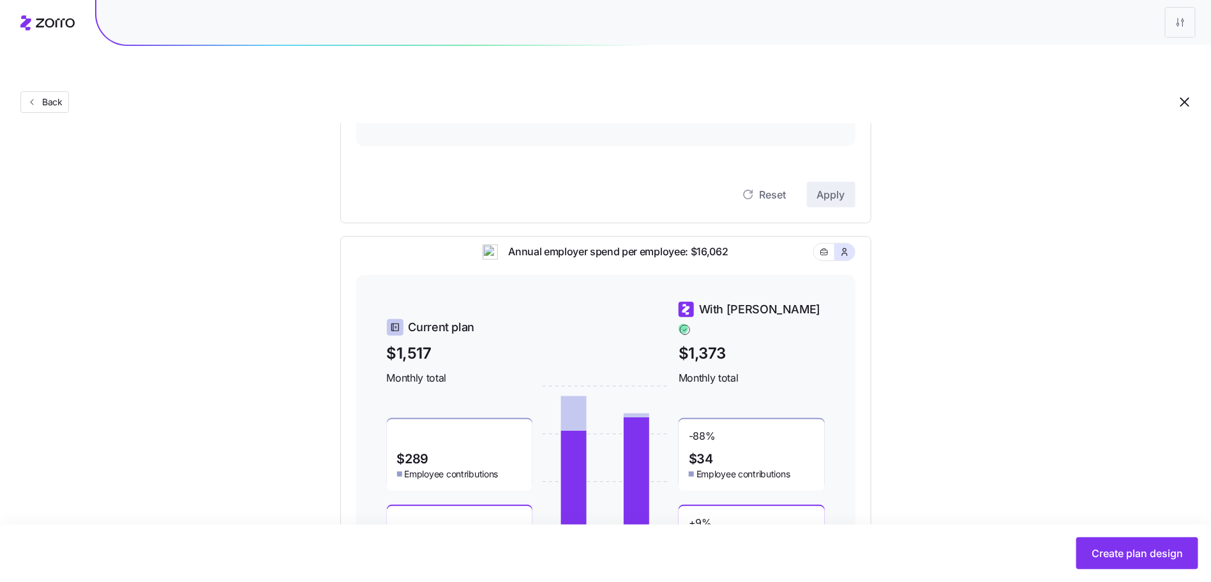
scroll to position [35, 0]
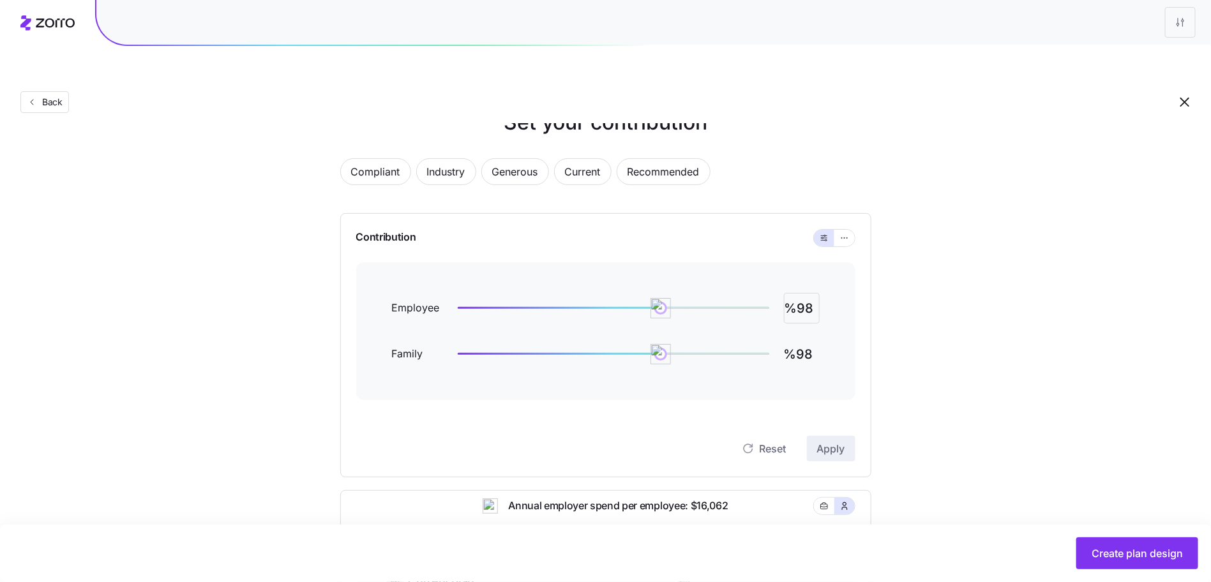
click at [802, 293] on input "%98" at bounding box center [802, 308] width 36 height 31
type input "%83"
click at [846, 436] on button "Apply" at bounding box center [831, 449] width 49 height 26
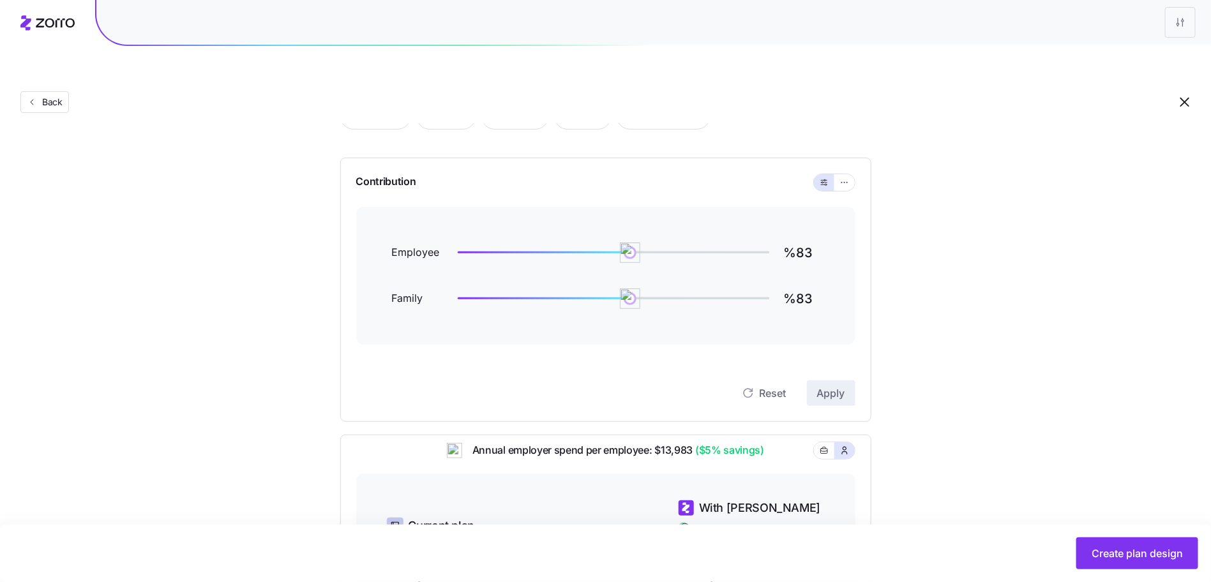
scroll to position [60, 0]
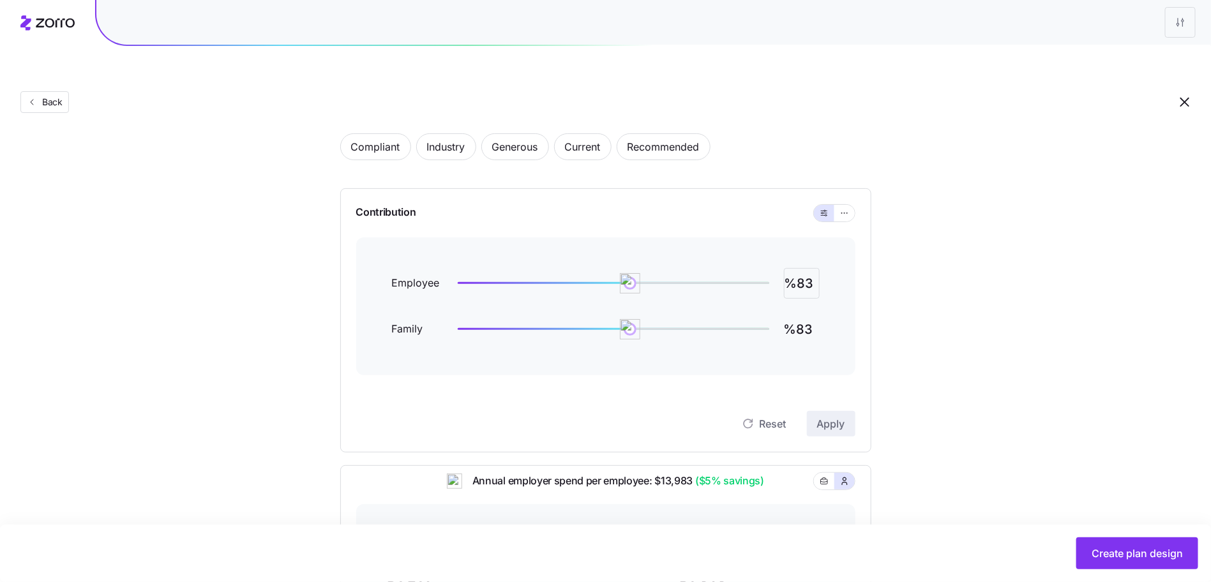
click at [808, 268] on input "%83" at bounding box center [802, 283] width 36 height 31
type input "%98"
click at [804, 314] on input "%83" at bounding box center [802, 329] width 36 height 31
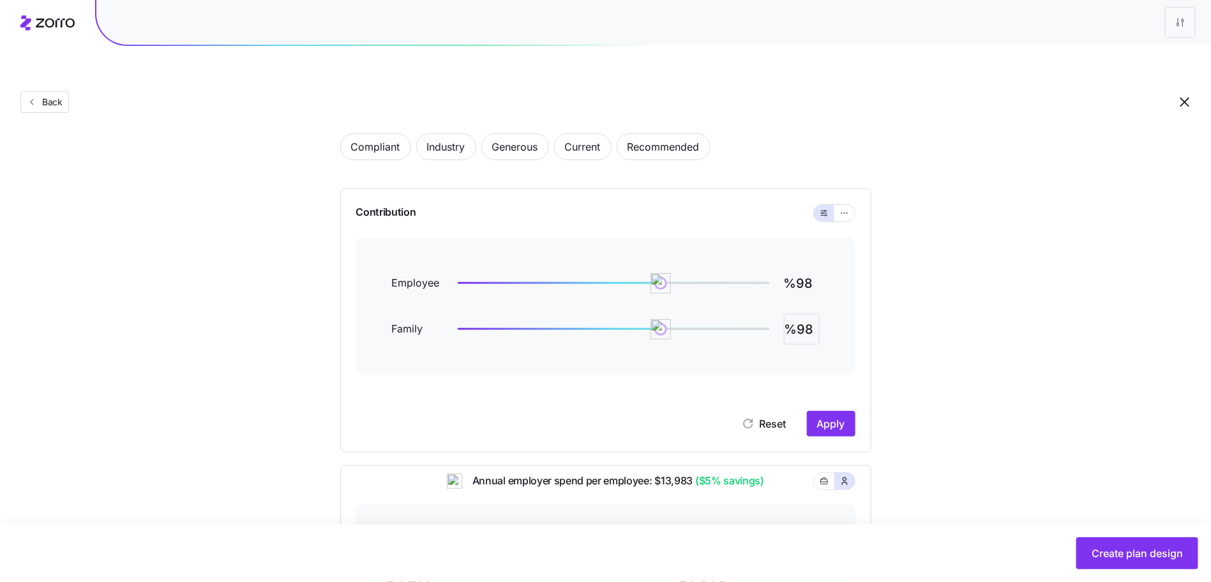
type input "%98"
click at [959, 380] on div "Set your contribution Compliant Industry Generous Current Recommended Contribut…" at bounding box center [605, 461] width 1211 height 758
click at [861, 395] on div "Contribution Employee %98 Family %98 Reset Apply" at bounding box center [605, 320] width 531 height 264
click at [832, 416] on span "Apply" at bounding box center [831, 423] width 28 height 15
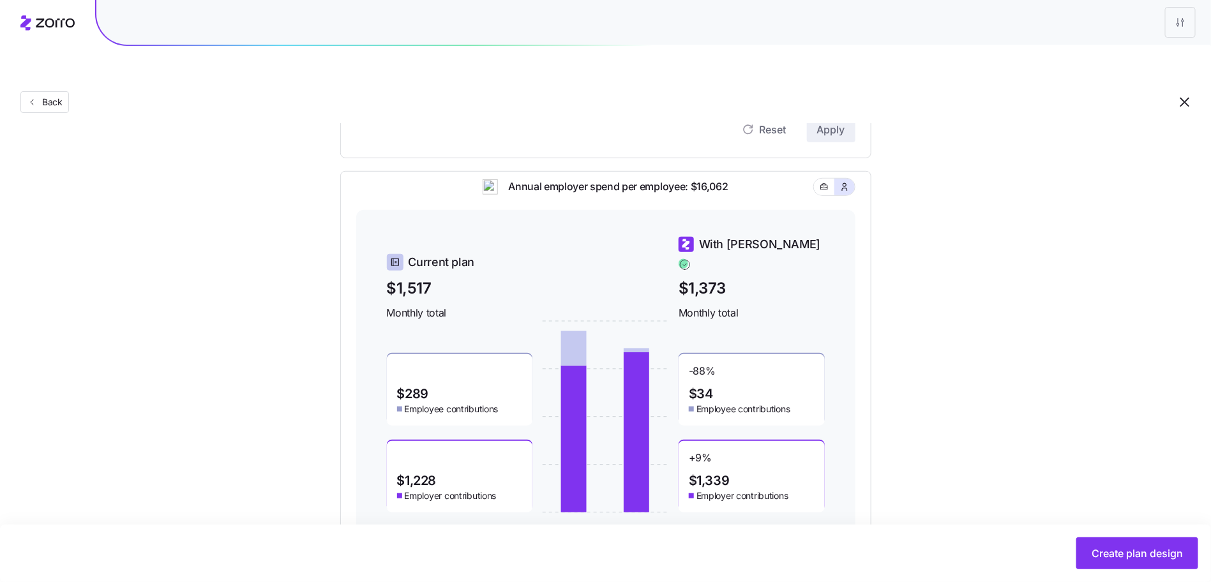
scroll to position [370, 0]
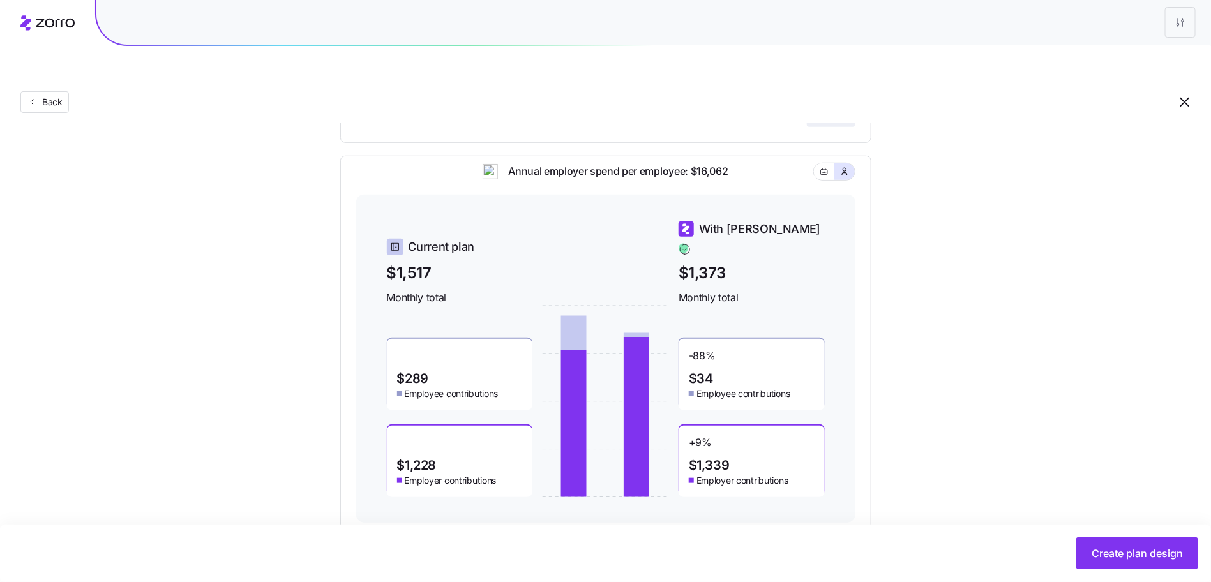
click at [1134, 546] on span "Create plan design" at bounding box center [1137, 553] width 91 height 15
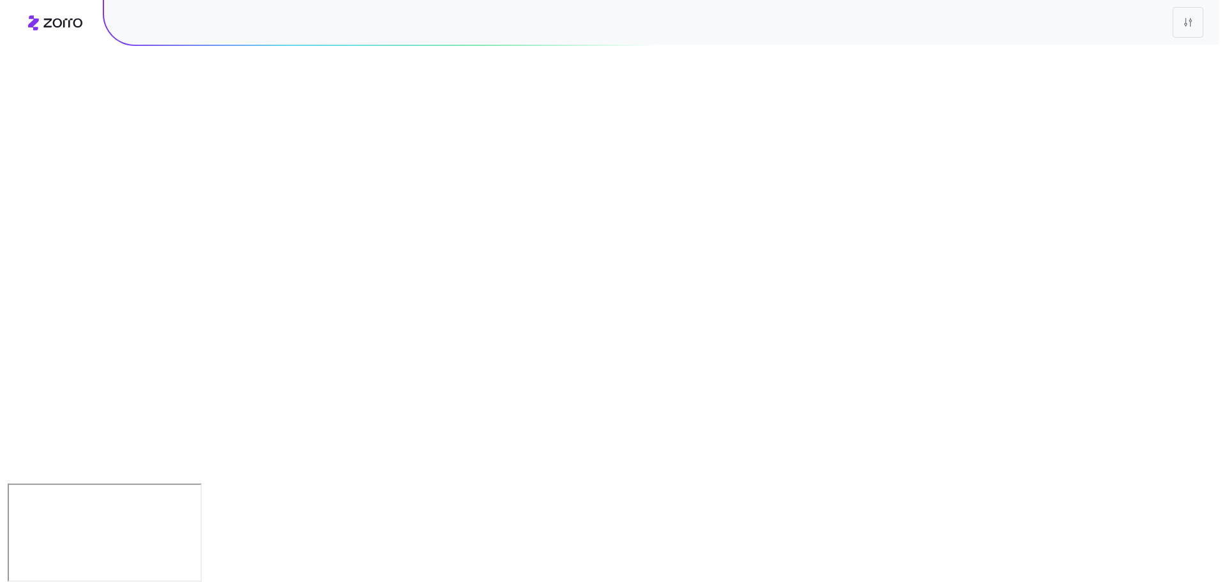
scroll to position [0, 0]
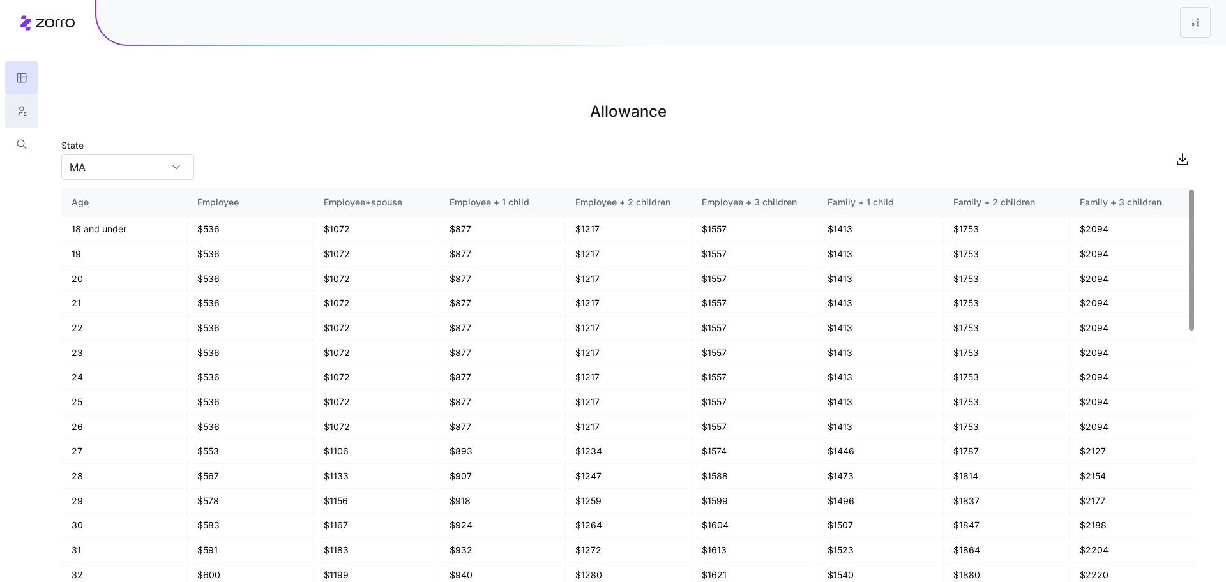
click at [31, 104] on button "button" at bounding box center [21, 110] width 33 height 33
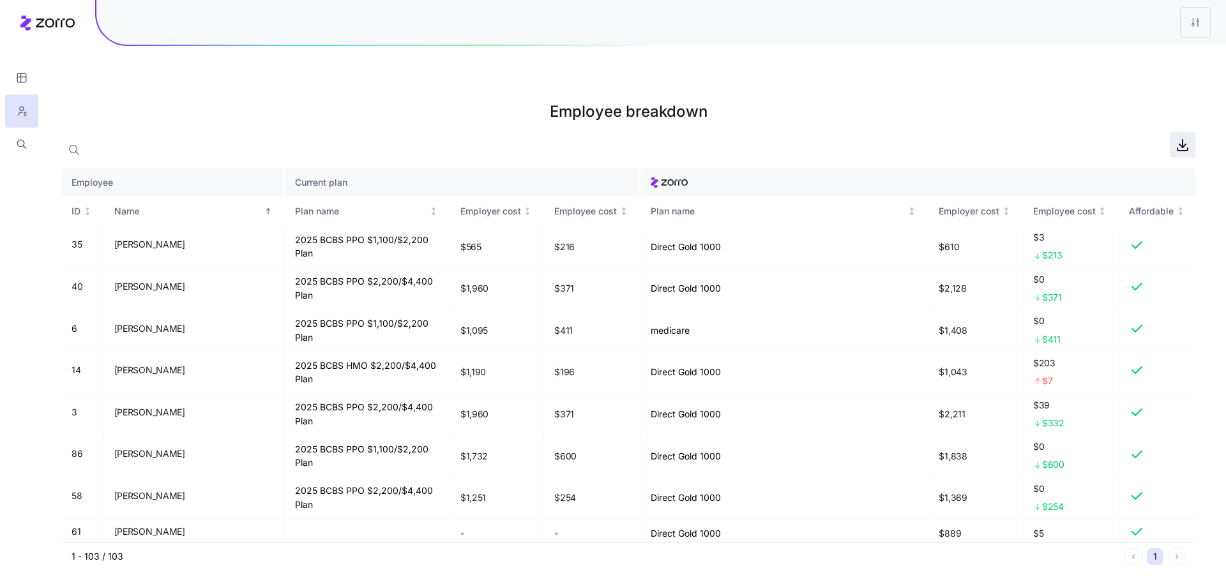
click at [1184, 137] on icon "button" at bounding box center [1182, 144] width 15 height 15
click at [29, 75] on button "button" at bounding box center [21, 77] width 33 height 33
